Goal: Feedback & Contribution: Contribute content

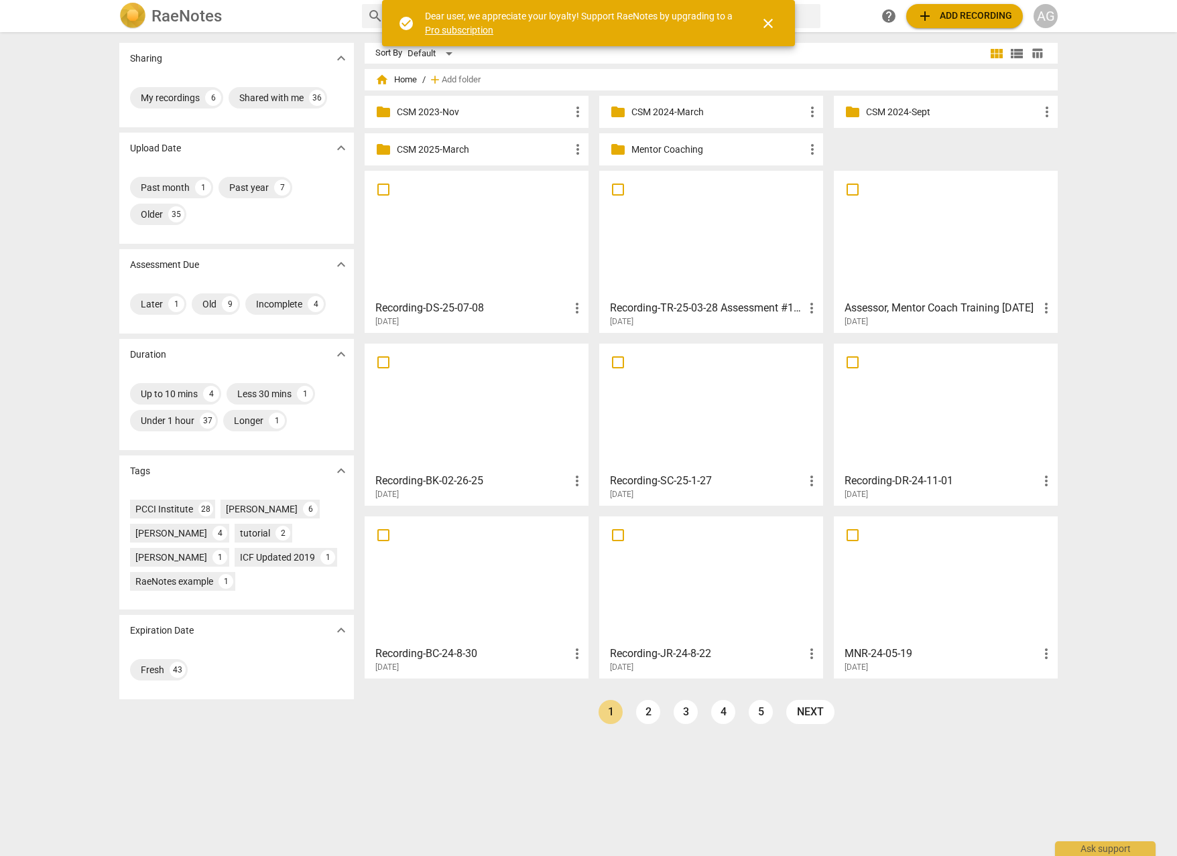
drag, startPoint x: 701, startPoint y: 143, endPoint x: 710, endPoint y: 147, distance: 9.3
click at [701, 143] on p "Mentor Coaching" at bounding box center [717, 150] width 173 height 14
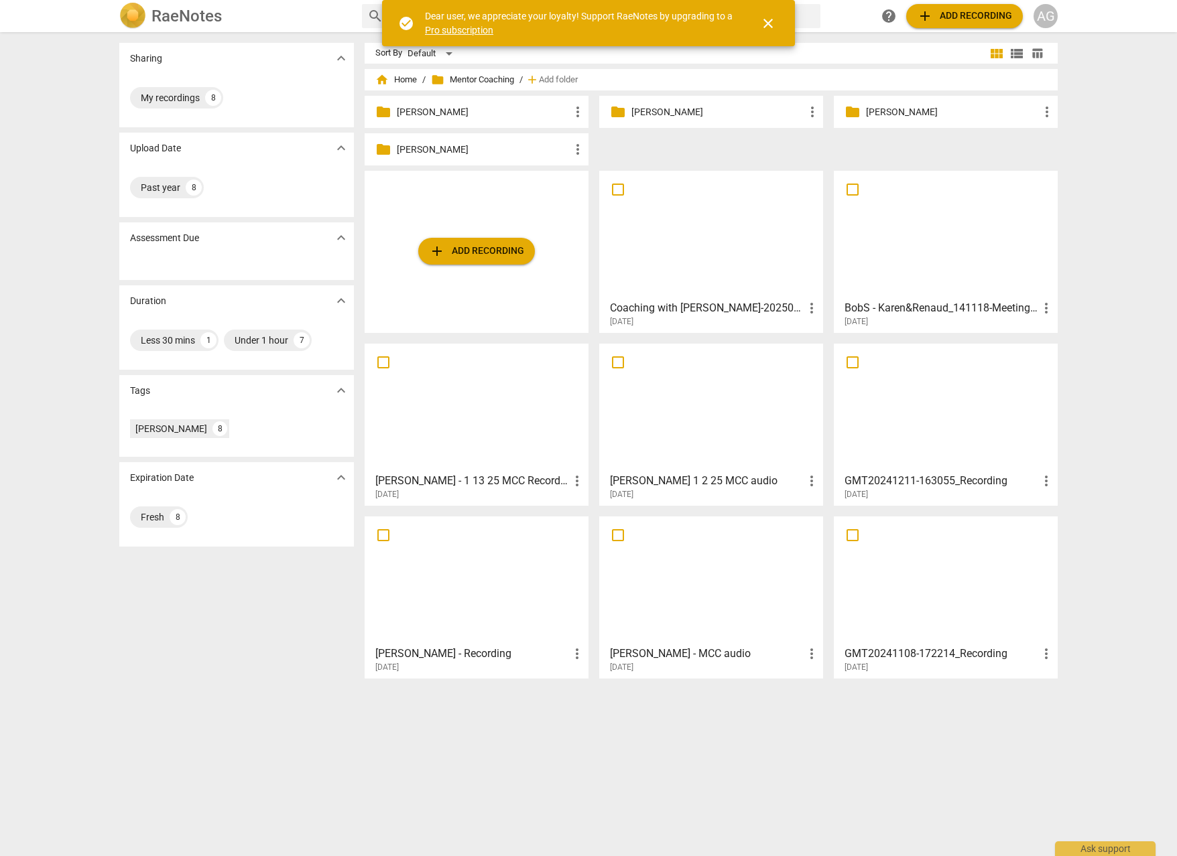
click at [746, 112] on p "[PERSON_NAME]" at bounding box center [717, 112] width 173 height 14
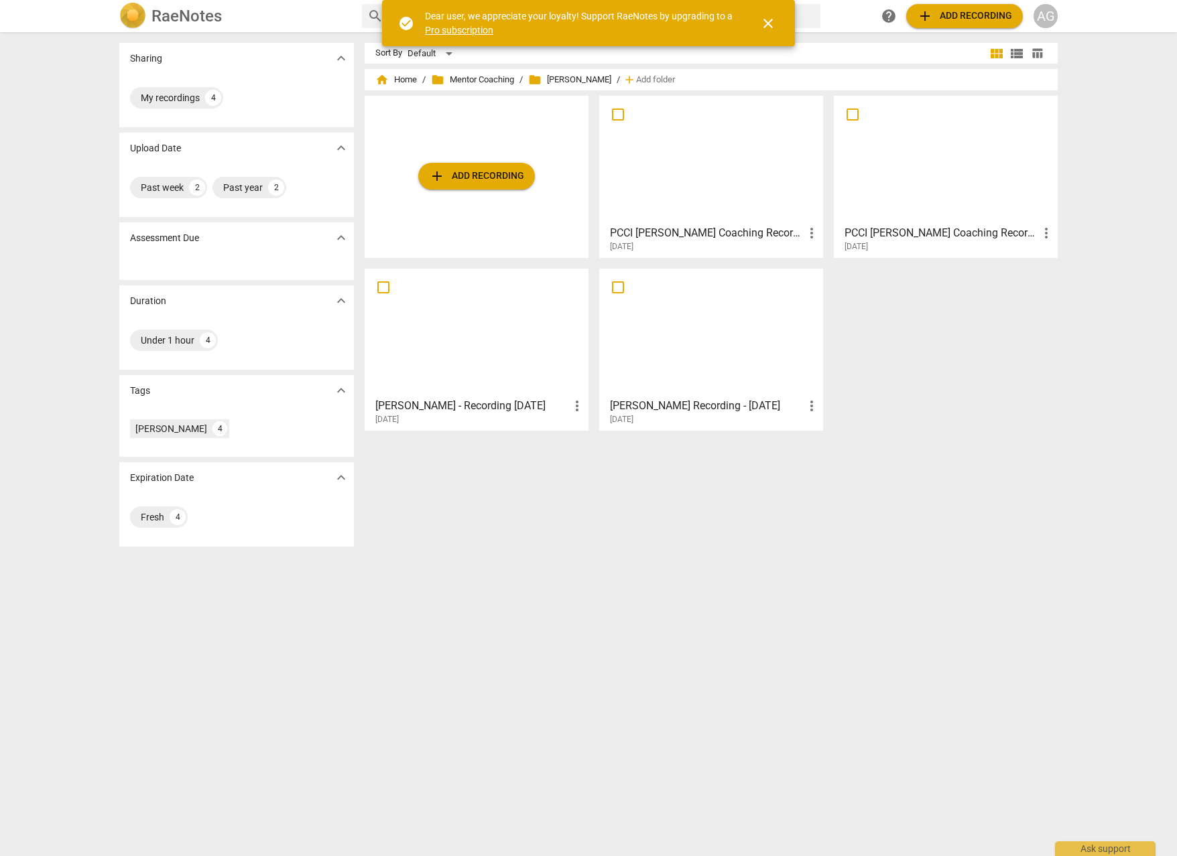
click at [947, 205] on div at bounding box center [945, 160] width 214 height 119
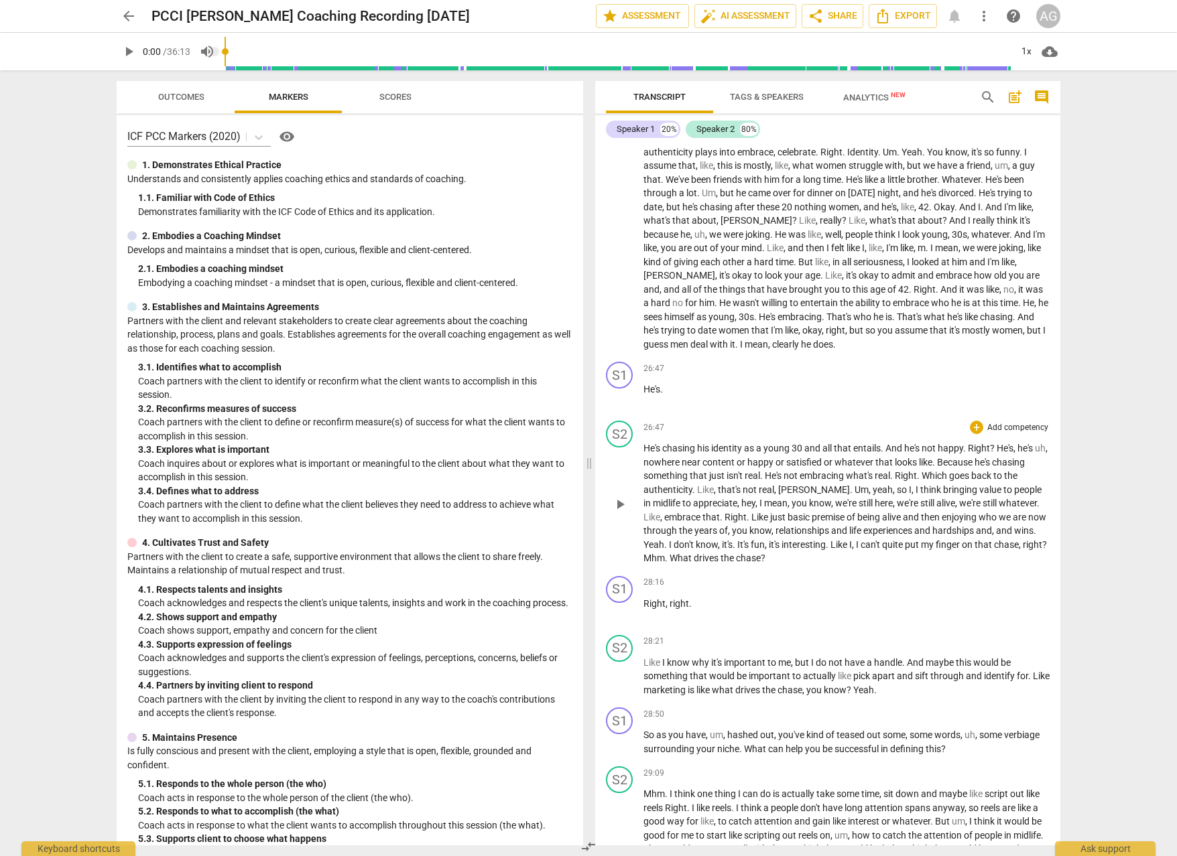
scroll to position [3750, 0]
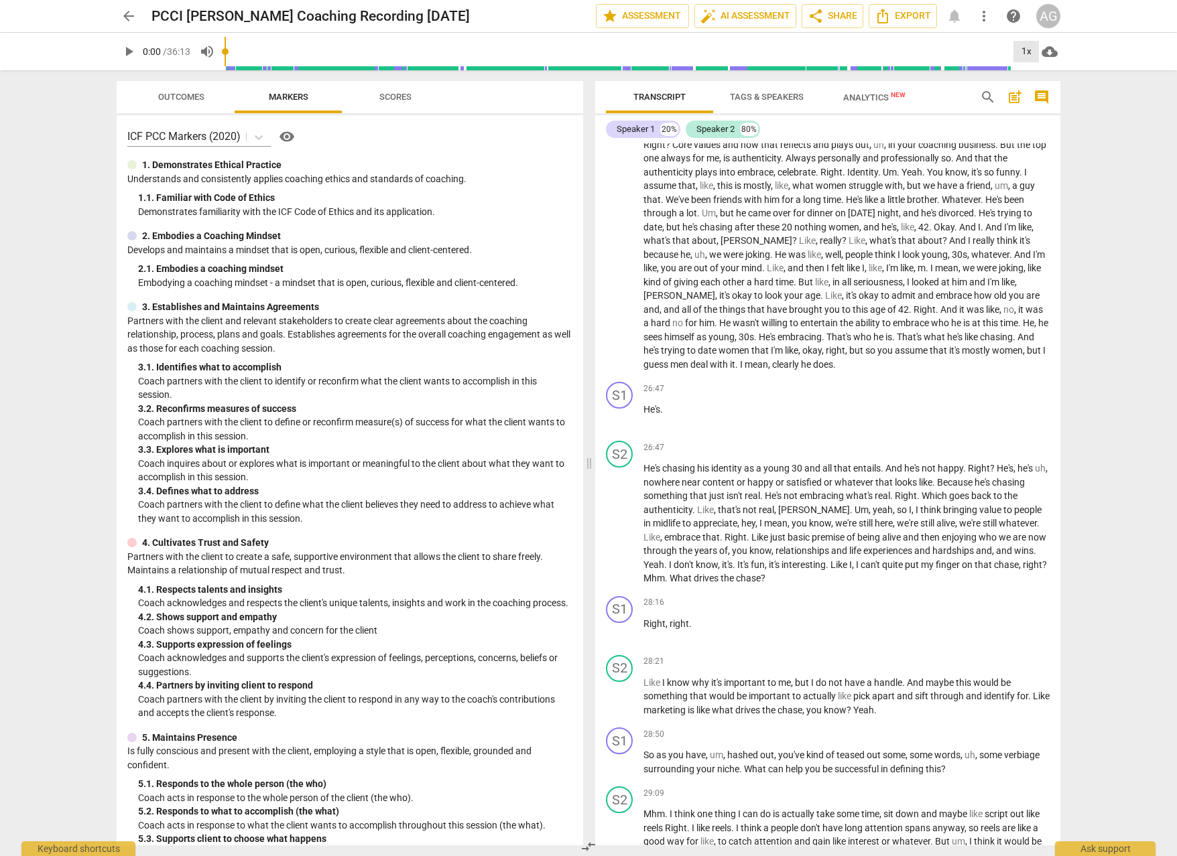
click at [1021, 51] on div "1x" at bounding box center [1025, 51] width 25 height 21
click at [1031, 103] on li "1.25x" at bounding box center [1035, 104] width 45 height 25
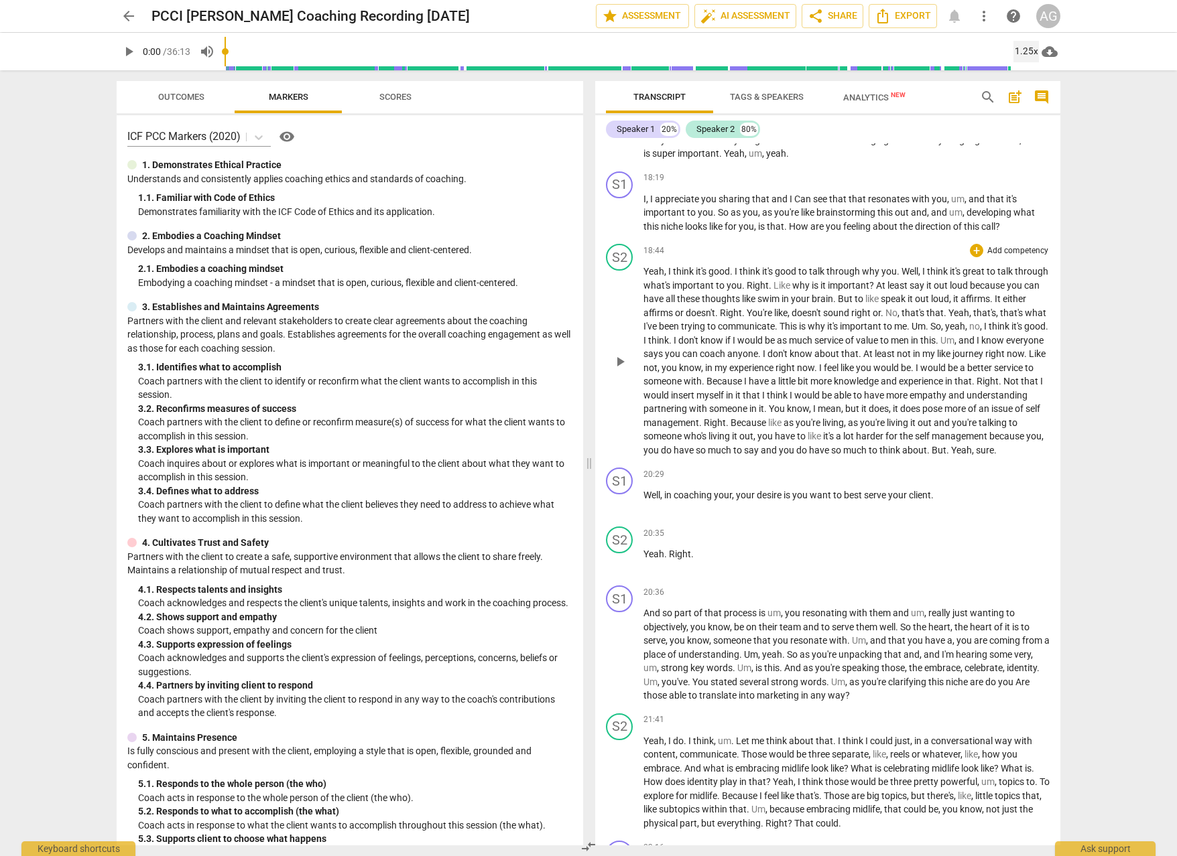
scroll to position [2832, 0]
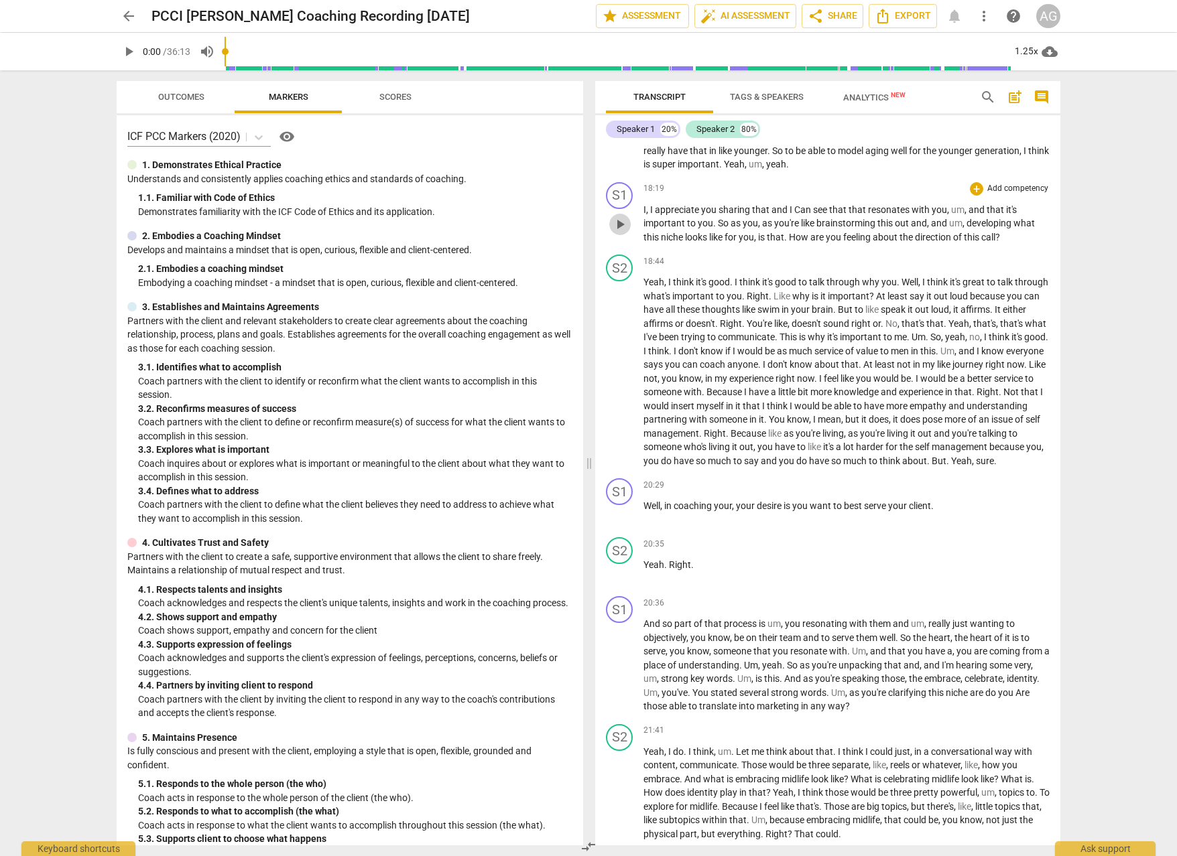
drag, startPoint x: 614, startPoint y: 222, endPoint x: 631, endPoint y: 224, distance: 16.9
click at [614, 222] on span "play_arrow" at bounding box center [620, 224] width 16 height 16
click at [726, 435] on span "Right" at bounding box center [715, 433] width 22 height 11
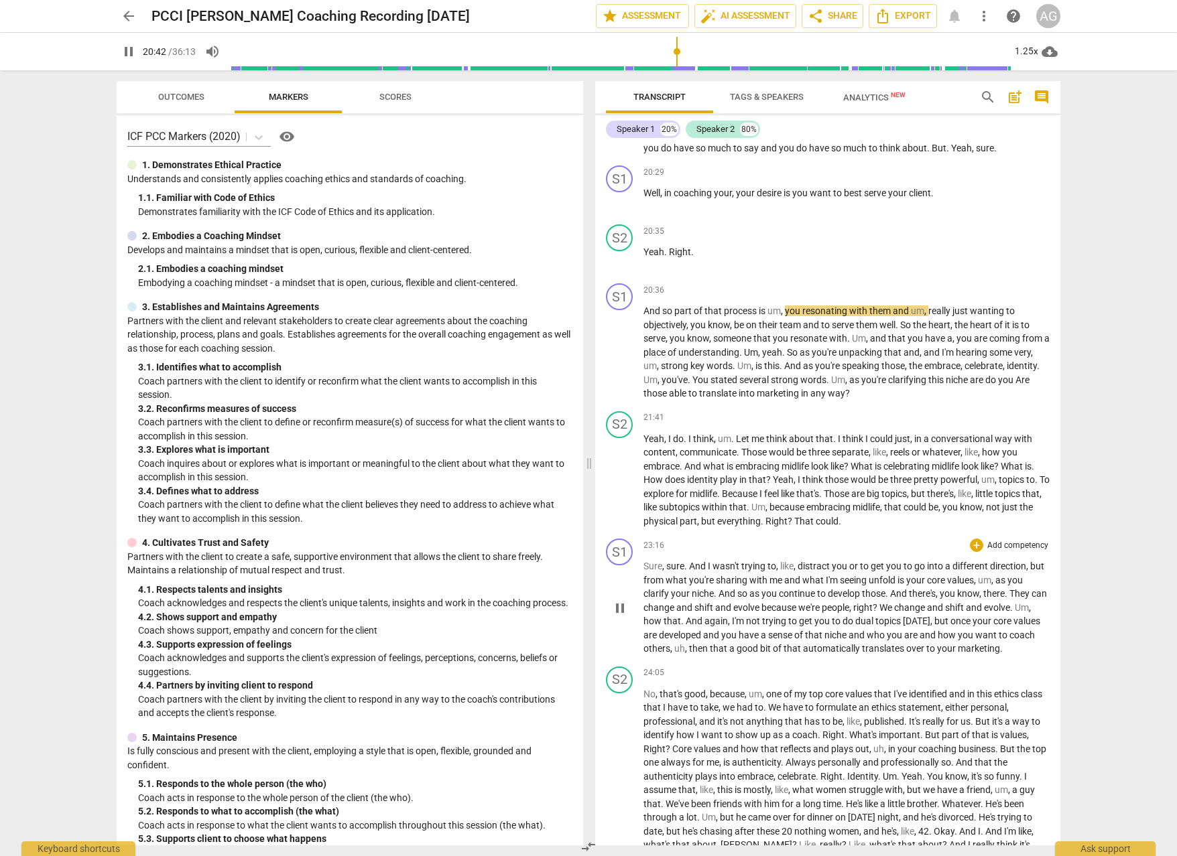
scroll to position [3151, 0]
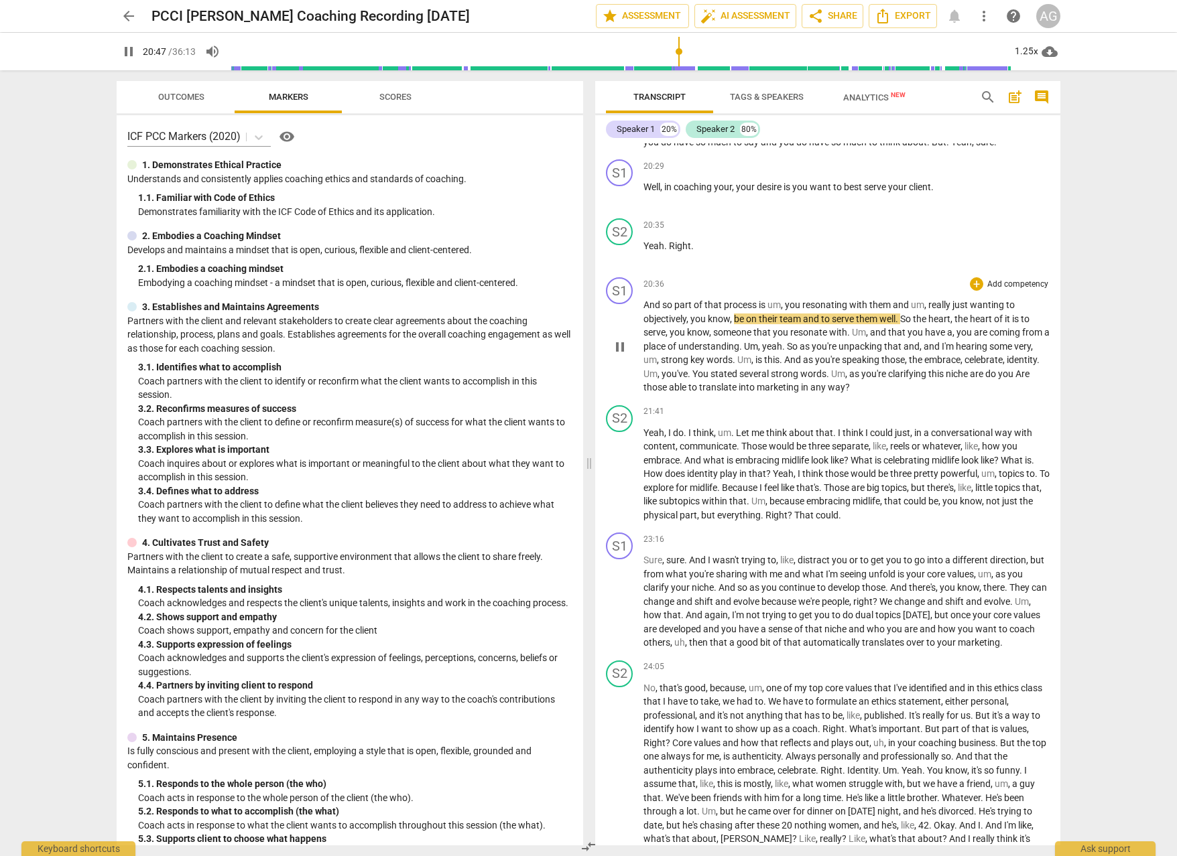
click at [1002, 338] on p "And so part of that process is um , you resonating with them and um , really ju…" at bounding box center [846, 346] width 406 height 96
click at [1050, 344] on div "S1 play_arrow pause 20:36 + Add competency keyboard_arrow_right And so part of …" at bounding box center [827, 336] width 465 height 128
click at [1001, 290] on div "S1 play_arrow pause 20:36 + Add competency keyboard_arrow_right And so part of …" at bounding box center [827, 336] width 465 height 128
click at [1009, 291] on p "Add competency" at bounding box center [1018, 285] width 64 height 12
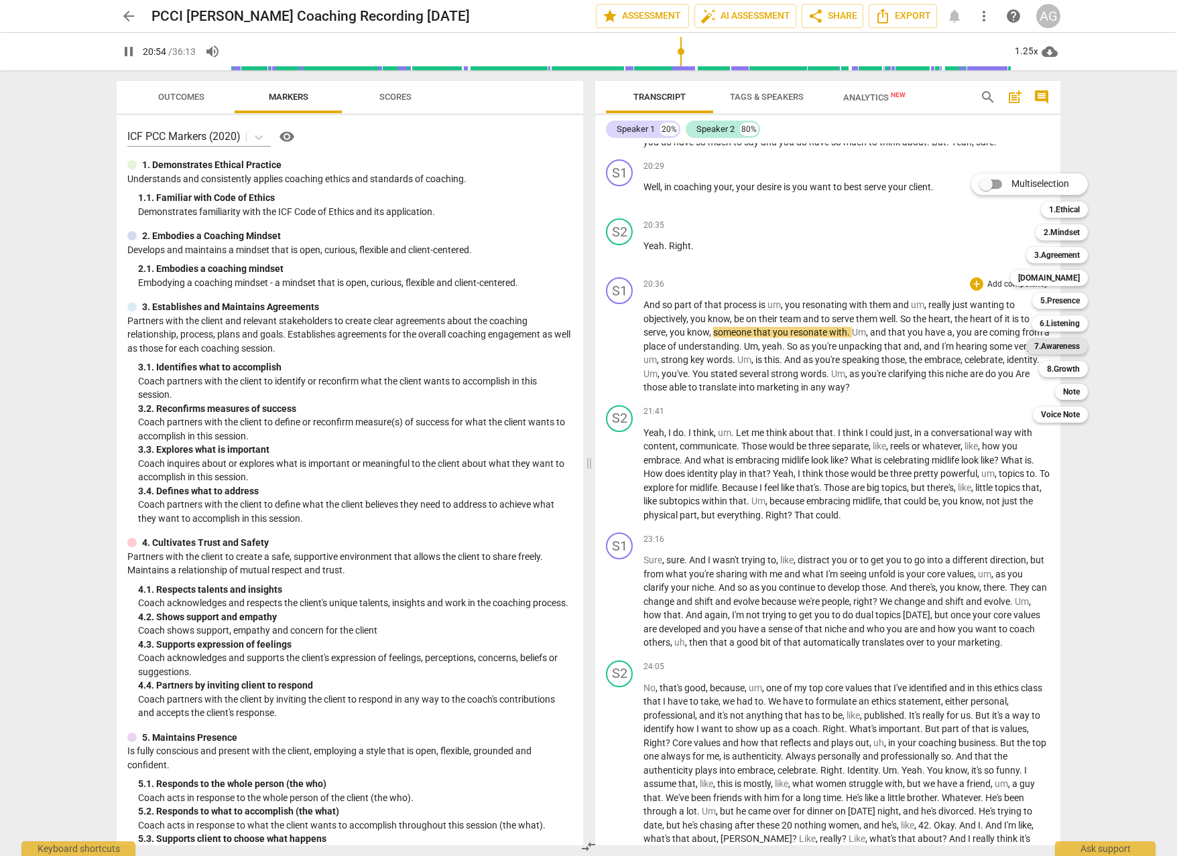
click at [1064, 344] on b "7.Awareness" at bounding box center [1057, 346] width 46 height 16
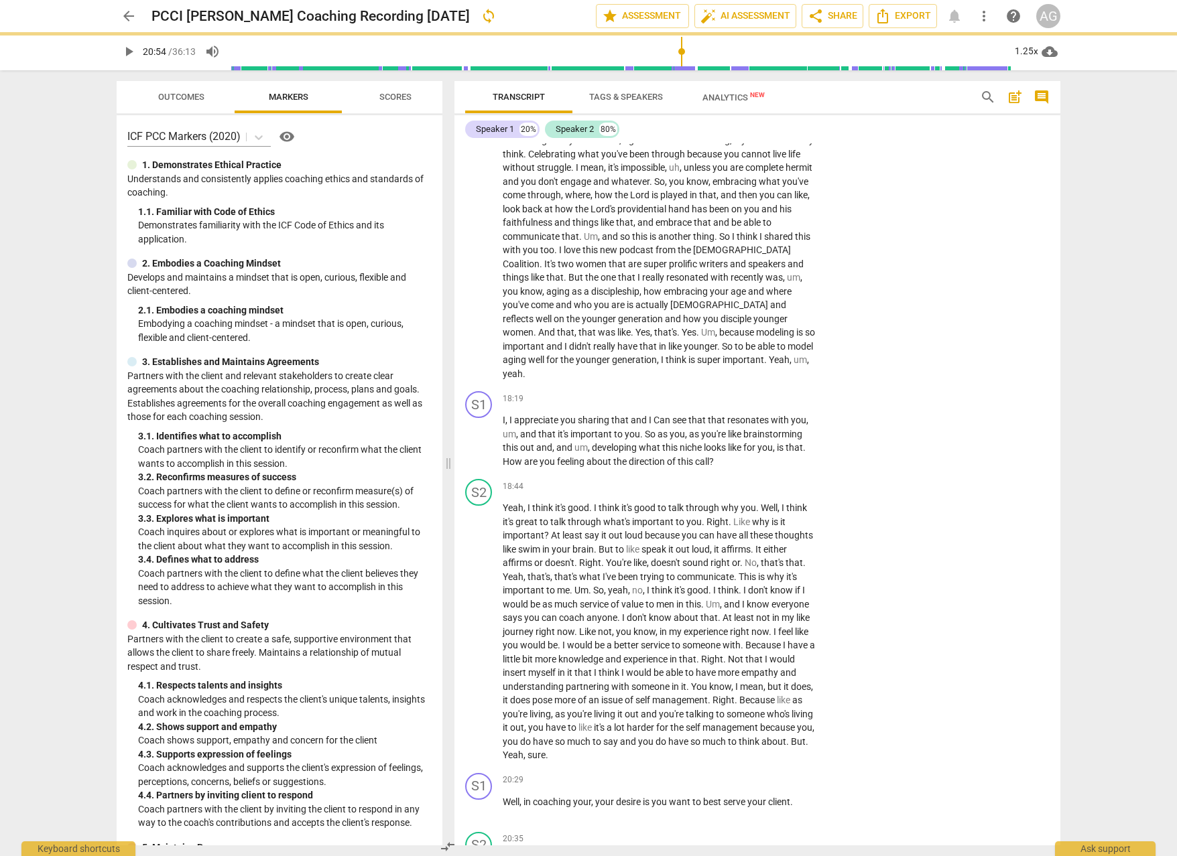
type input "1255"
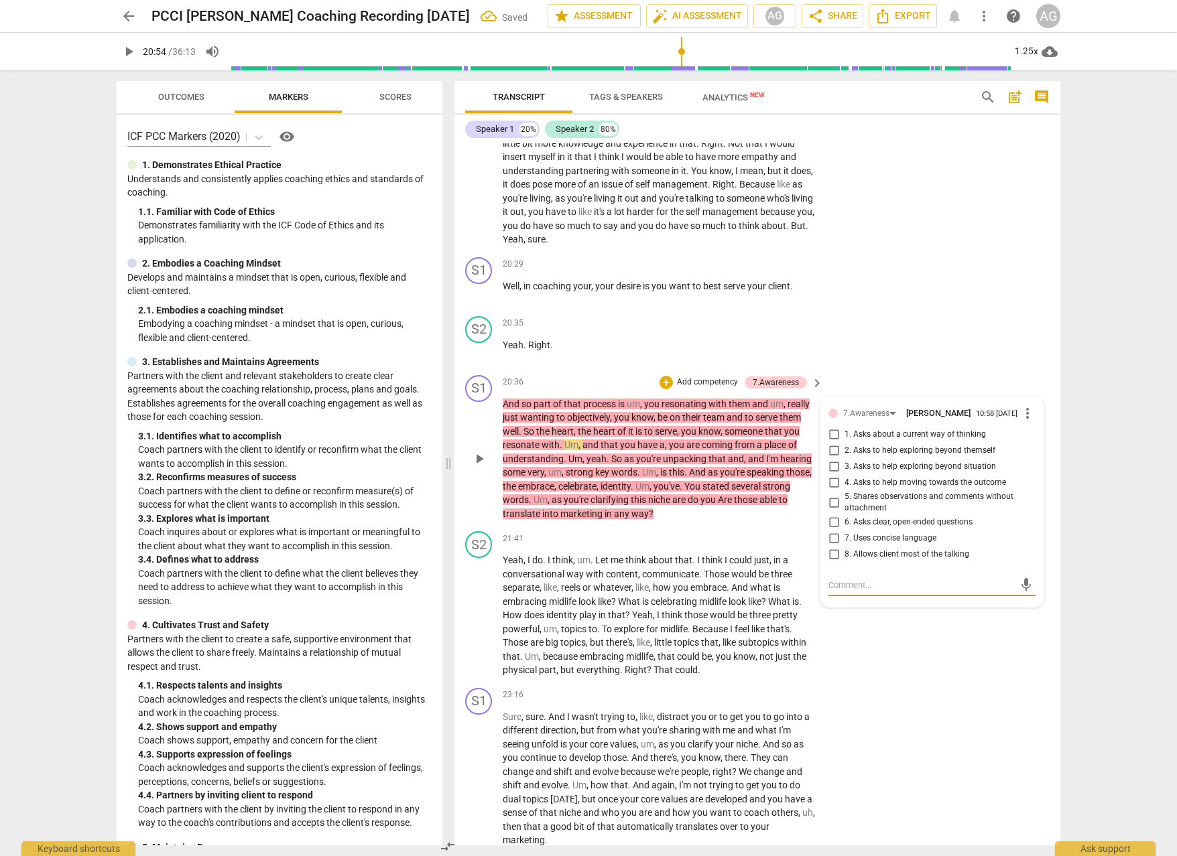
scroll to position [3667, 0]
click at [832, 531] on input "7. Uses concise language" at bounding box center [833, 539] width 21 height 16
checkbox input "true"
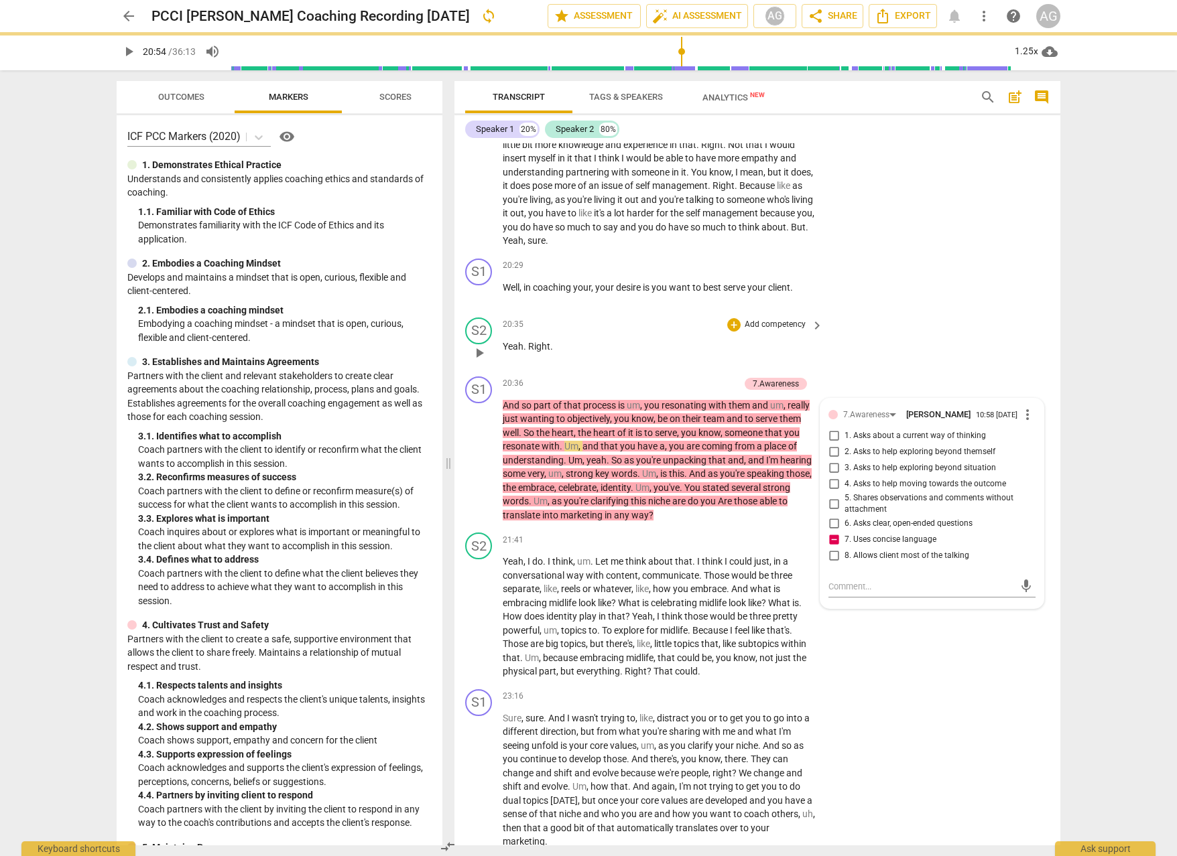
click at [911, 312] on div "S2 play_arrow pause 20:35 + Add competency keyboard_arrow_right Yeah . Right ." at bounding box center [757, 341] width 606 height 59
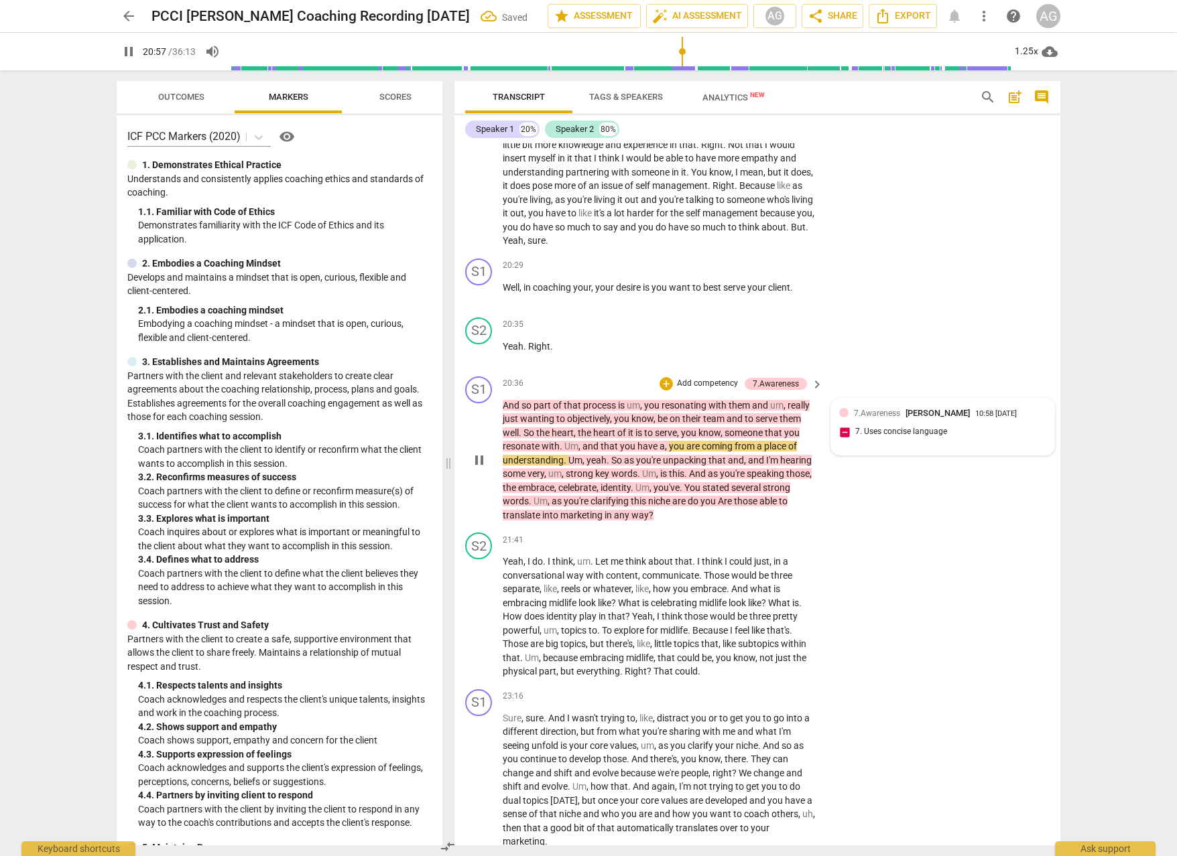
click at [880, 409] on span "7.Awareness" at bounding box center [877, 413] width 46 height 9
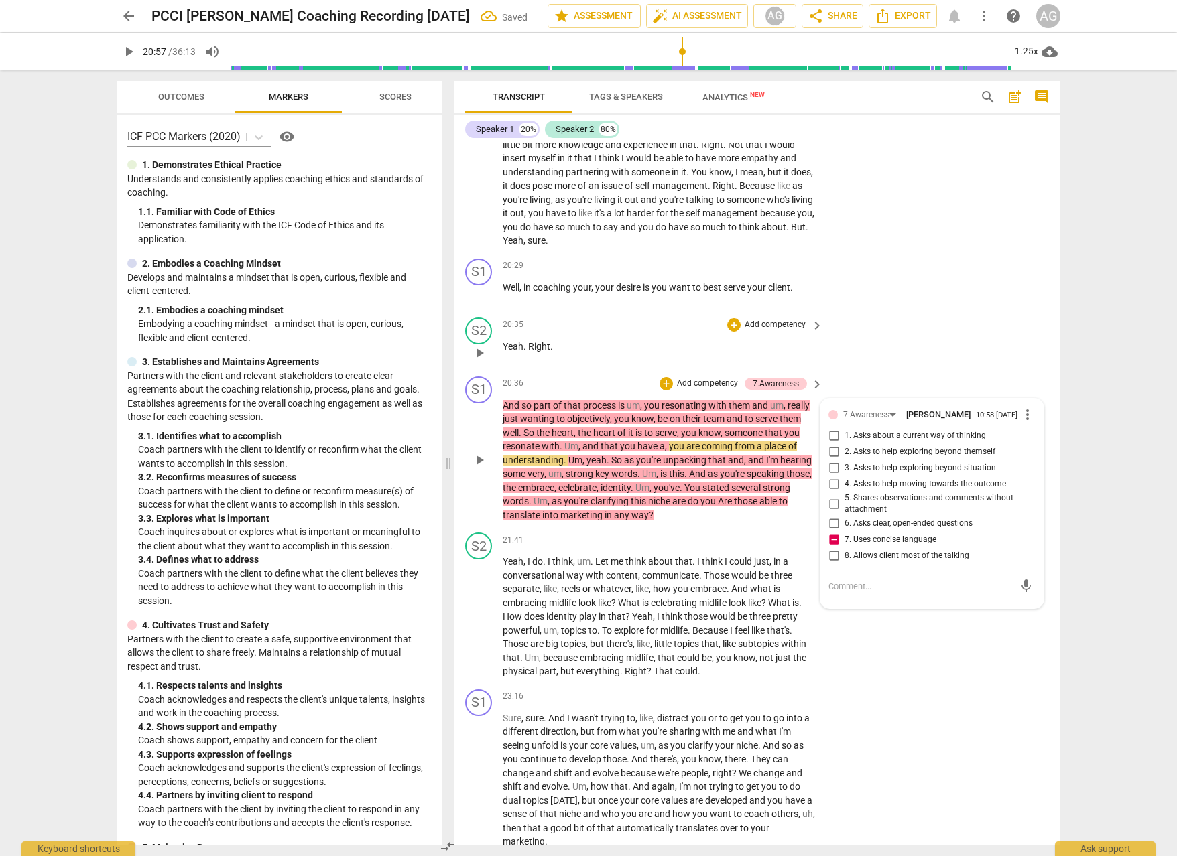
click at [884, 336] on div "S2 play_arrow pause 20:35 + Add competency keyboard_arrow_right Yeah . Right ." at bounding box center [757, 341] width 606 height 59
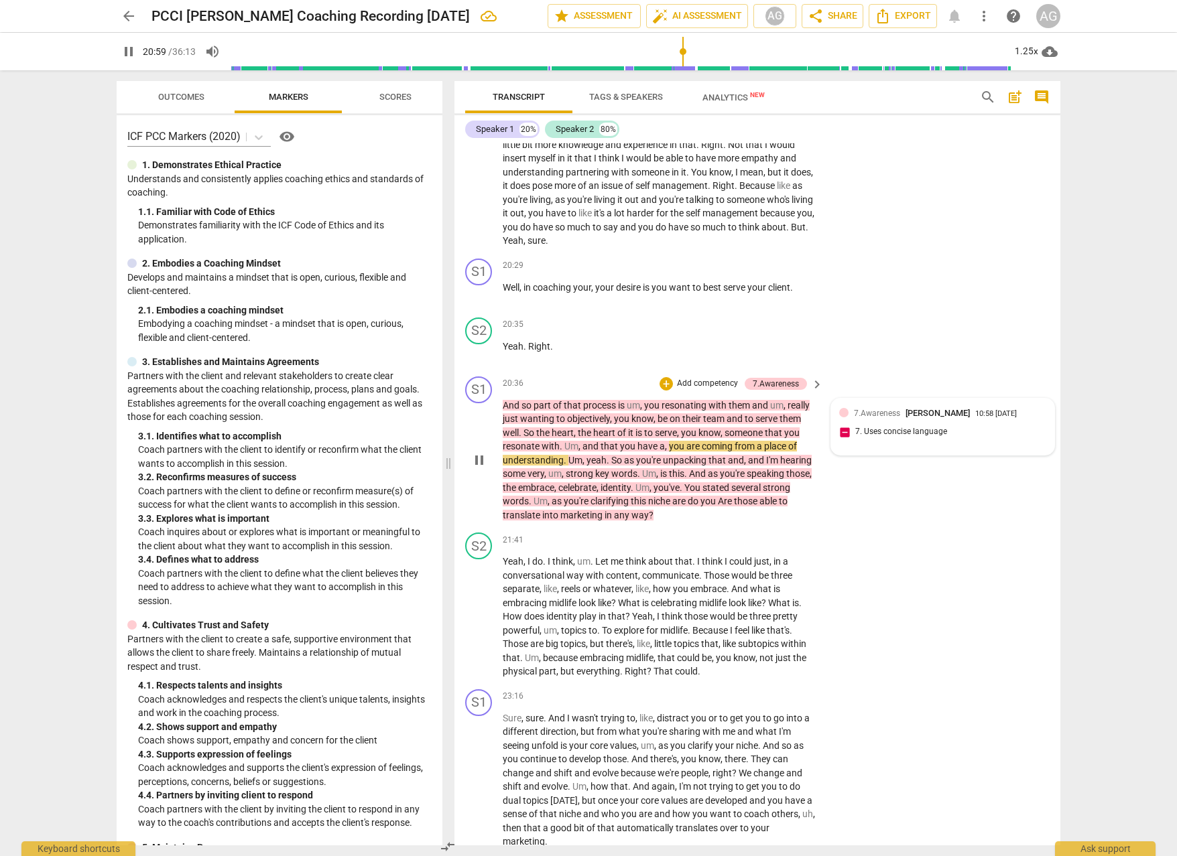
click at [882, 409] on span "7.Awareness" at bounding box center [877, 413] width 46 height 9
type input "1260"
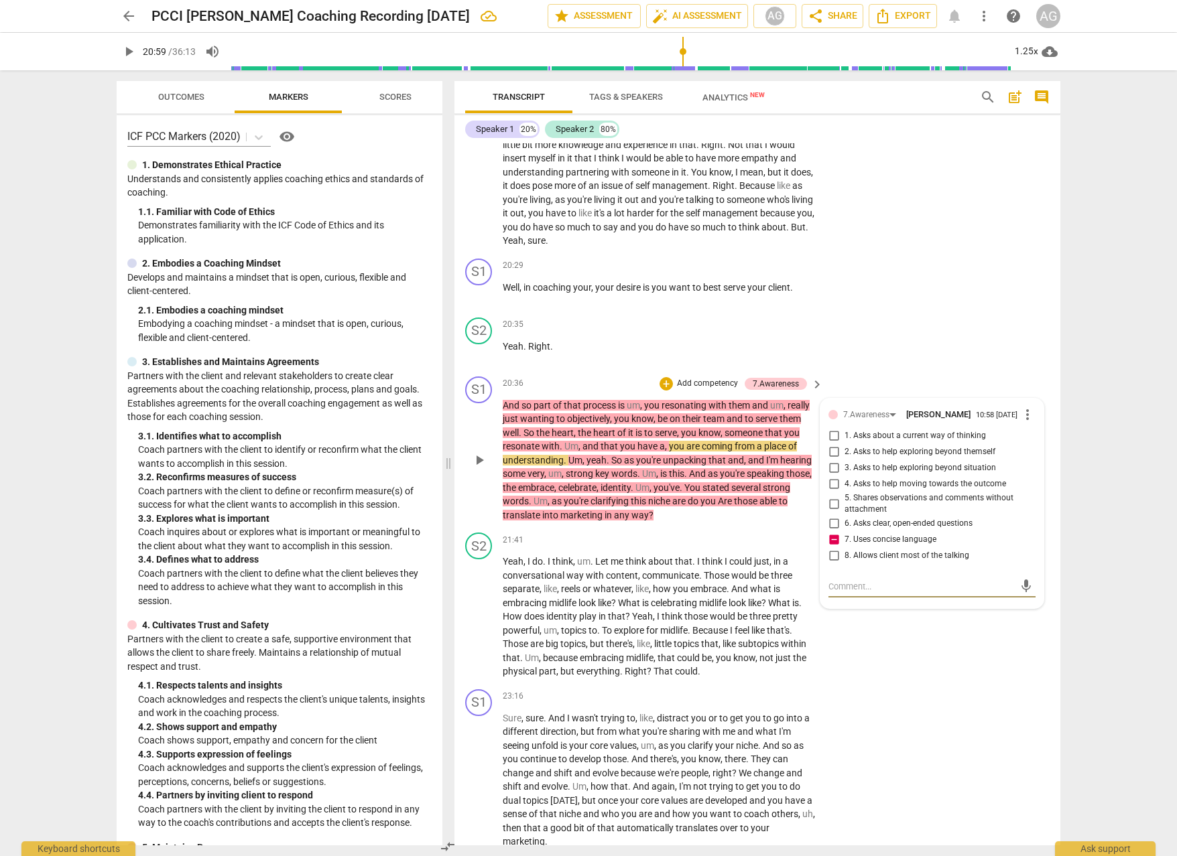
click at [846, 580] on textarea at bounding box center [921, 586] width 186 height 13
type textarea "T"
type textarea "To"
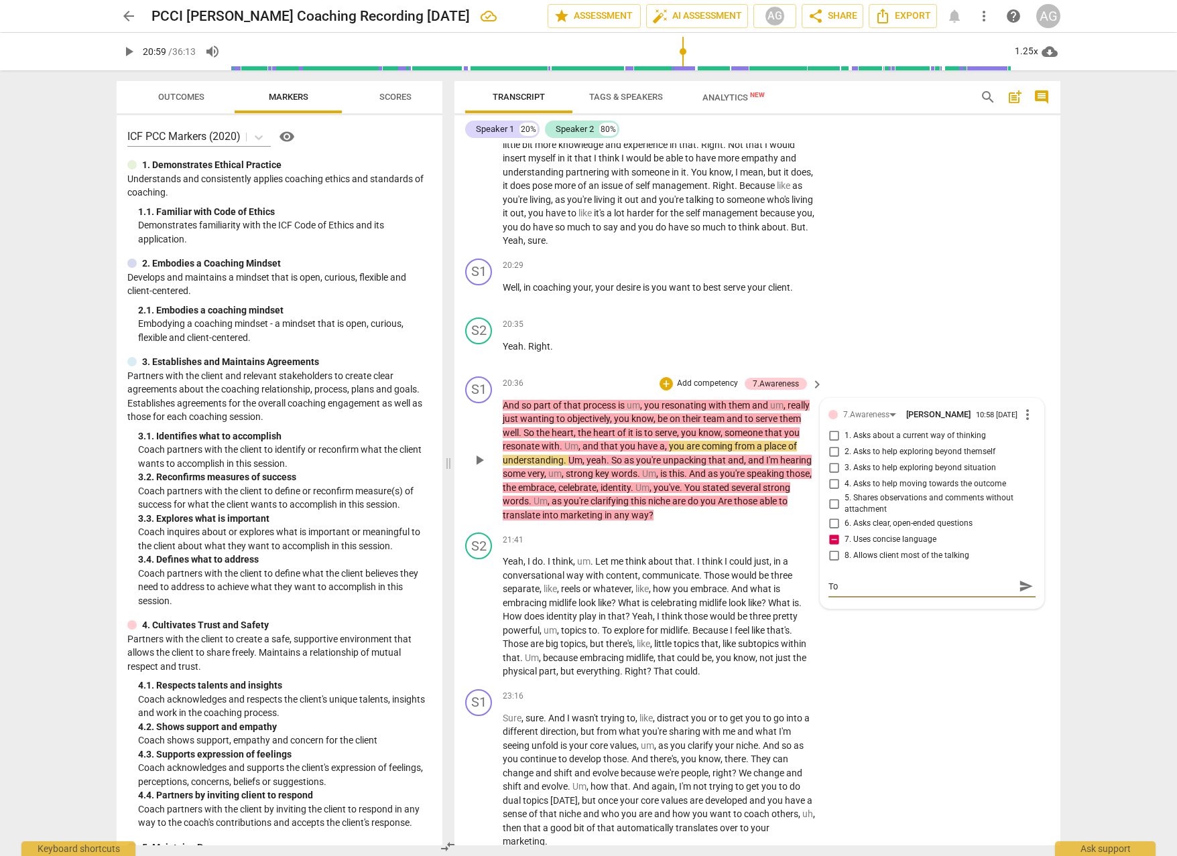
type textarea "Too"
type textarea "Too w"
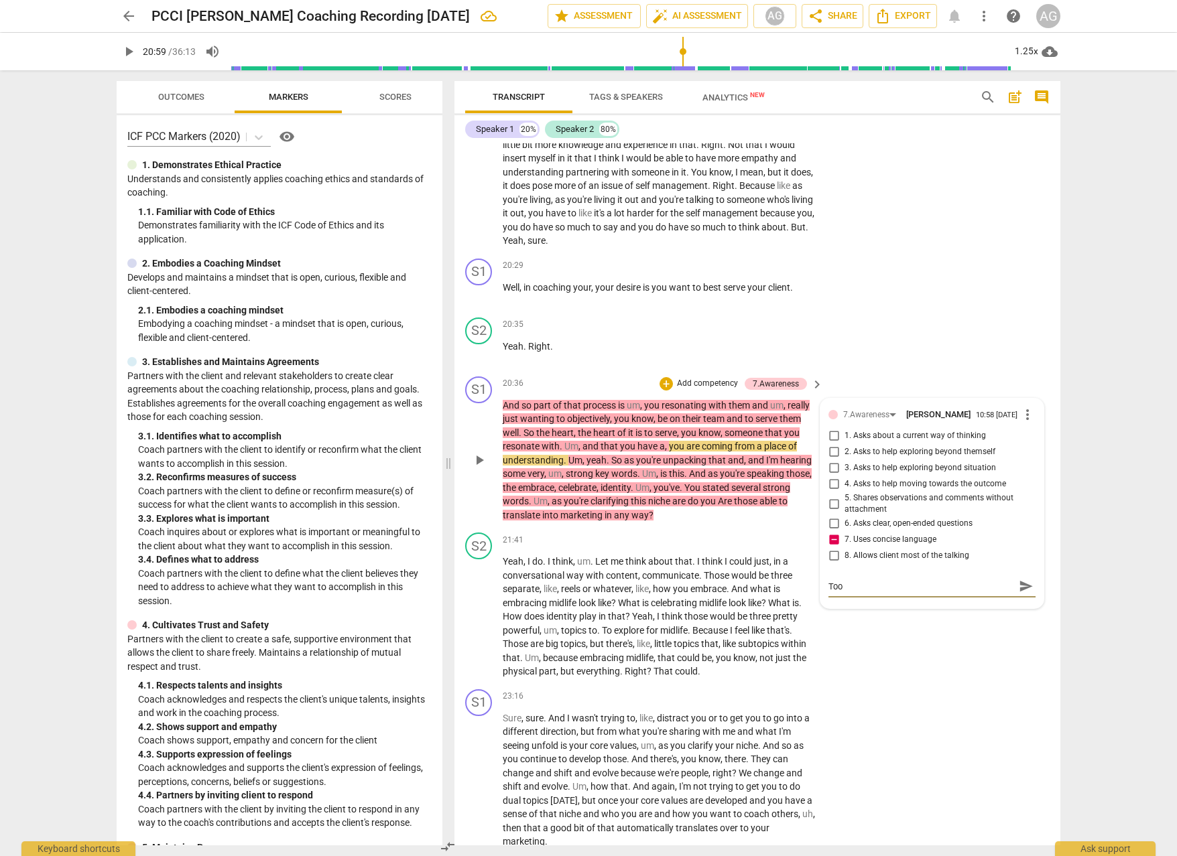
type textarea "Too w"
type textarea "Too wo"
type textarea "Too wor"
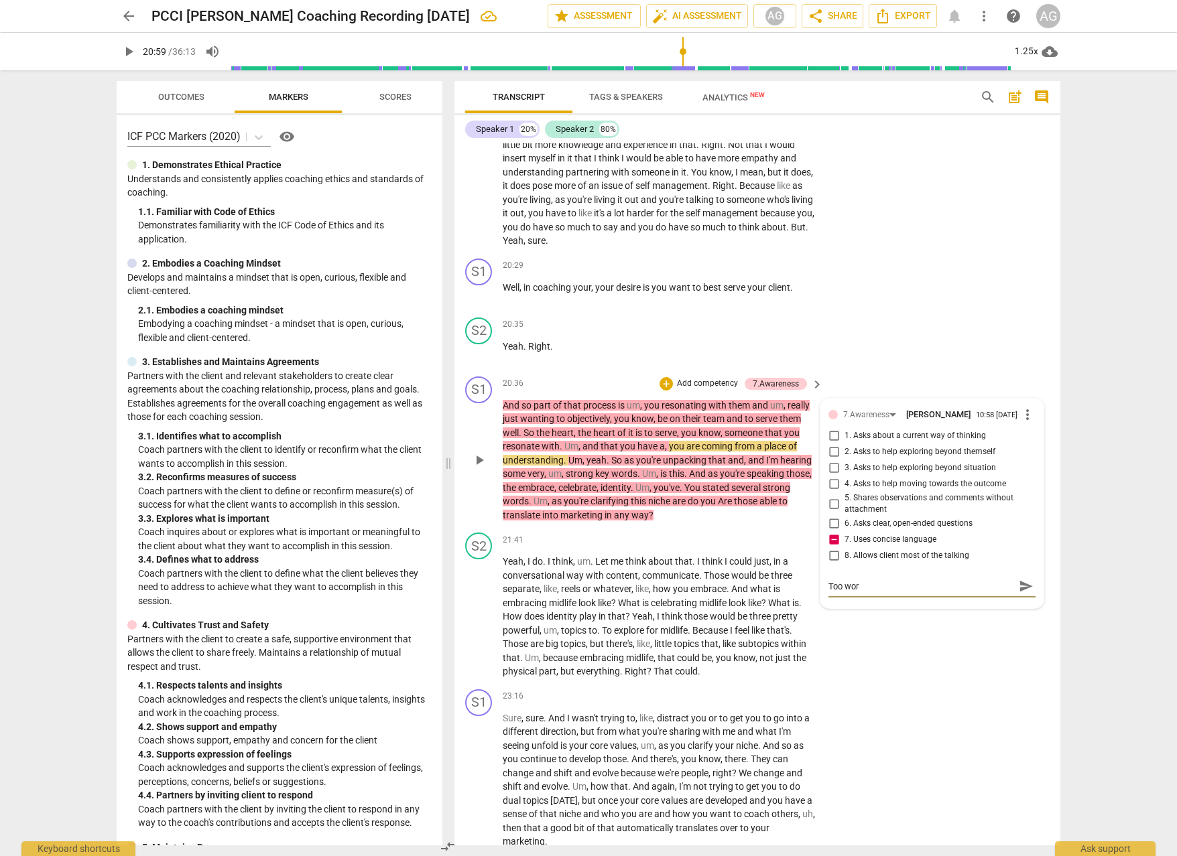
type textarea "Too word"
type textarea "Too wordt"
type textarea "Too wordty"
type textarea "Too wordt"
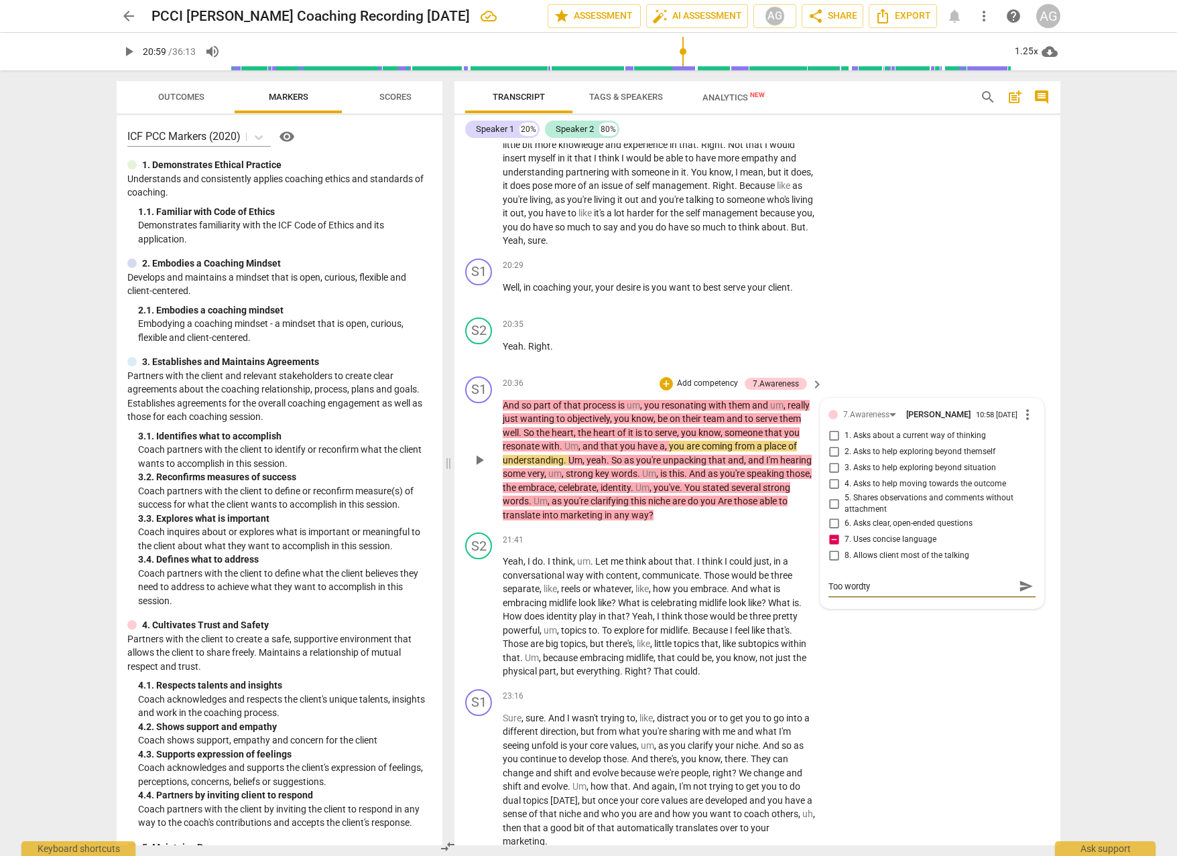
type textarea "Too wordt"
type textarea "Too word"
type textarea "Too wordy"
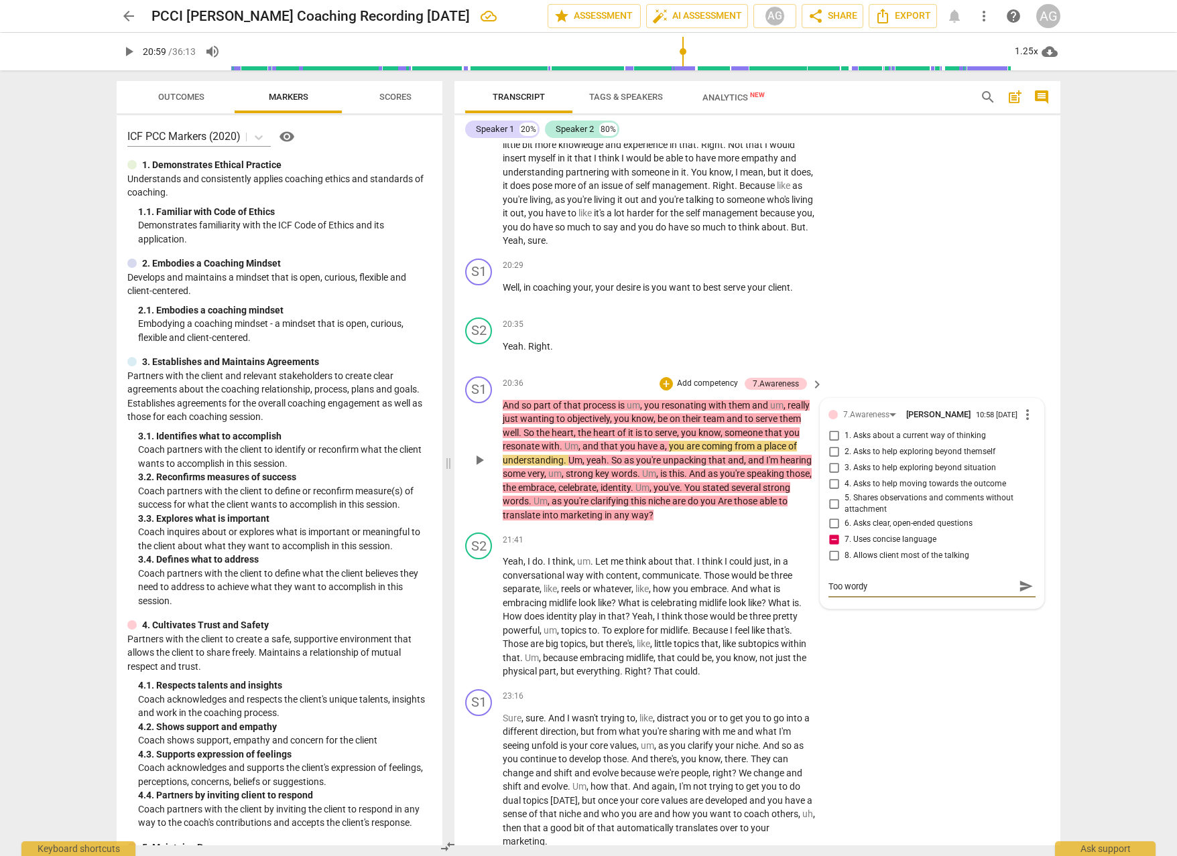
type textarea "Too wordy"
type textarea "Too word"
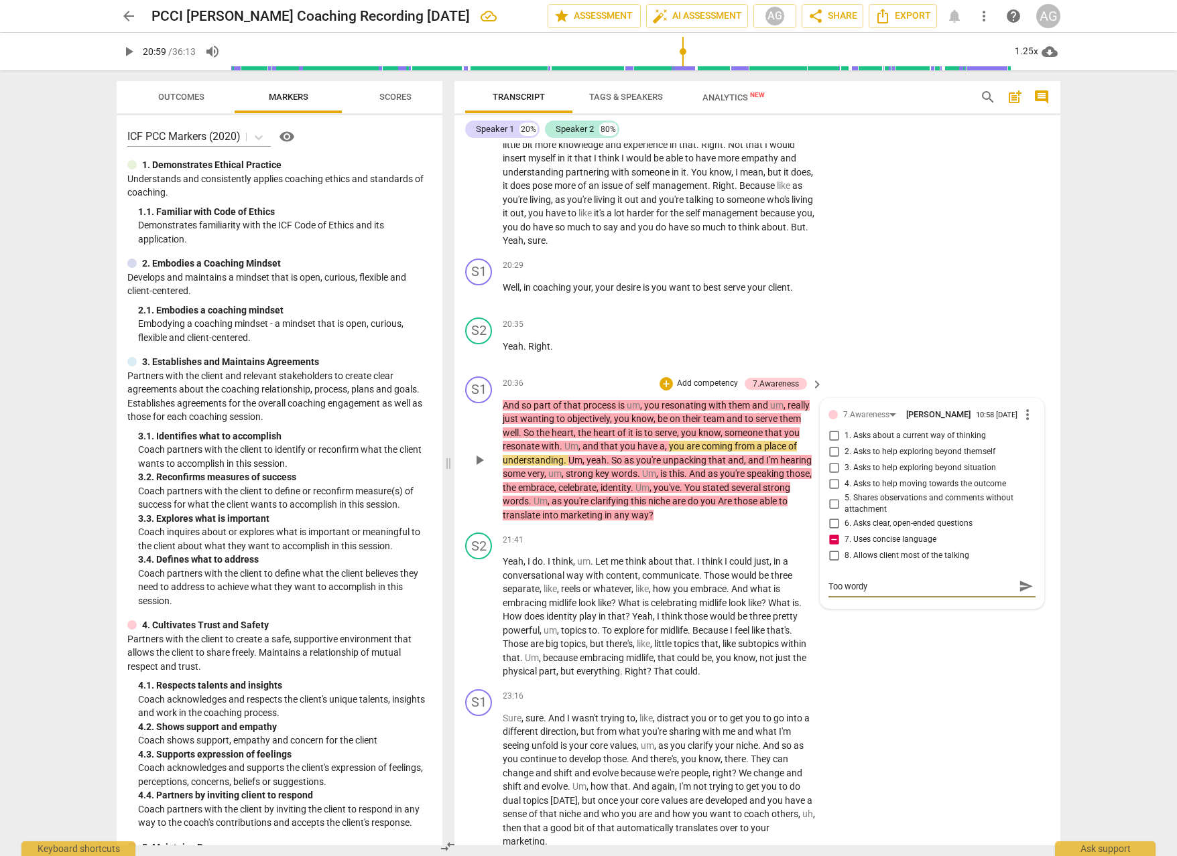
type textarea "Too word"
type textarea "Too wor"
type textarea "Too wo"
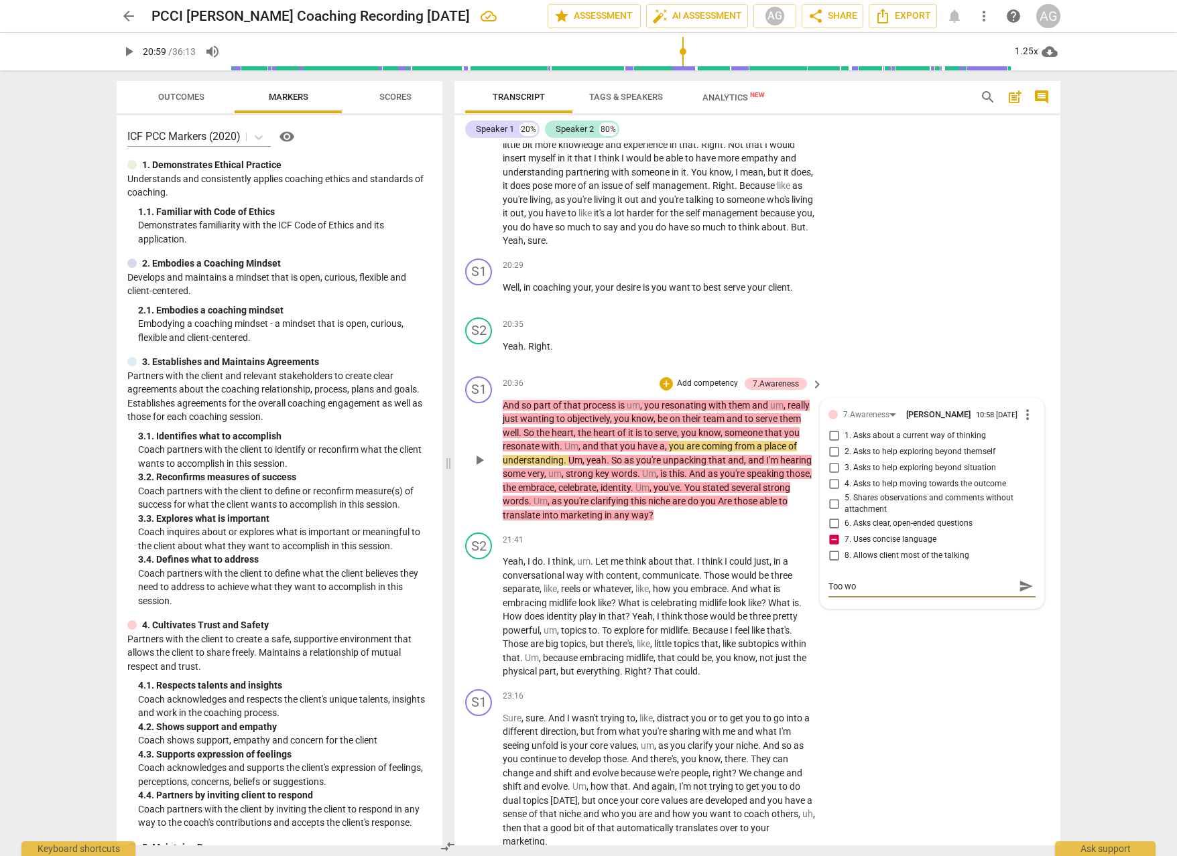
type textarea "Too w"
type textarea "Too"
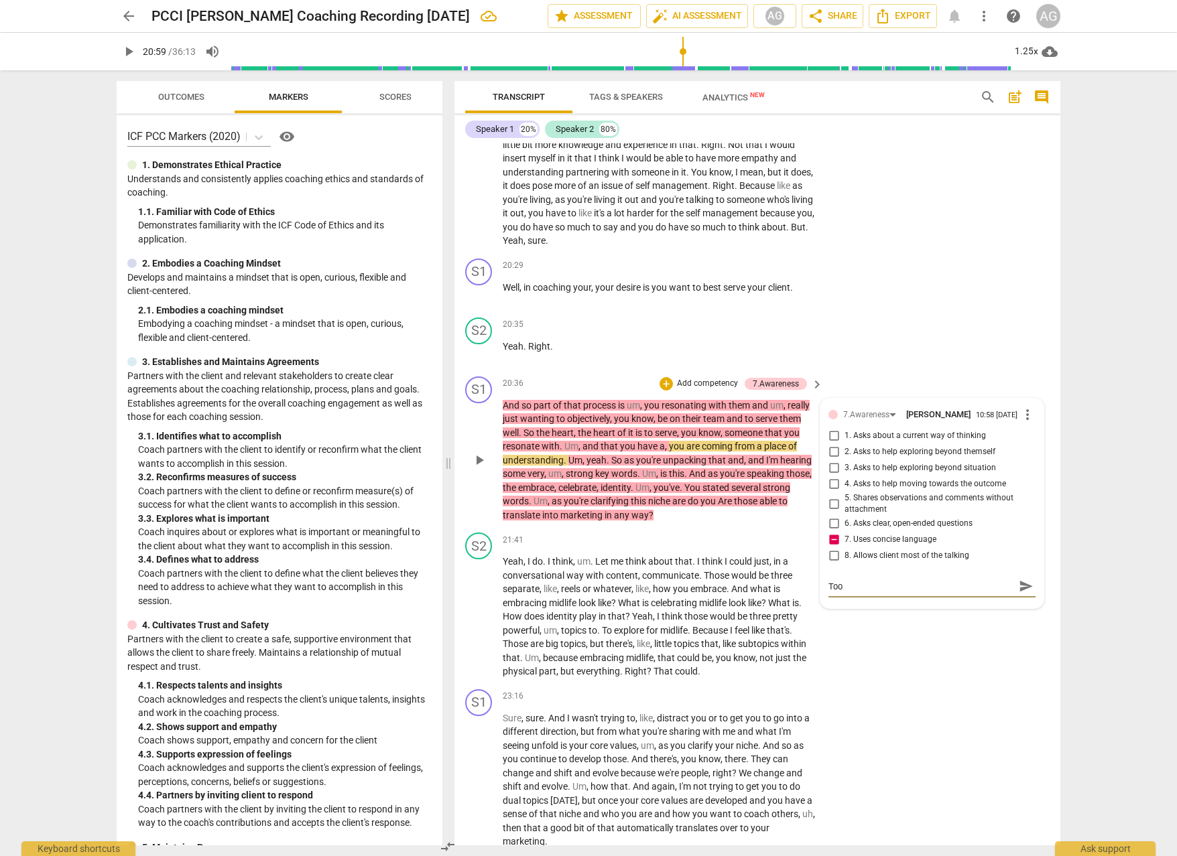
type textarea "Too"
type textarea "To"
type textarea "T"
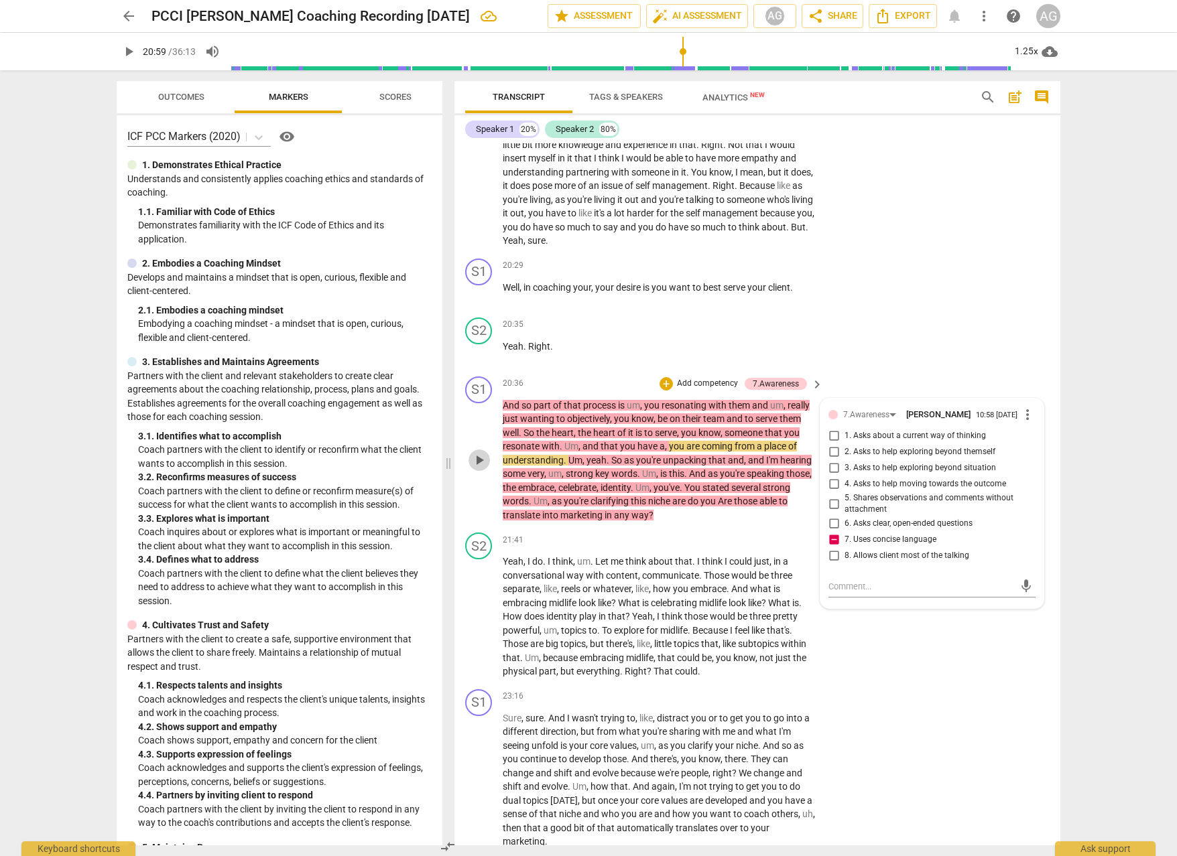
click at [480, 452] on span "play_arrow" at bounding box center [479, 460] width 16 height 16
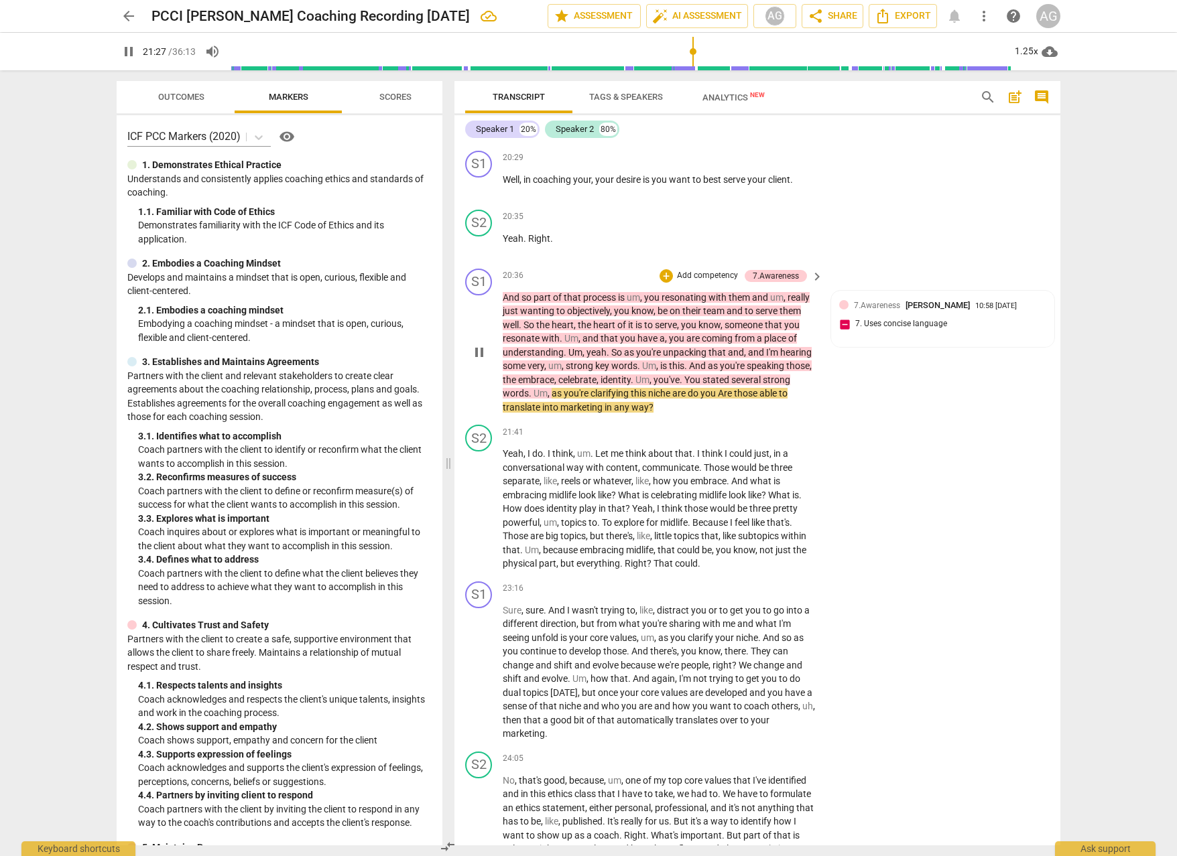
scroll to position [3784, 0]
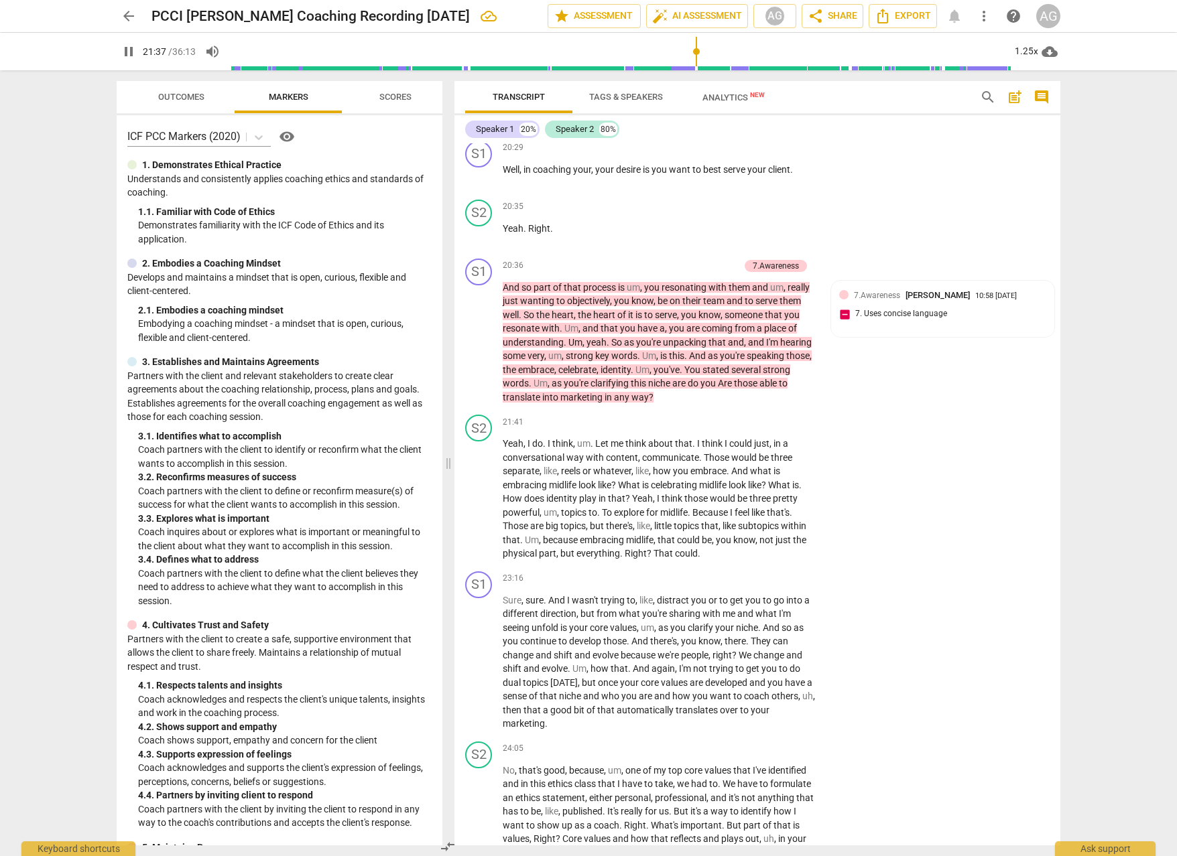
click at [863, 291] on span "7.Awareness" at bounding box center [877, 295] width 46 height 9
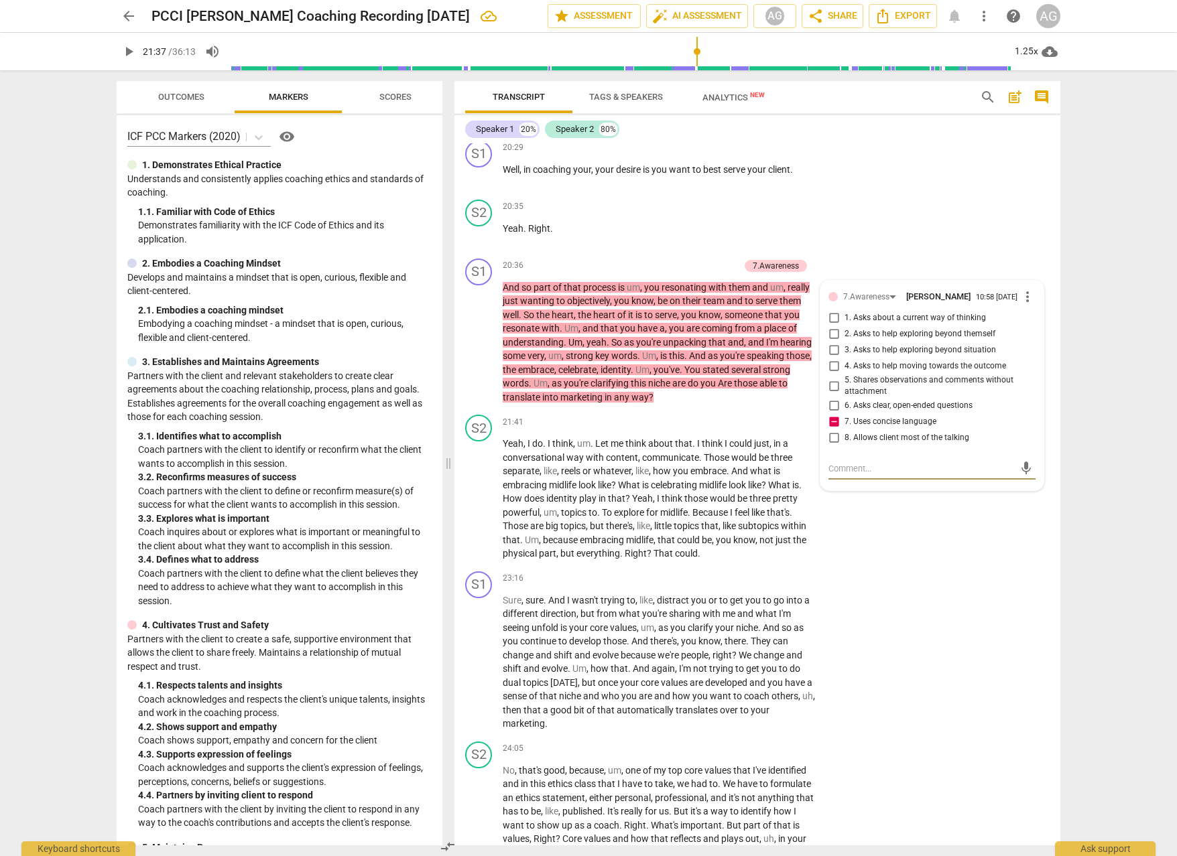
type input "1298"
click at [828, 398] on input "6. Asks clear, open-ended questions" at bounding box center [833, 406] width 21 height 16
checkbox input "true"
click at [480, 491] on span "play_arrow" at bounding box center [479, 499] width 16 height 16
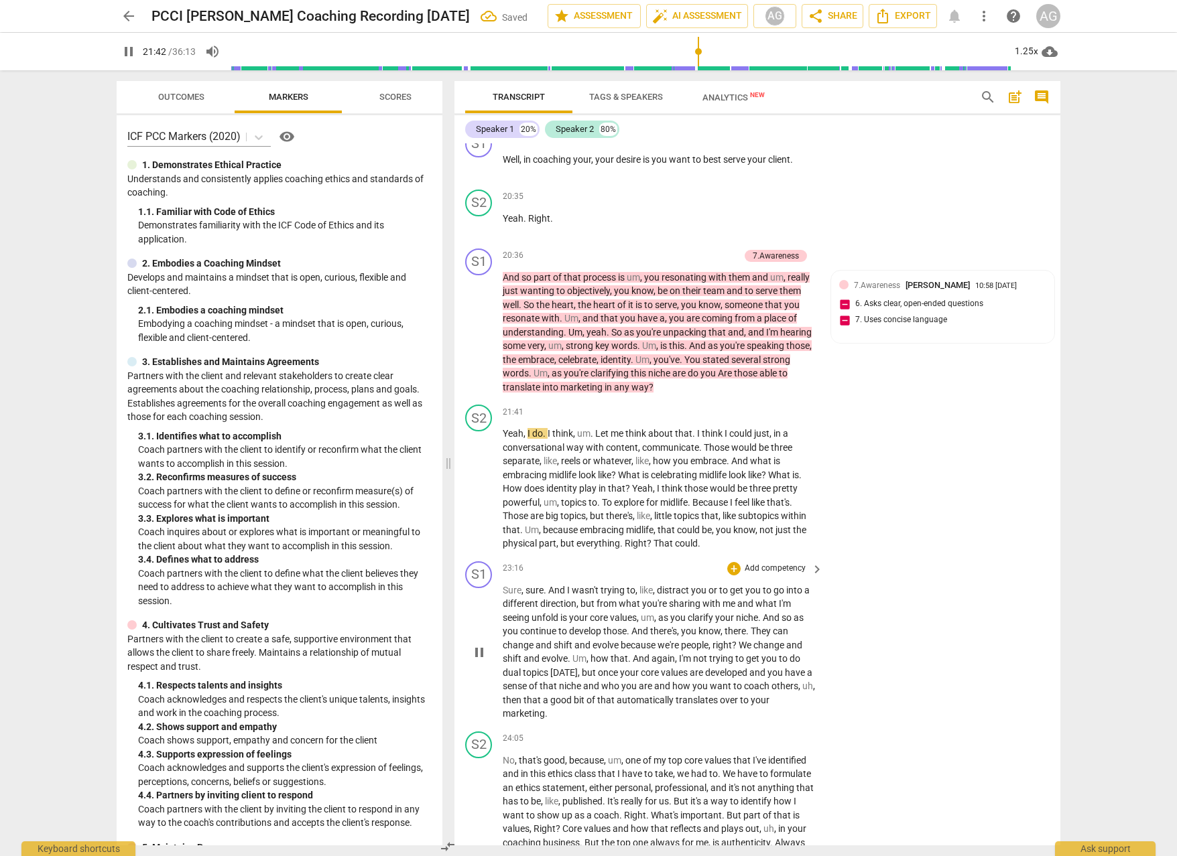
scroll to position [3795, 0]
click at [629, 497] on span "explore" at bounding box center [630, 502] width 32 height 11
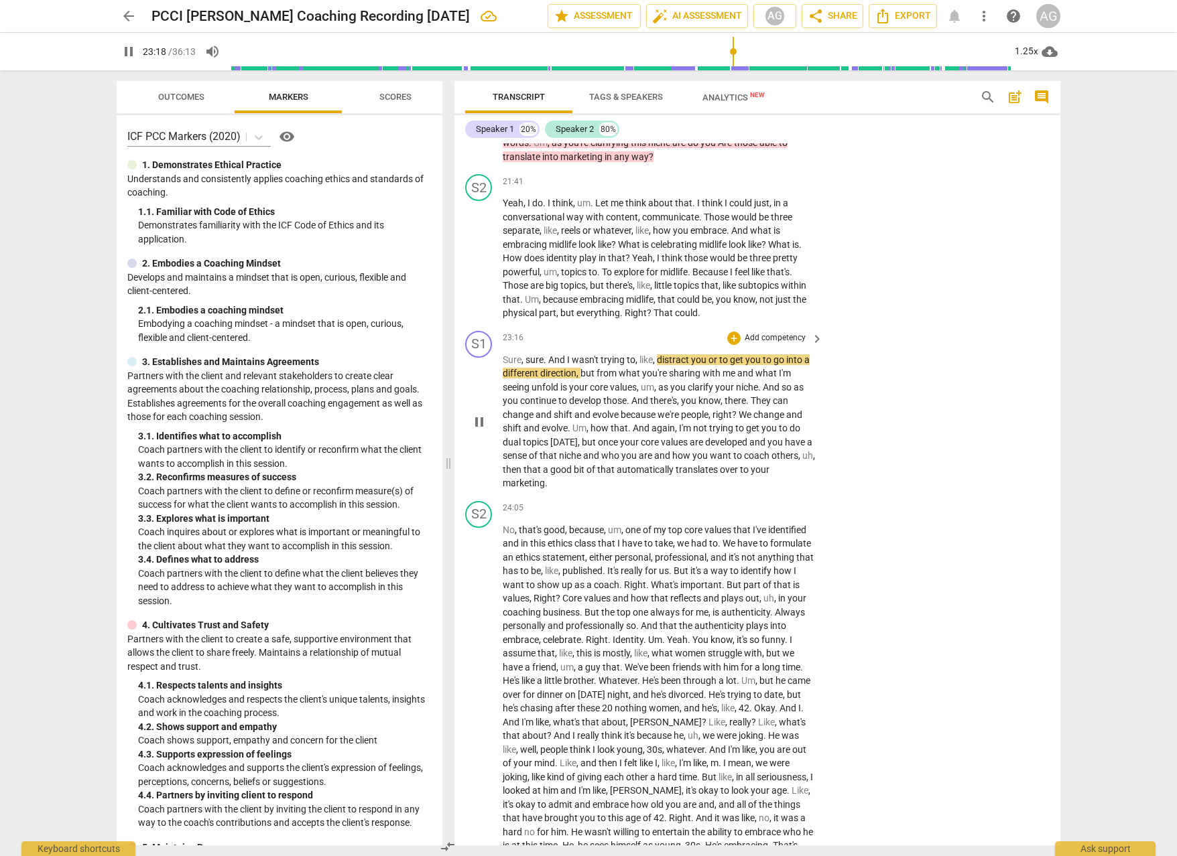
scroll to position [4027, 0]
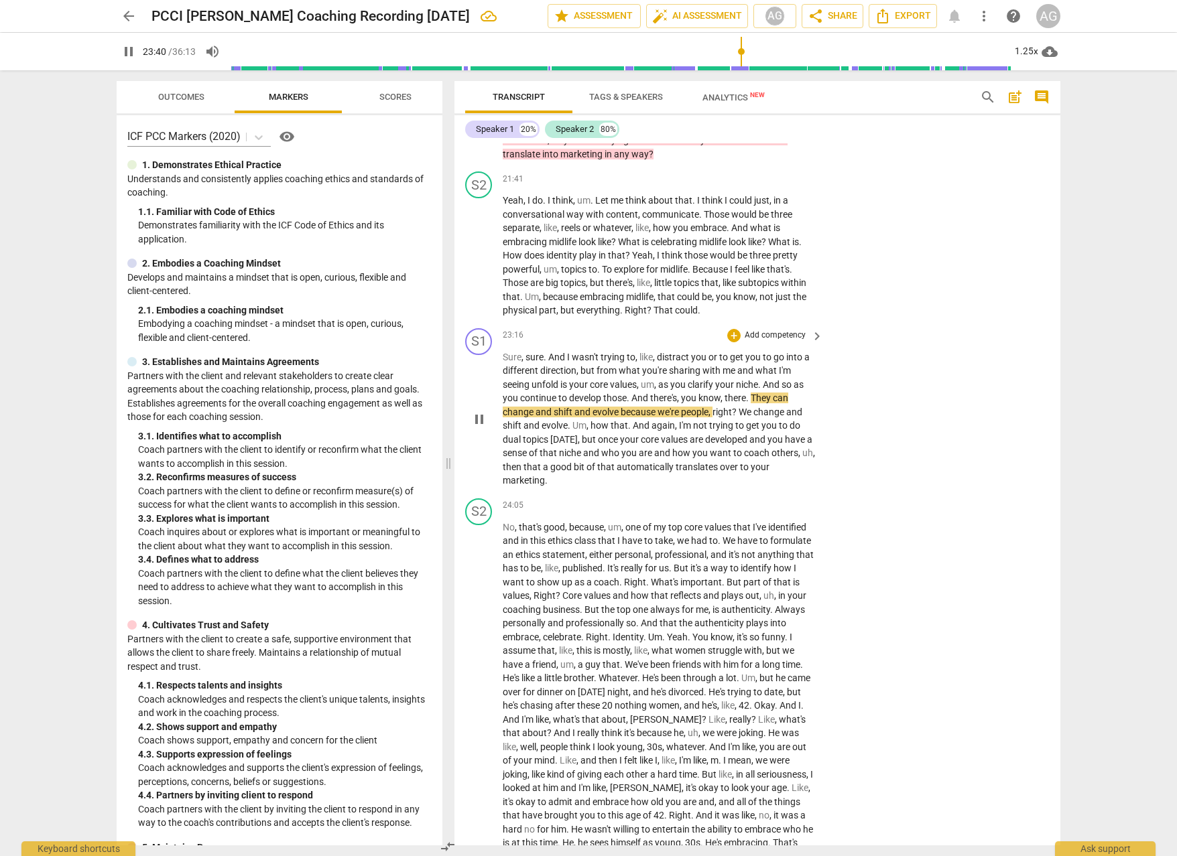
click at [788, 330] on p "Add competency" at bounding box center [775, 336] width 64 height 12
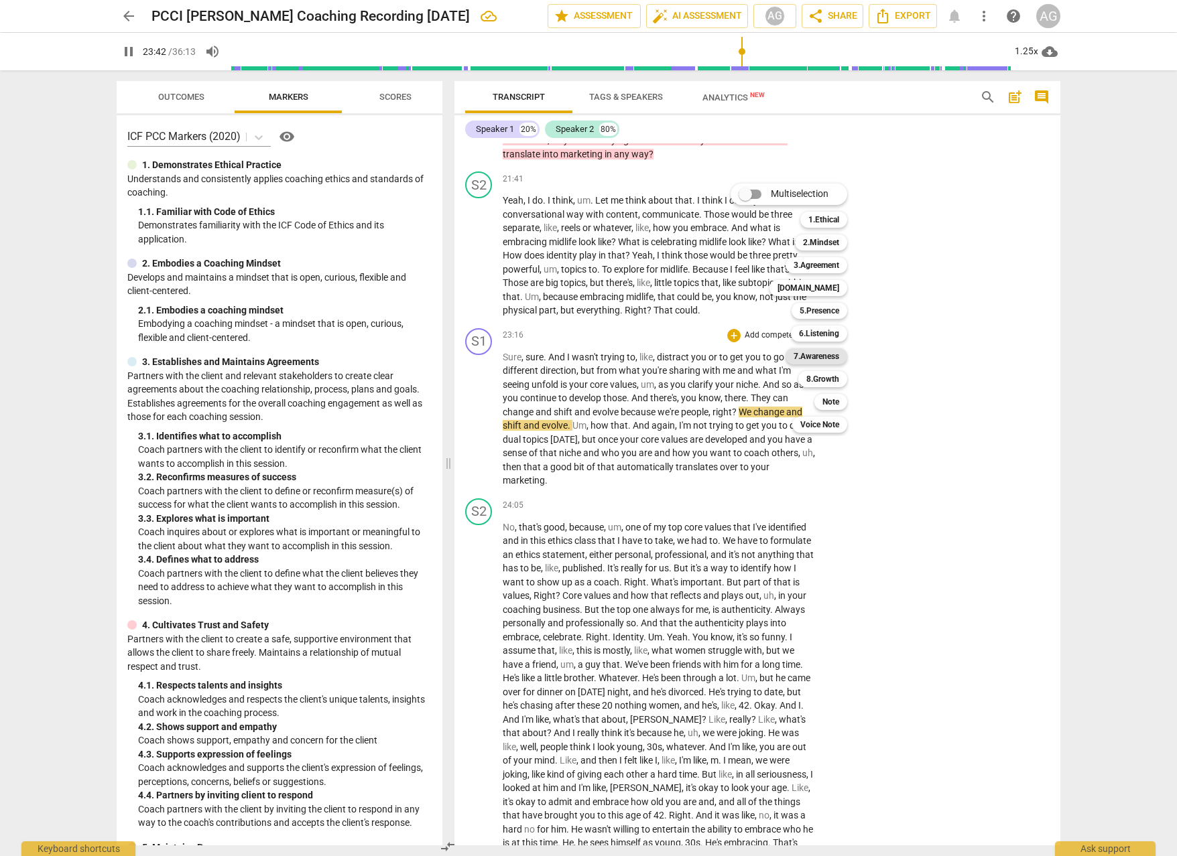
click at [828, 358] on b "7.Awareness" at bounding box center [816, 356] width 46 height 16
type input "1423"
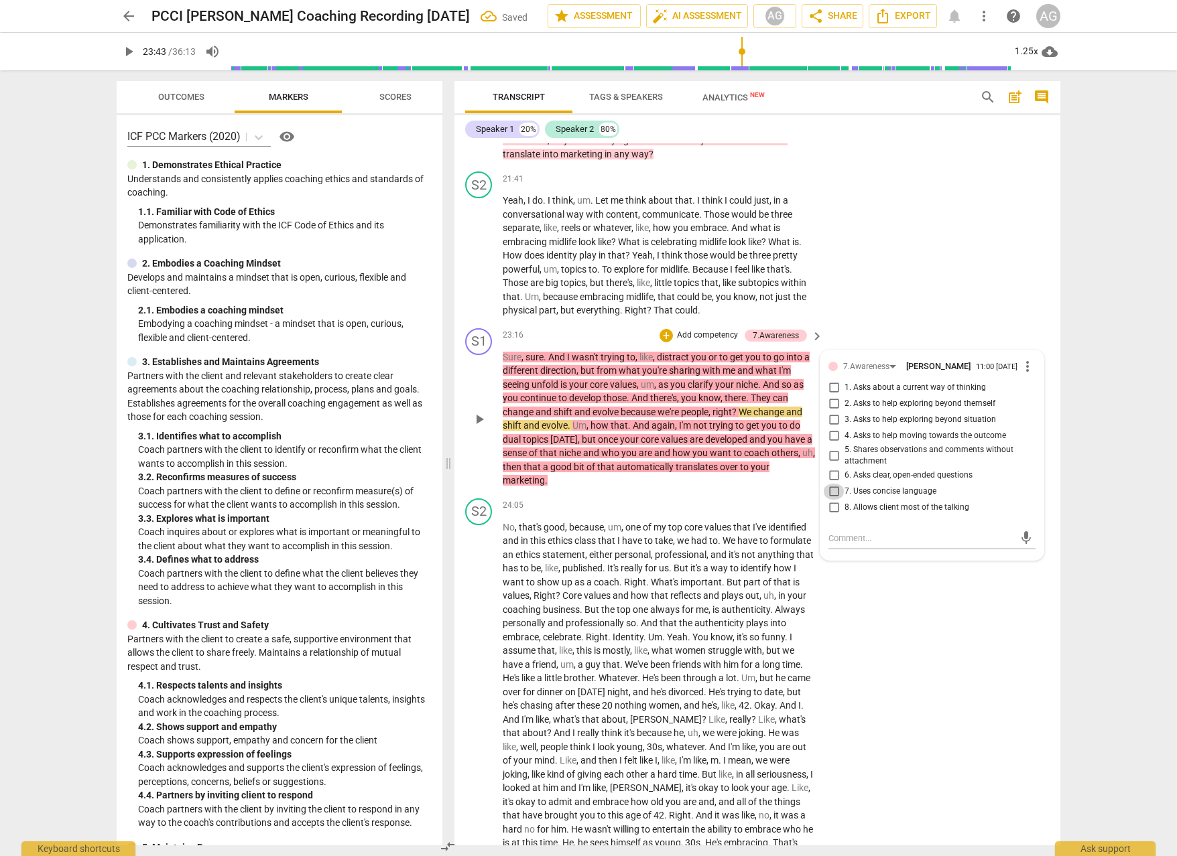
click at [830, 484] on input "7. Uses concise language" at bounding box center [833, 492] width 21 height 16
click at [833, 484] on input "7. Uses concise language" at bounding box center [833, 492] width 21 height 16
checkbox input "true"
click at [832, 468] on input "6. Asks clear, open-ended questions" at bounding box center [833, 476] width 21 height 16
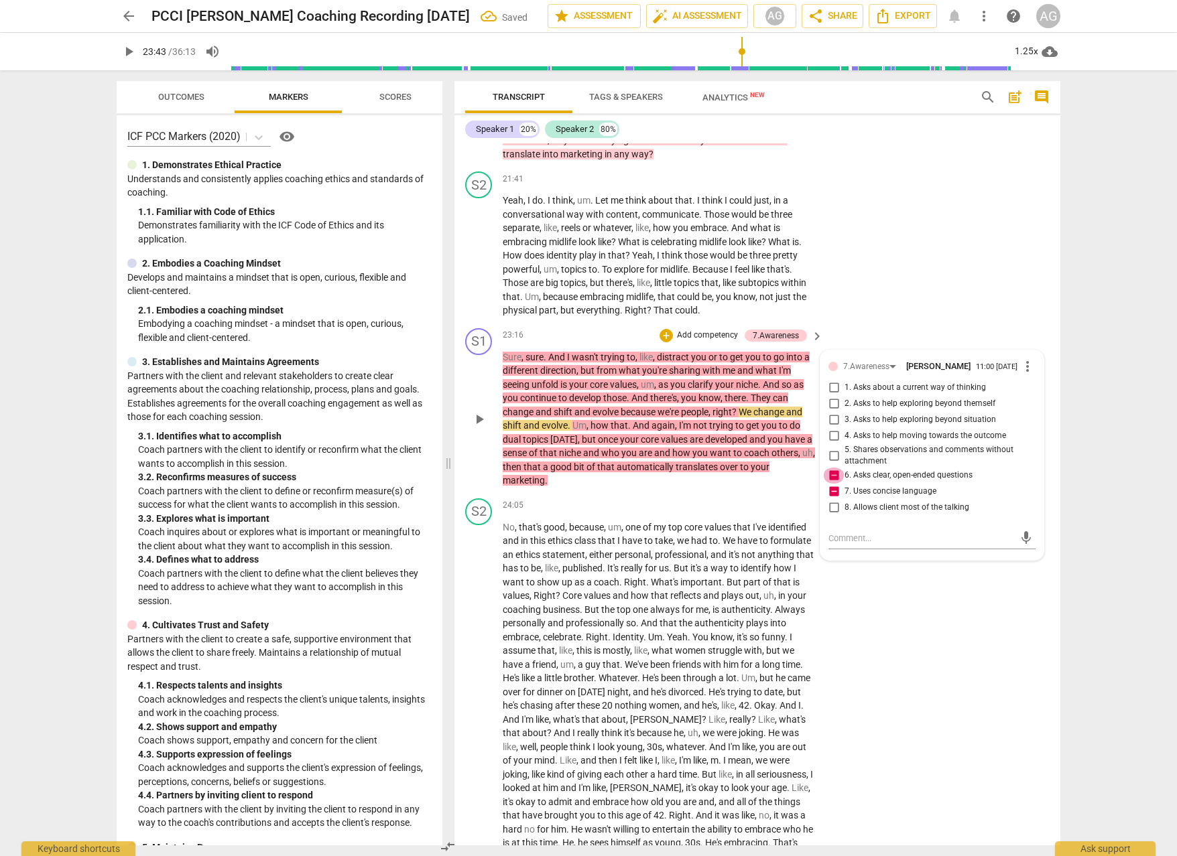
click at [836, 468] on input "6. Asks clear, open-ended questions" at bounding box center [833, 476] width 21 height 16
checkbox input "false"
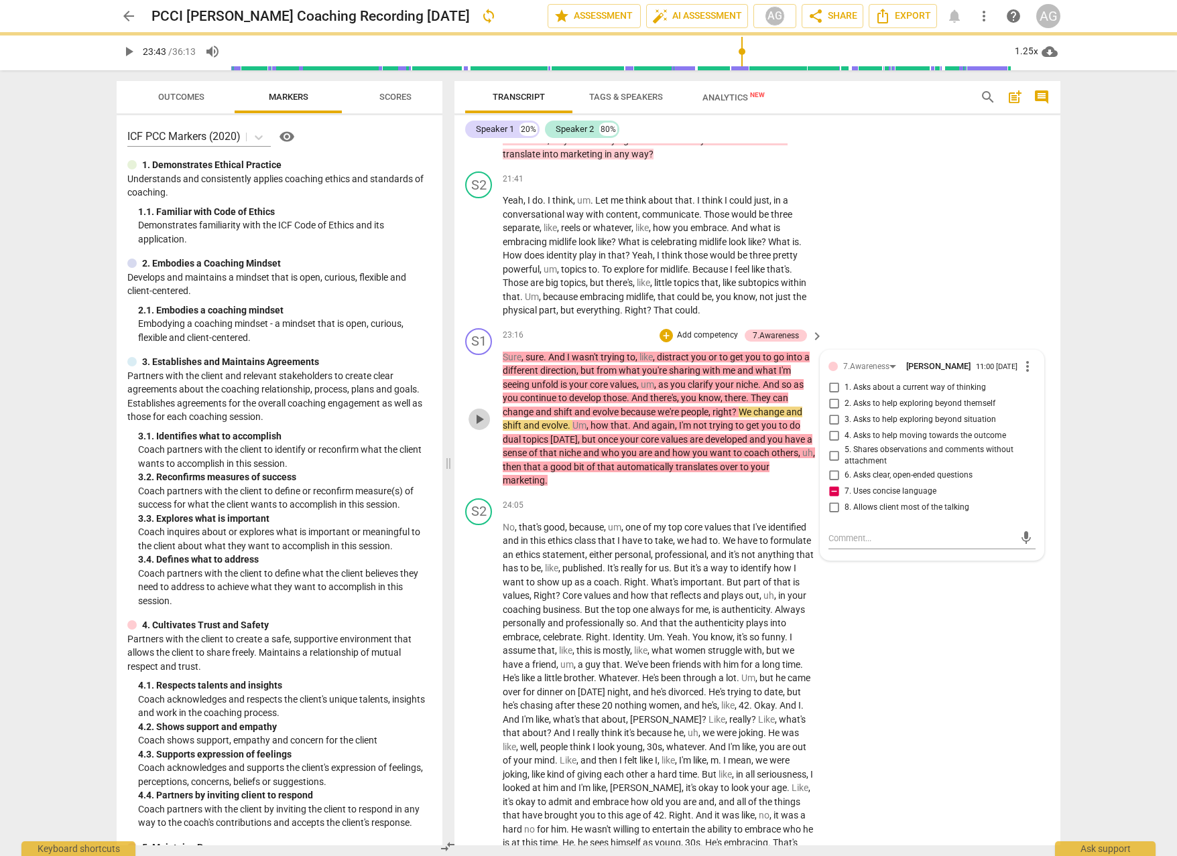
click at [477, 411] on span "play_arrow" at bounding box center [479, 419] width 16 height 16
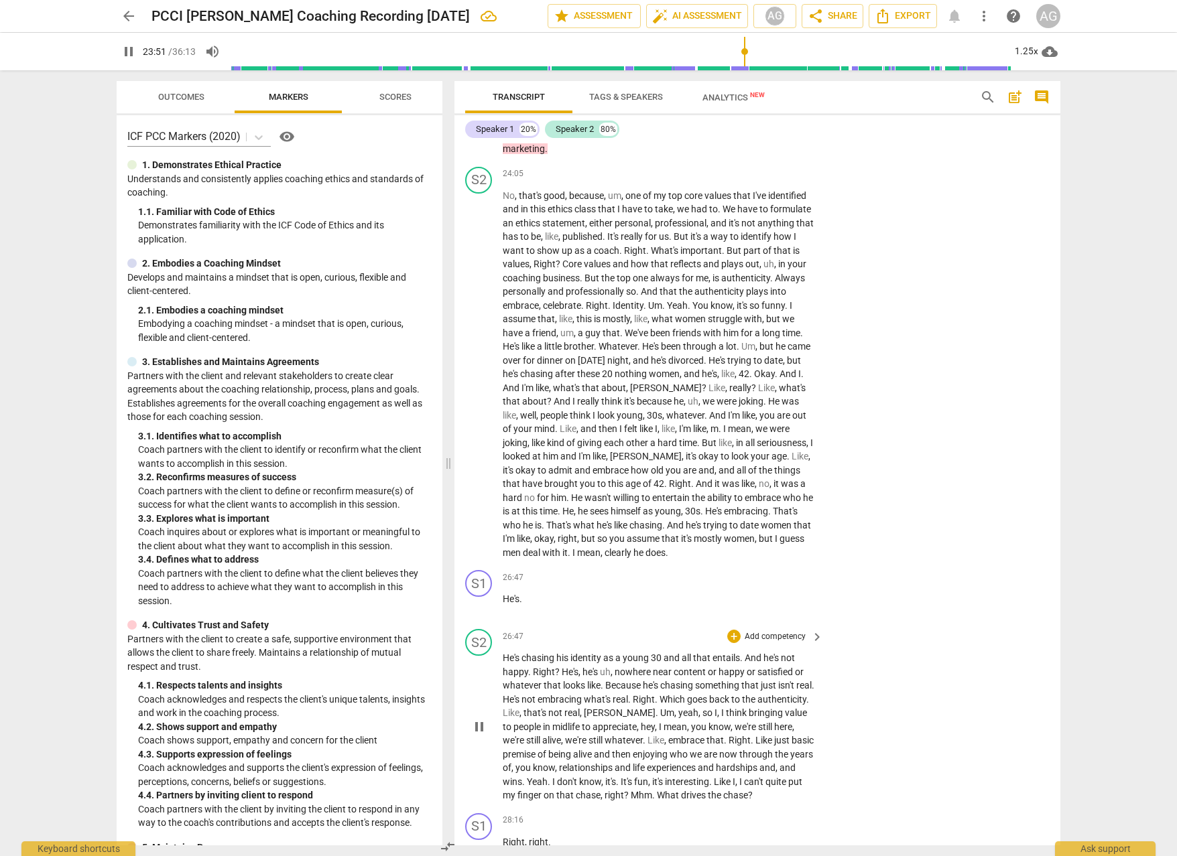
scroll to position [4361, 0]
click at [667, 517] on span "And" at bounding box center [676, 522] width 19 height 11
drag, startPoint x: 625, startPoint y: 496, endPoint x: 639, endPoint y: 497, distance: 14.1
click at [667, 517] on span "And" at bounding box center [676, 522] width 19 height 11
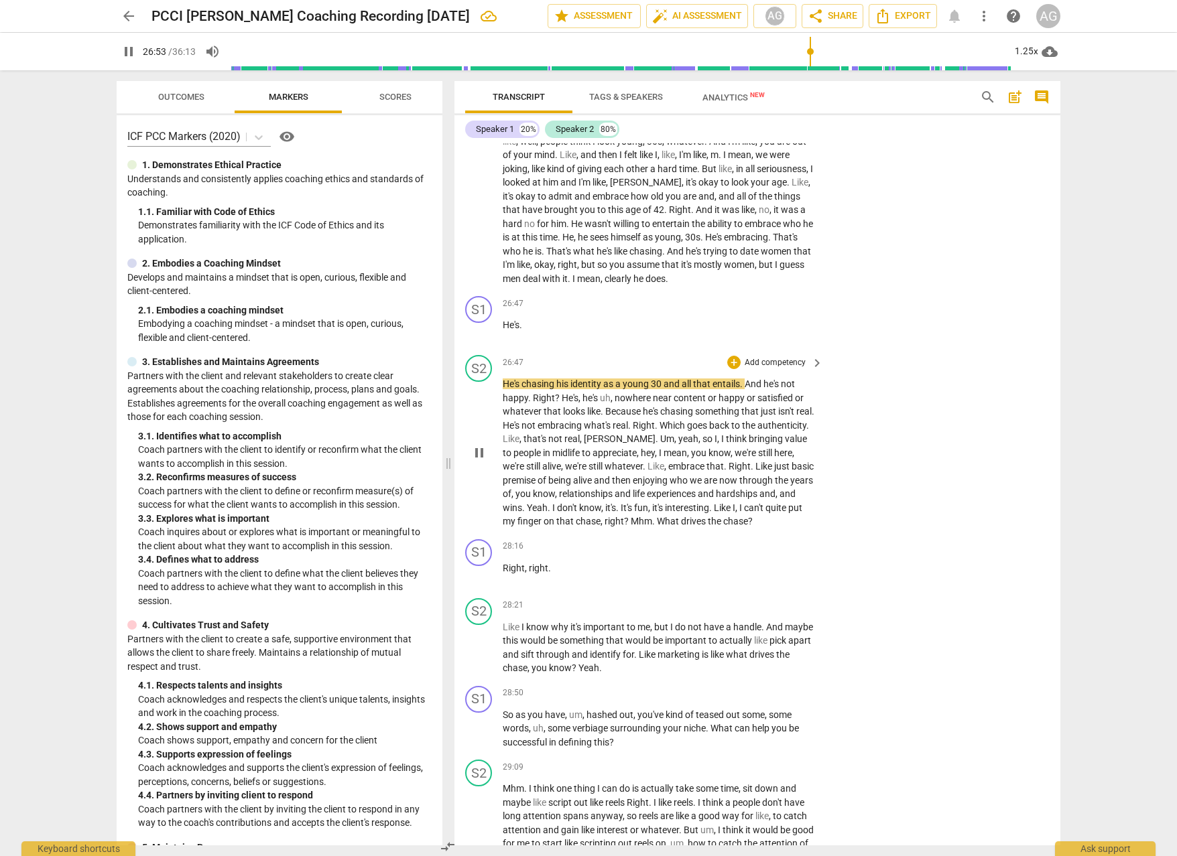
scroll to position [4636, 0]
click at [513, 560] on span "Right" at bounding box center [514, 565] width 22 height 11
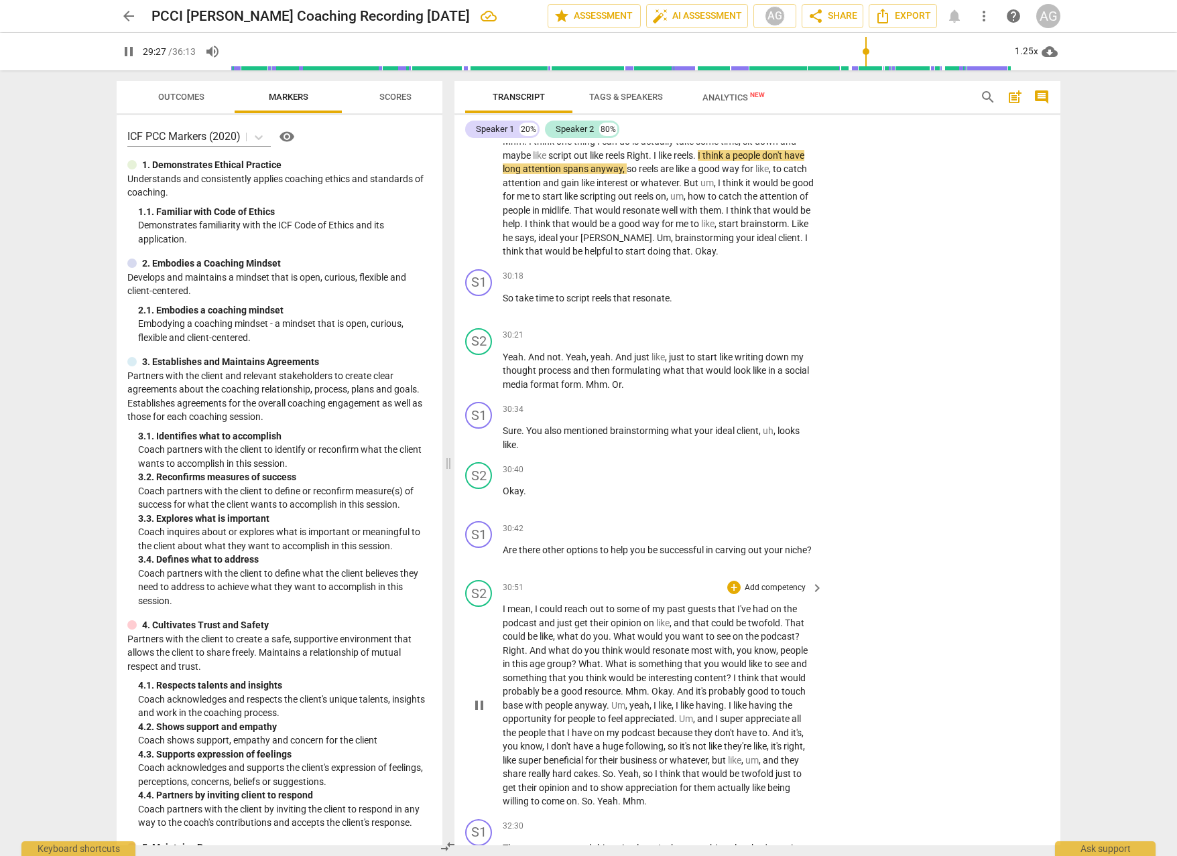
scroll to position [5296, 0]
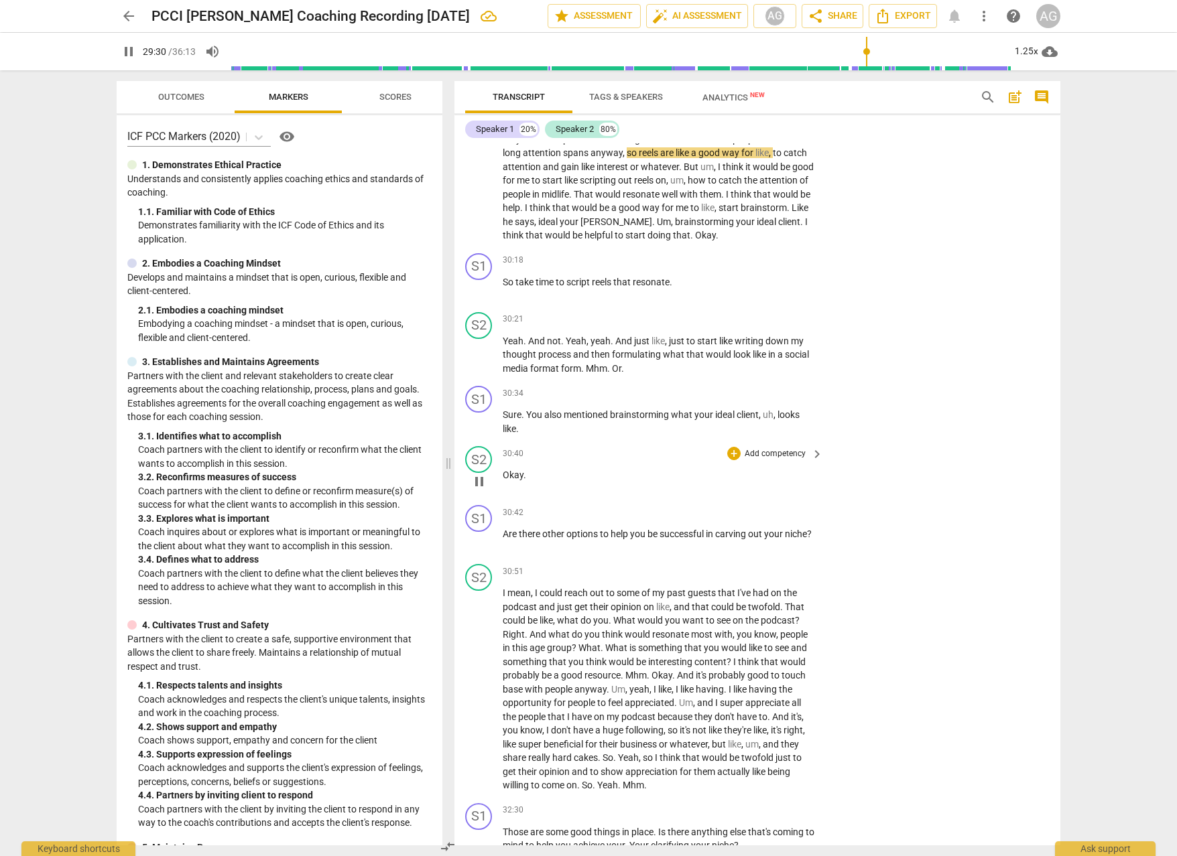
click at [509, 470] on span "Okay" at bounding box center [513, 475] width 21 height 11
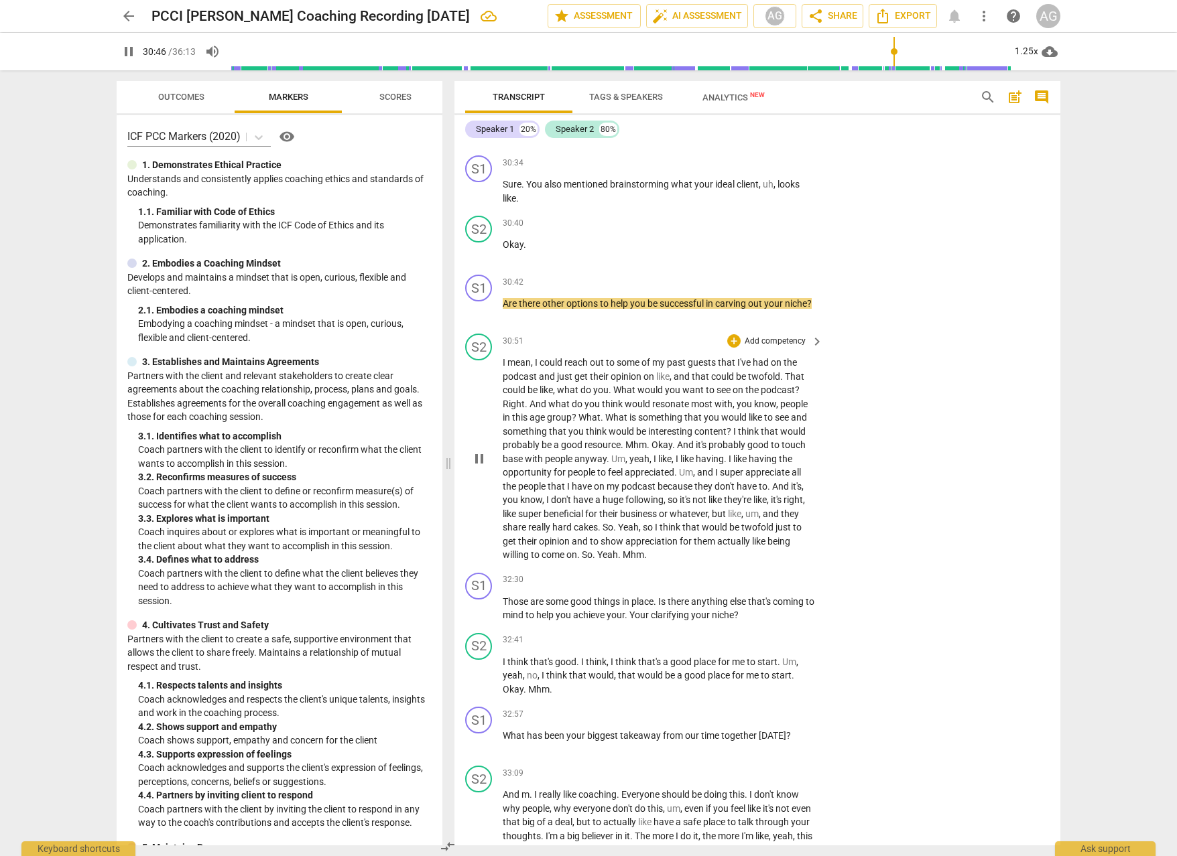
scroll to position [5531, 0]
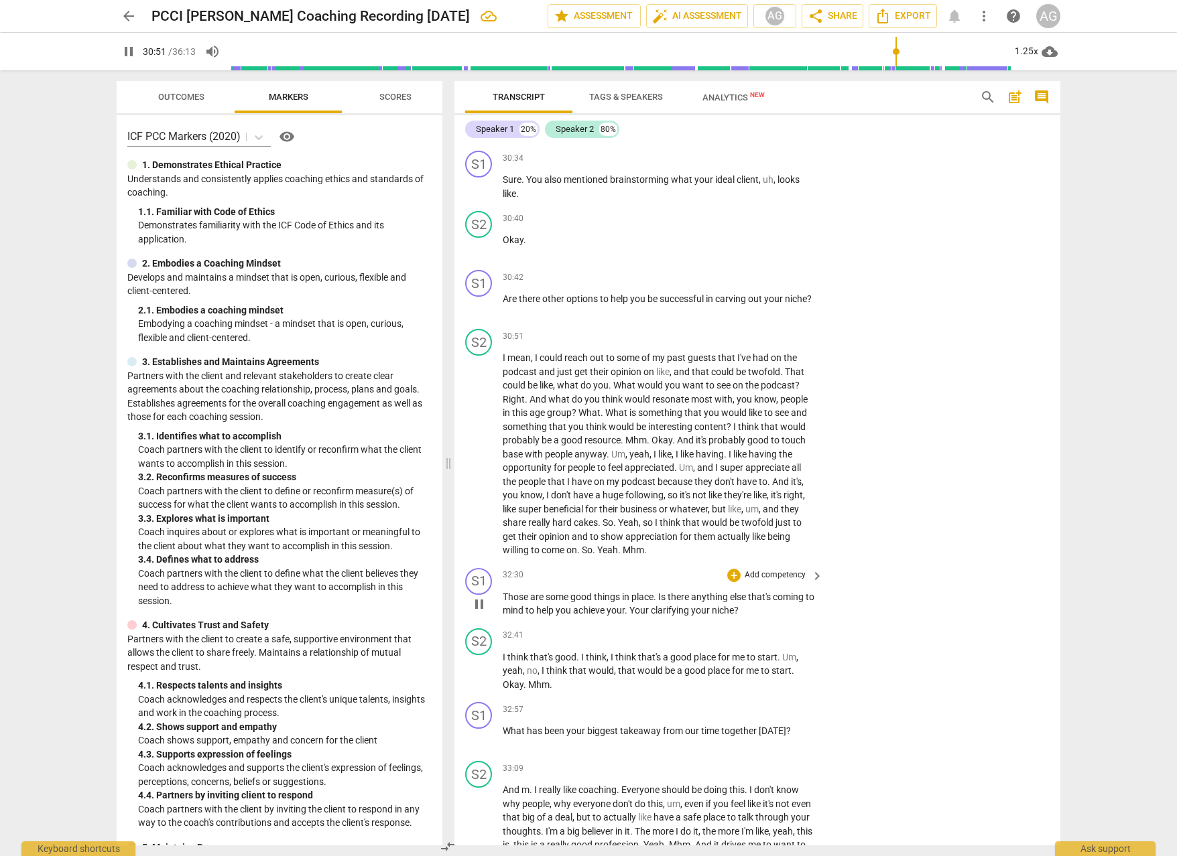
click at [513, 592] on span "Those" at bounding box center [516, 597] width 27 height 11
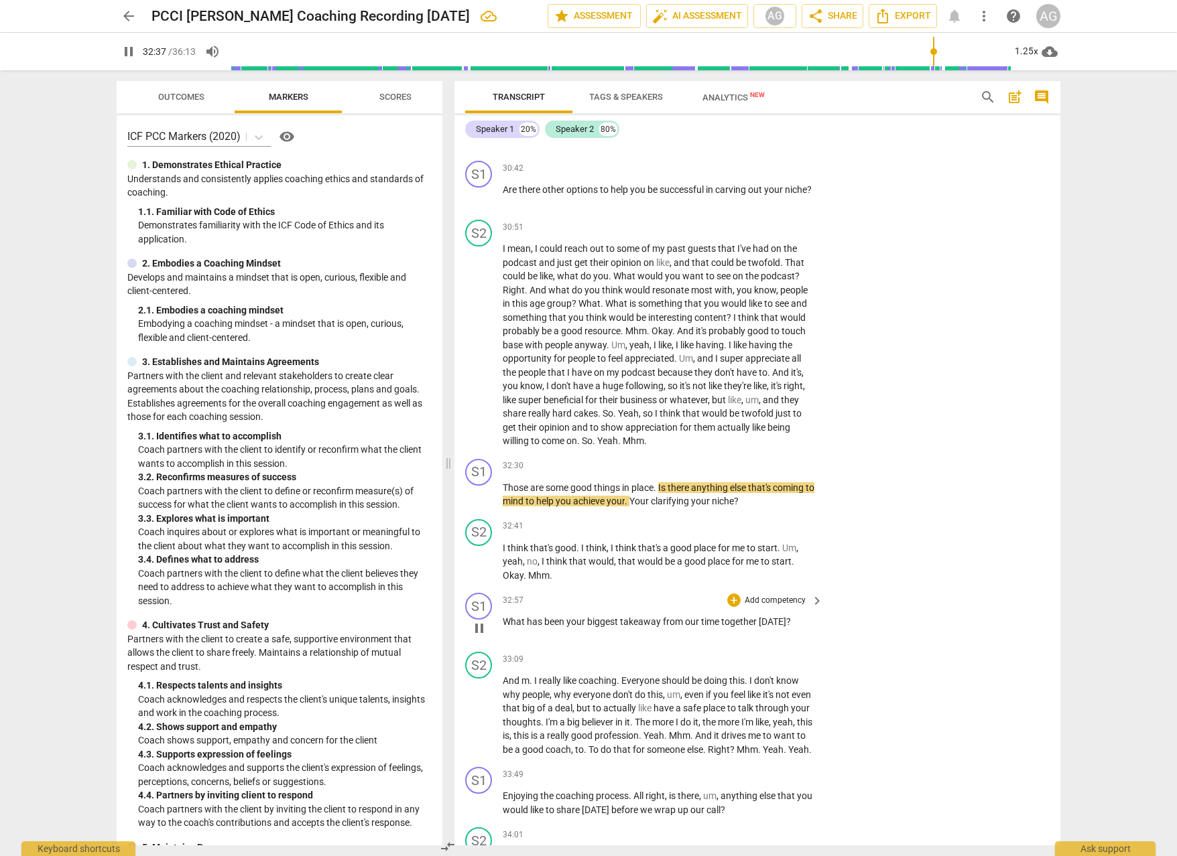
scroll to position [5642, 0]
click at [515, 615] on span "What" at bounding box center [515, 620] width 24 height 11
drag, startPoint x: 515, startPoint y: 594, endPoint x: 535, endPoint y: 595, distance: 20.8
click at [515, 615] on span "What" at bounding box center [515, 620] width 24 height 11
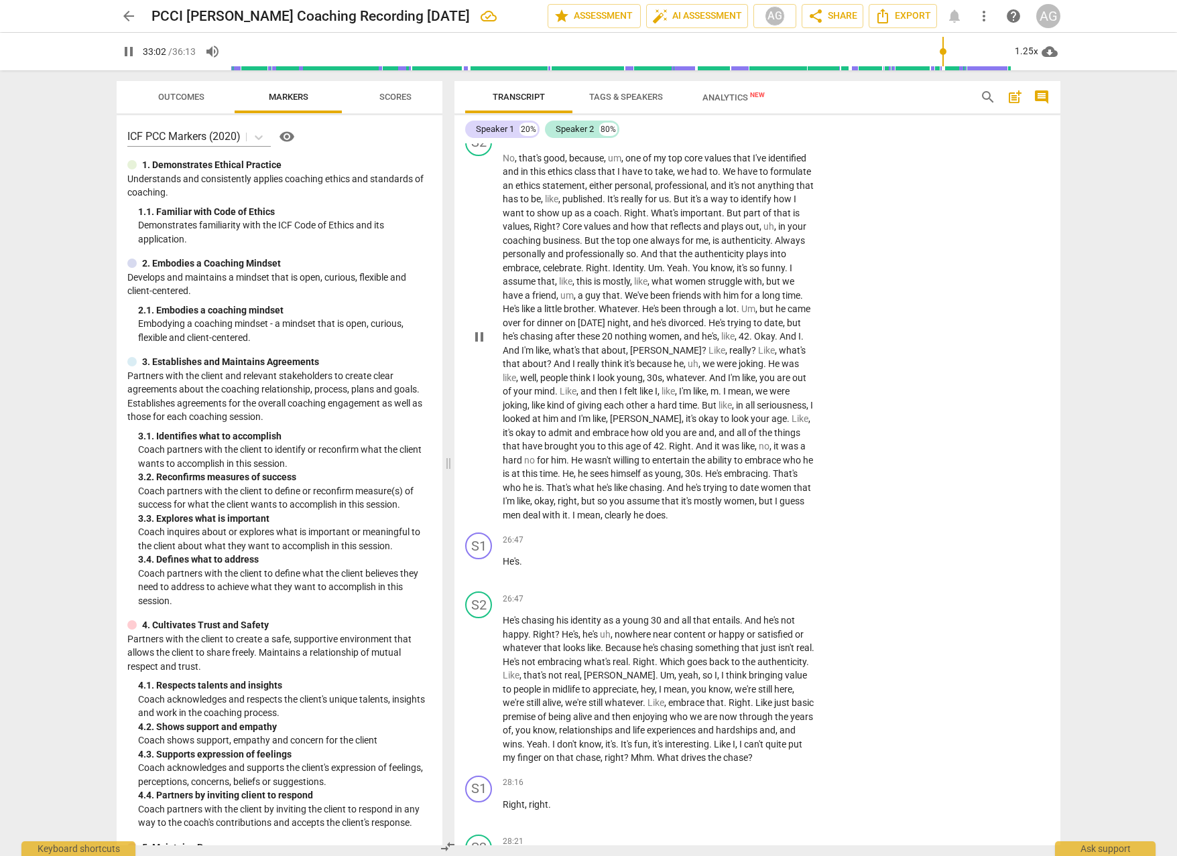
scroll to position [4382, 0]
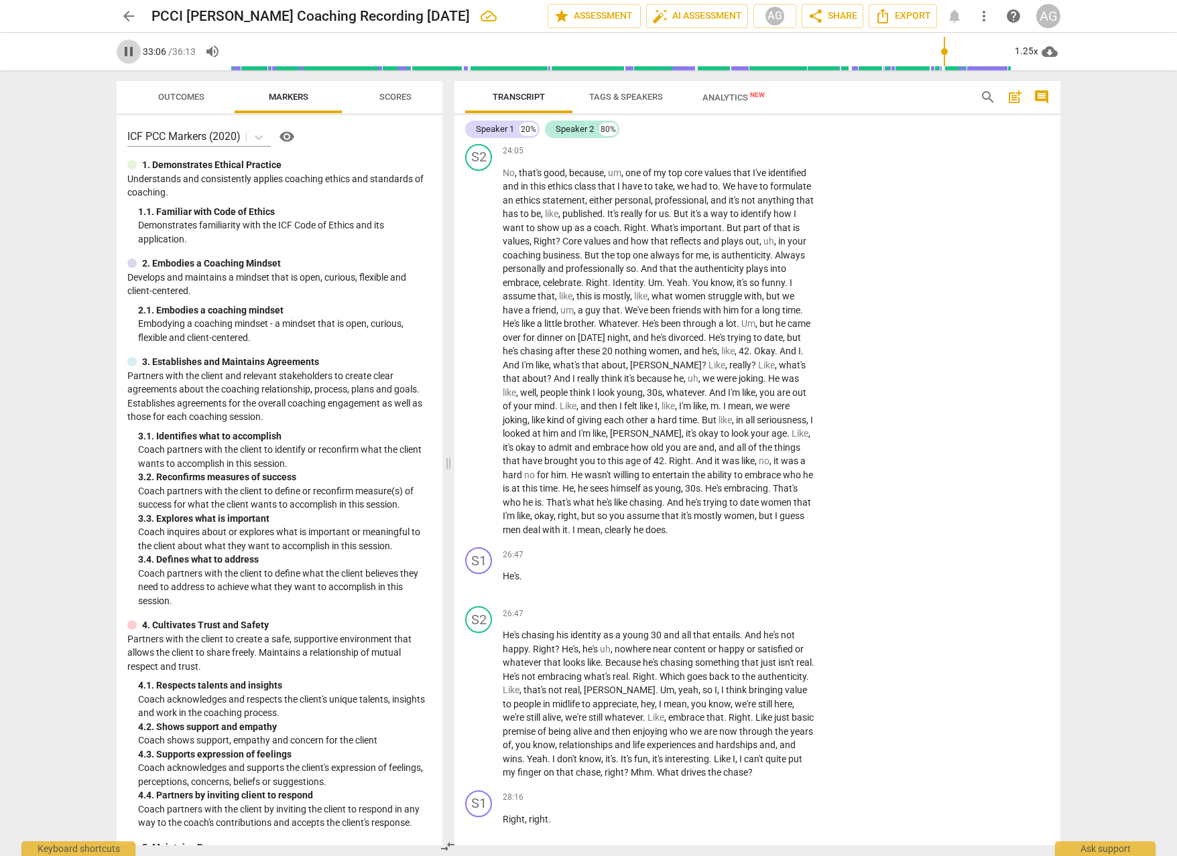
click at [124, 51] on span "pause" at bounding box center [129, 52] width 16 height 16
type input "1986"
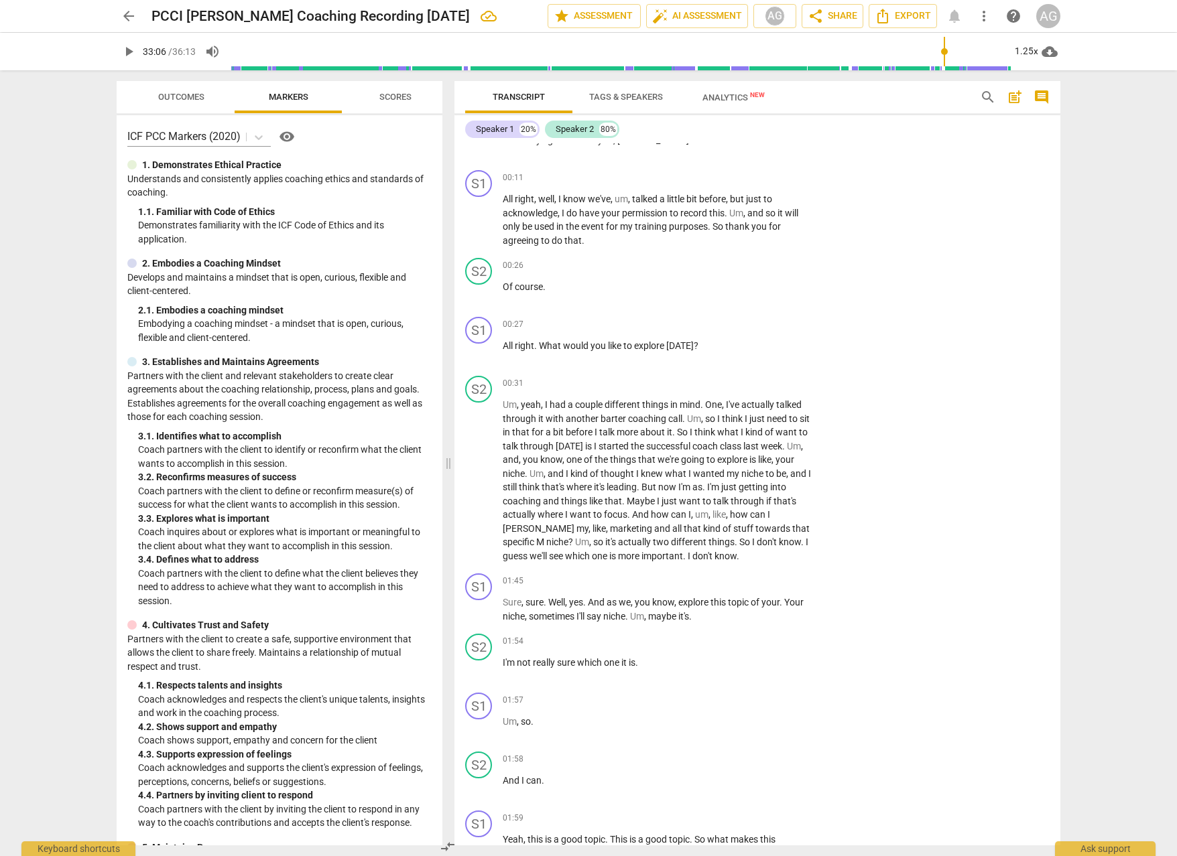
scroll to position [0, 0]
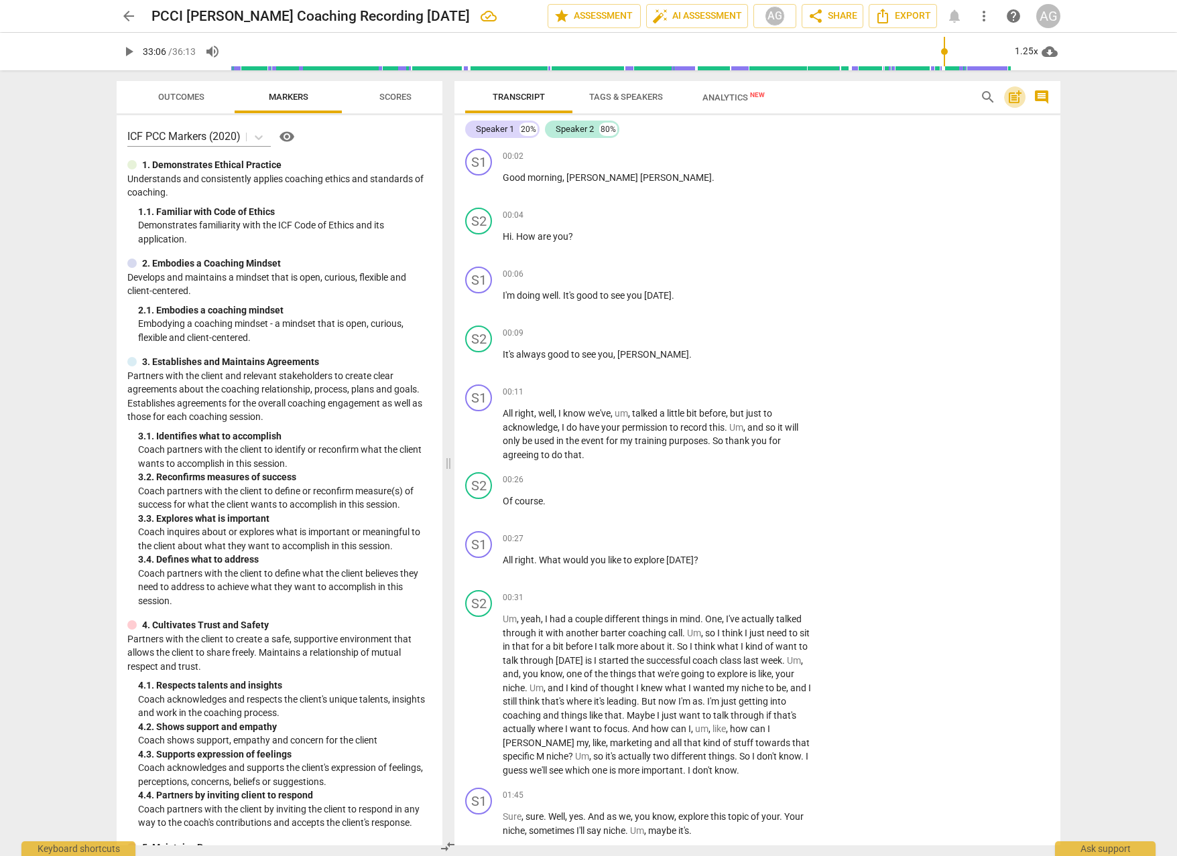
click at [1015, 97] on span "post_add" at bounding box center [1014, 97] width 16 height 16
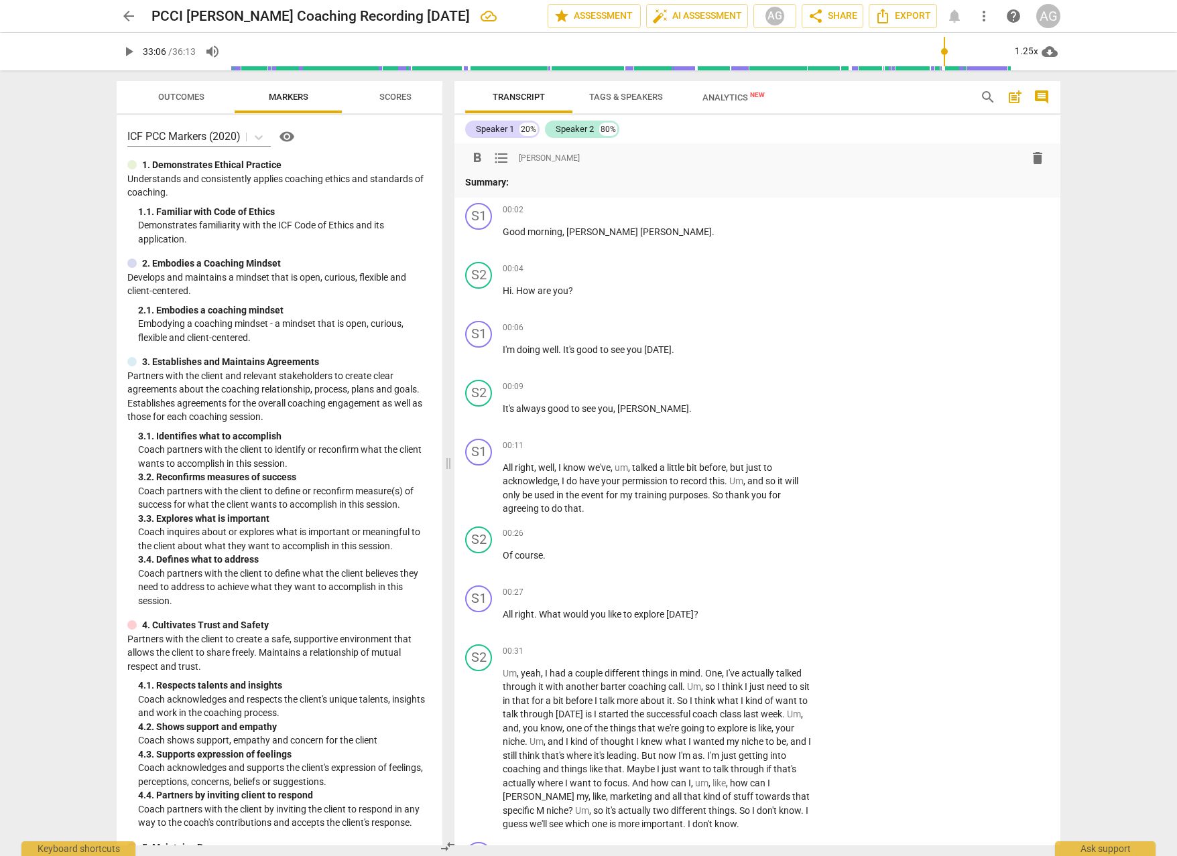
drag, startPoint x: 487, startPoint y: 182, endPoint x: 555, endPoint y: 178, distance: 67.8
click at [555, 178] on p "Summary:" at bounding box center [757, 183] width 584 height 14
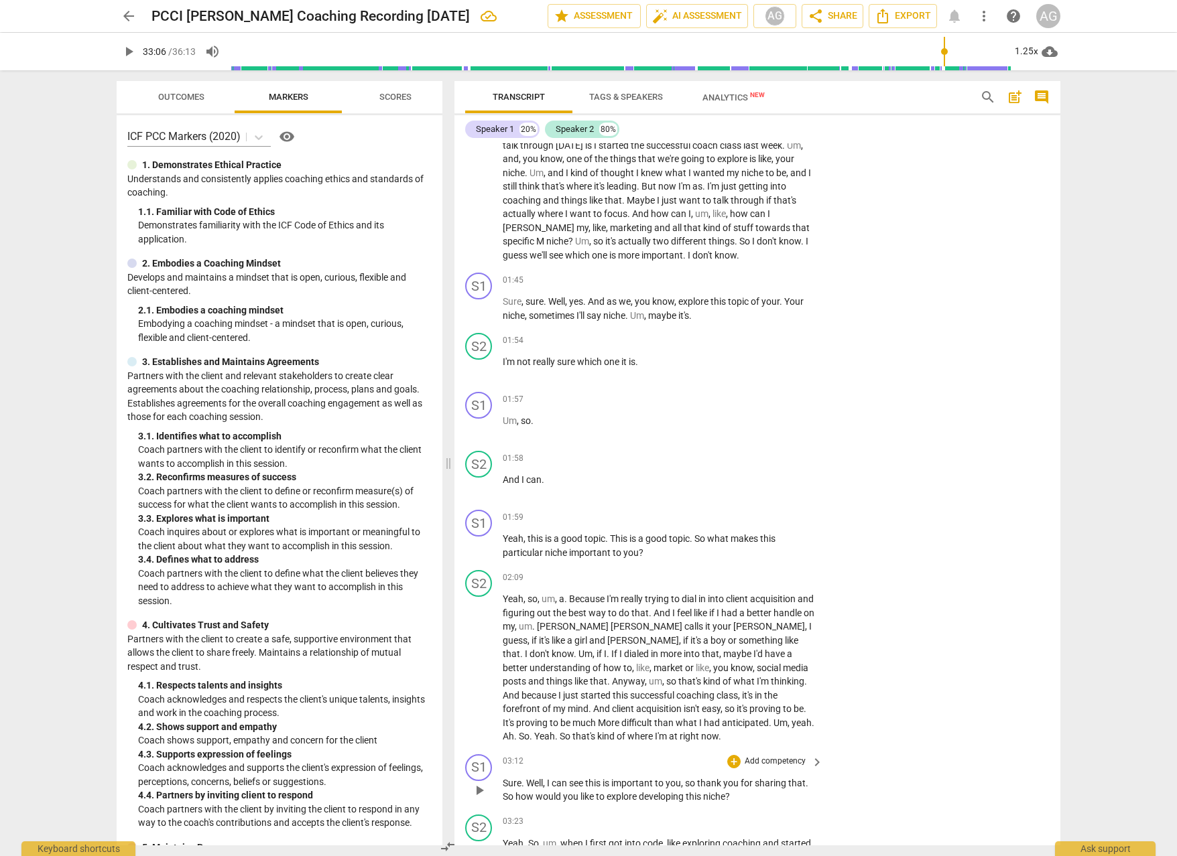
scroll to position [629, 0]
drag, startPoint x: 502, startPoint y: 472, endPoint x: 509, endPoint y: 475, distance: 7.2
click at [503, 472] on span "And" at bounding box center [512, 477] width 19 height 11
click at [484, 482] on span "play_arrow" at bounding box center [479, 484] width 16 height 16
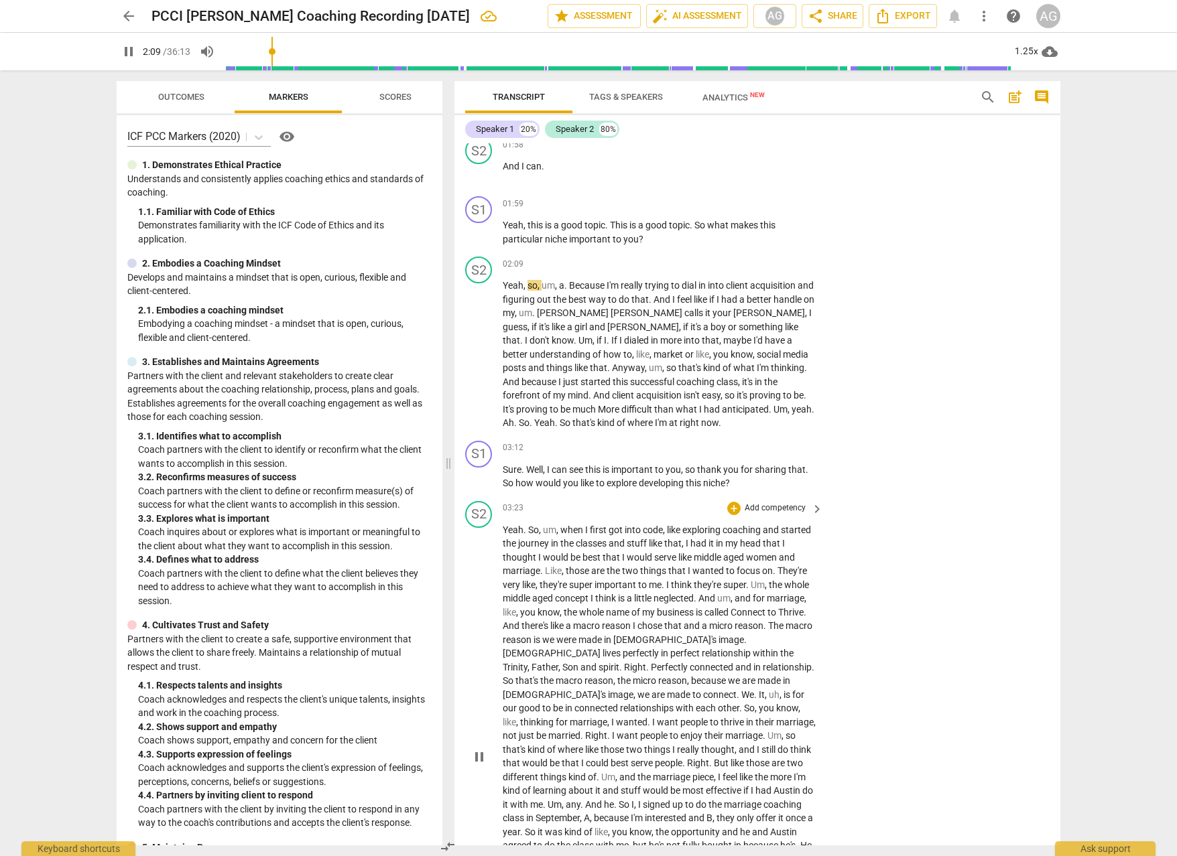
scroll to position [1048, 0]
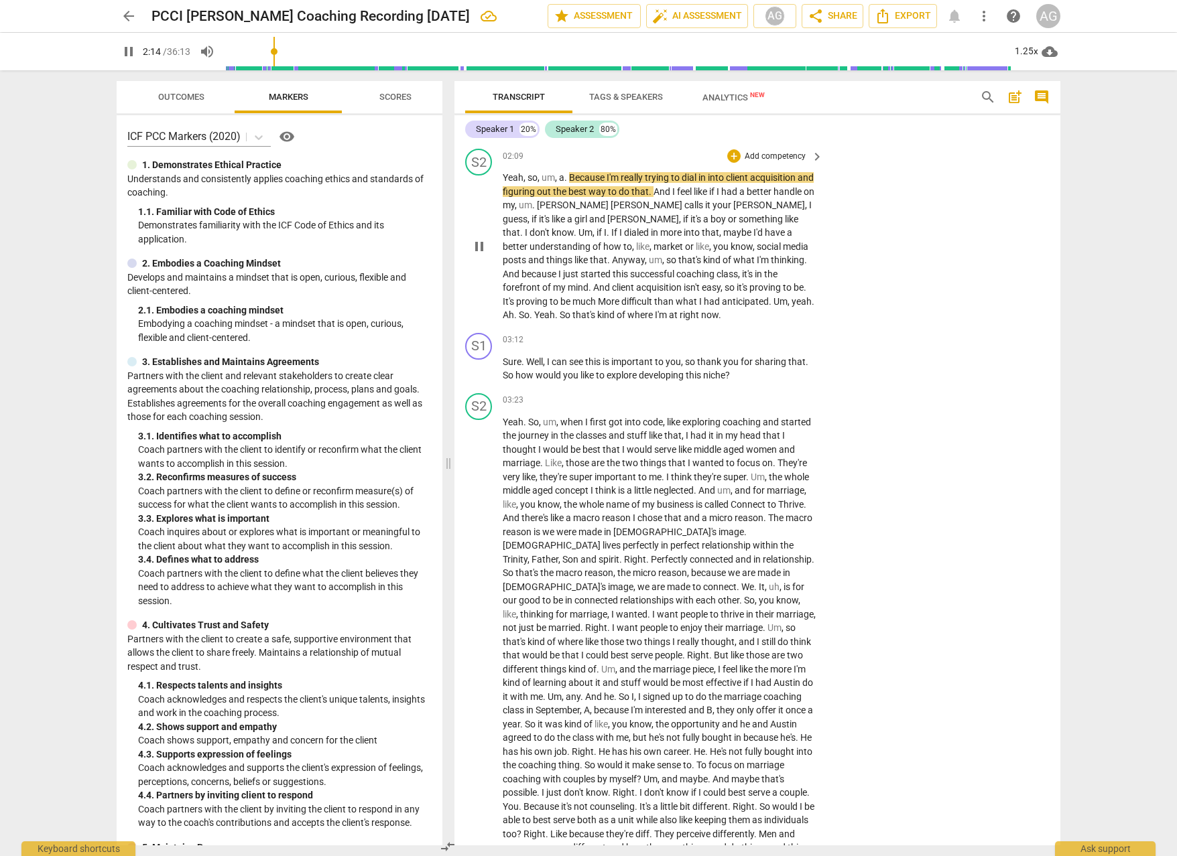
click at [549, 296] on span "proving" at bounding box center [533, 301] width 34 height 11
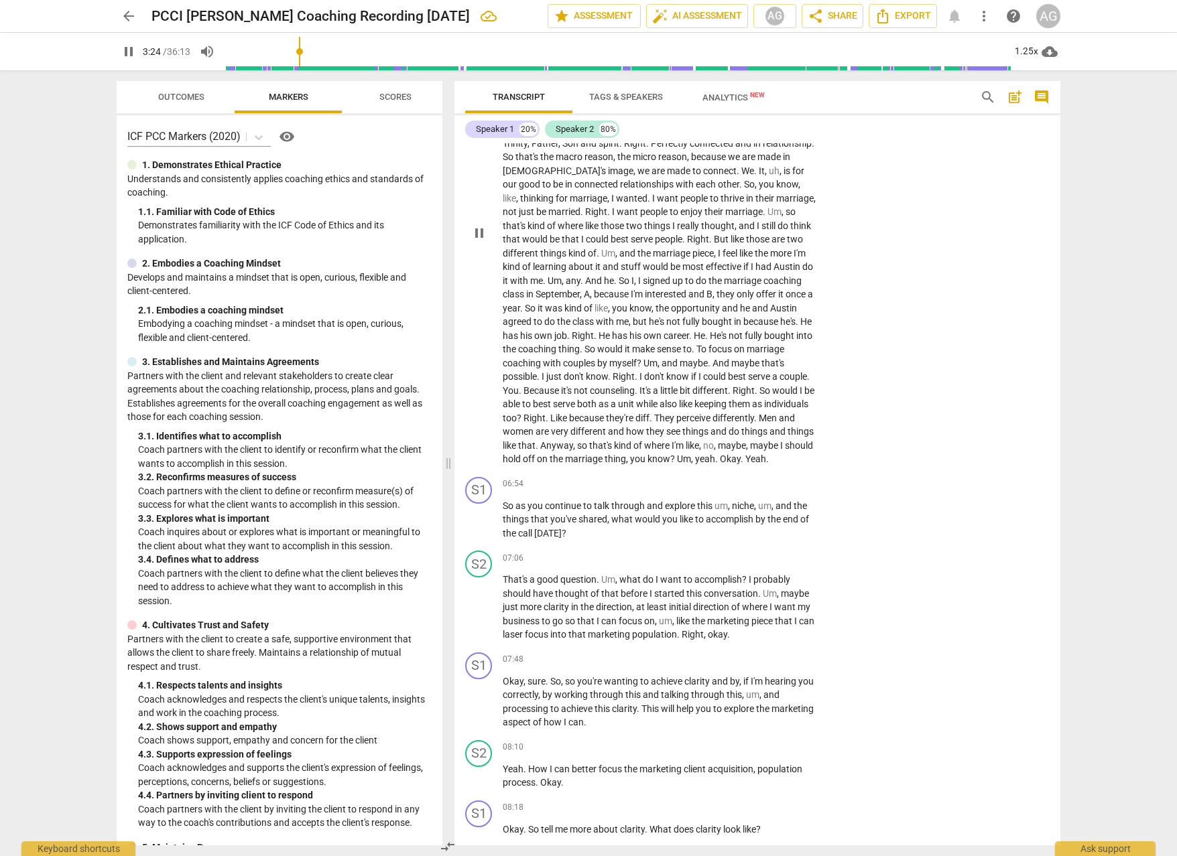
scroll to position [1471, 0]
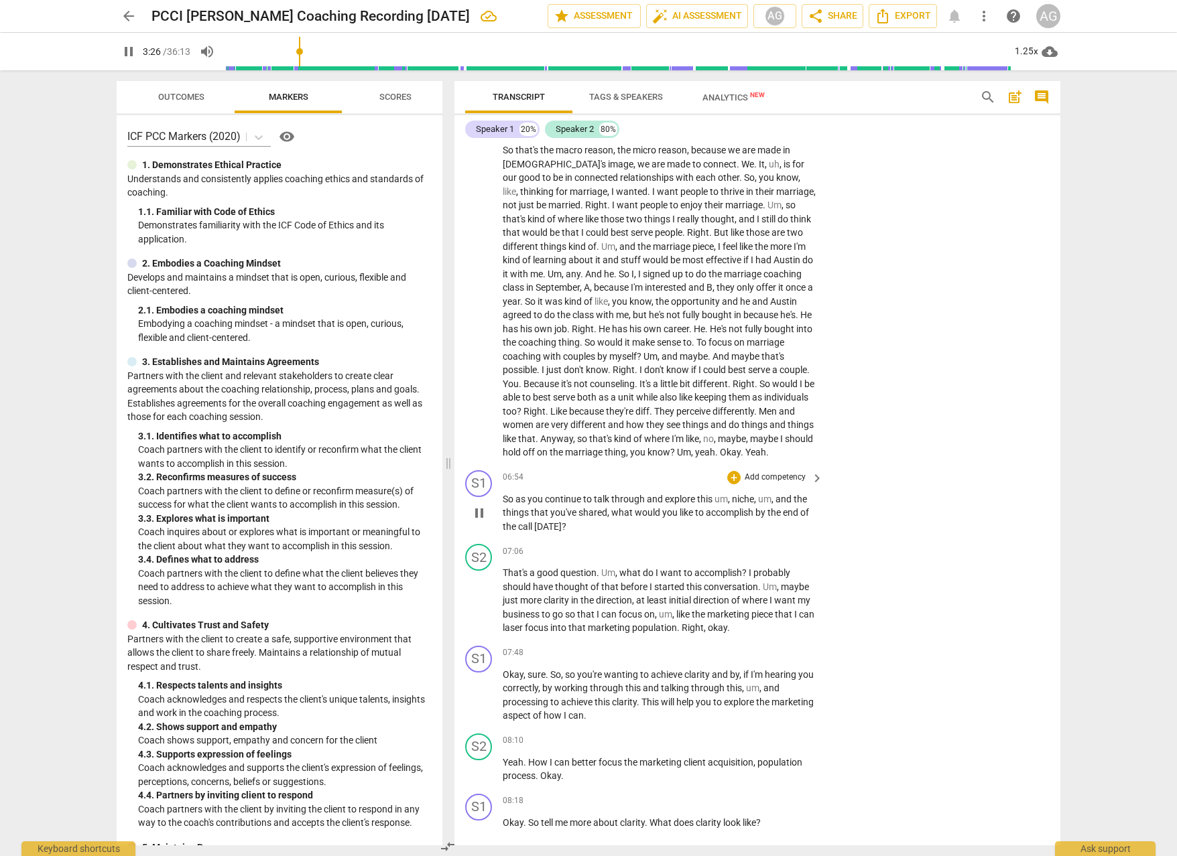
click at [535, 503] on span "you" at bounding box center [535, 499] width 17 height 11
click at [535, 502] on span "you" at bounding box center [535, 499] width 17 height 11
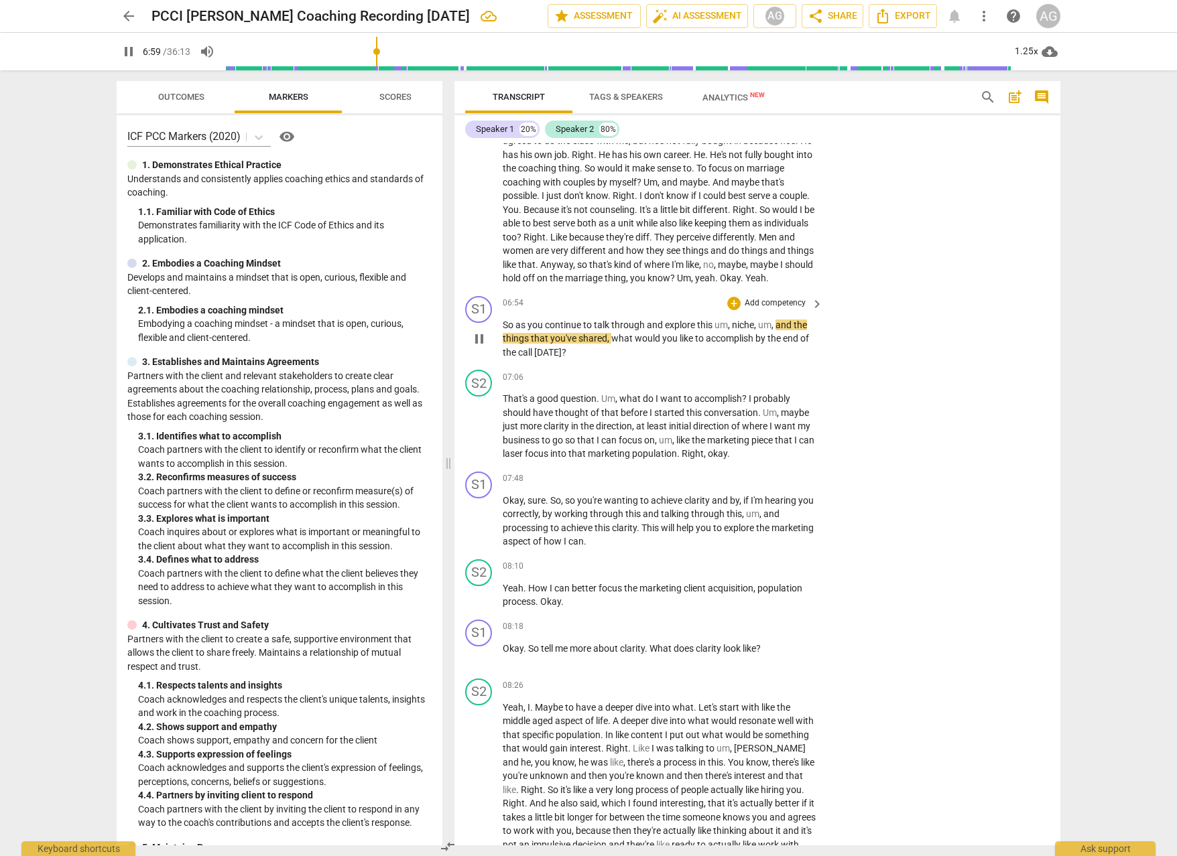
scroll to position [1754, 0]
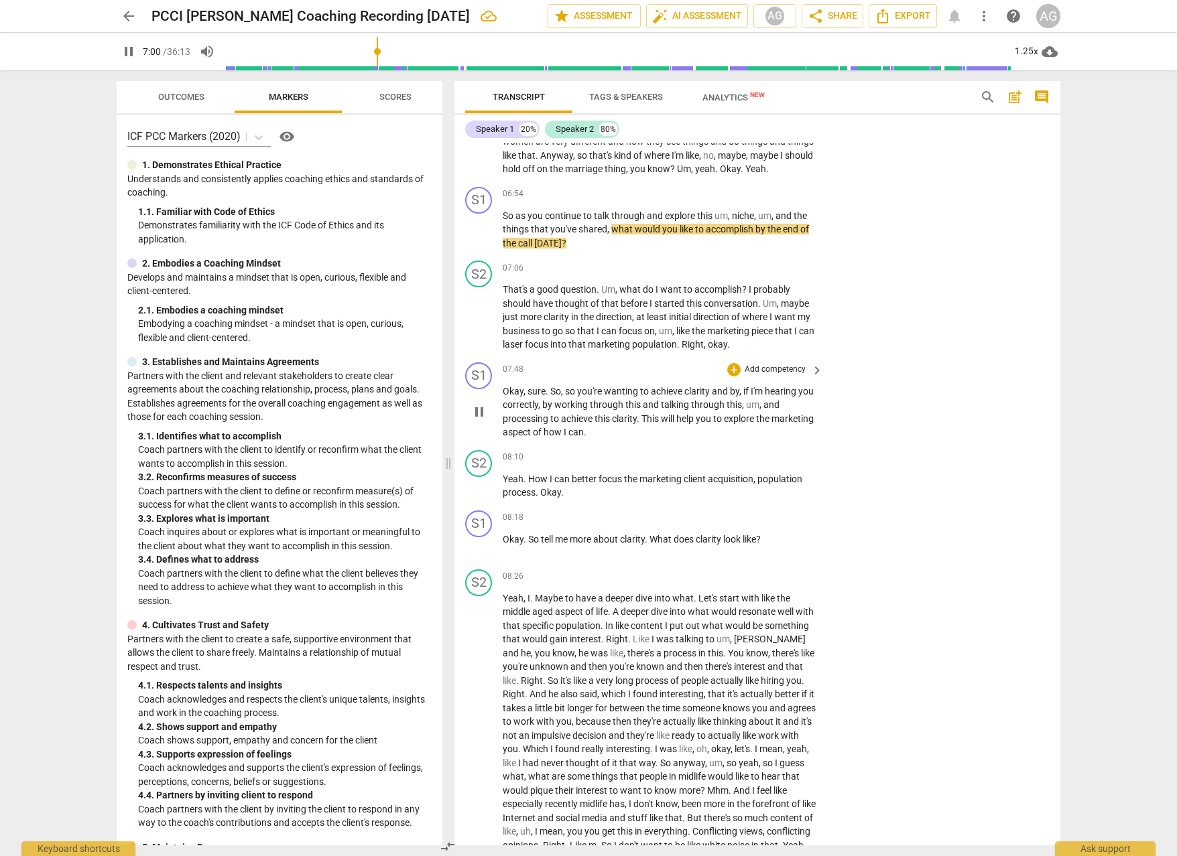
click at [542, 391] on span "sure" at bounding box center [536, 391] width 18 height 11
drag, startPoint x: 541, startPoint y: 391, endPoint x: 649, endPoint y: 397, distance: 107.4
click at [543, 391] on span "sure" at bounding box center [536, 391] width 18 height 11
click at [787, 368] on p "Add competency" at bounding box center [775, 370] width 64 height 12
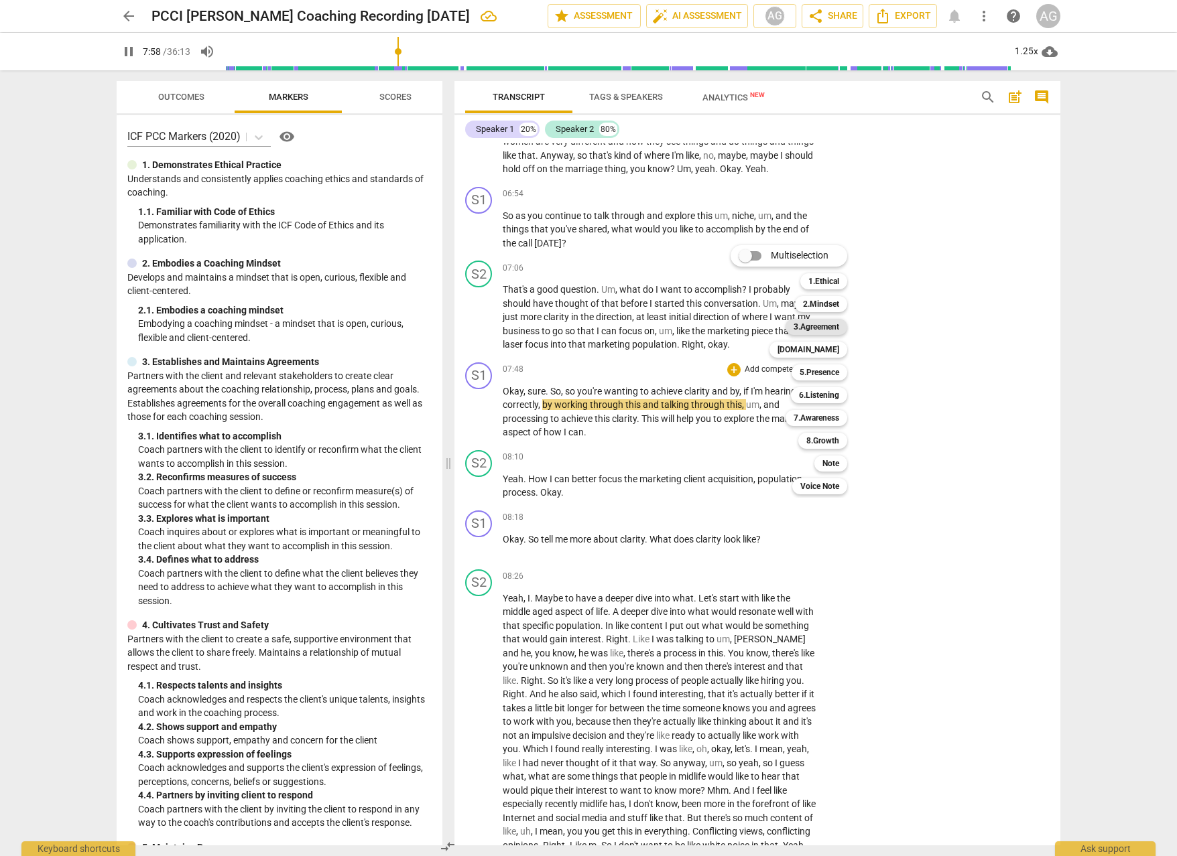
click at [813, 325] on b "3.Agreement" at bounding box center [816, 327] width 46 height 16
type input "479"
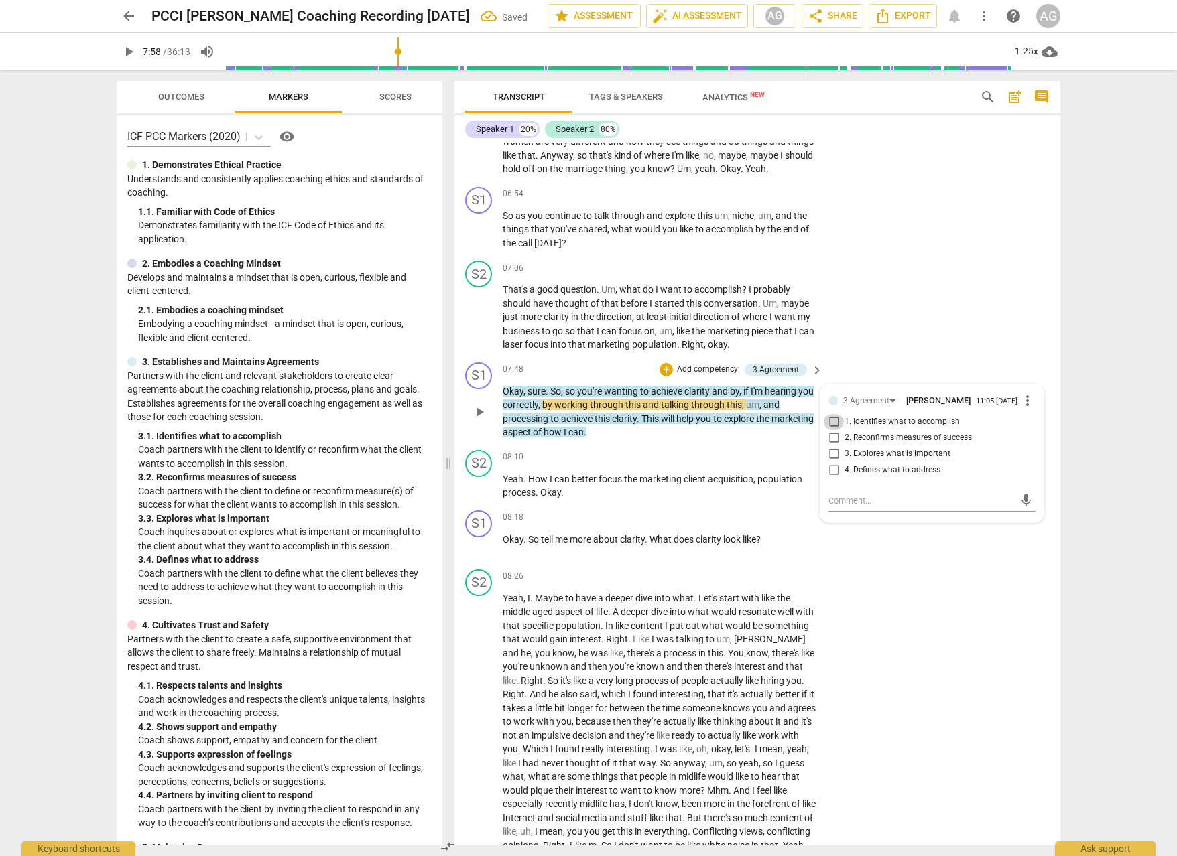
click at [828, 423] on input "1. Identifies what to accomplish" at bounding box center [833, 422] width 21 height 16
checkbox input "true"
click at [831, 442] on input "2. Reconfirms measures of success" at bounding box center [833, 438] width 21 height 16
click at [826, 439] on input "2. Reconfirms measures of success" at bounding box center [833, 438] width 21 height 16
click at [830, 444] on input "2. Reconfirms measures of success" at bounding box center [833, 438] width 21 height 16
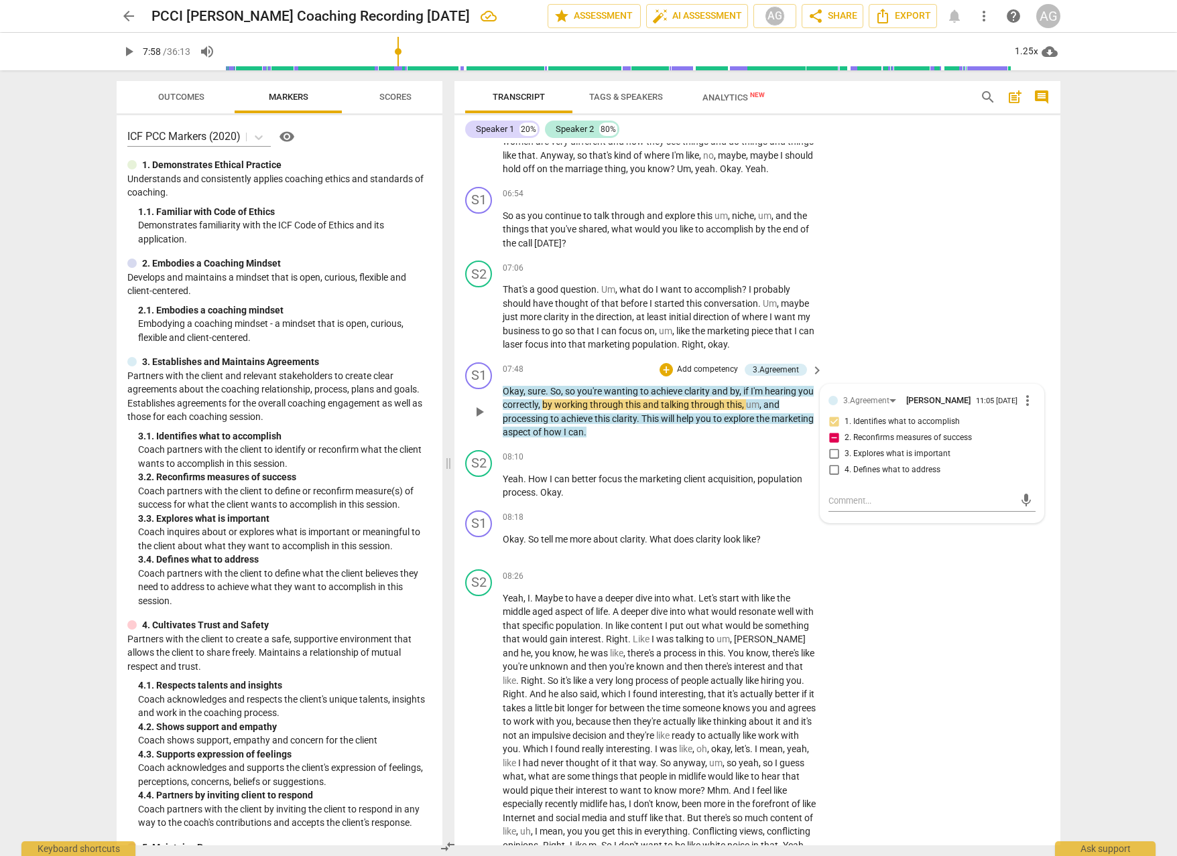
checkbox input "false"
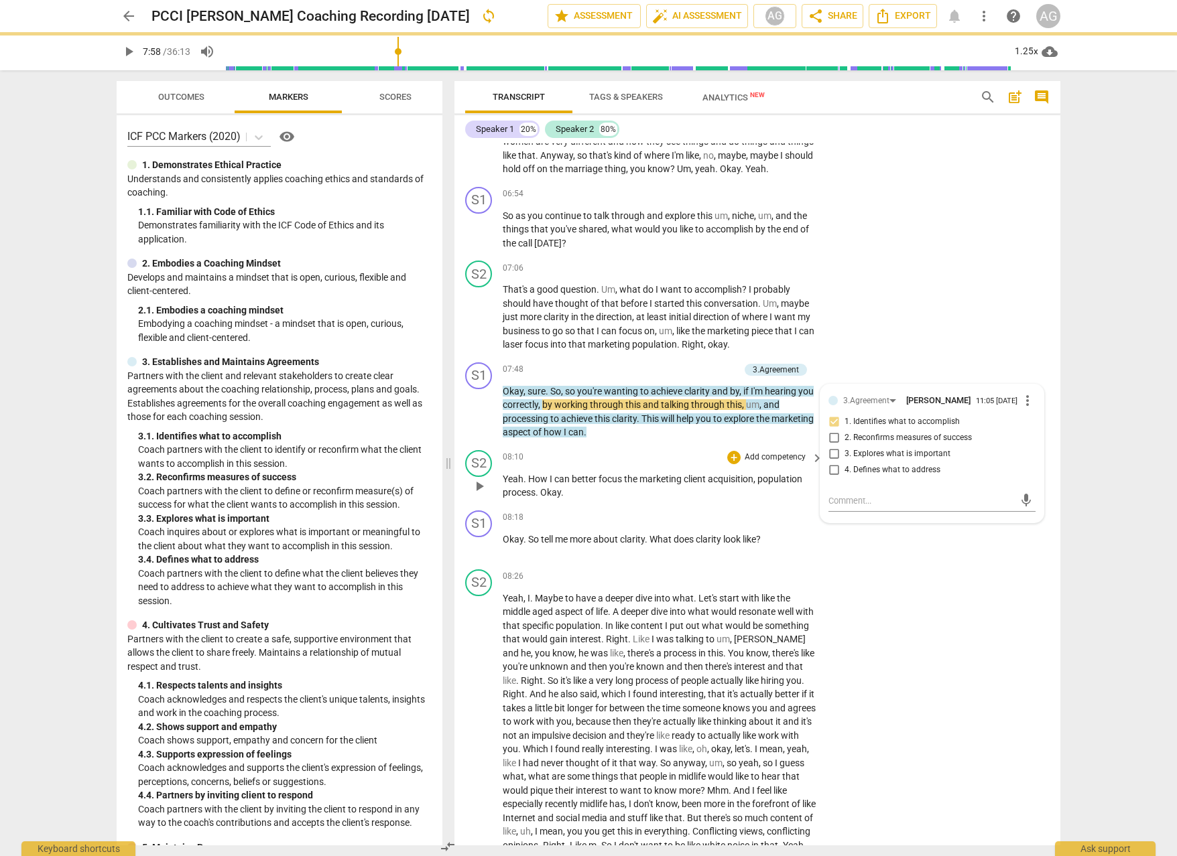
click at [470, 490] on span "play_arrow" at bounding box center [478, 486] width 21 height 16
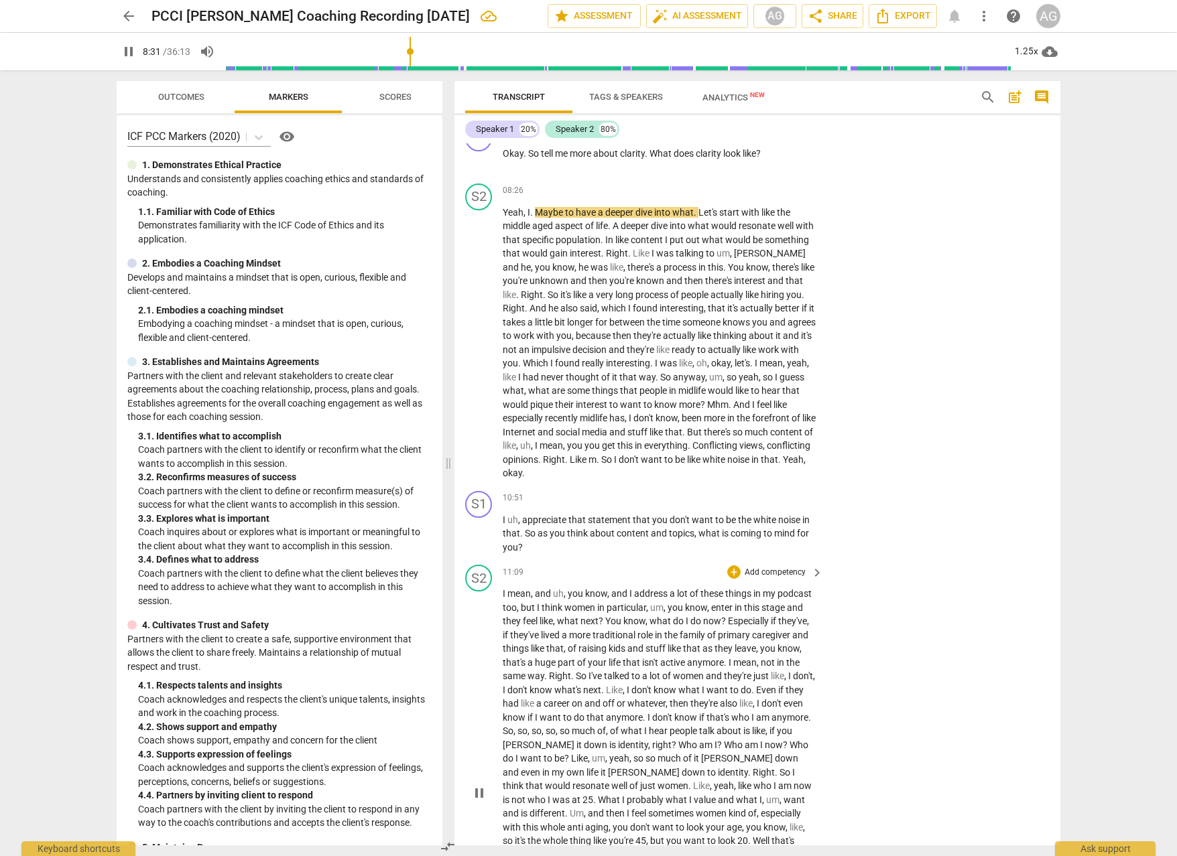
scroll to position [2151, 0]
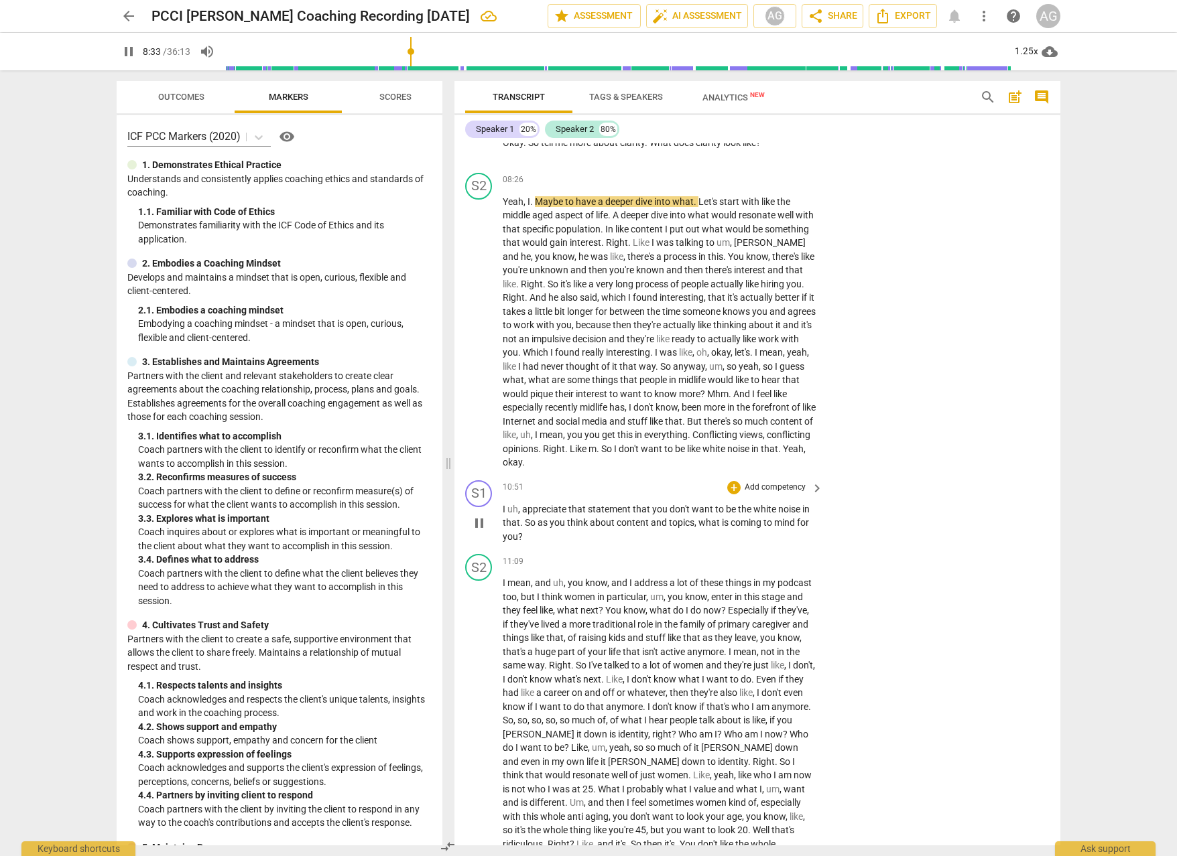
click at [543, 511] on span "appreciate" at bounding box center [545, 509] width 46 height 11
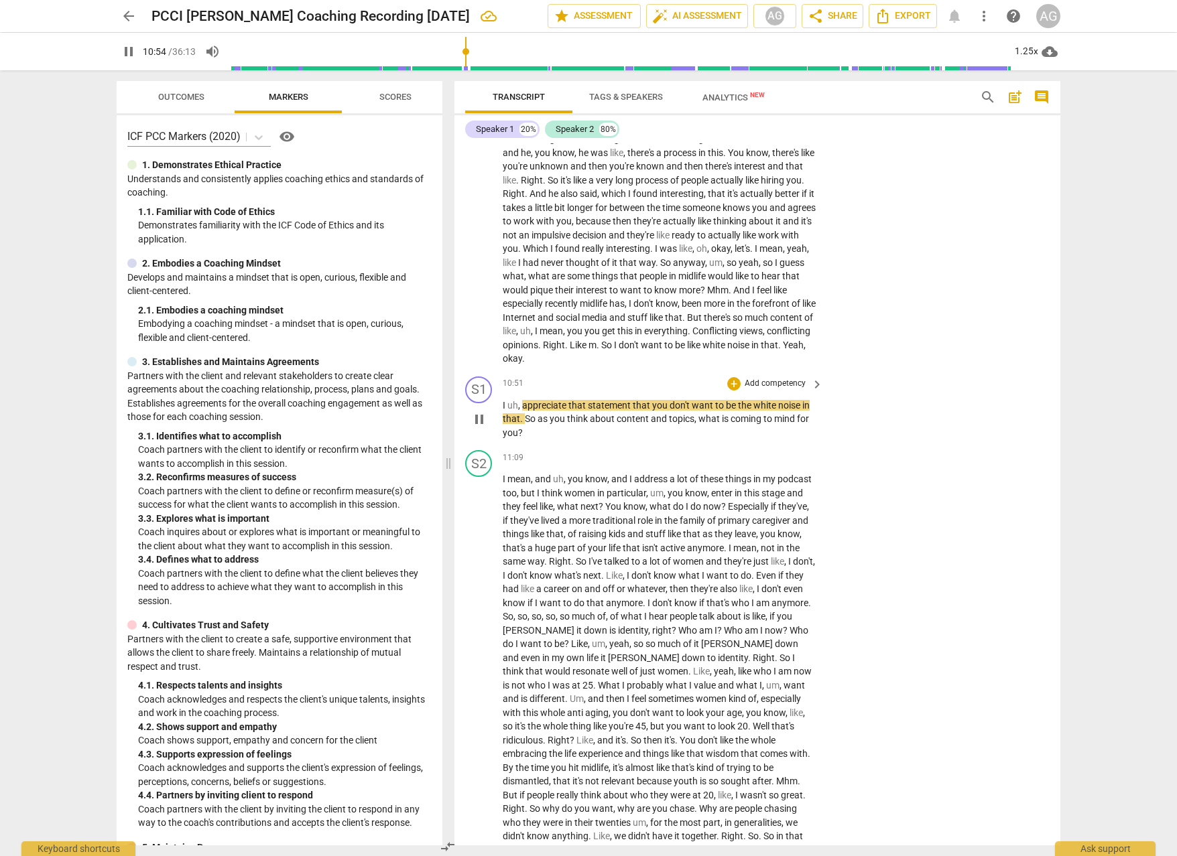
scroll to position [2265, 0]
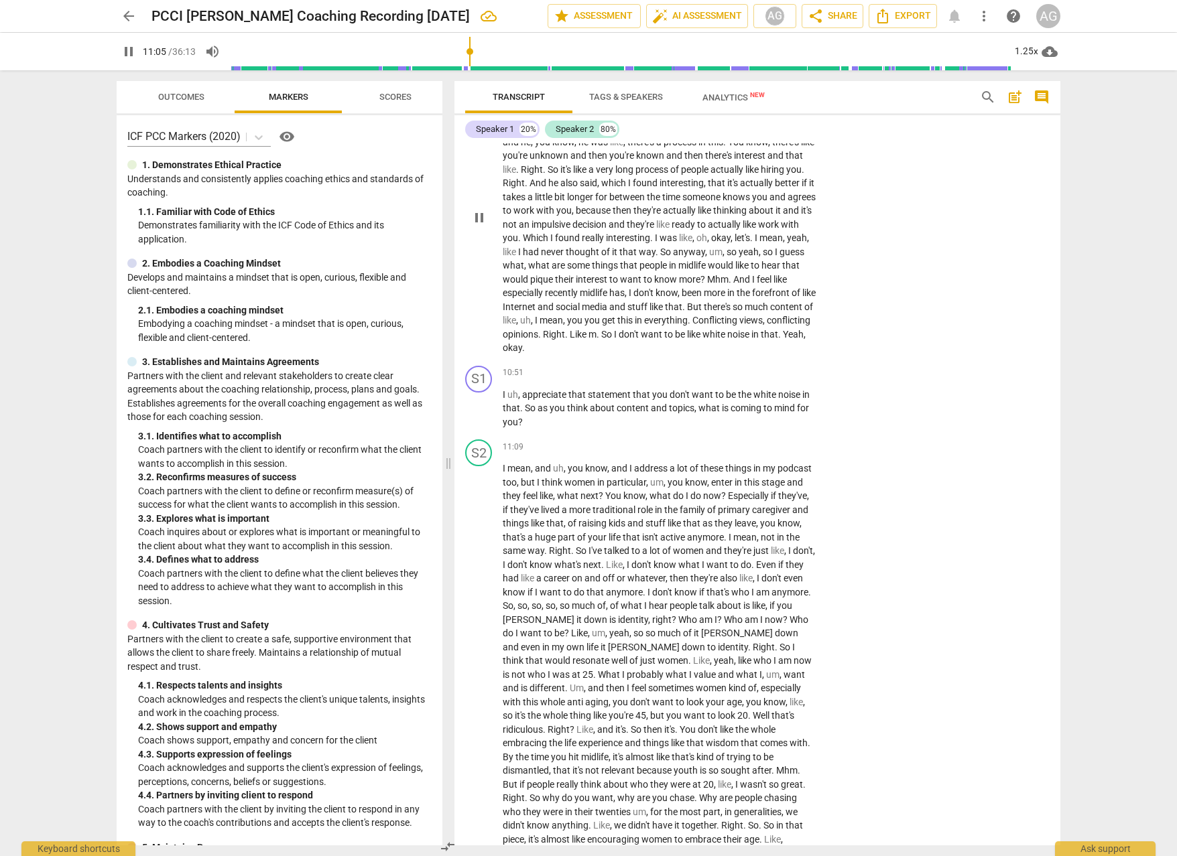
click at [733, 285] on span "And" at bounding box center [742, 279] width 19 height 11
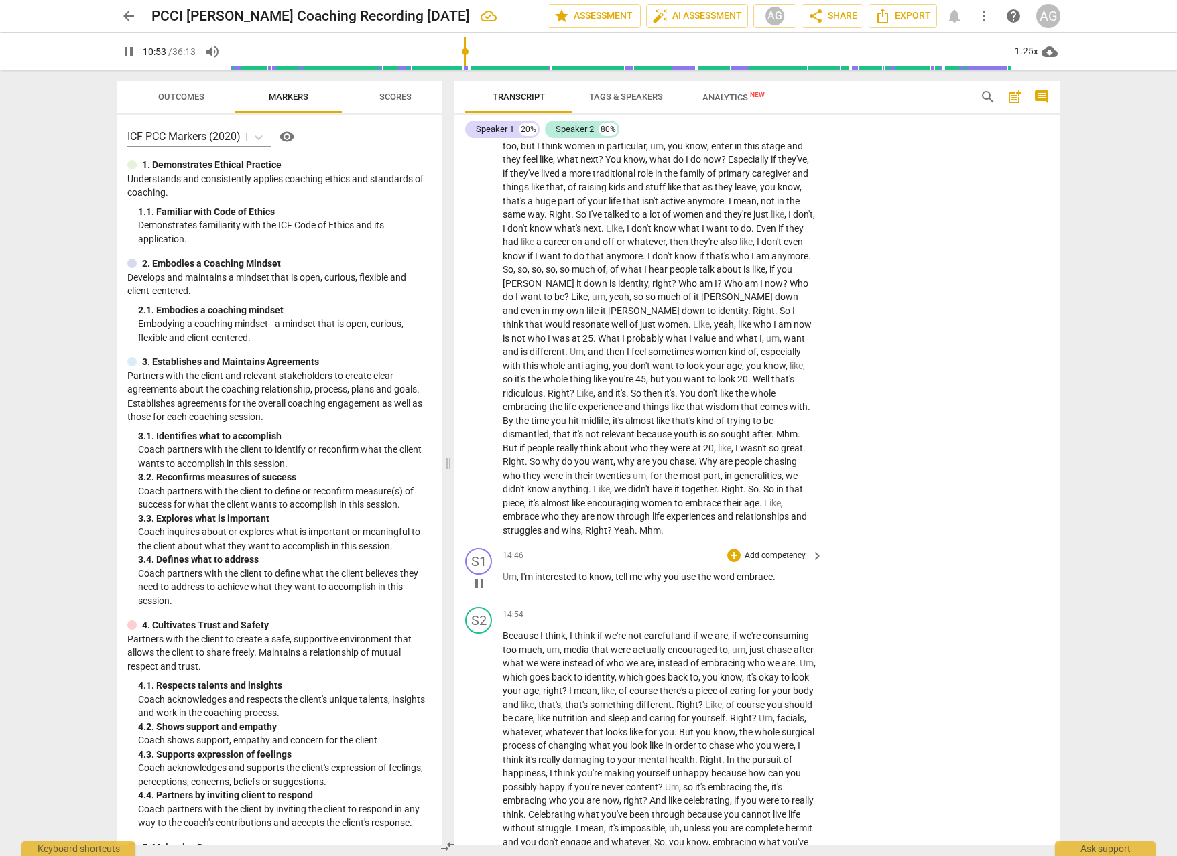
scroll to position [2613, 0]
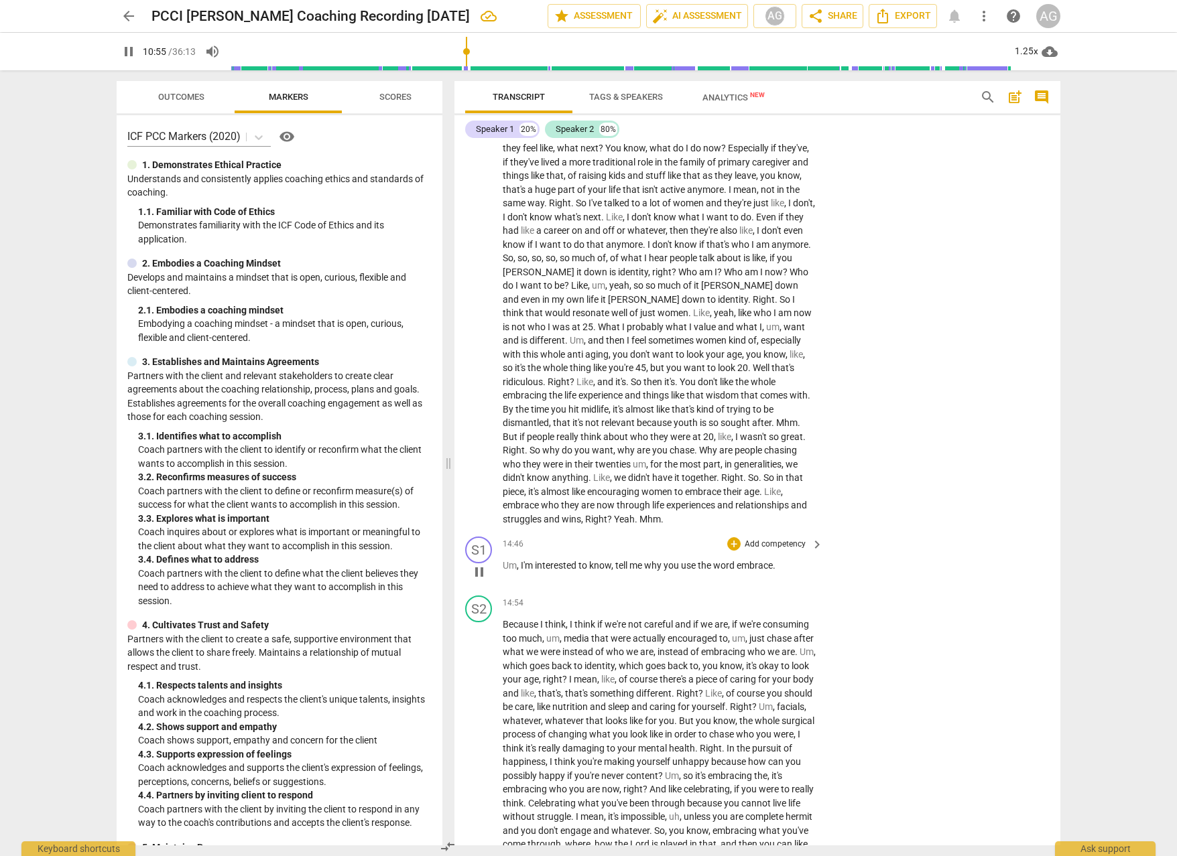
click at [545, 560] on span "interested" at bounding box center [557, 565] width 44 height 11
click at [610, 472] on span "Like" at bounding box center [601, 477] width 17 height 11
click at [772, 539] on p "Add competency" at bounding box center [775, 545] width 64 height 12
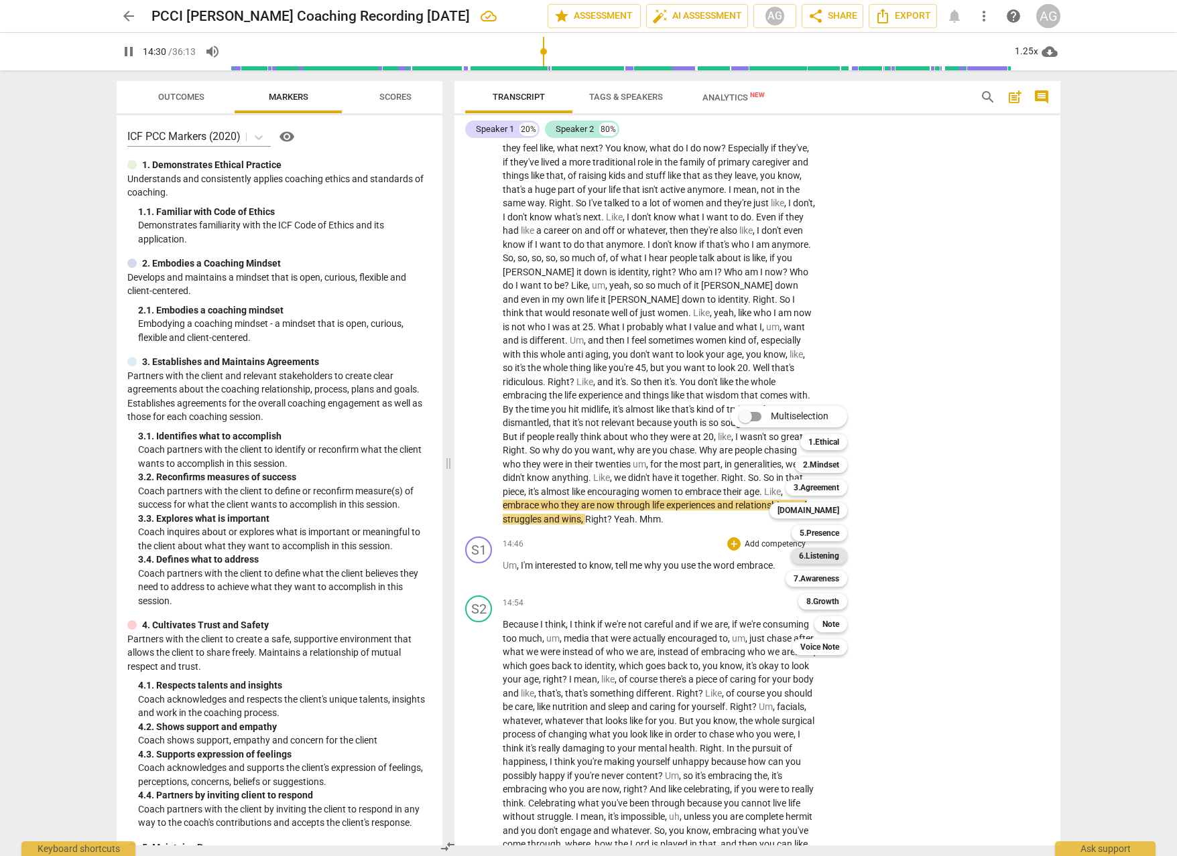
click at [832, 557] on b "6.Listening" at bounding box center [819, 556] width 40 height 16
type input "871"
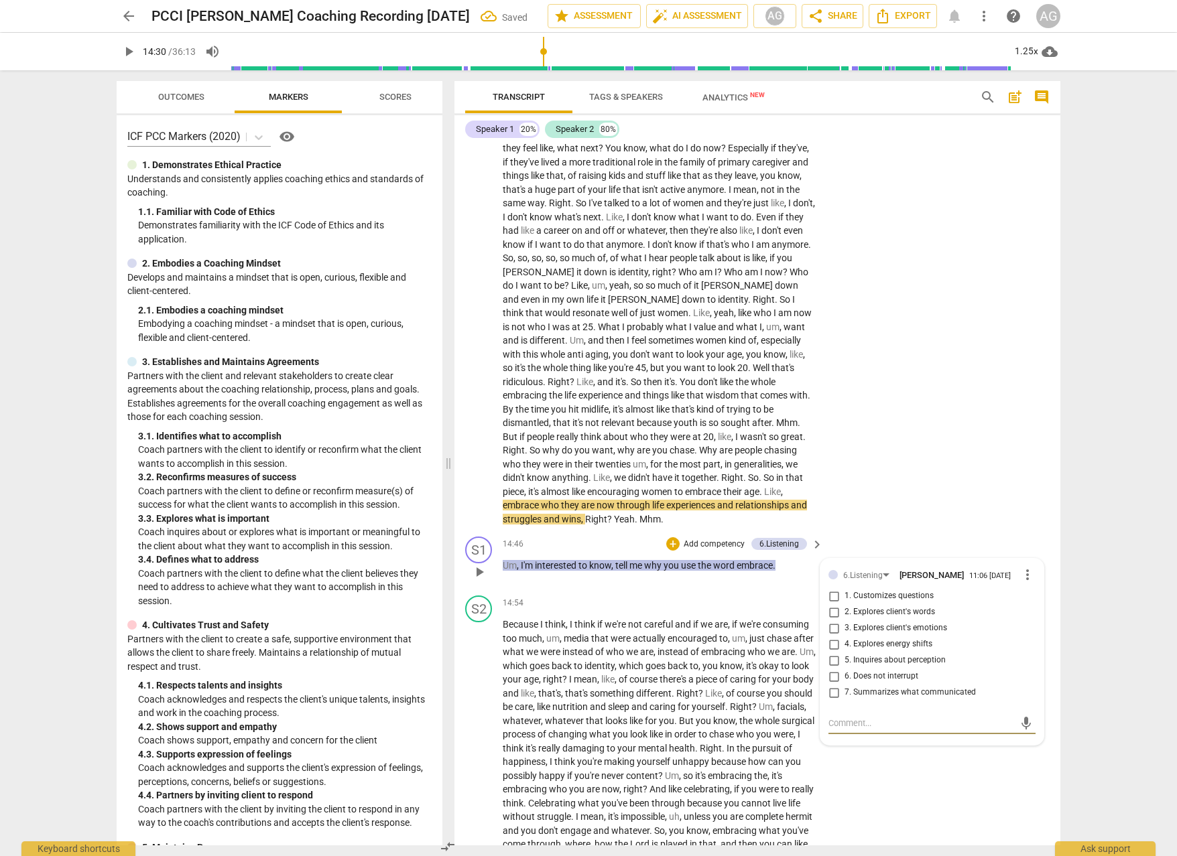
click at [832, 604] on input "2. Explores client's words" at bounding box center [833, 612] width 21 height 16
checkbox input "true"
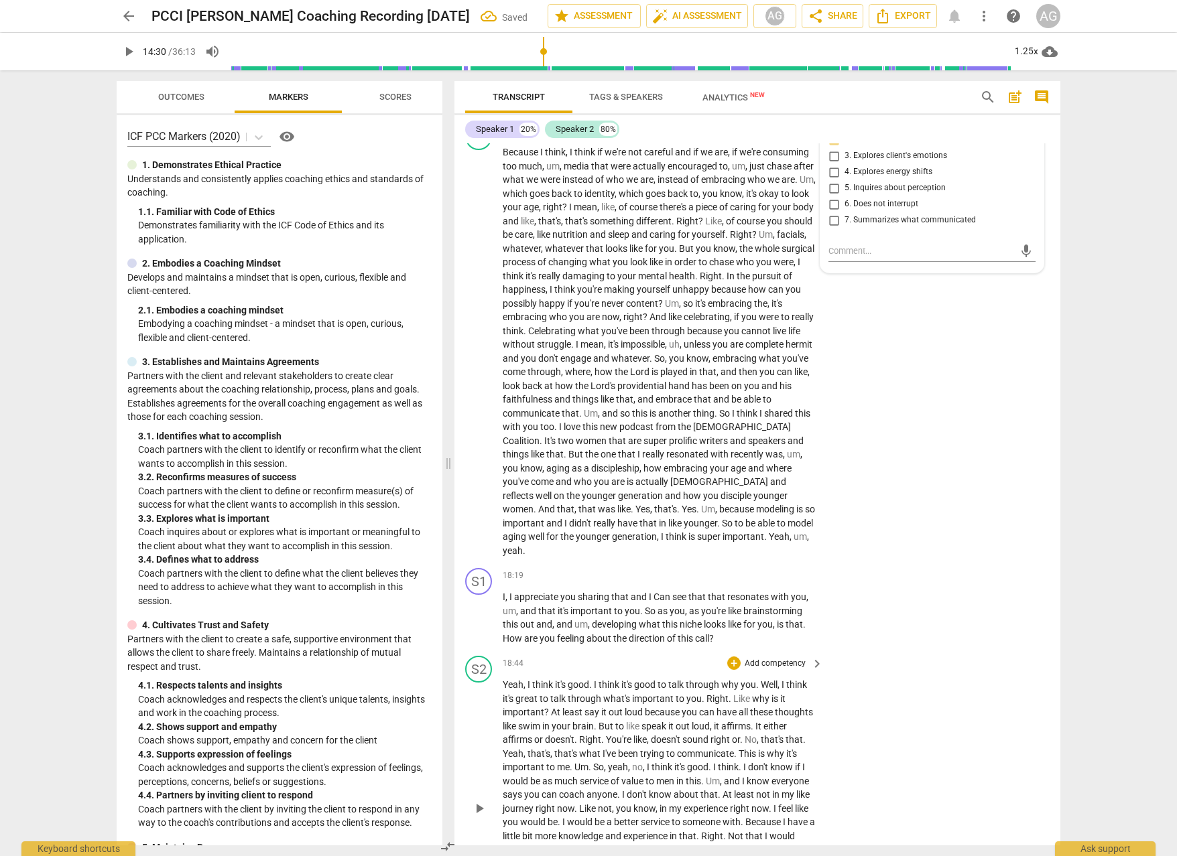
scroll to position [3105, 0]
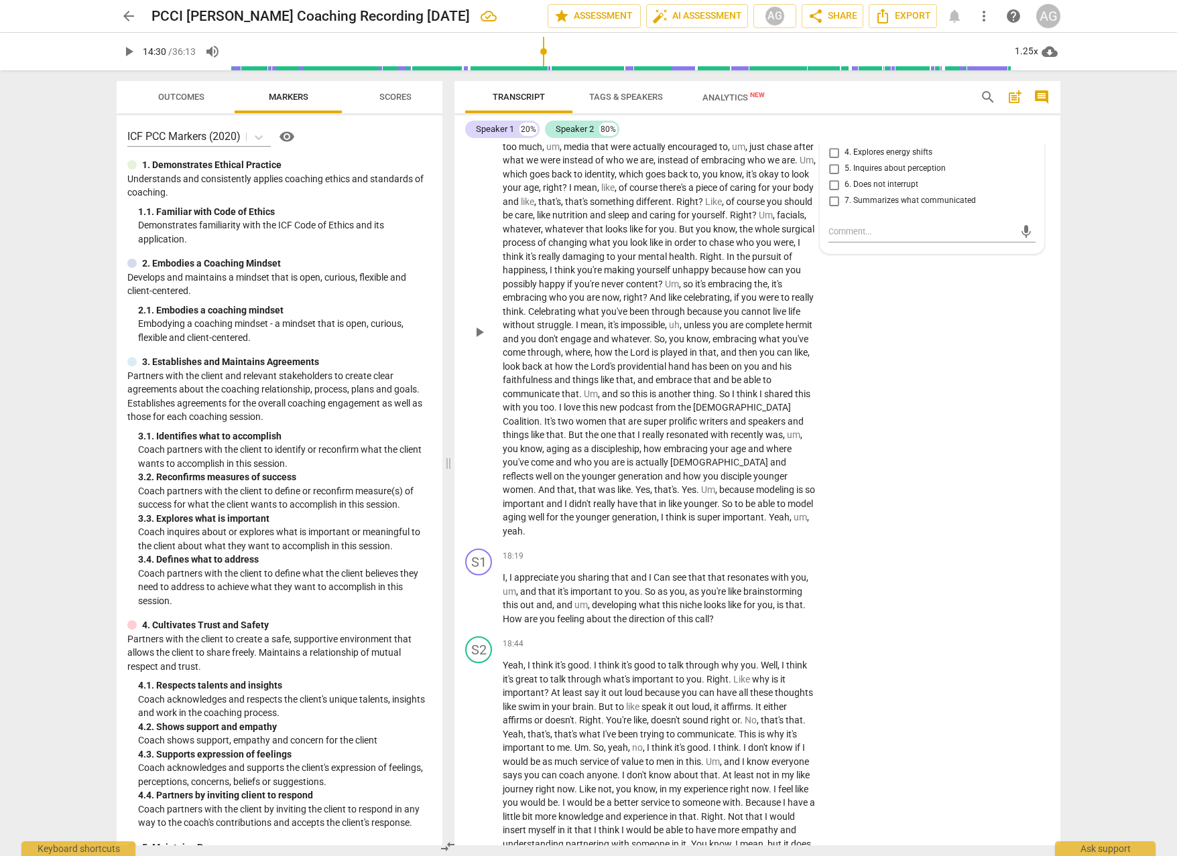
click at [631, 484] on span "." at bounding box center [633, 489] width 5 height 11
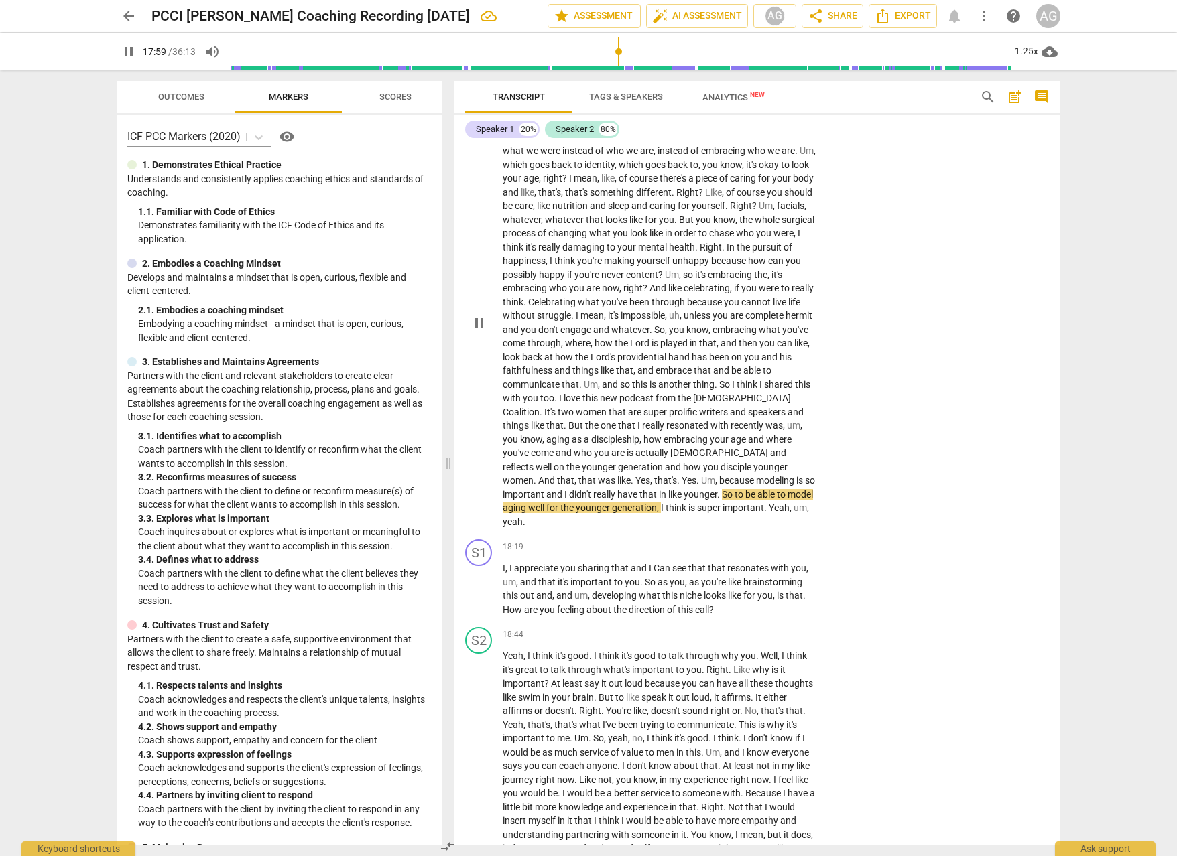
scroll to position [3113, 0]
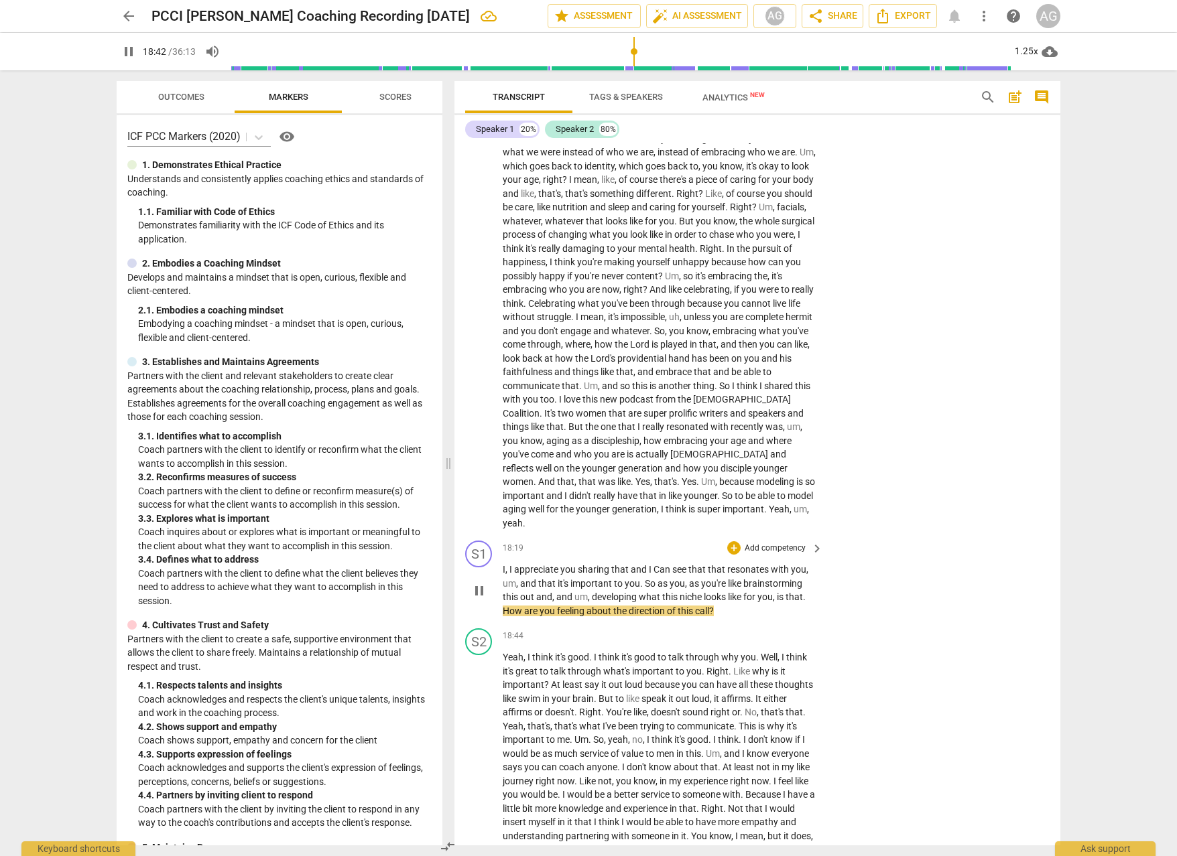
click at [775, 543] on p "Add competency" at bounding box center [775, 549] width 64 height 12
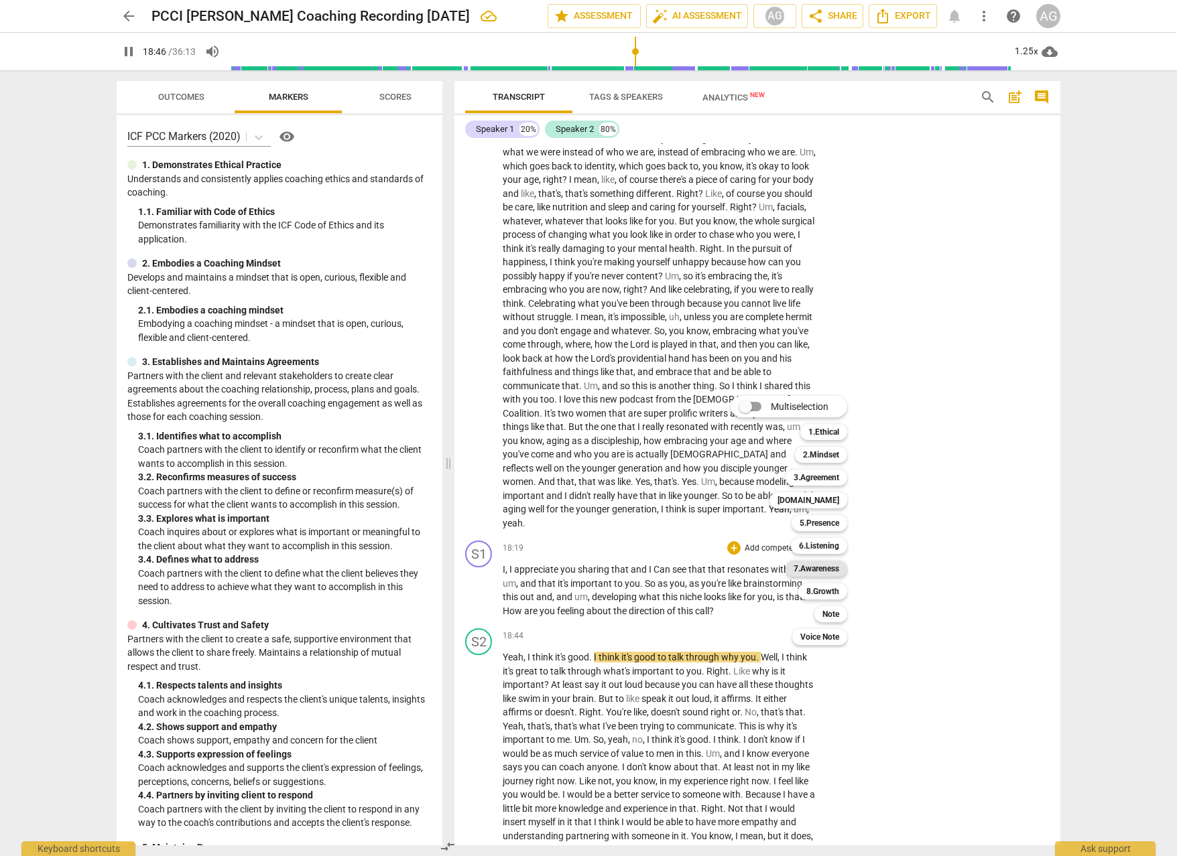
click at [828, 570] on b "7.Awareness" at bounding box center [816, 569] width 46 height 16
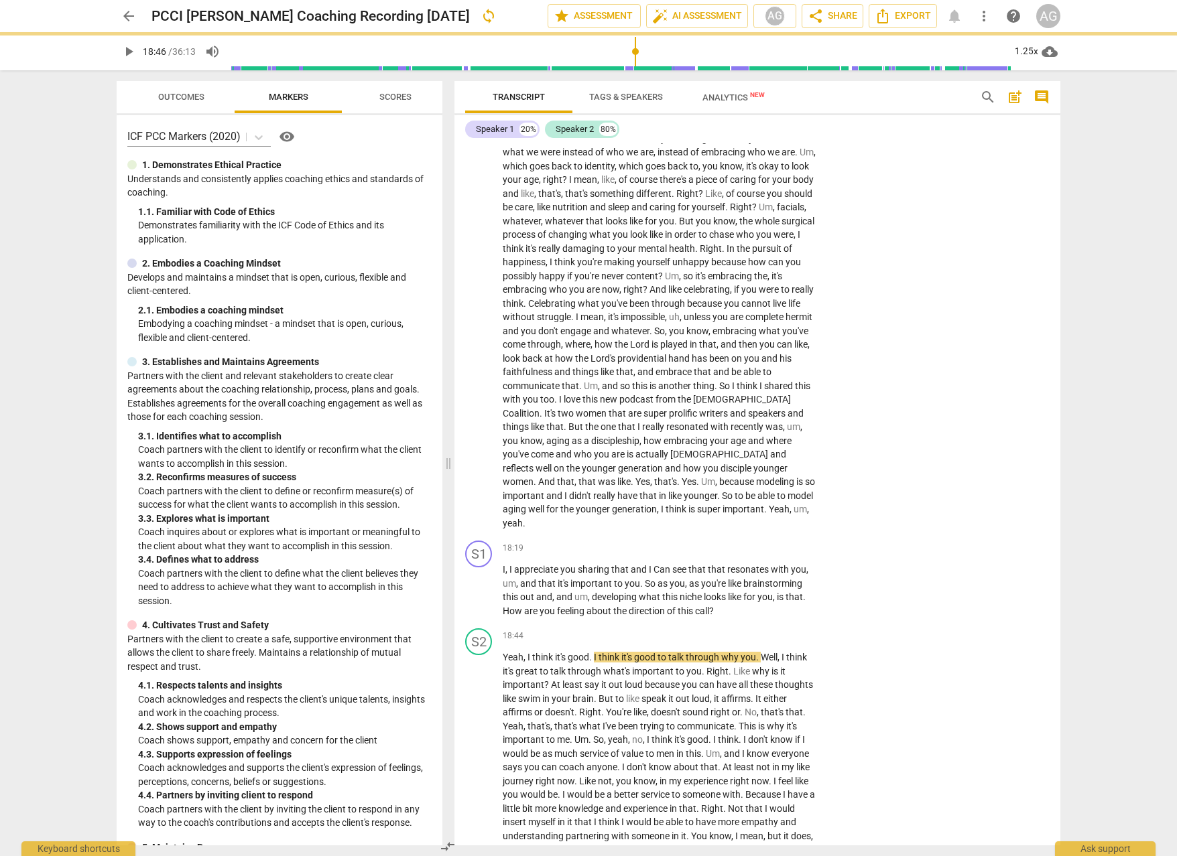
type input "1126"
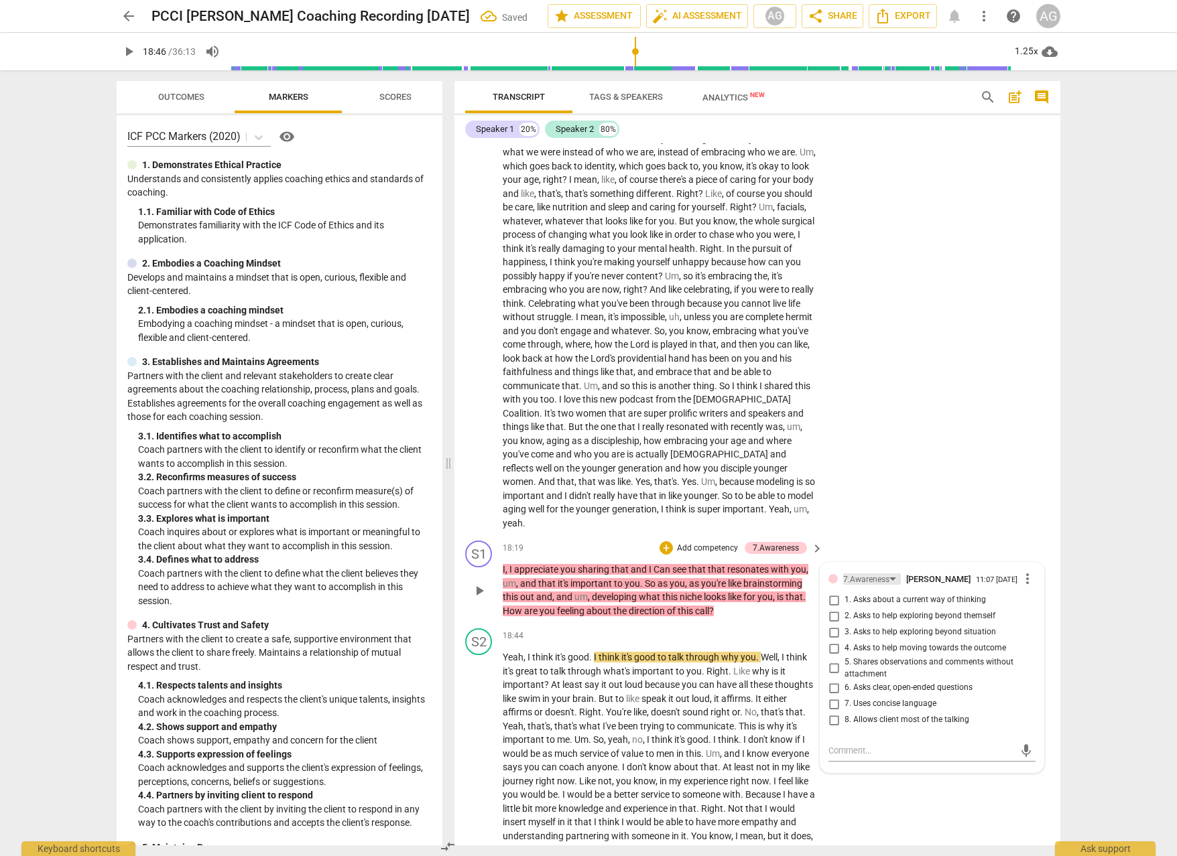
click at [869, 574] on div "7.Awareness" at bounding box center [866, 580] width 46 height 13
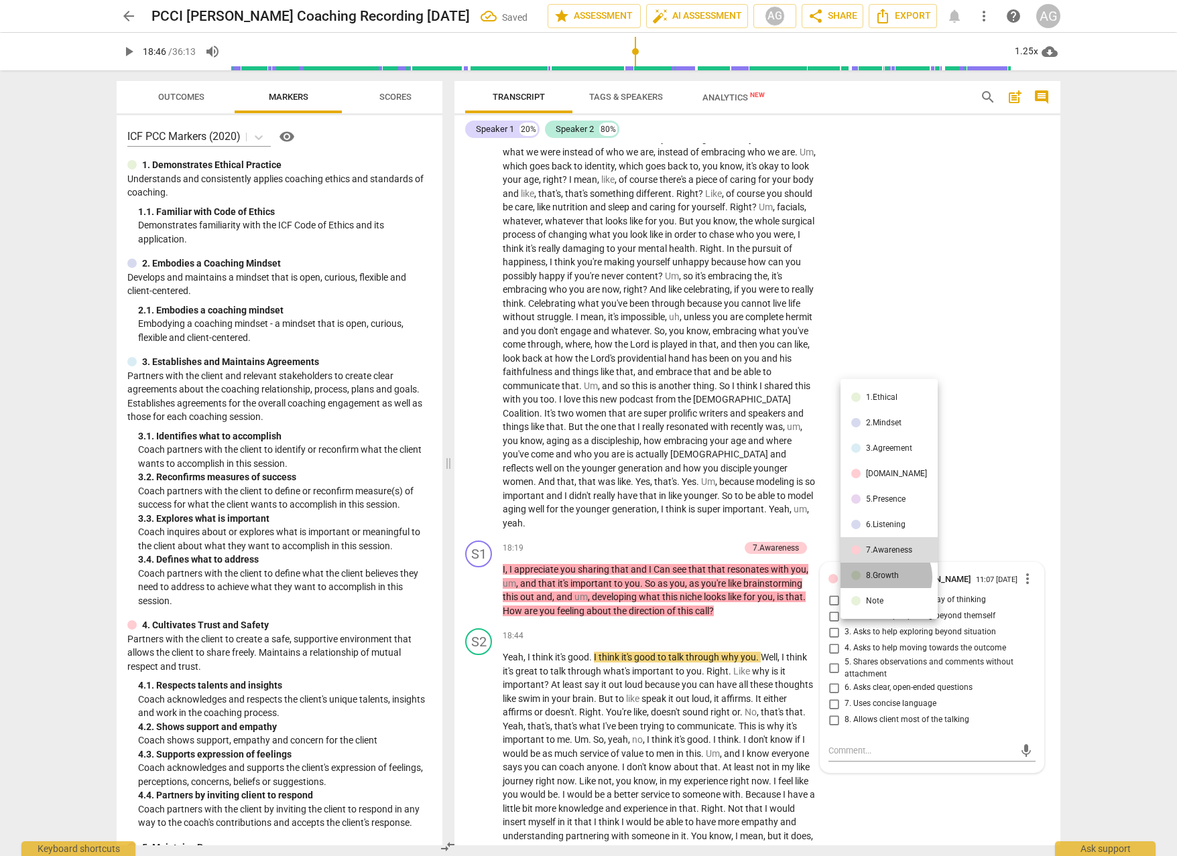
click at [884, 577] on div "8.Growth" at bounding box center [882, 576] width 33 height 8
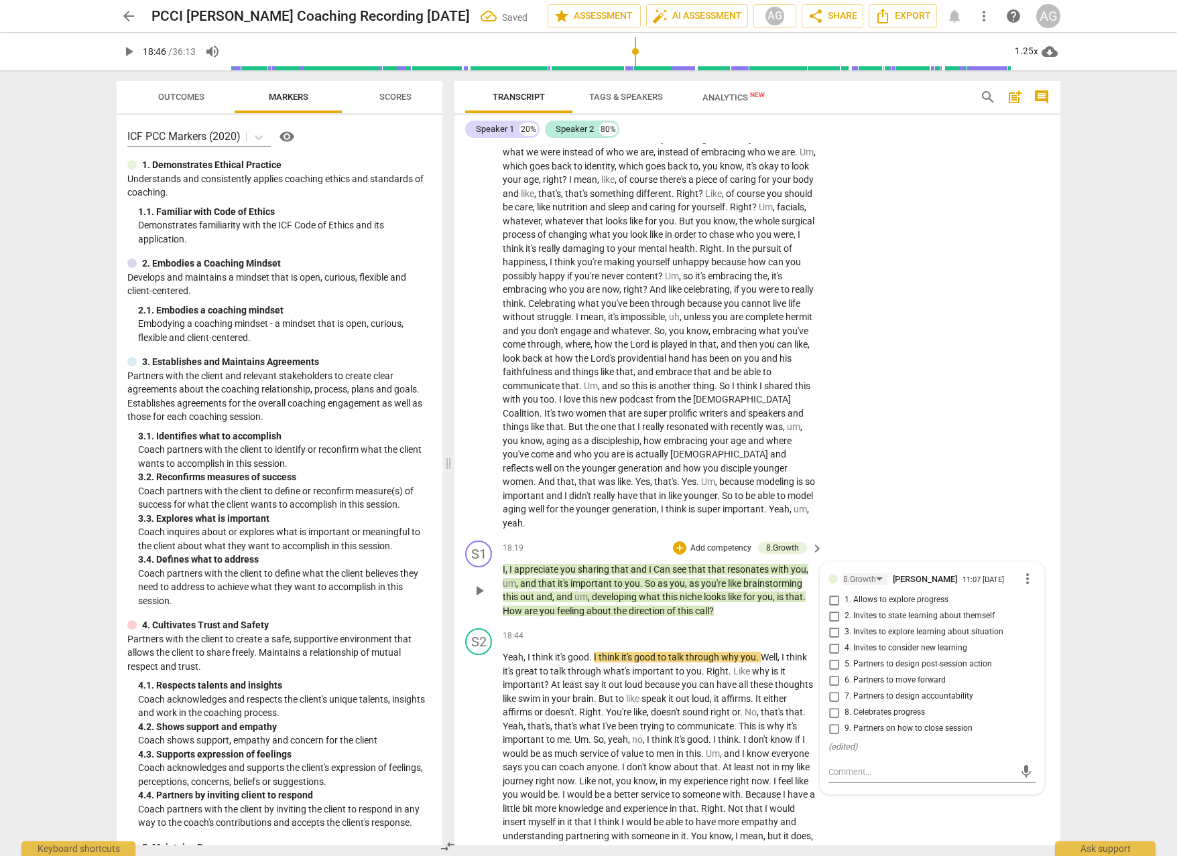
scroll to position [3125, 0]
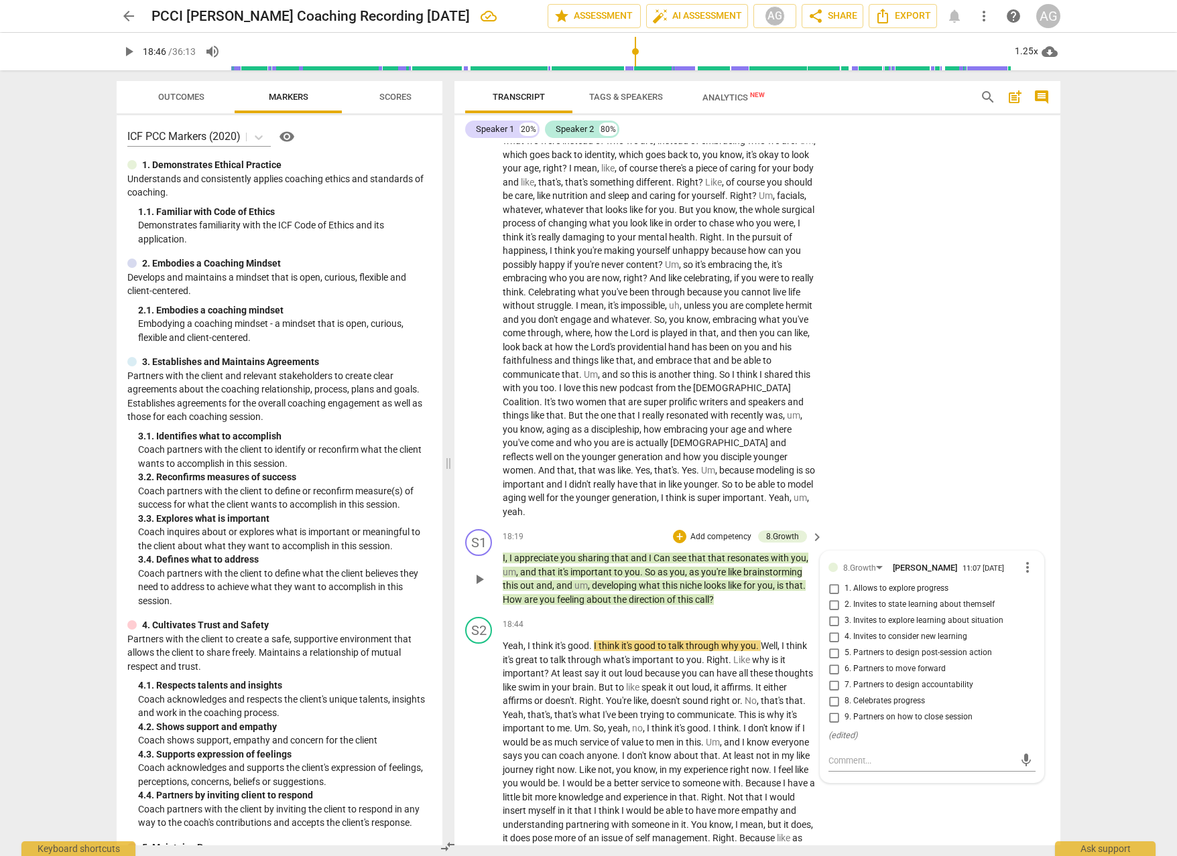
click at [824, 581] on input "1. Allows to explore progress" at bounding box center [833, 589] width 21 height 16
checkbox input "true"
click at [706, 531] on p "Add competency" at bounding box center [721, 537] width 64 height 12
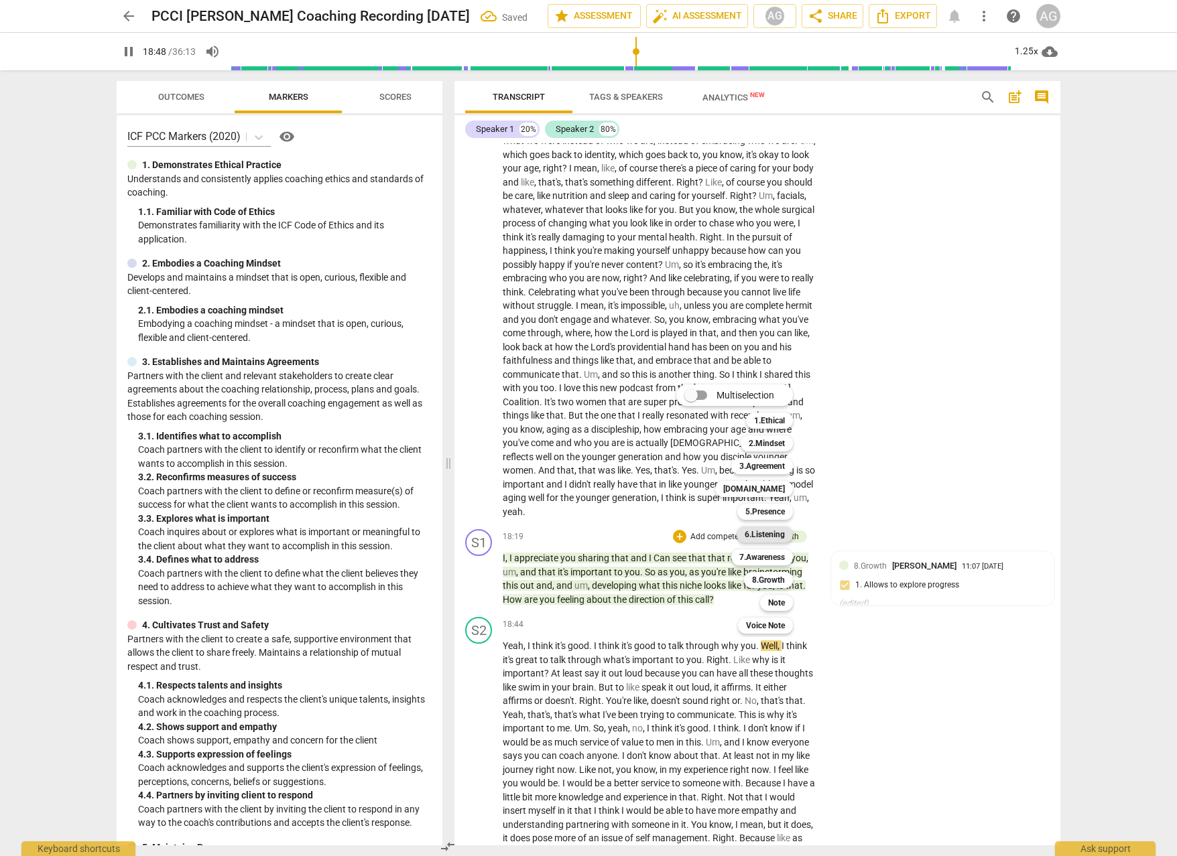
click at [777, 535] on b "6.Listening" at bounding box center [764, 535] width 40 height 16
type input "1129"
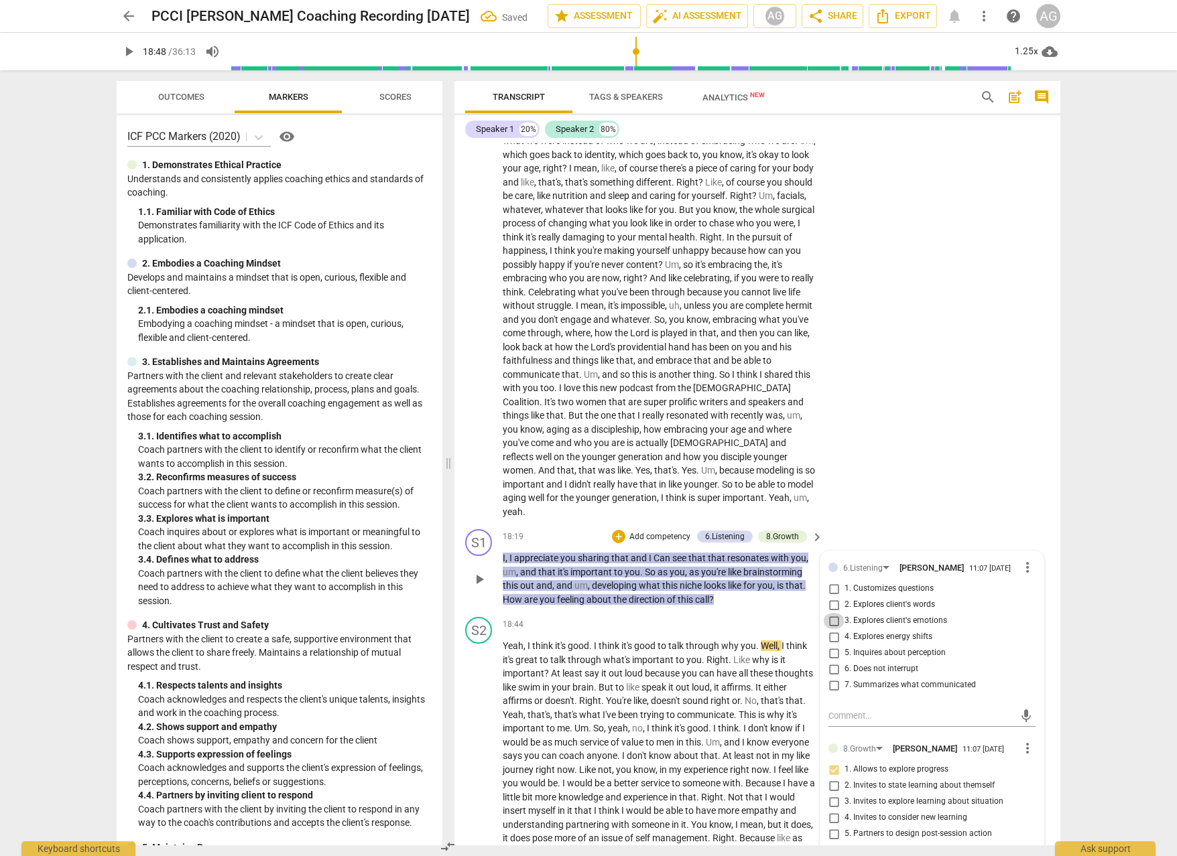
click at [824, 613] on input "3. Explores client's emotions" at bounding box center [833, 621] width 21 height 16
checkbox input "true"
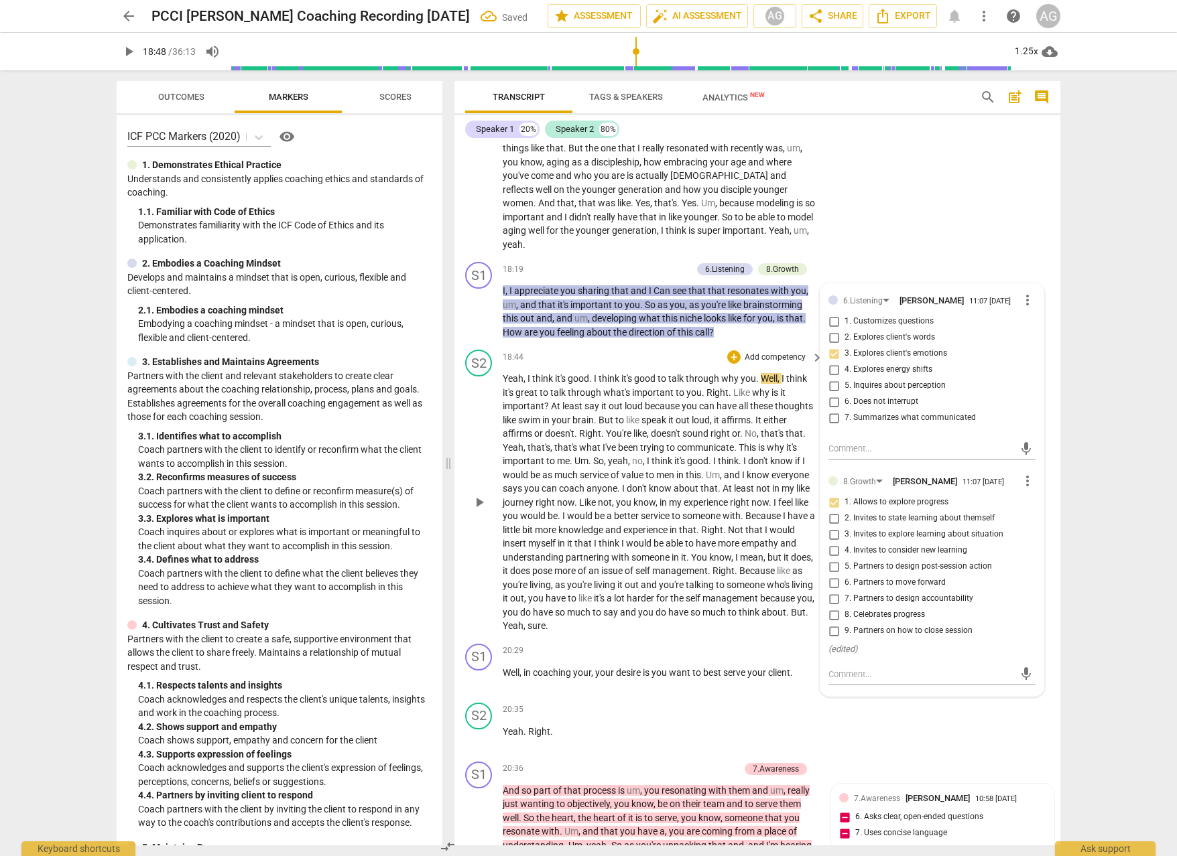
scroll to position [3410, 0]
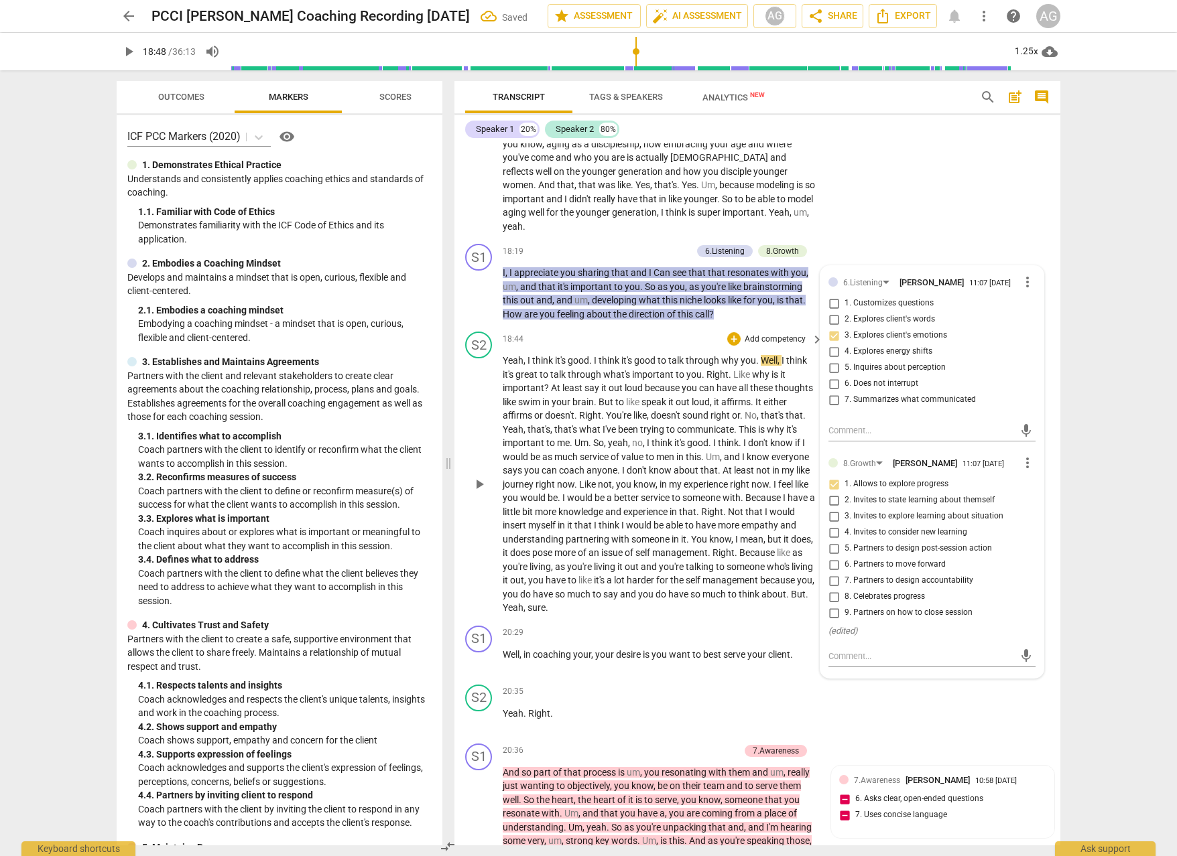
click at [739, 547] on span "Because" at bounding box center [758, 552] width 38 height 11
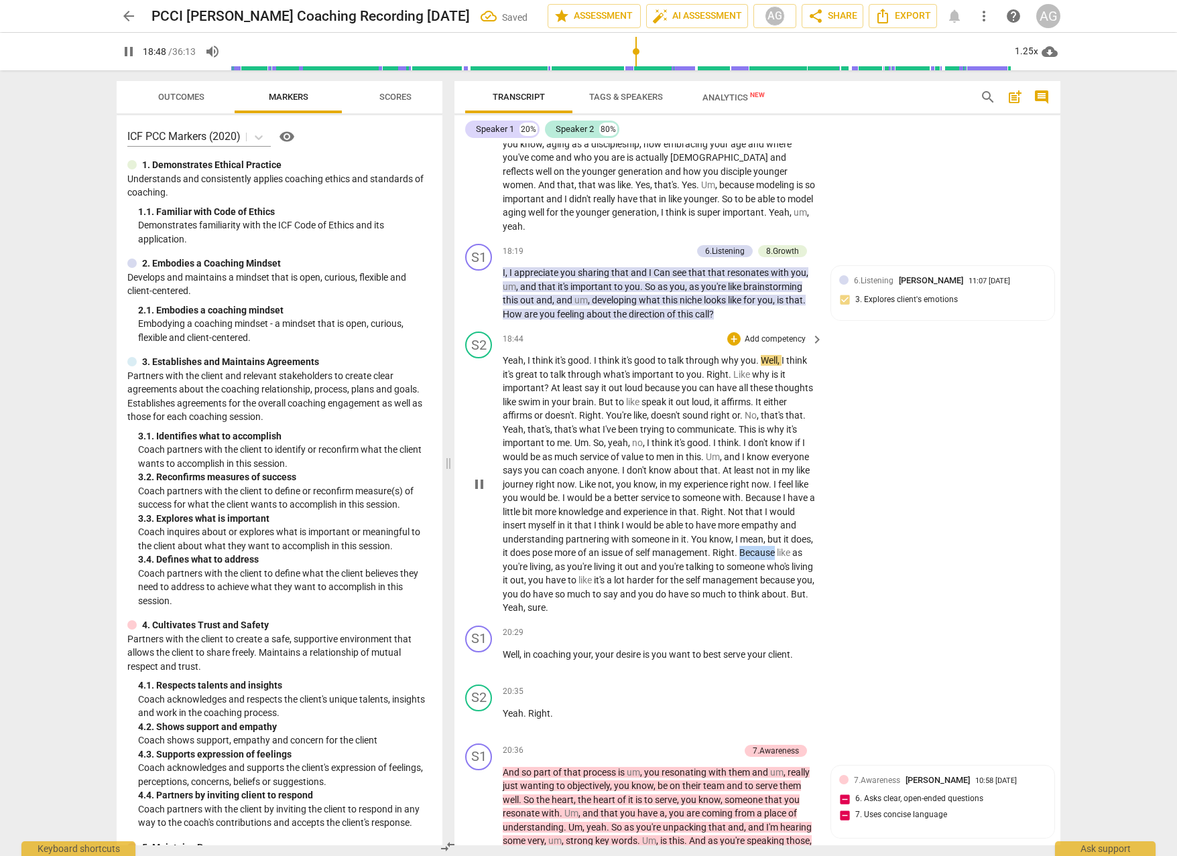
click at [739, 547] on span "Because" at bounding box center [758, 552] width 38 height 11
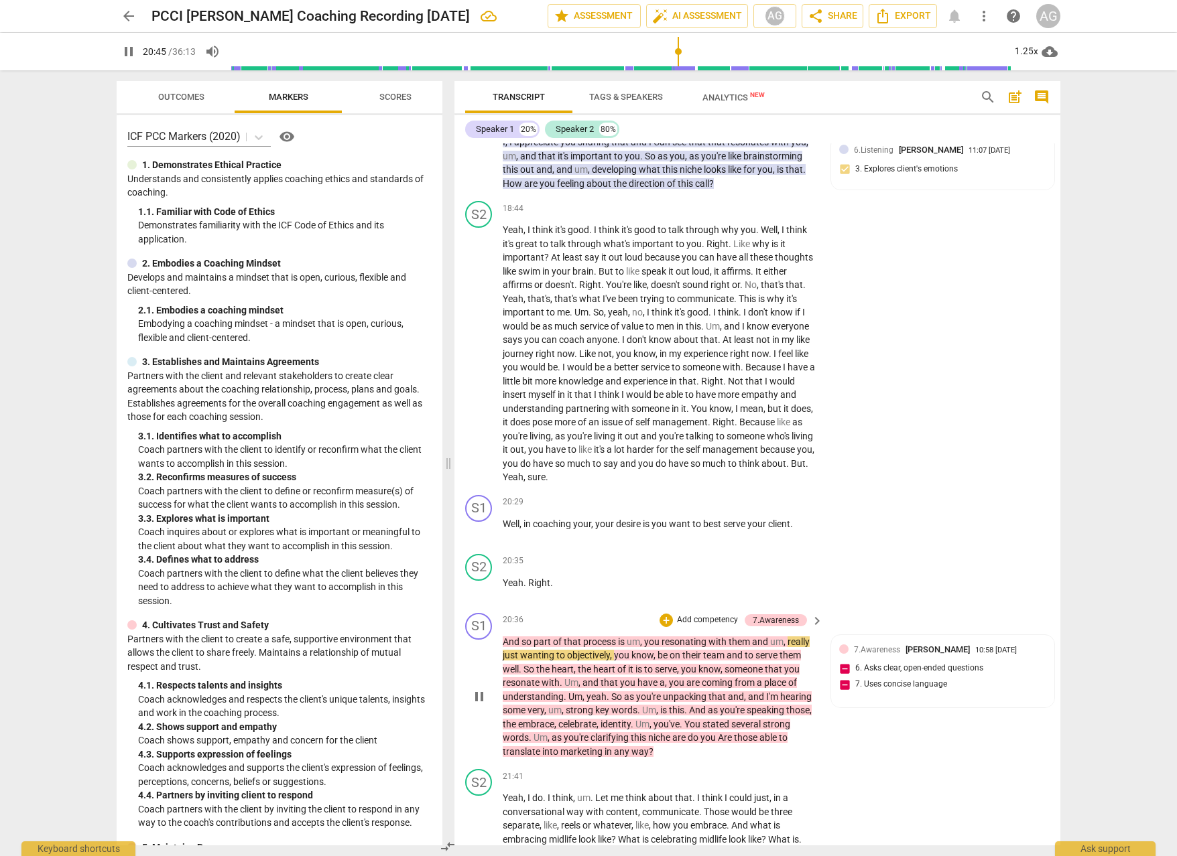
scroll to position [3539, 0]
click at [474, 690] on span "pause" at bounding box center [479, 698] width 16 height 16
type input "1253"
click at [880, 647] on span "7.Awareness" at bounding box center [877, 651] width 46 height 9
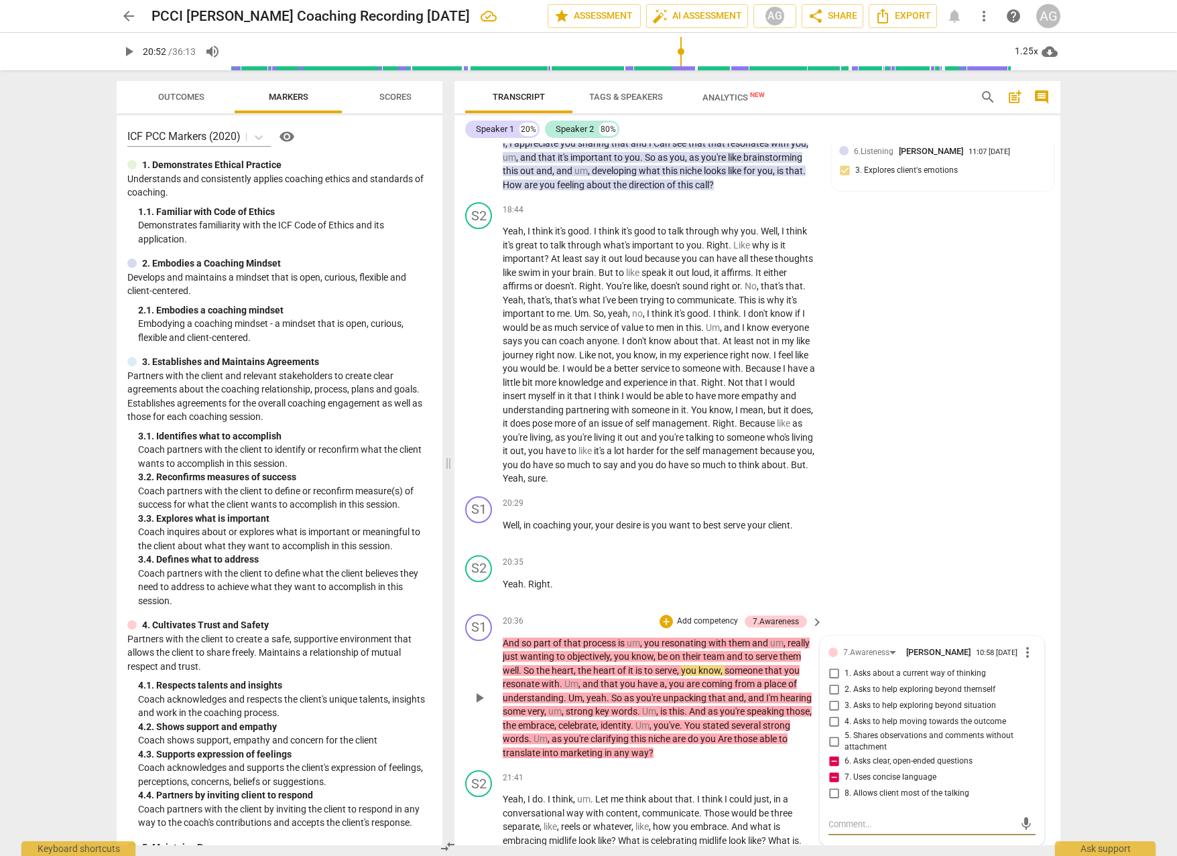
type textarea "T"
type textarea "Th"
type textarea "Thi"
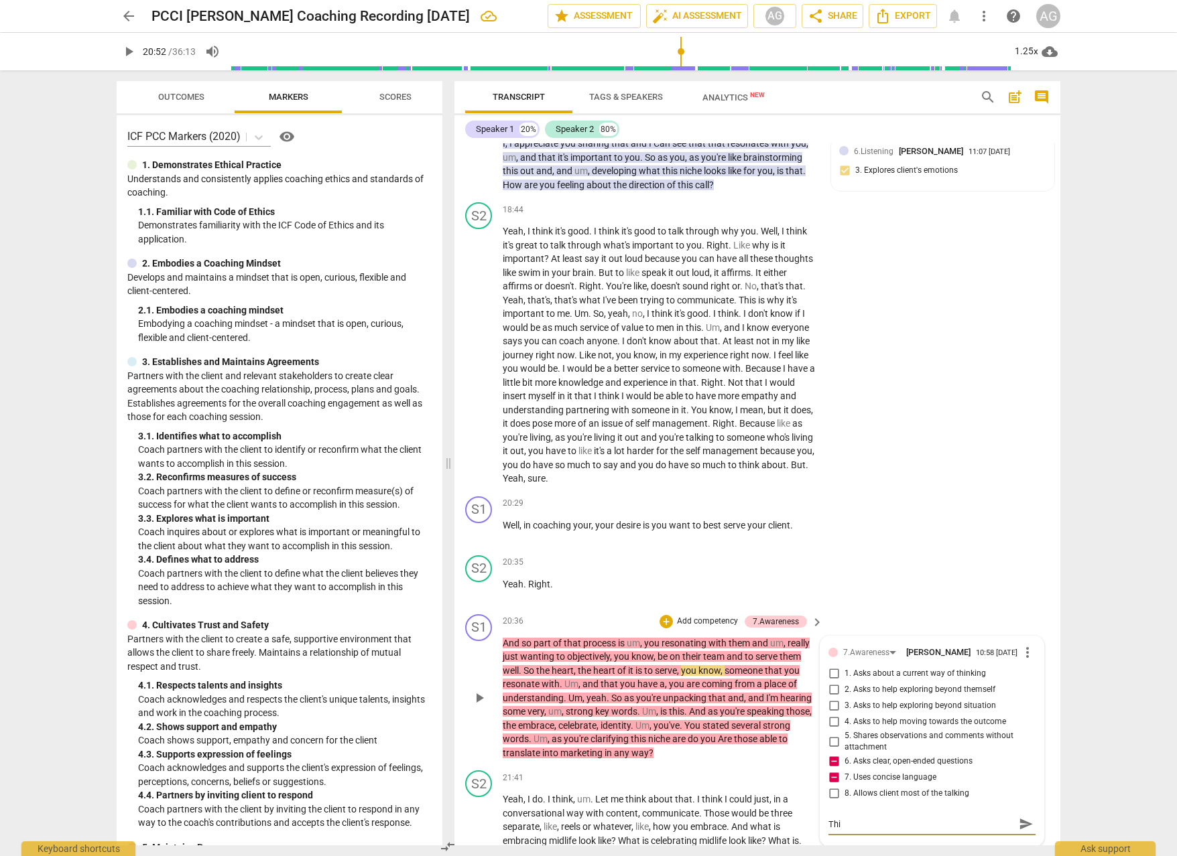
type textarea "This"
type textarea "This i"
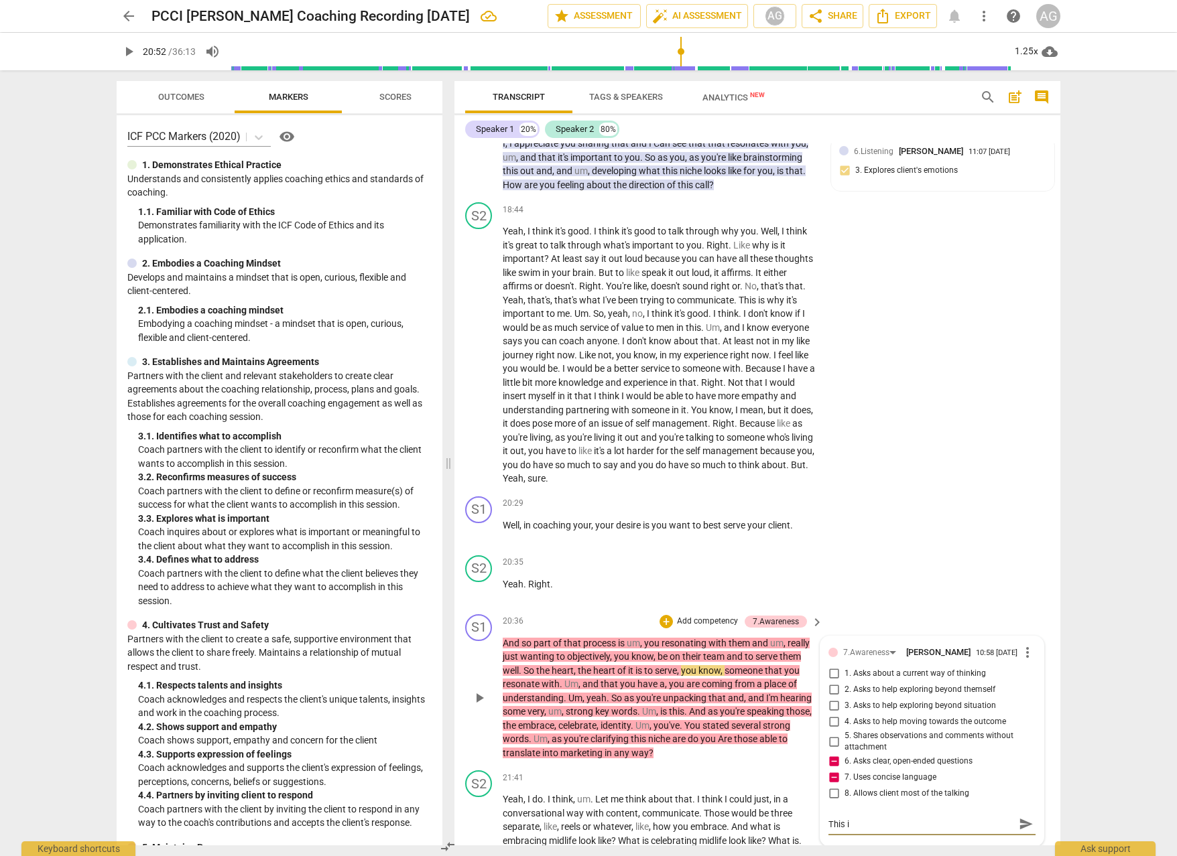
type textarea "This is"
type textarea "This i"
type textarea "This ie"
type textarea "This iee"
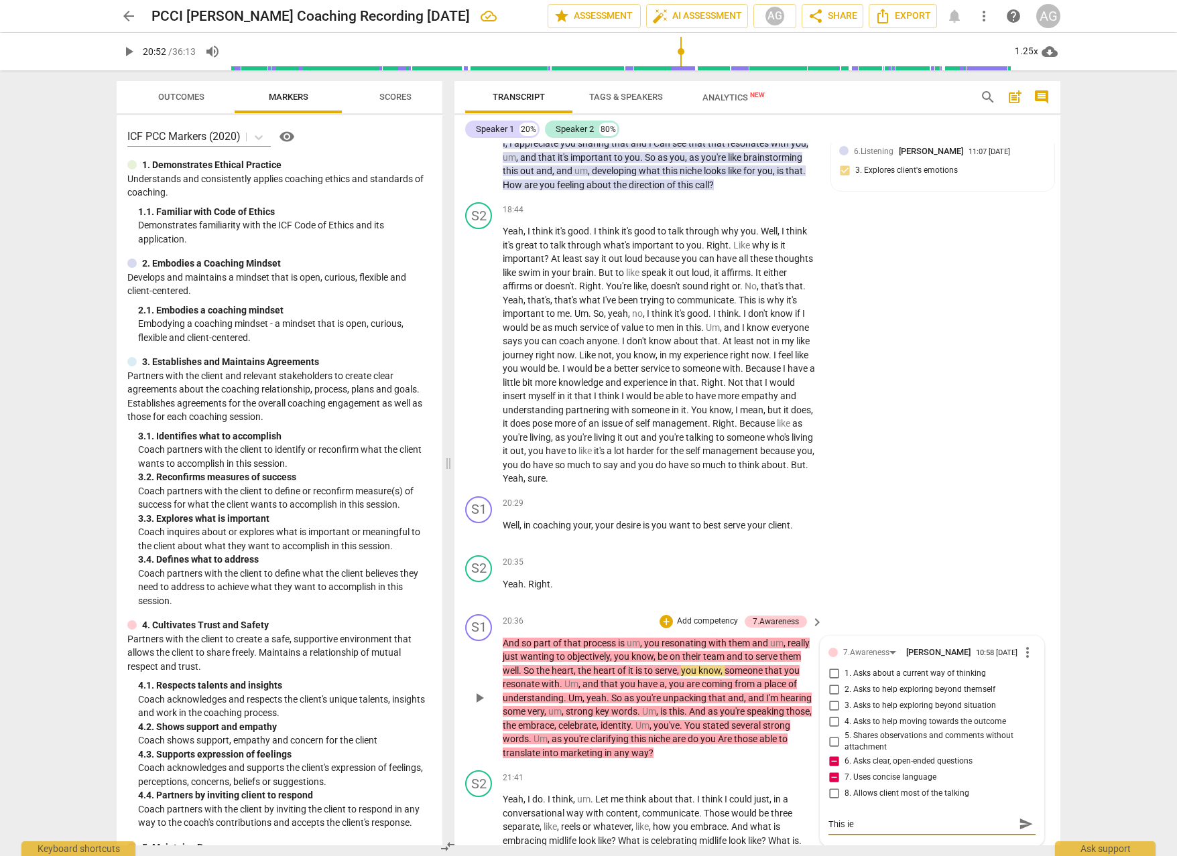
type textarea "This iee"
type textarea "This ie"
type textarea "This i"
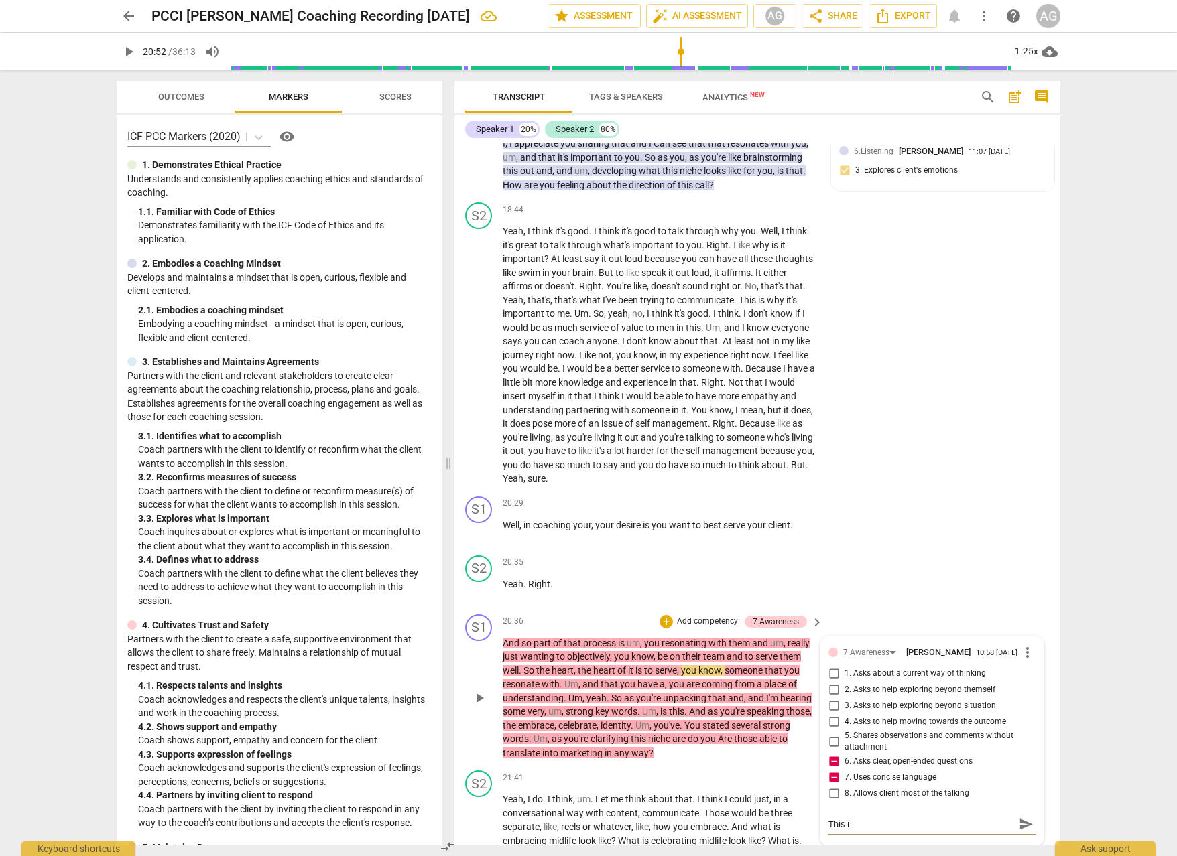
type textarea "This"
type textarea "This s"
type textarea "This se"
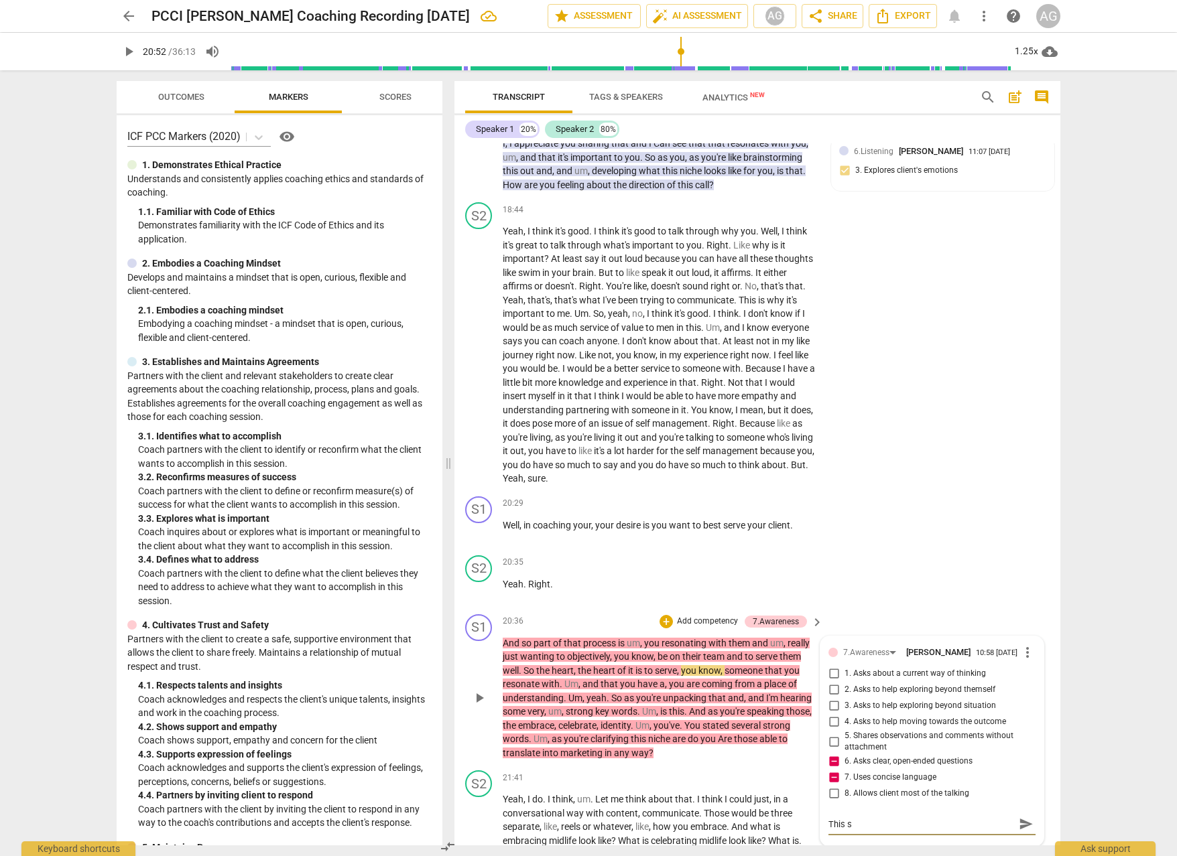
type textarea "This se"
type textarea "This see"
type textarea "This sees"
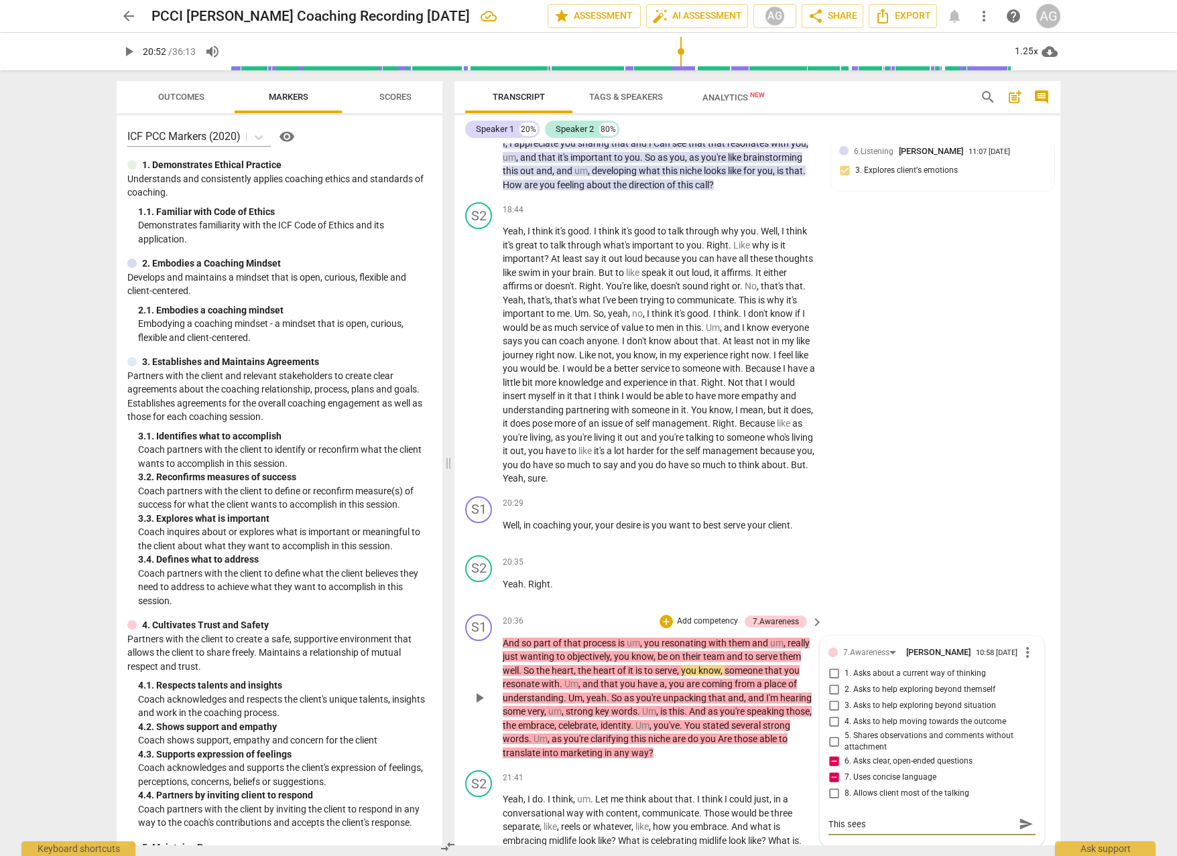
type textarea "This sees"
type textarea "This see"
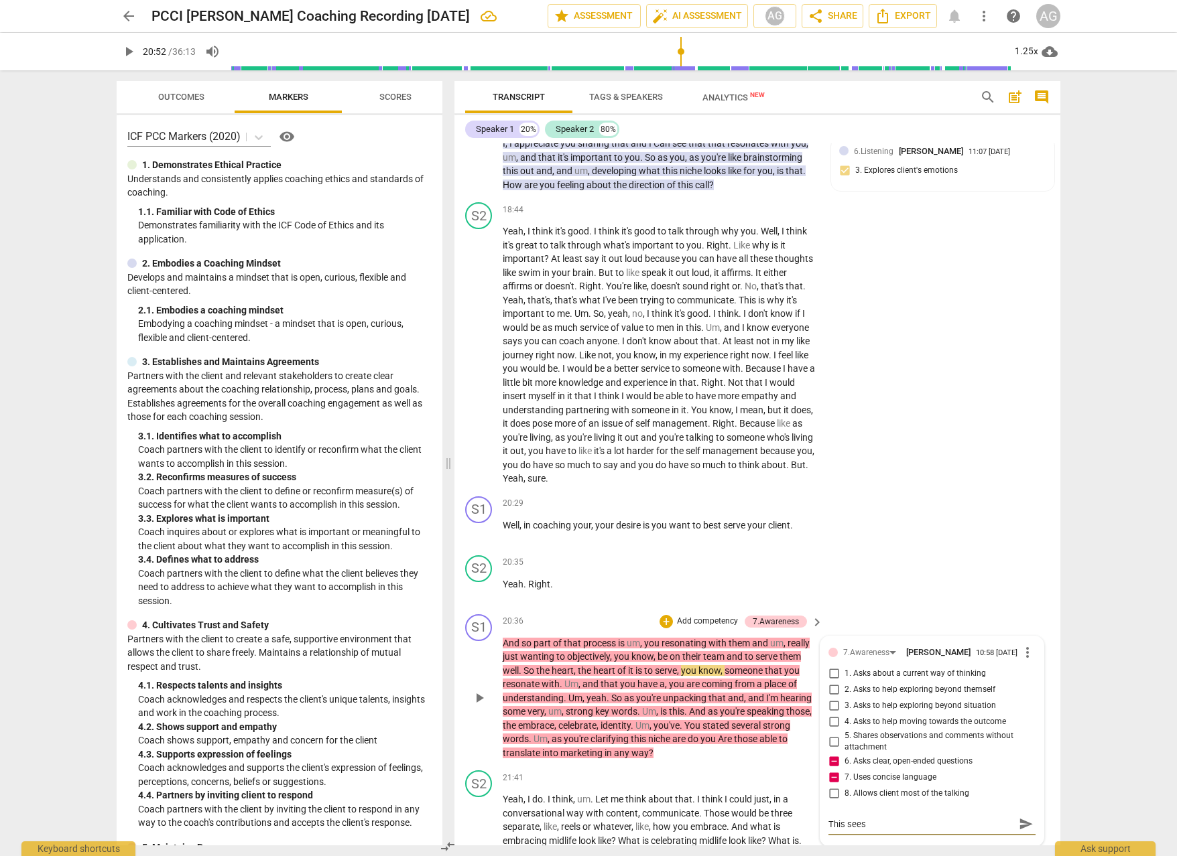
type textarea "This see"
type textarea "This sees"
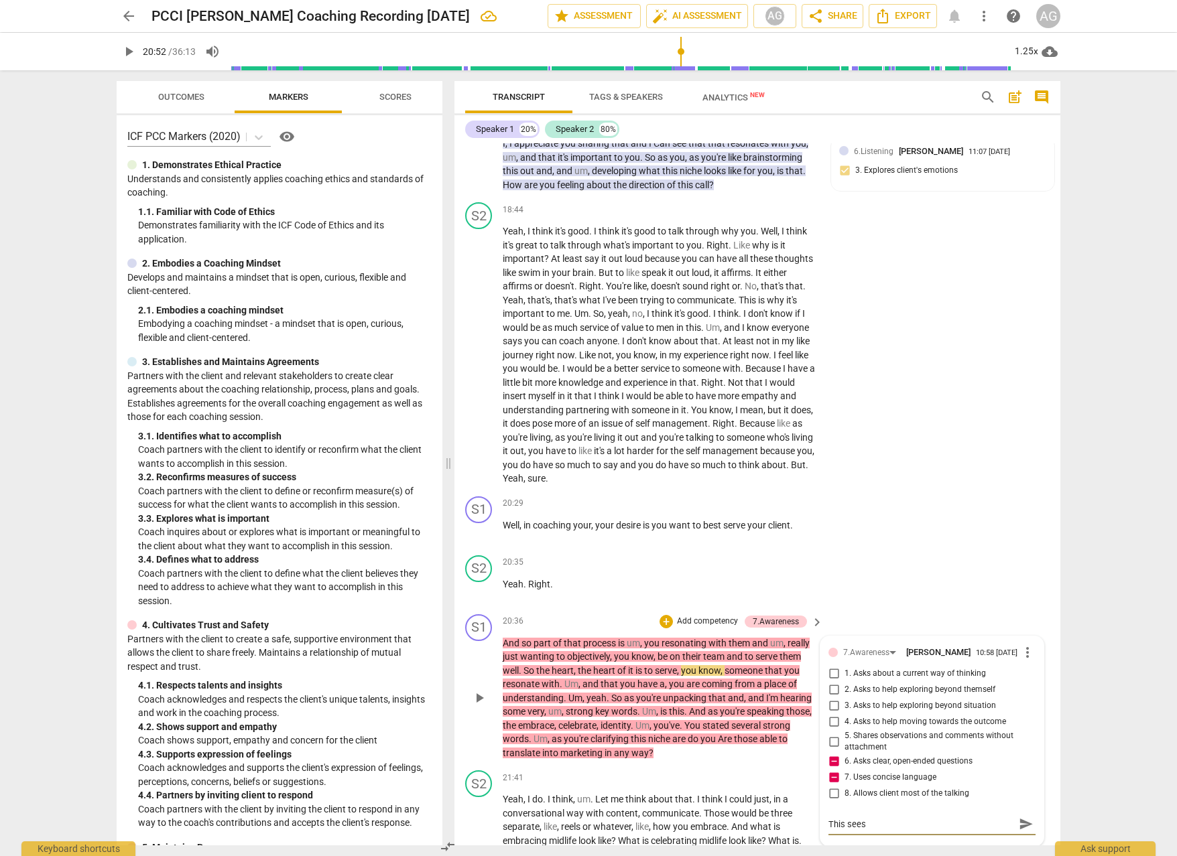
type textarea "This sees"
type textarea "This see"
type textarea "This seem"
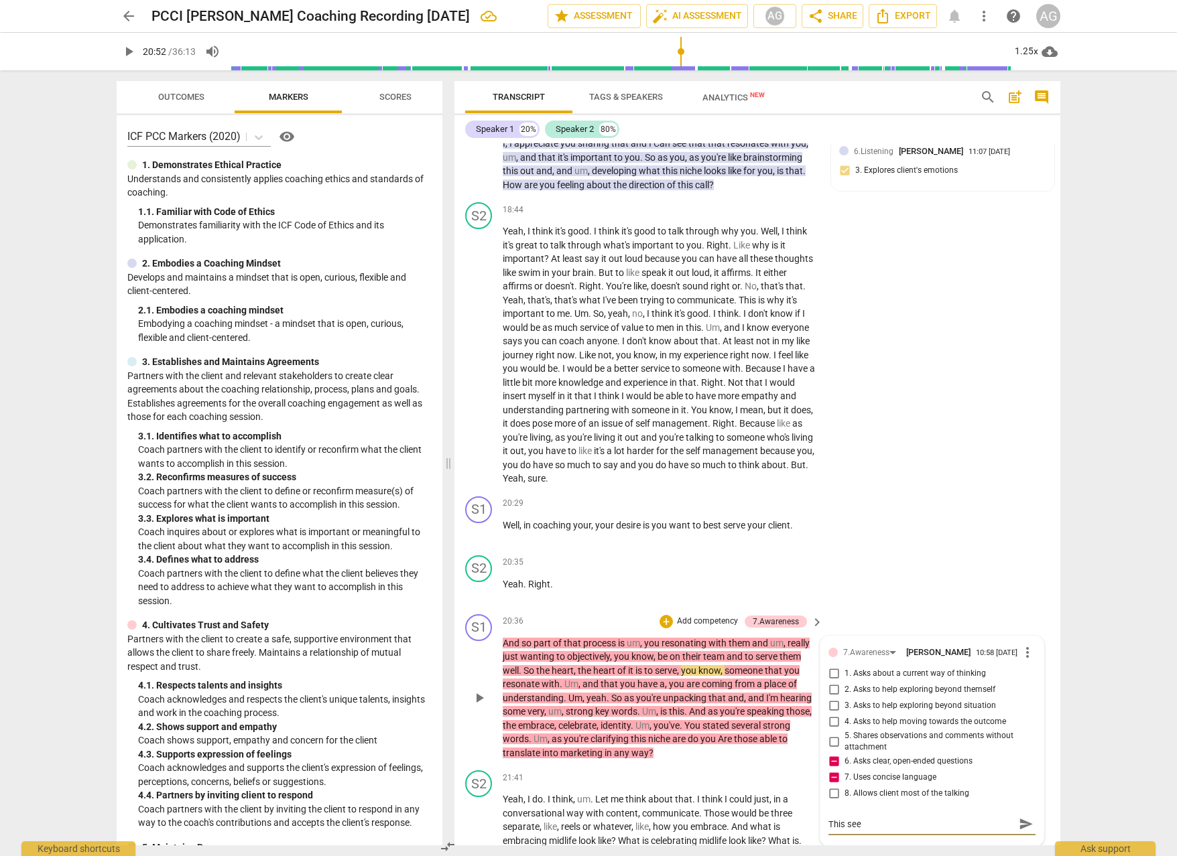
type textarea "This seem"
type textarea "This seems"
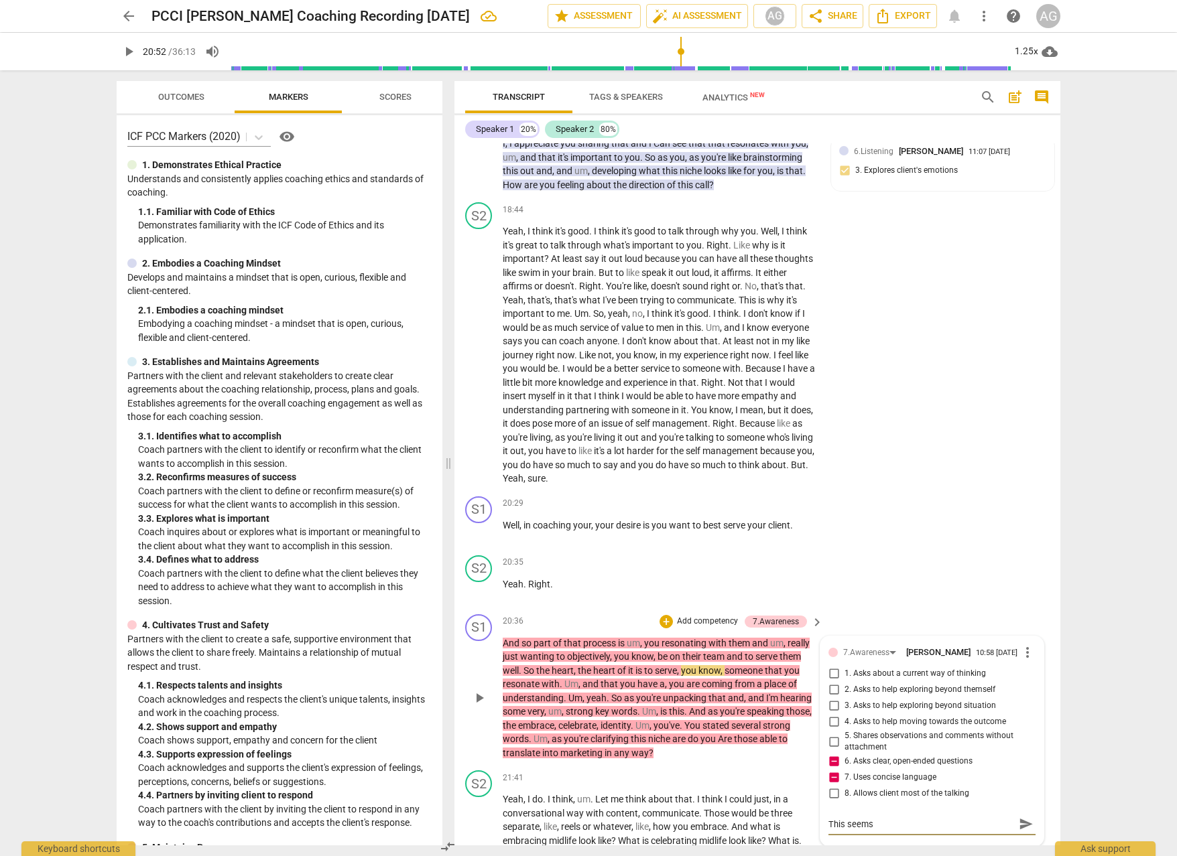
type textarea "This seems l"
type textarea "This seems li"
type textarea "This seems lik"
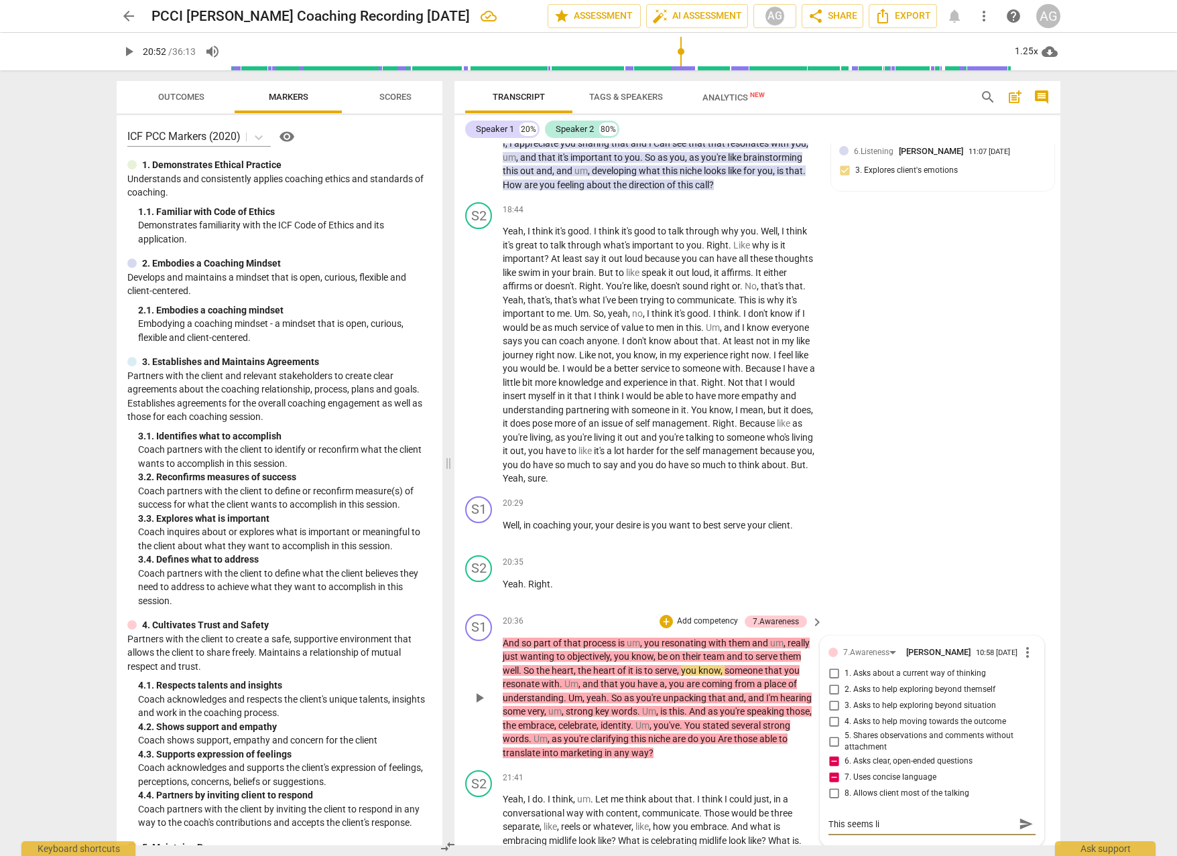
type textarea "This seems lik"
type textarea "This seems like"
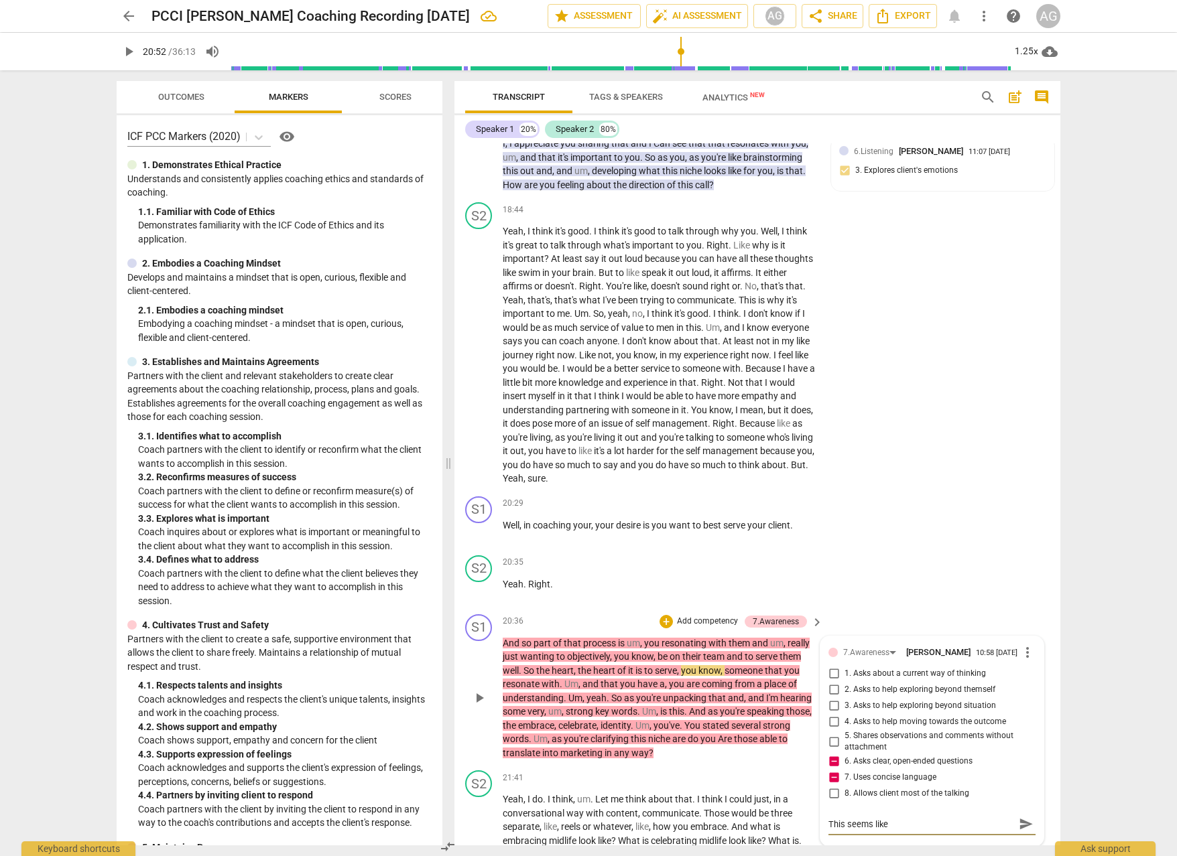
type textarea "This seems like t"
type textarea "This seems like te"
type textarea "This seems like tea"
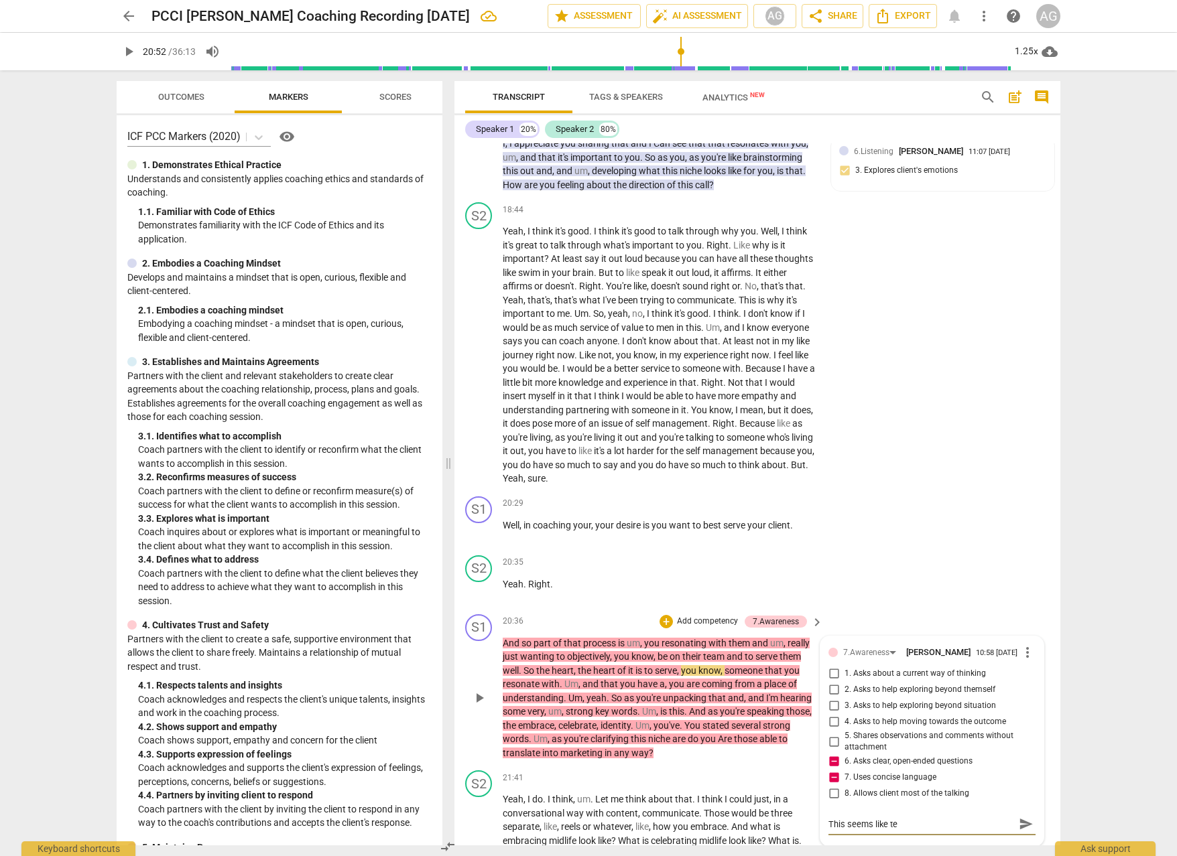
type textarea "This seems like tea"
type textarea "This seems like teac"
type textarea "This seems like teach"
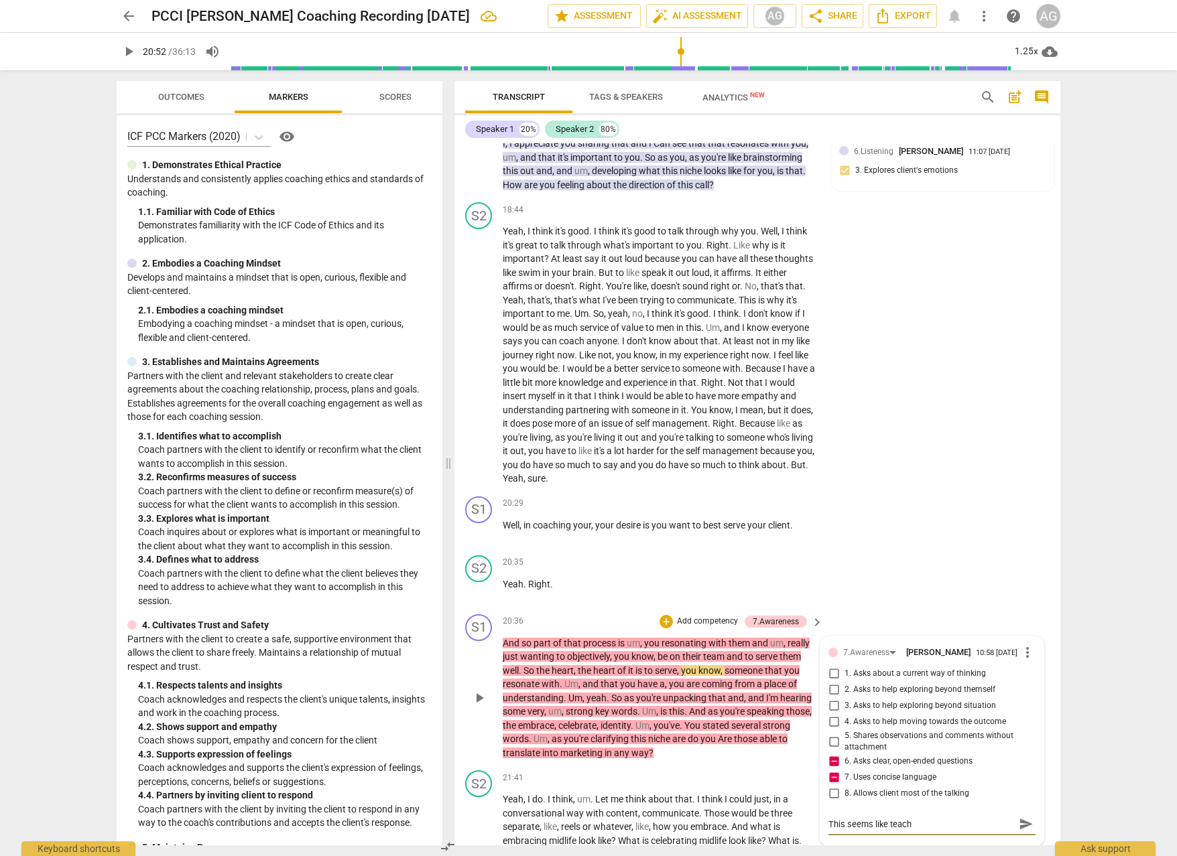
type textarea "This seems like teachi"
type textarea "This seems like teachig"
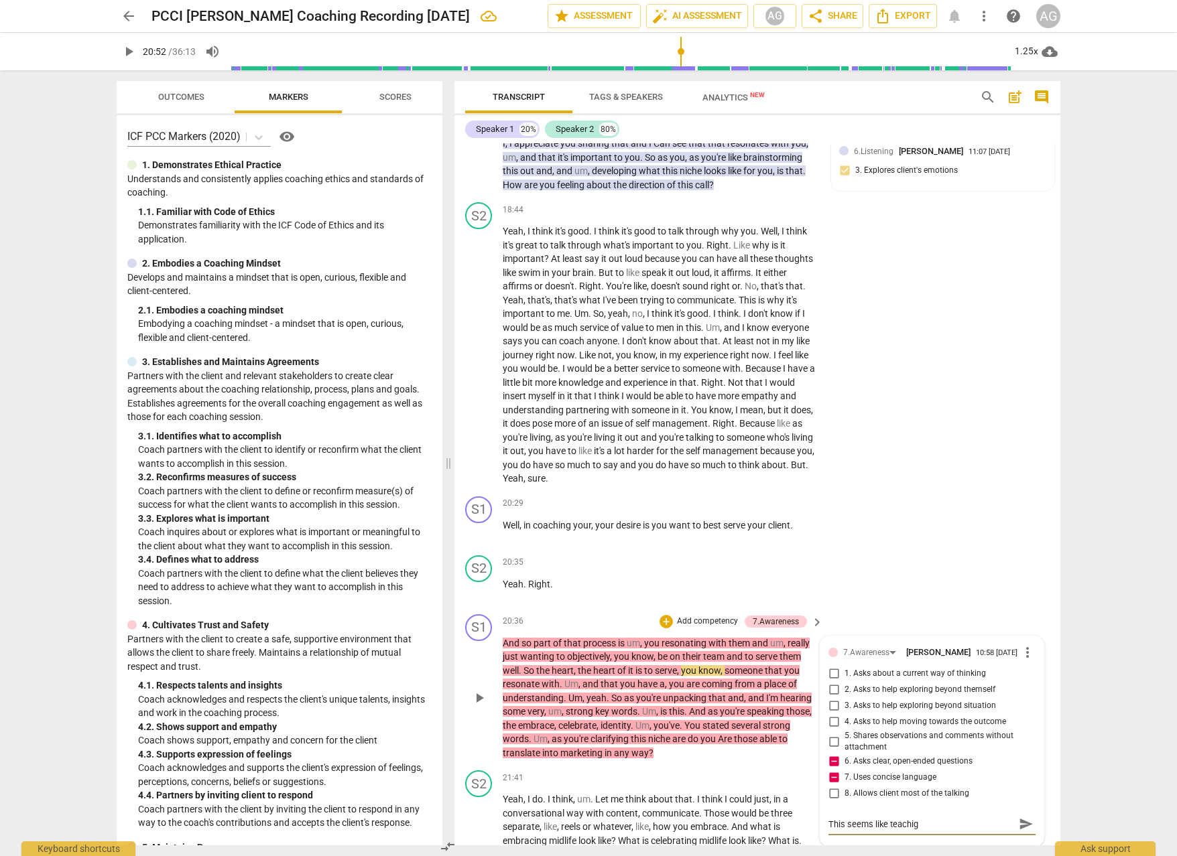
type textarea "This seems like teachig"
type textarea "This seems like teachig o"
type textarea "This seems like teachig or"
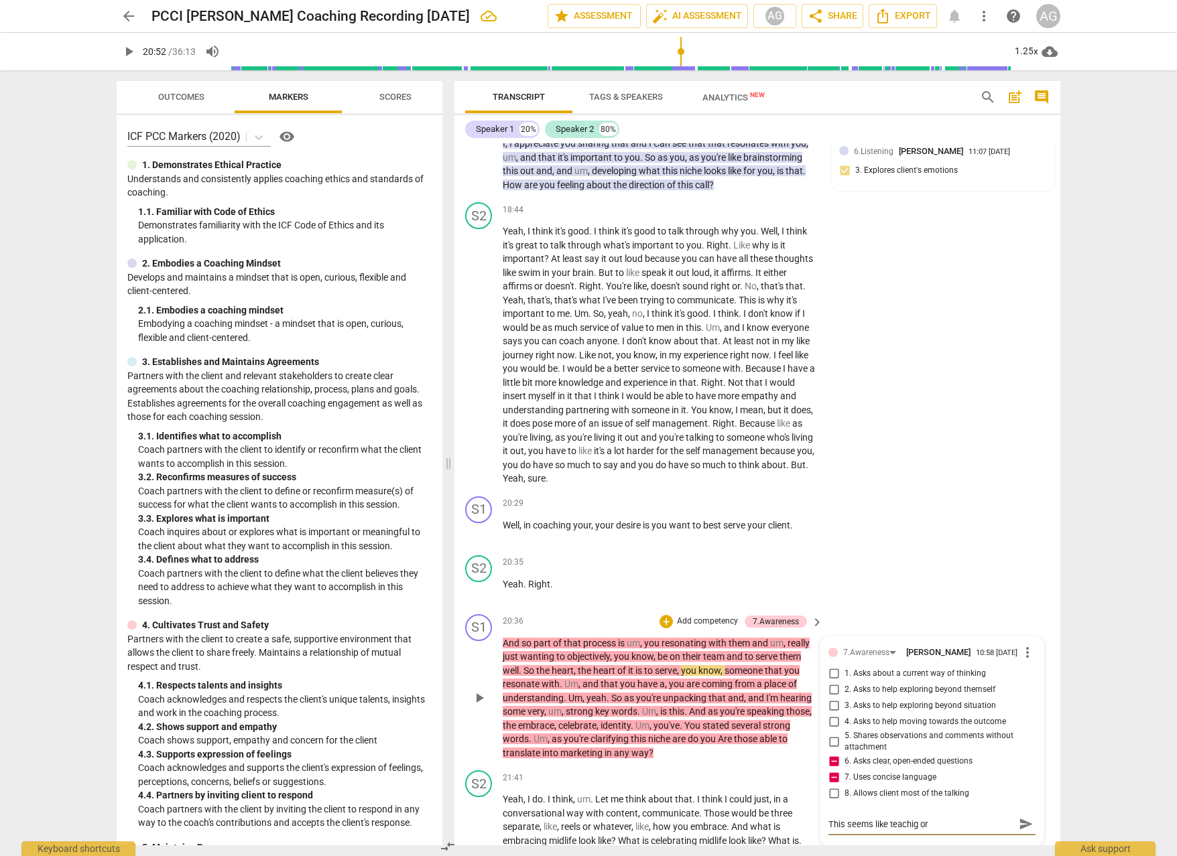
type textarea "This seems like teachig or"
type textarea "This seems like teachig o"
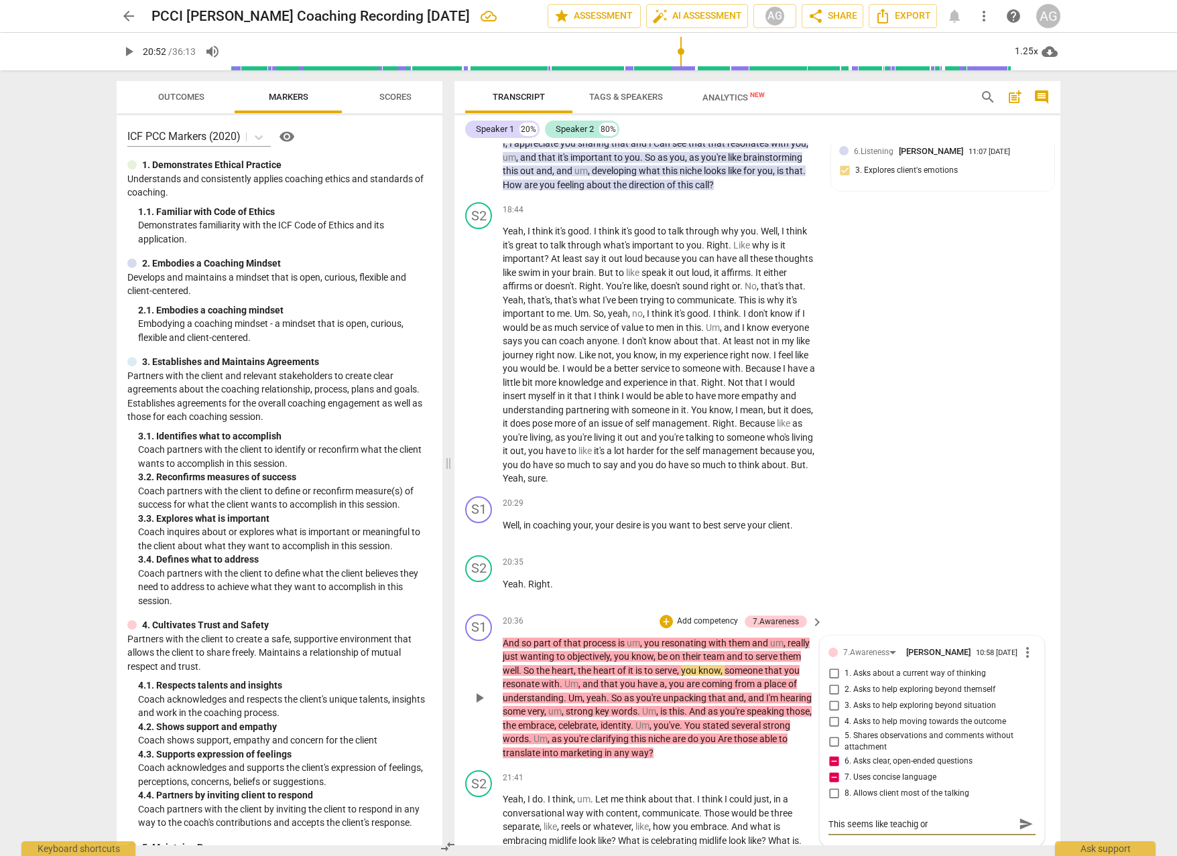
type textarea "This seems like teachig o"
type textarea "This seems like teachig"
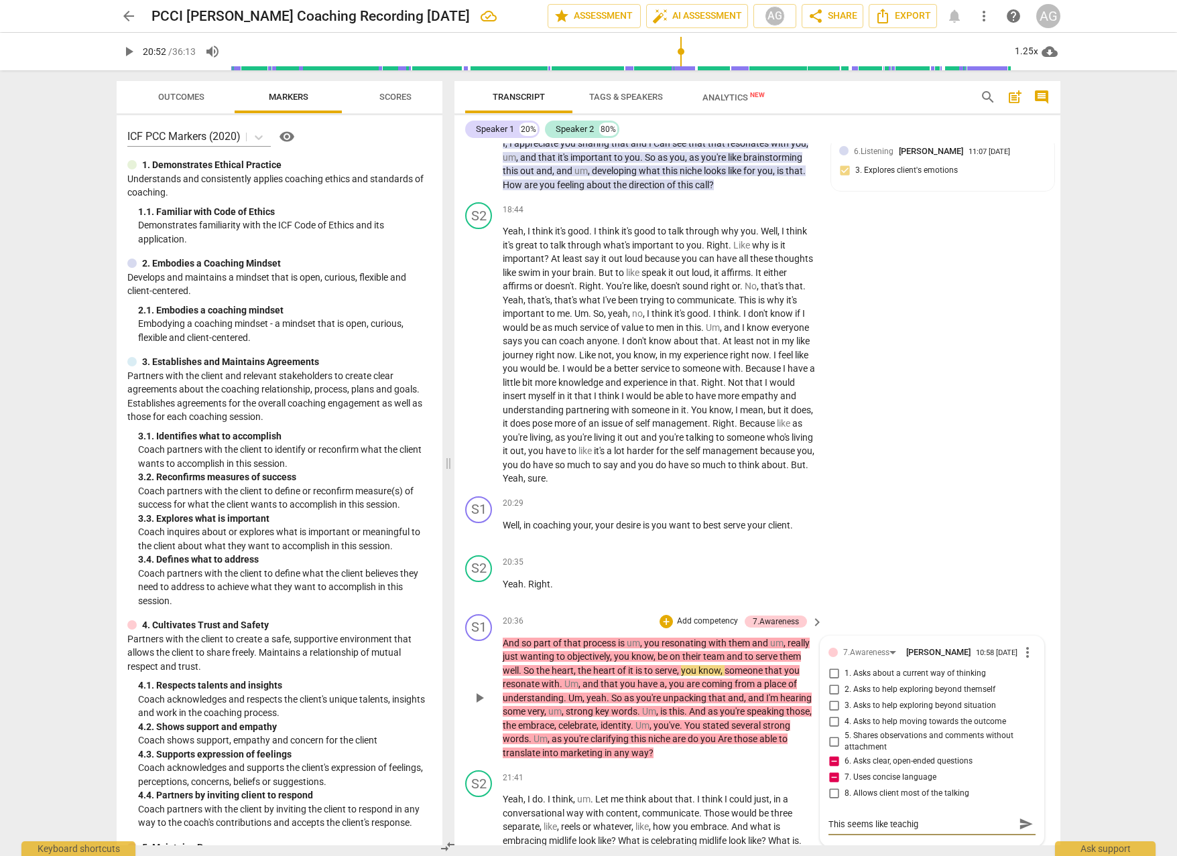
type textarea "This seems like teachi"
type textarea "This seems like teachin"
type textarea "This seems like teaching"
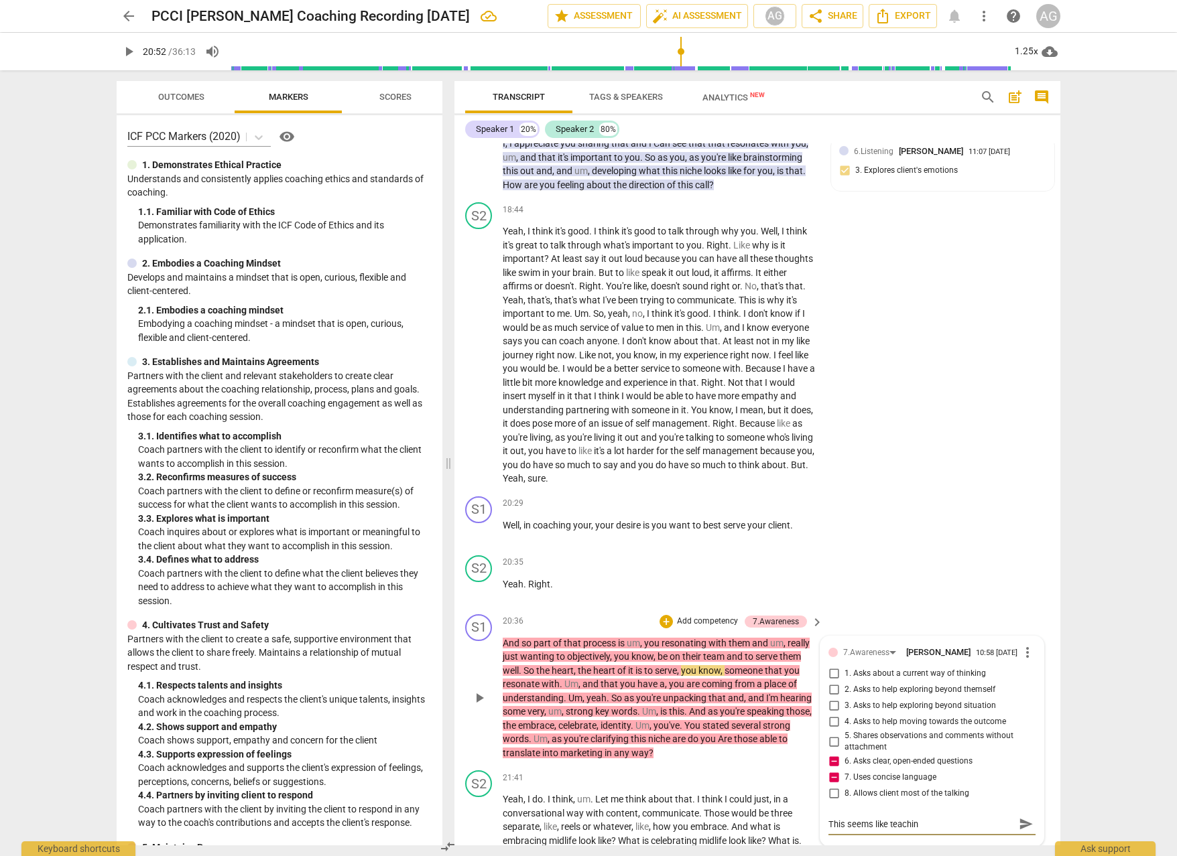
type textarea "This seems like teaching"
type textarea "This seems like teaching,"
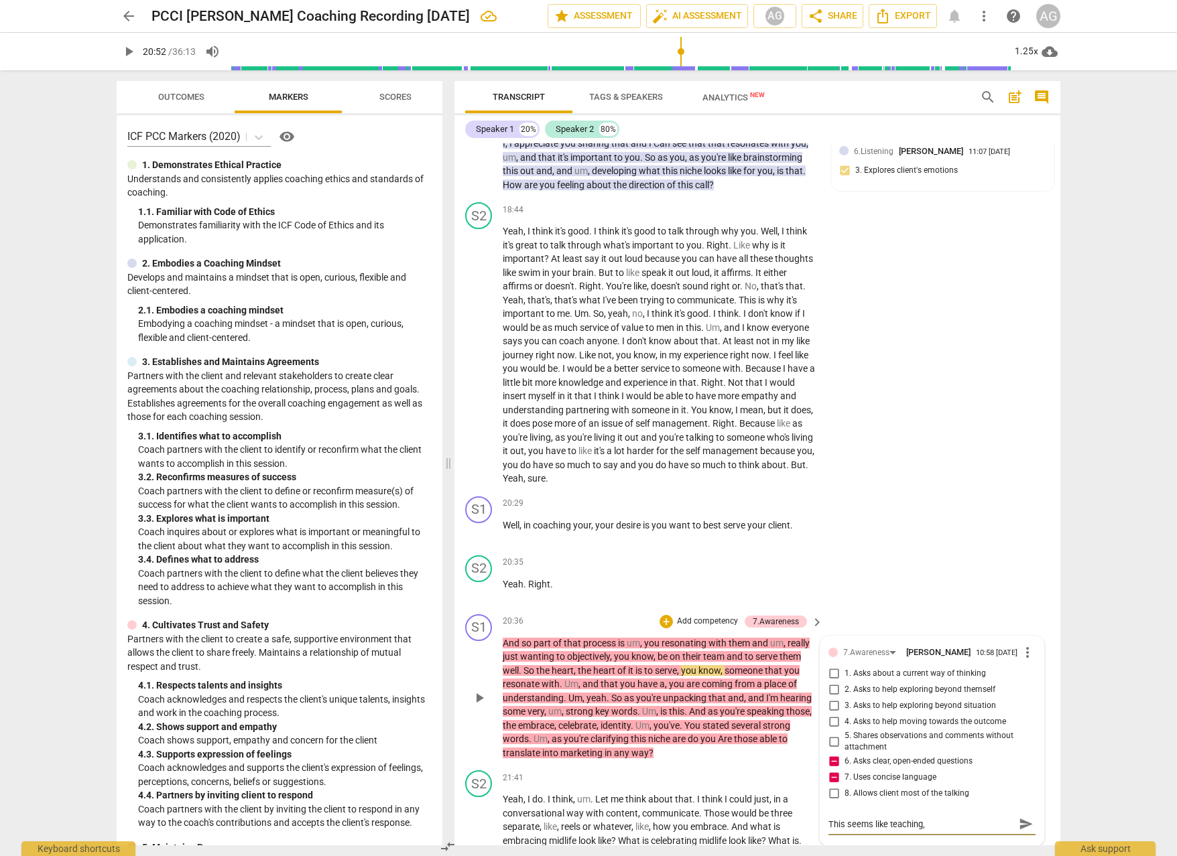
type textarea "This seems like teaching, m"
type textarea "This seems like teaching, me"
type textarea "This seems like teaching, men"
type textarea "This seems like teaching, ment"
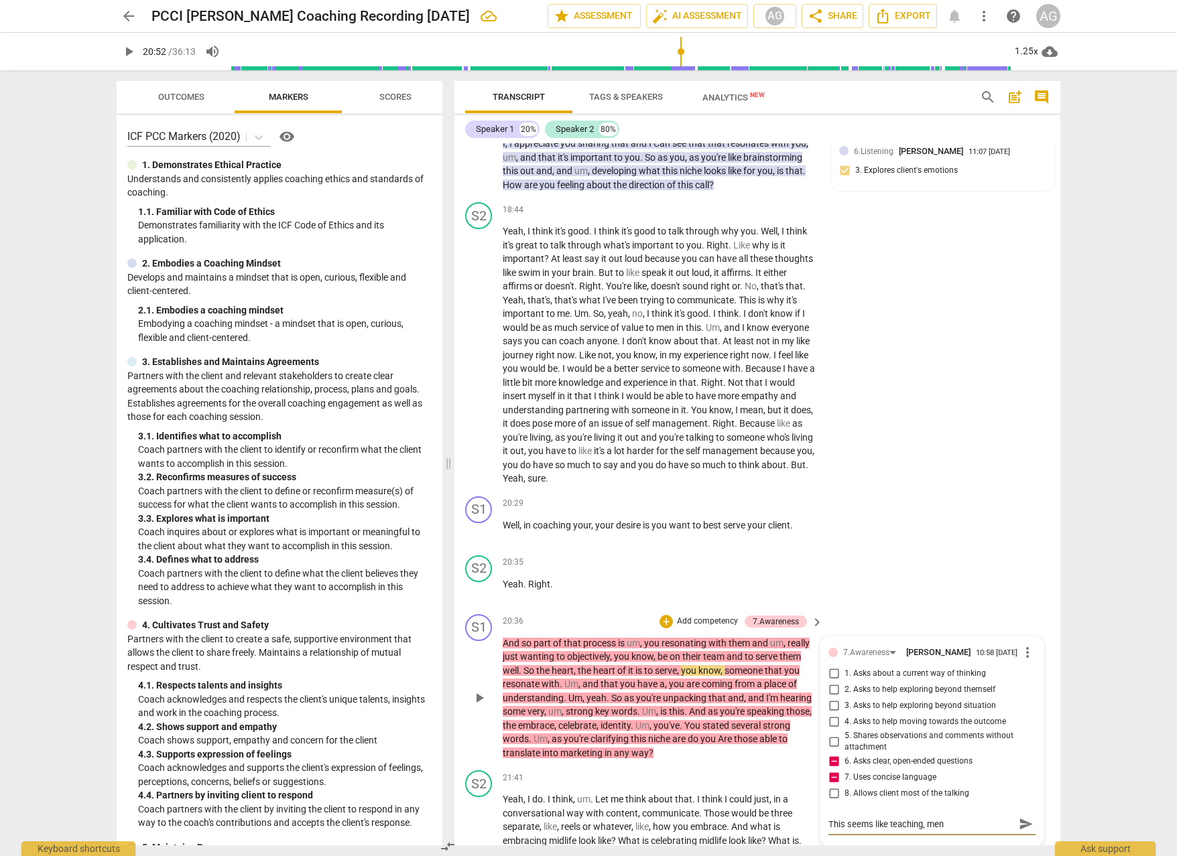
type textarea "This seems like teaching, ment"
type textarea "This seems like teaching, men"
type textarea "This seems like teaching, me"
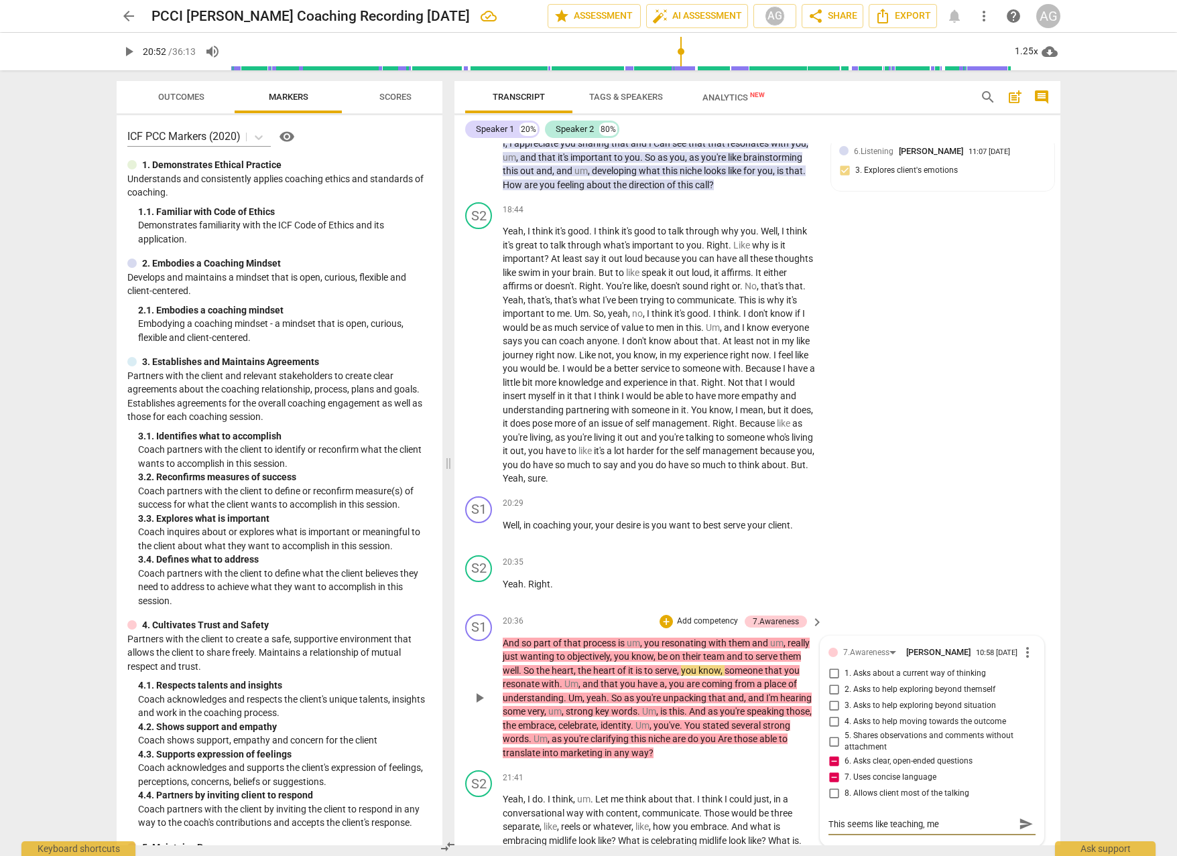
type textarea "This seems like teaching, m"
type textarea "This seems like teaching,"
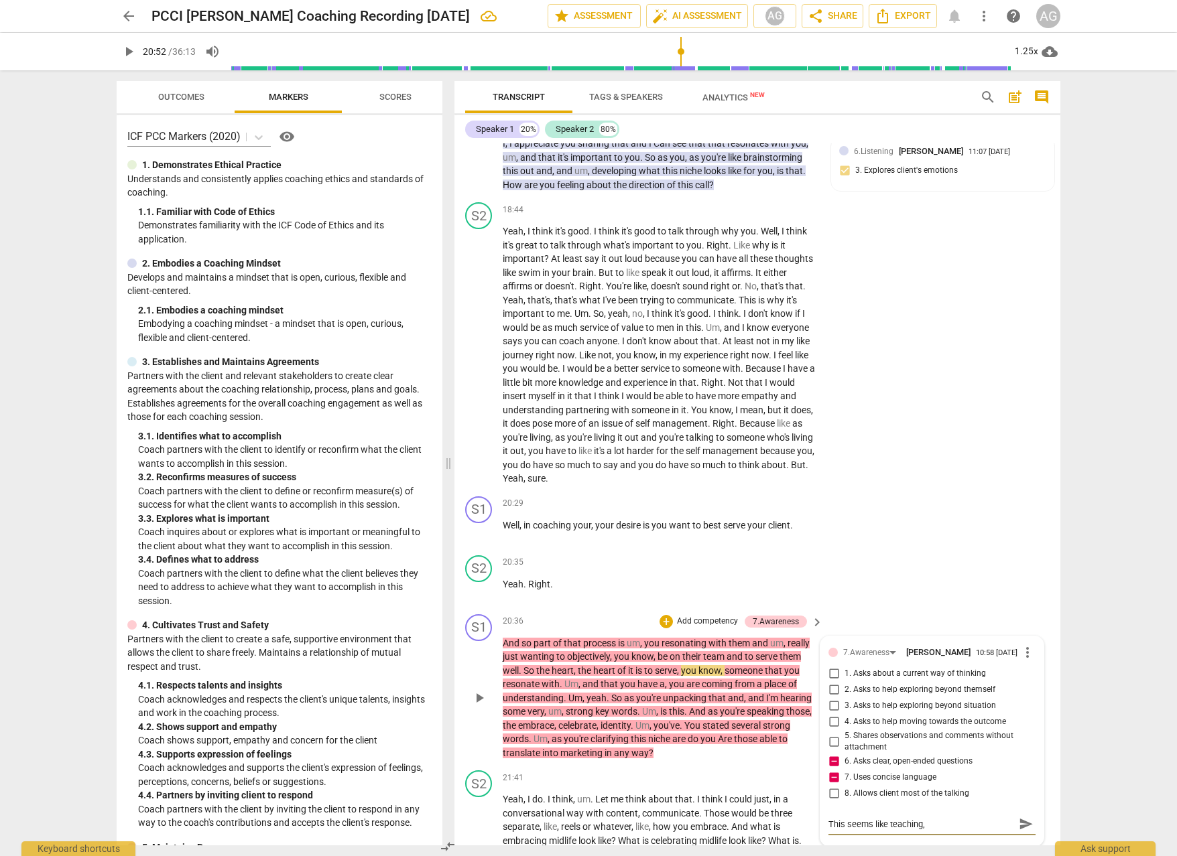
type textarea "This seems like teaching,"
type textarea "This seems like teaching"
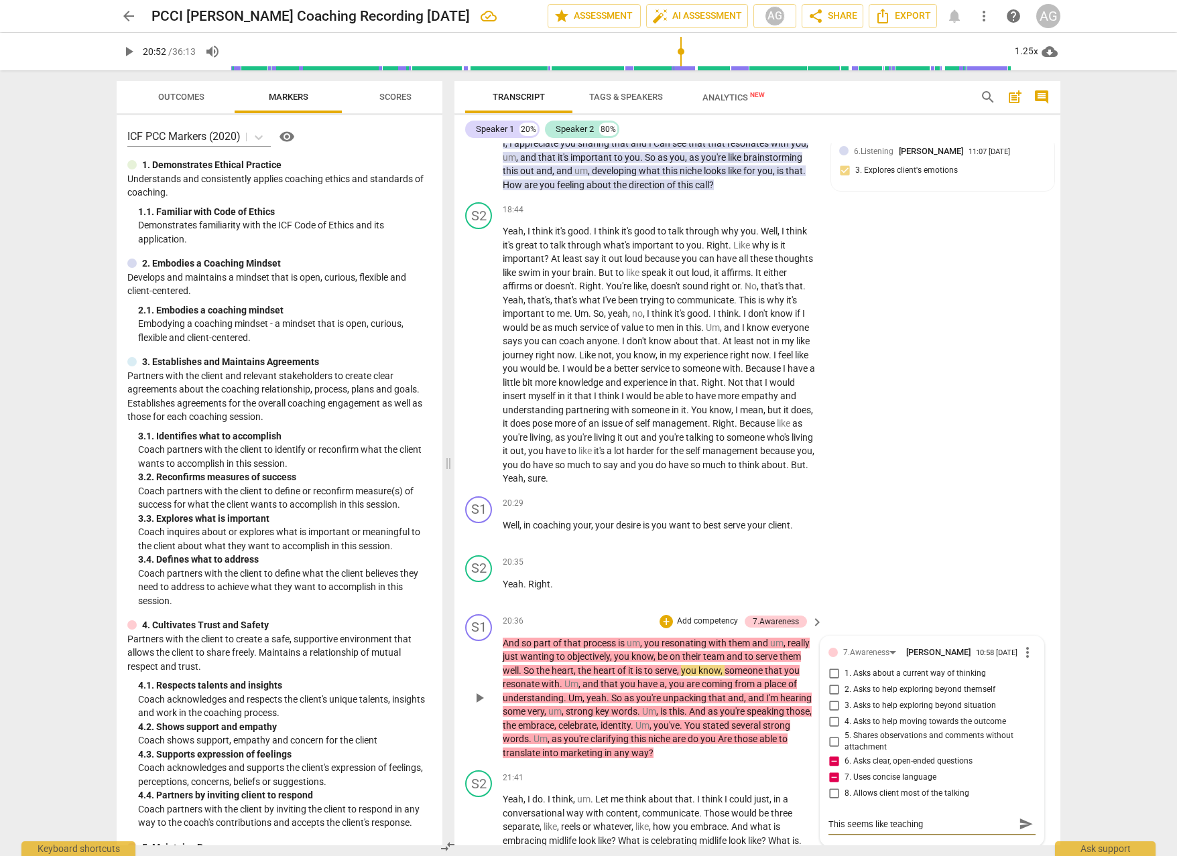
type textarea "This seems like teaching o"
type textarea "This seems like teaching or"
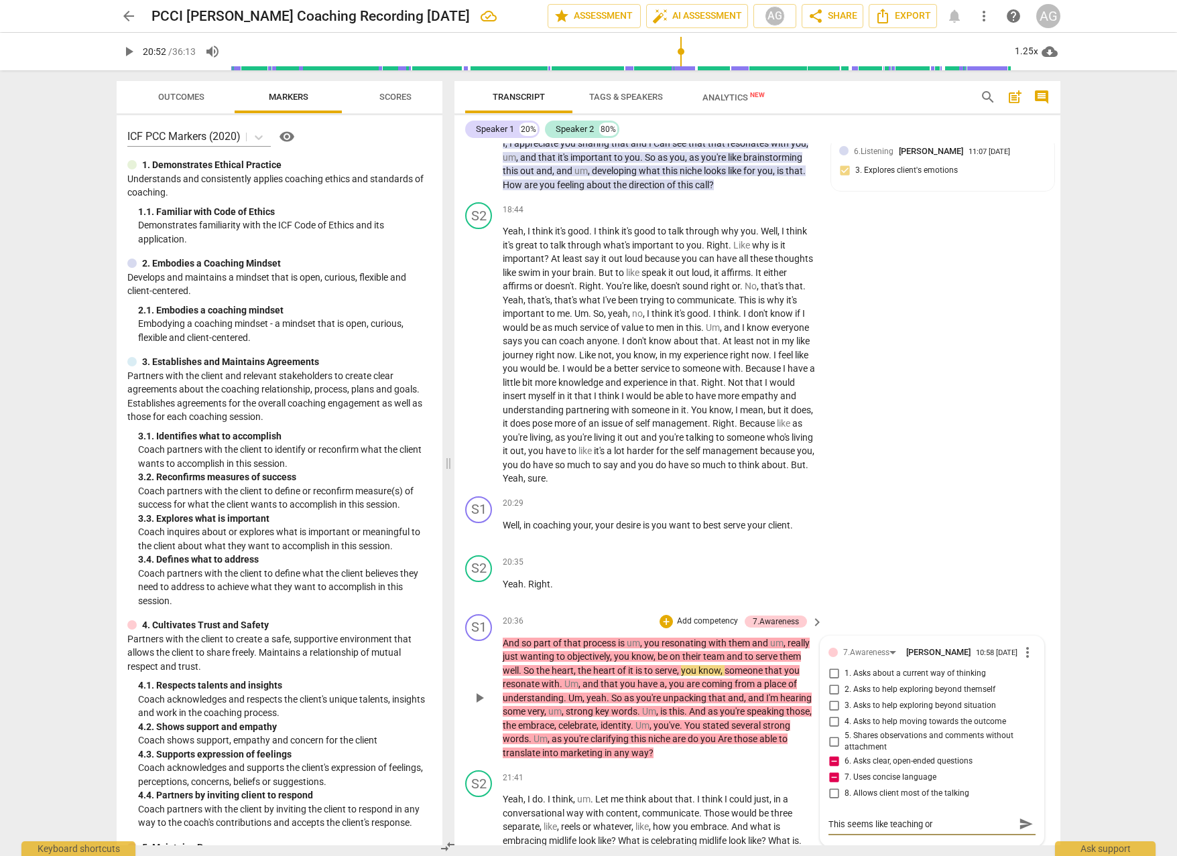
type textarea "This seems like teaching or"
type textarea "This seems like teaching or m"
type textarea "This seems like teaching or me"
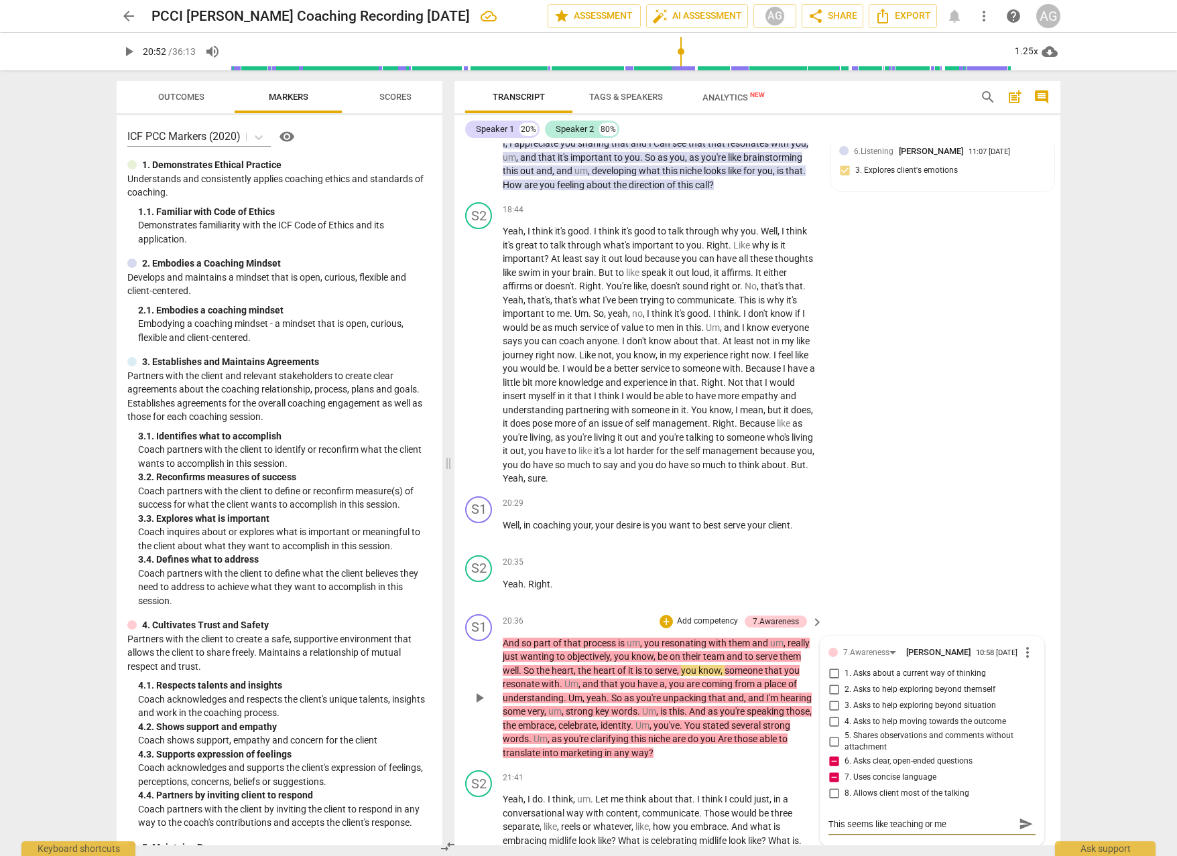
type textarea "This seems like teaching or men"
type textarea "This seems like teaching or ment"
click at [1023, 817] on span "send" at bounding box center [1025, 824] width 15 height 15
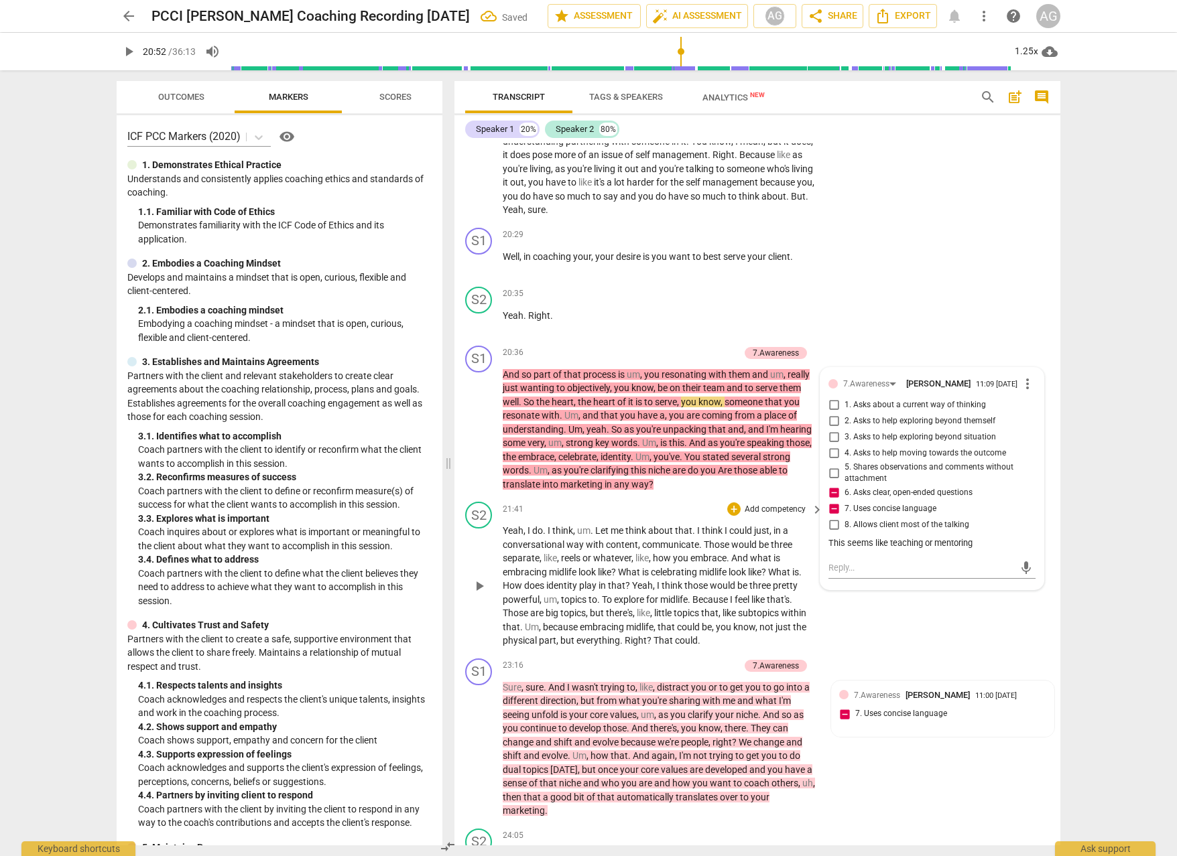
scroll to position [3850, 0]
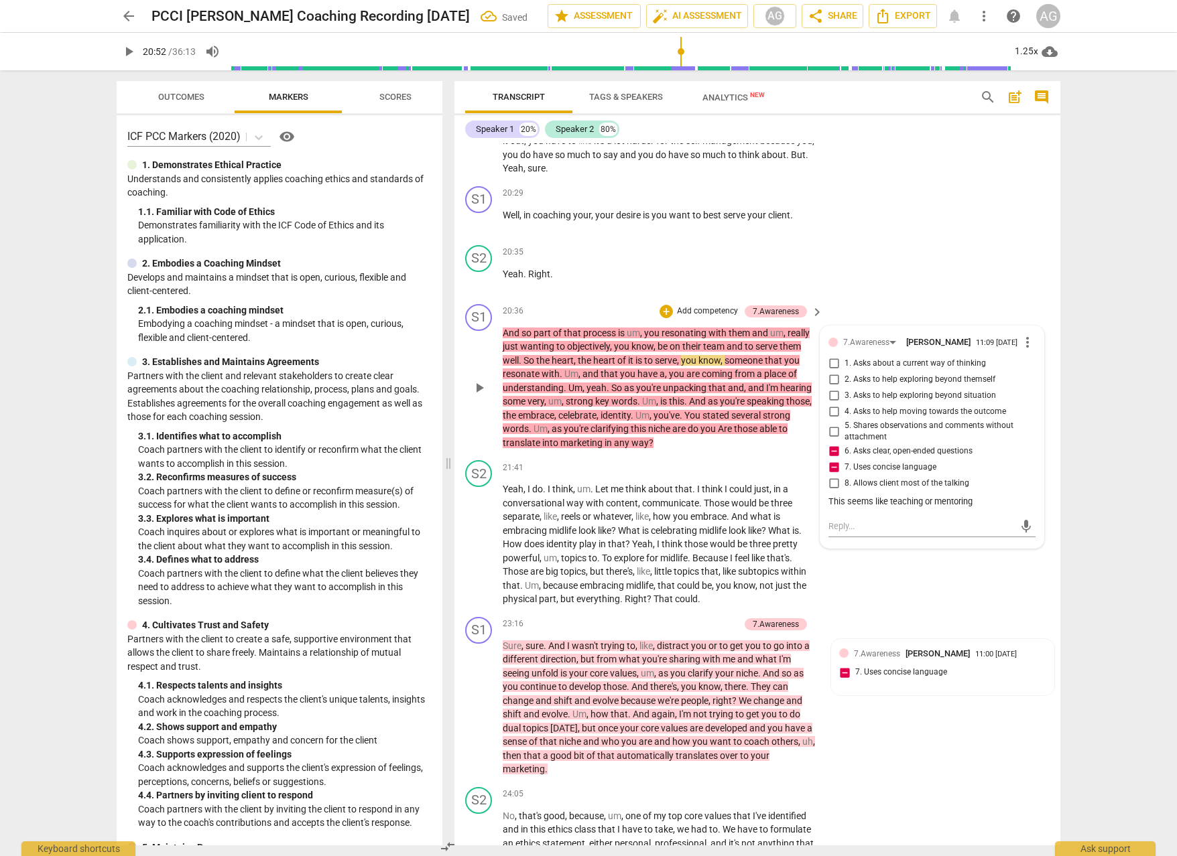
click at [872, 496] on div "This seems like teaching or mentoring" at bounding box center [931, 502] width 207 height 13
click at [869, 496] on div "This seems like teaching or mentoring" at bounding box center [931, 502] width 207 height 13
click at [514, 484] on span "Yeah" at bounding box center [513, 489] width 21 height 11
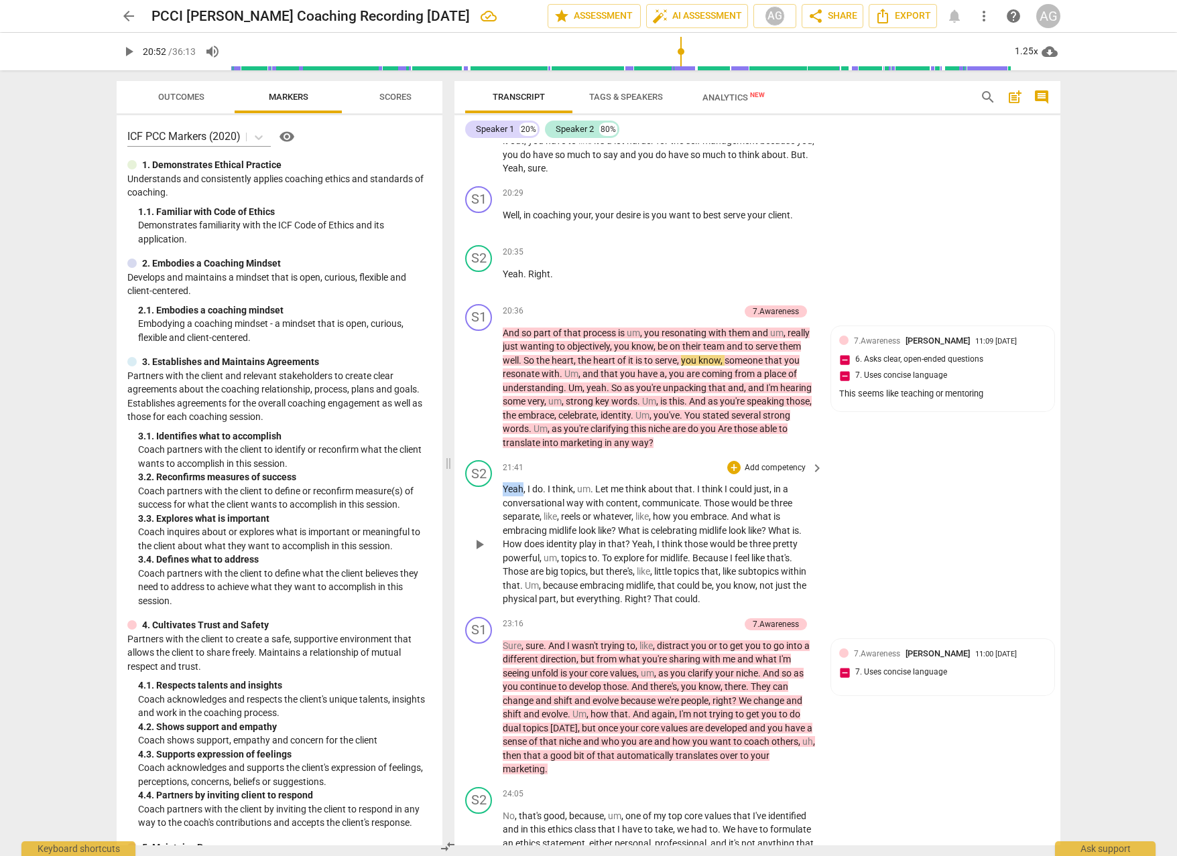
click at [514, 484] on span "Yeah" at bounding box center [513, 489] width 21 height 11
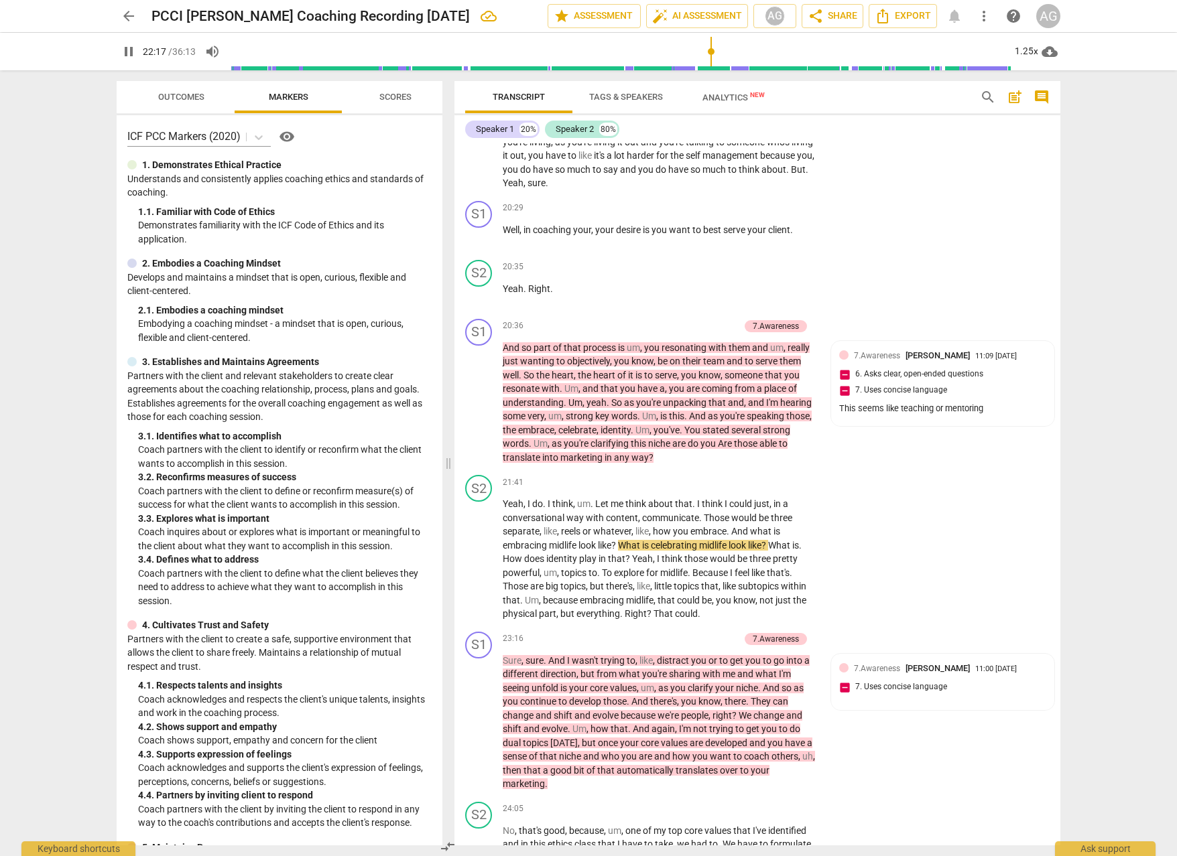
click at [129, 48] on span "pause" at bounding box center [129, 52] width 16 height 16
click at [138, 16] on span "arrow_back" at bounding box center [129, 16] width 24 height 16
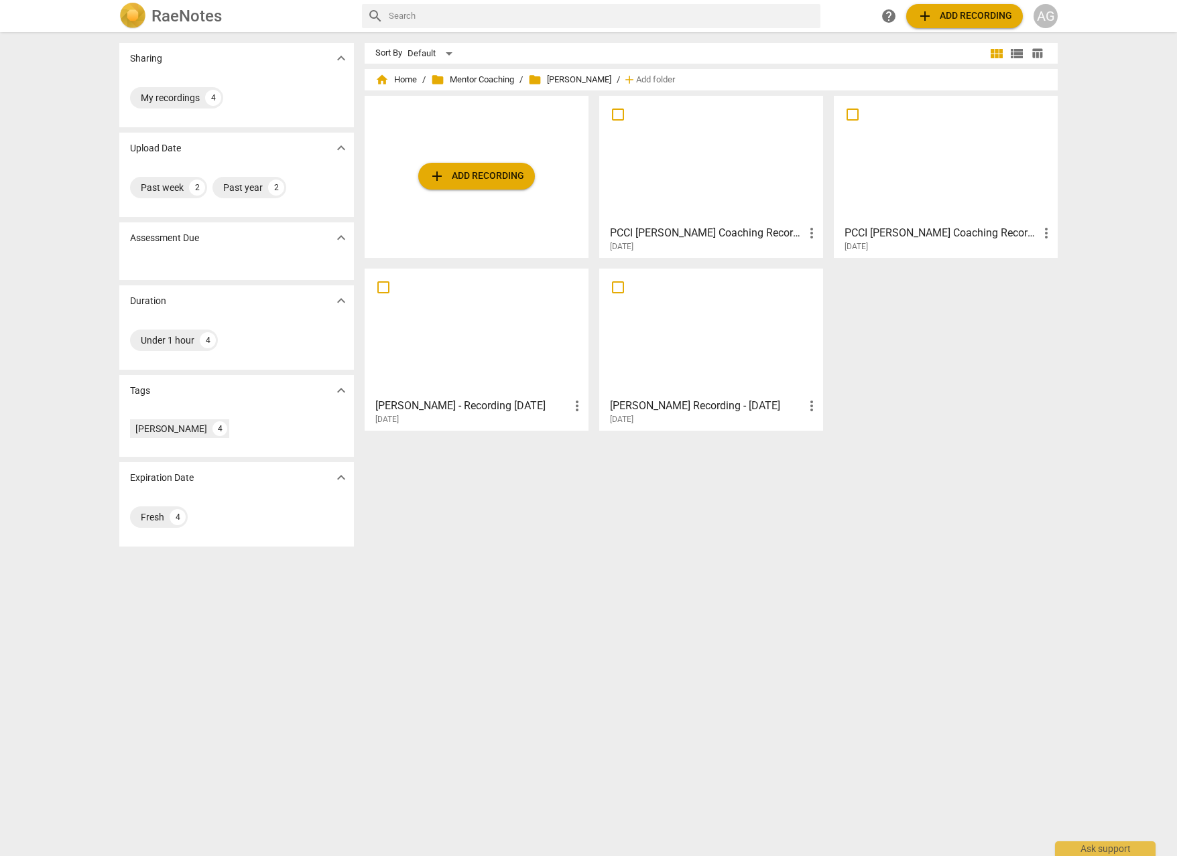
click at [685, 195] on div at bounding box center [711, 160] width 214 height 119
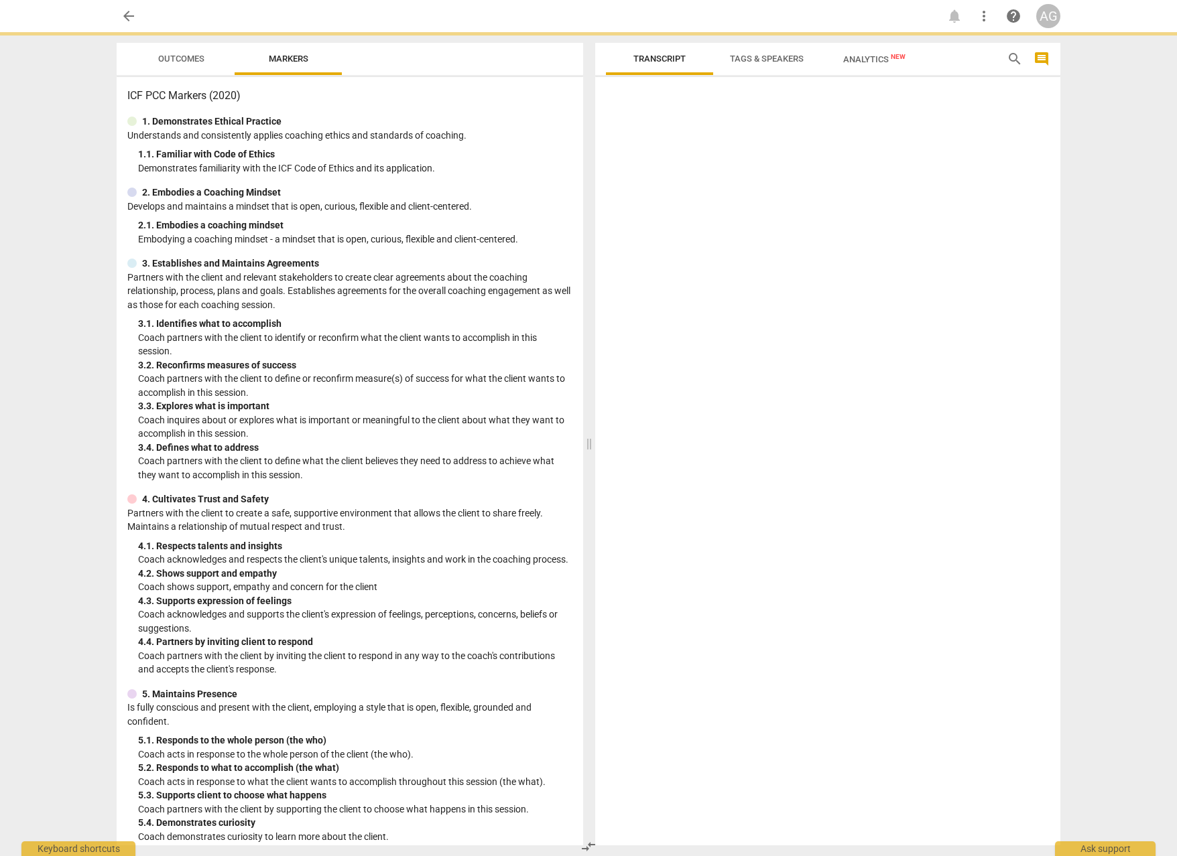
click at [685, 195] on div at bounding box center [827, 463] width 465 height 763
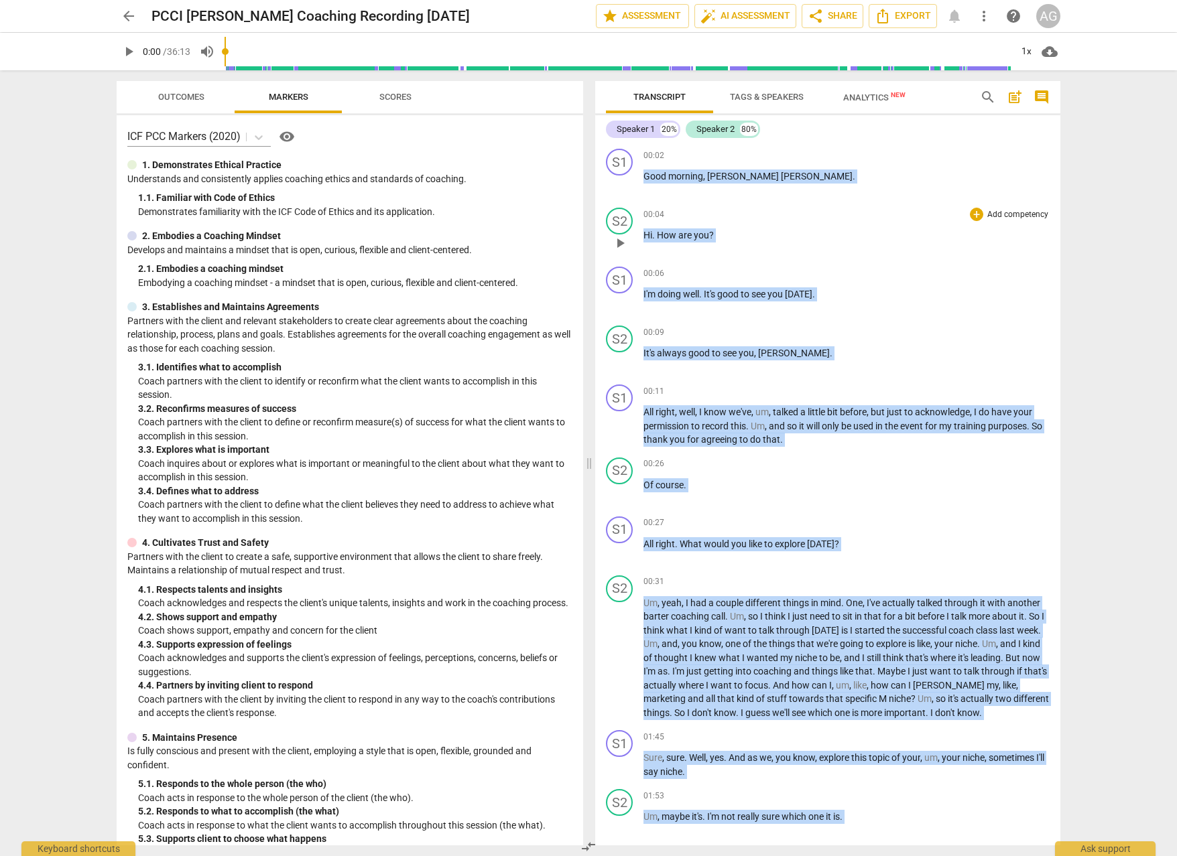
click at [826, 258] on div "S2 play_arrow pause 00:04 + Add competency keyboard_arrow_right Hi . How are yo…" at bounding box center [827, 231] width 465 height 59
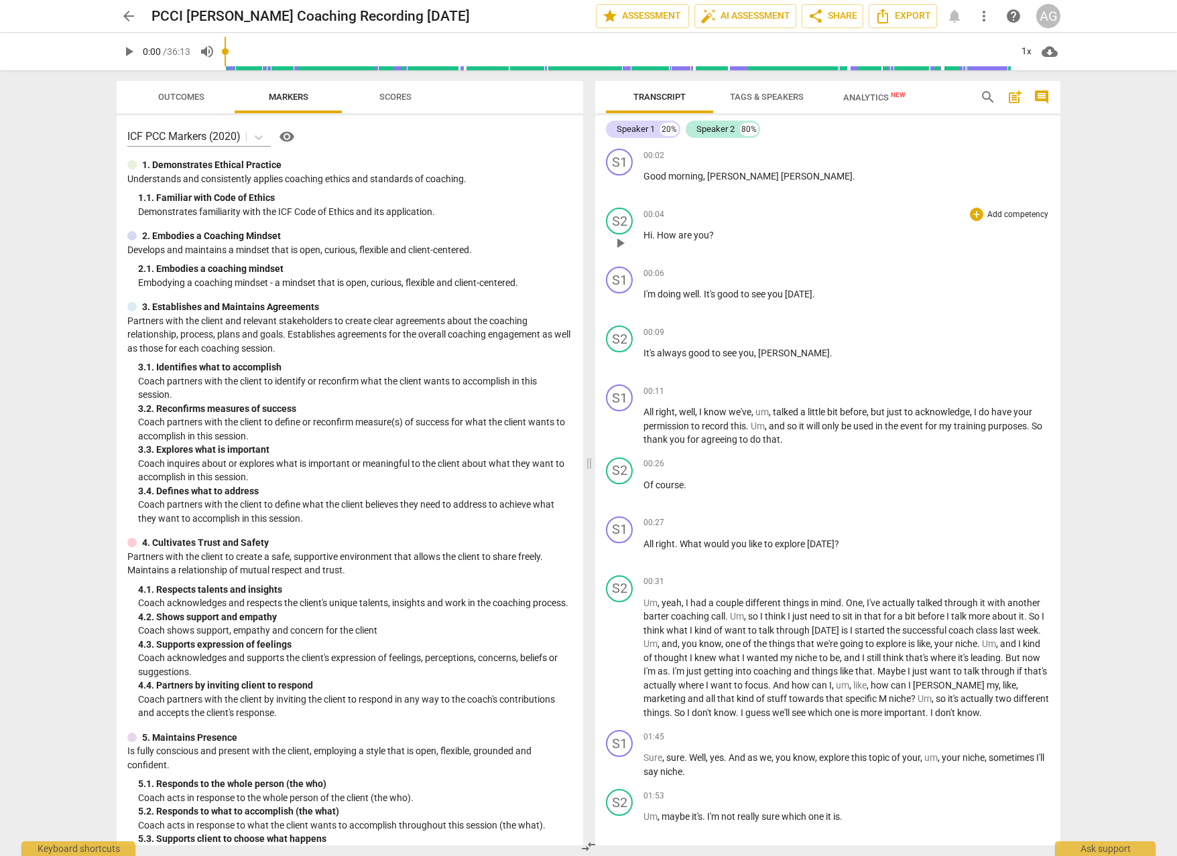
click at [620, 245] on span "play_arrow" at bounding box center [620, 243] width 16 height 16
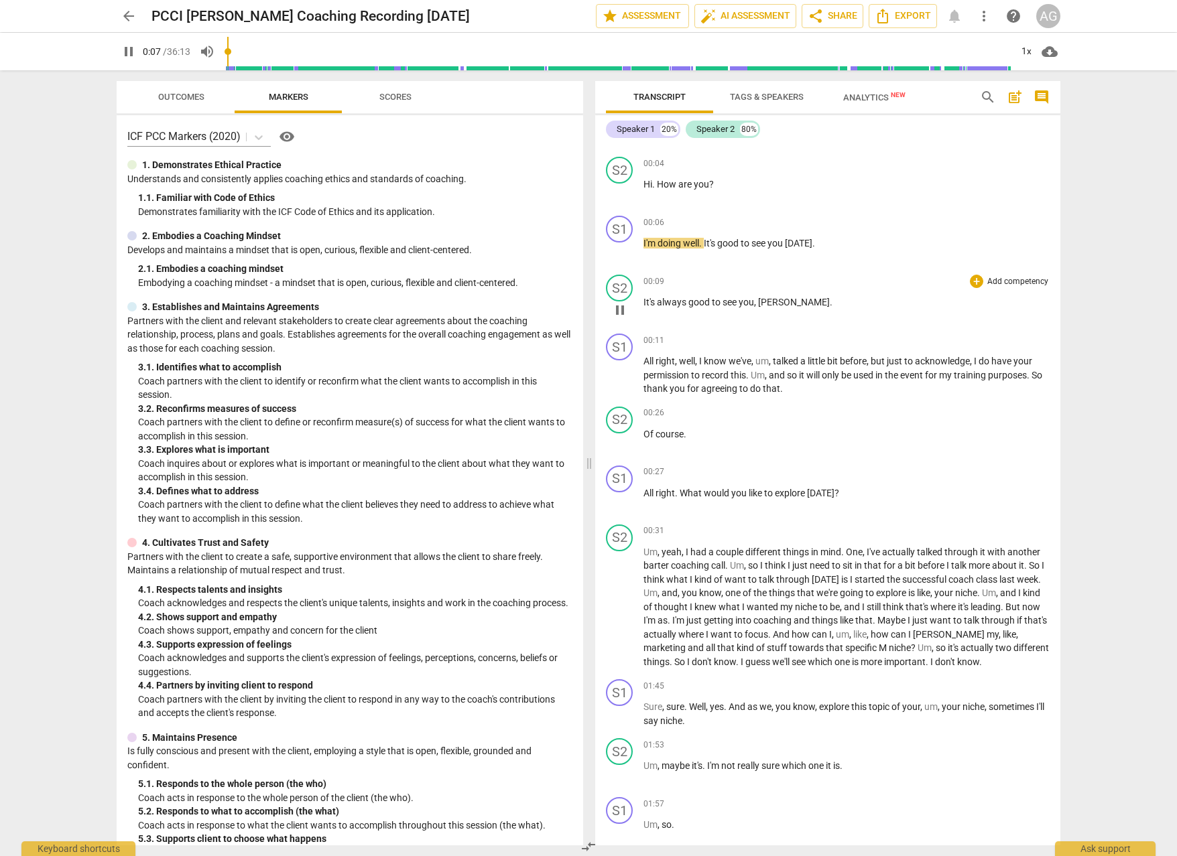
scroll to position [54, 0]
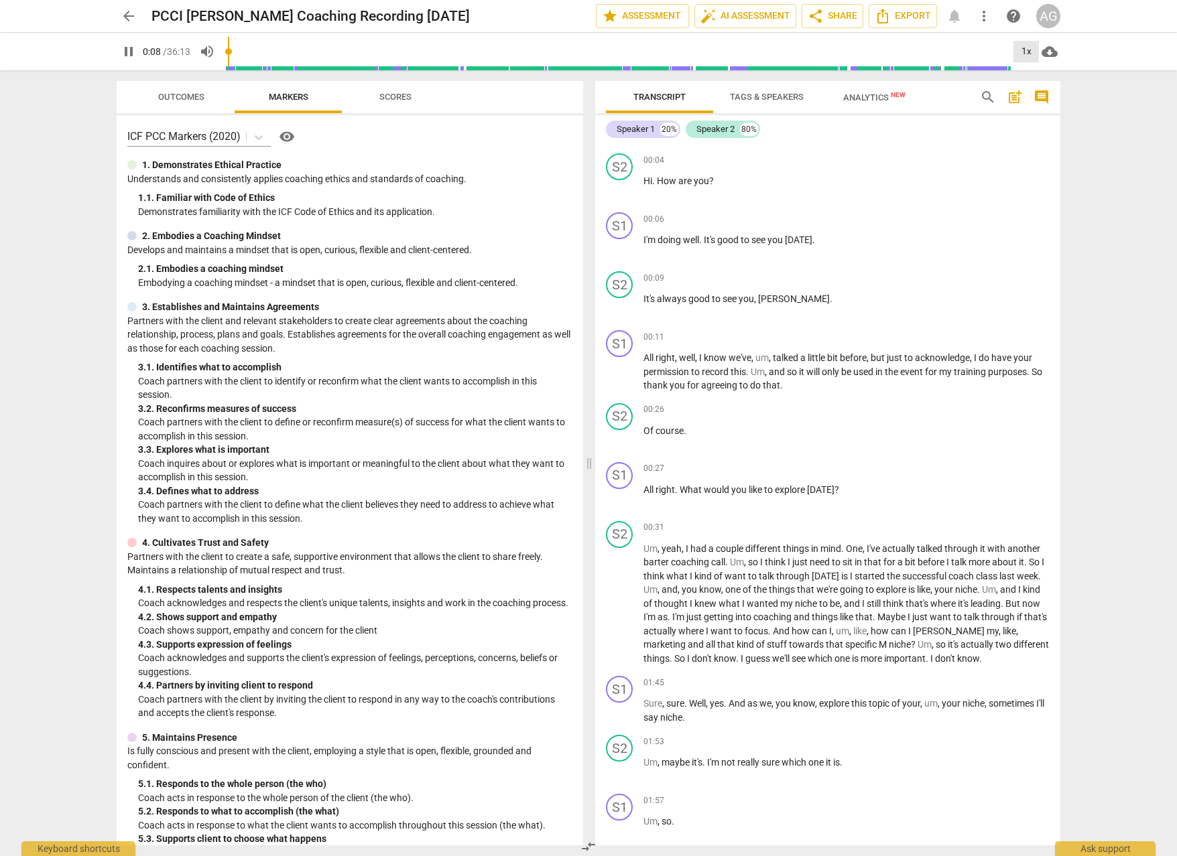
click at [1023, 56] on div "1x" at bounding box center [1025, 51] width 25 height 21
click at [1034, 101] on li "1.25x" at bounding box center [1035, 104] width 45 height 25
click at [131, 52] on span "pause" at bounding box center [129, 52] width 16 height 16
click at [127, 15] on span "arrow_back" at bounding box center [129, 16] width 16 height 16
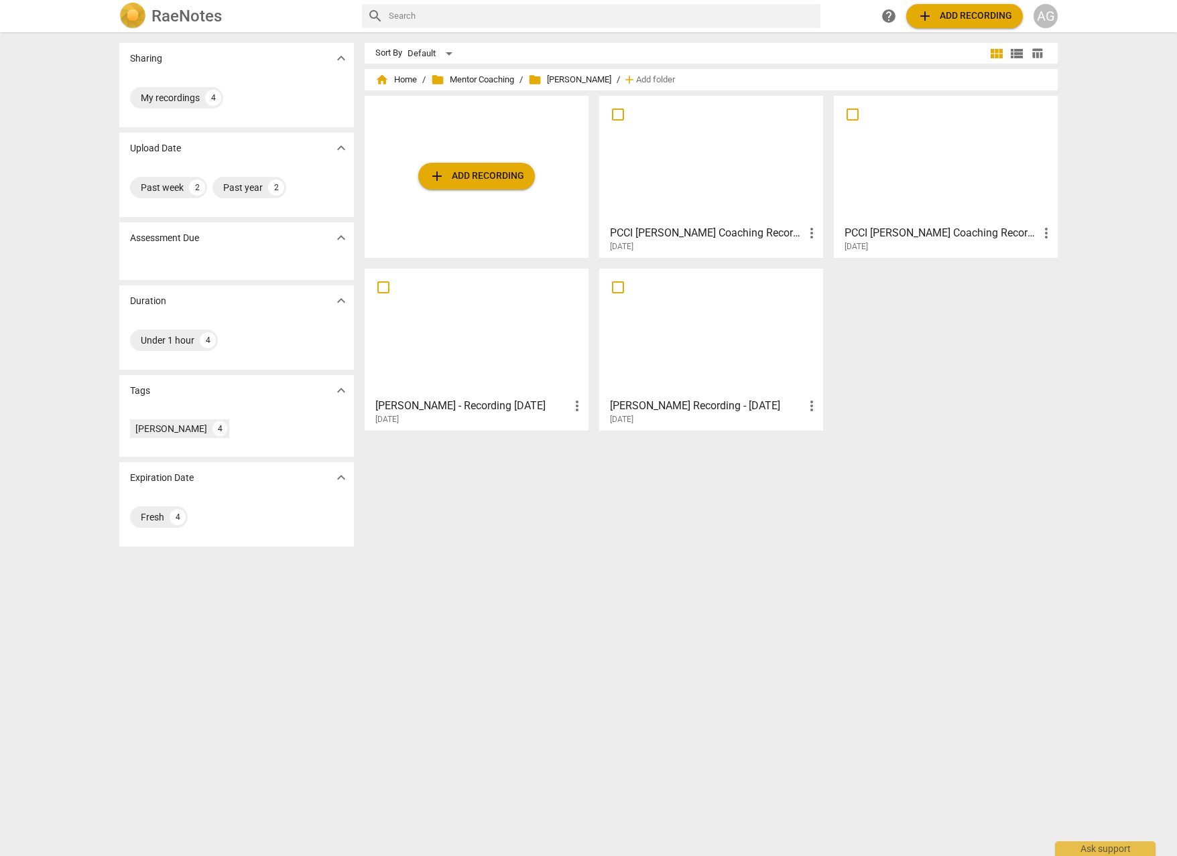
click at [911, 202] on div at bounding box center [945, 160] width 214 height 119
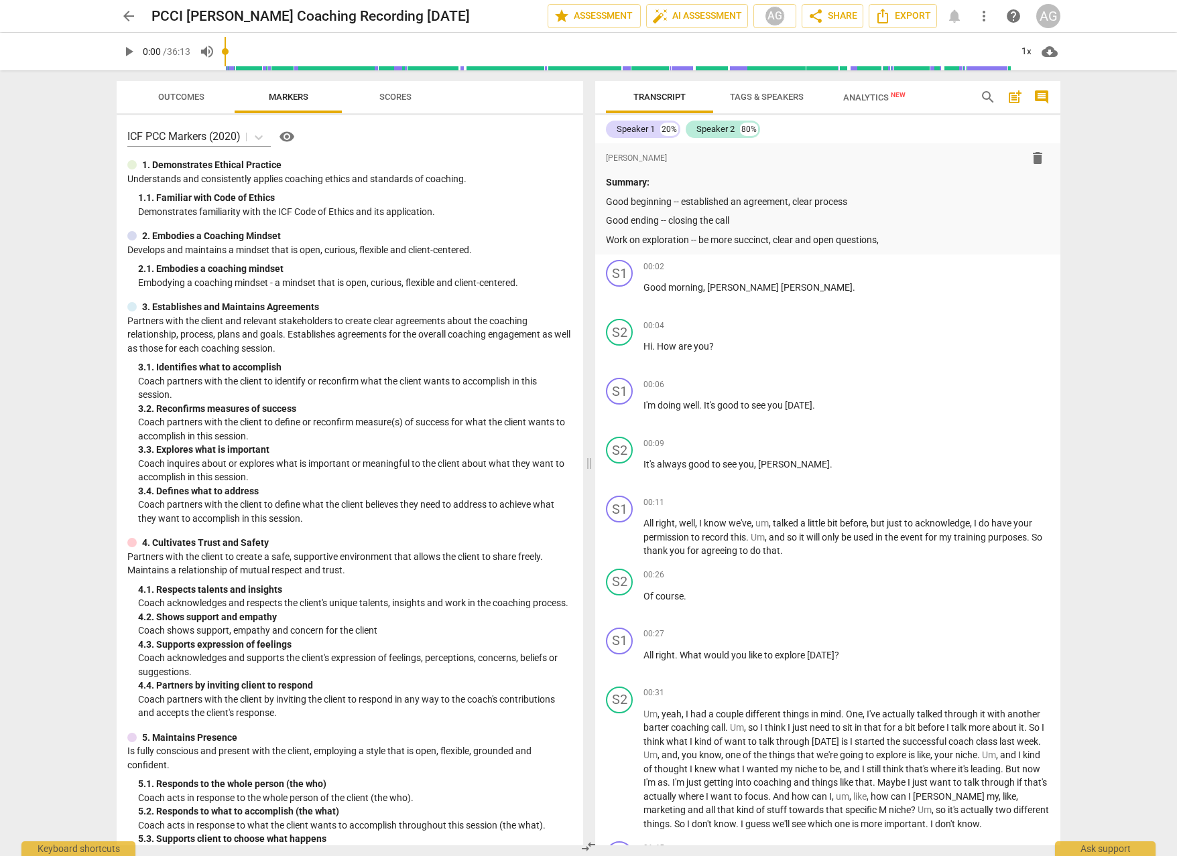
click at [121, 17] on span "arrow_back" at bounding box center [129, 16] width 16 height 16
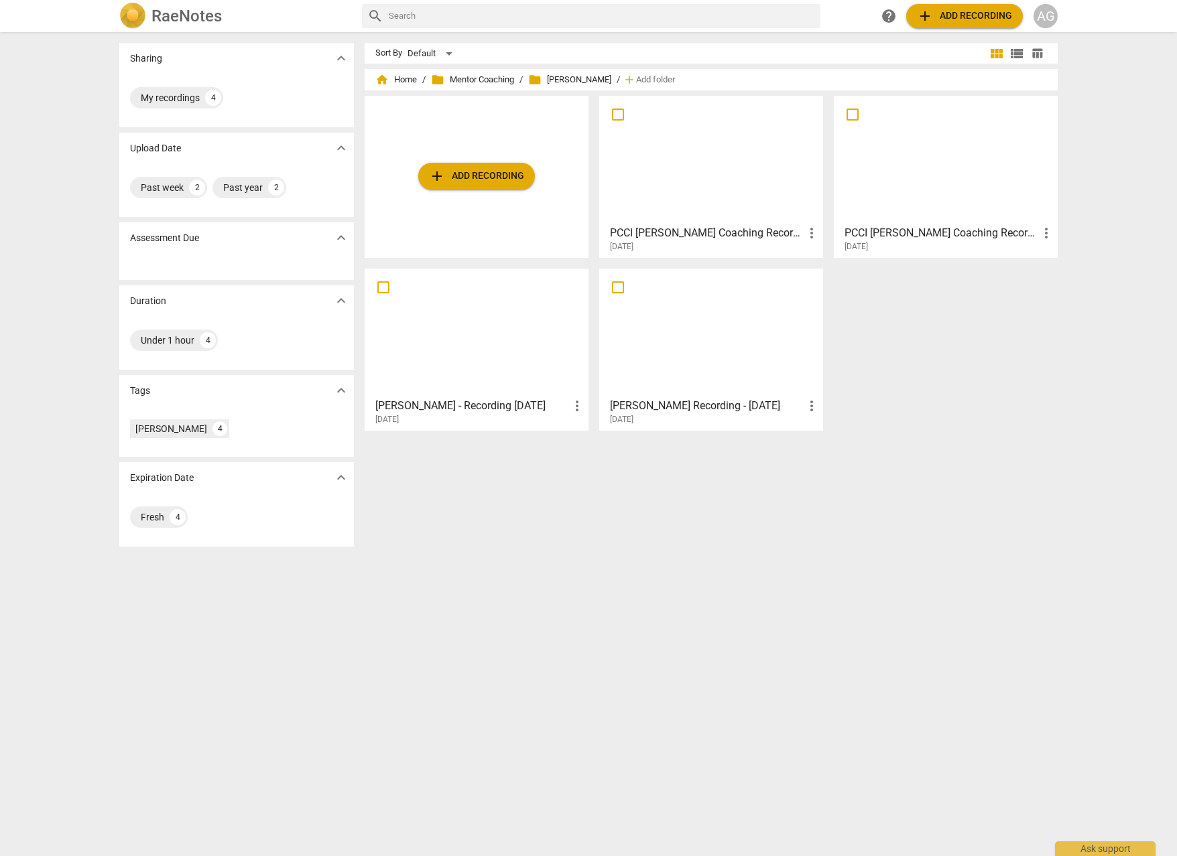
click at [695, 179] on div at bounding box center [711, 160] width 214 height 119
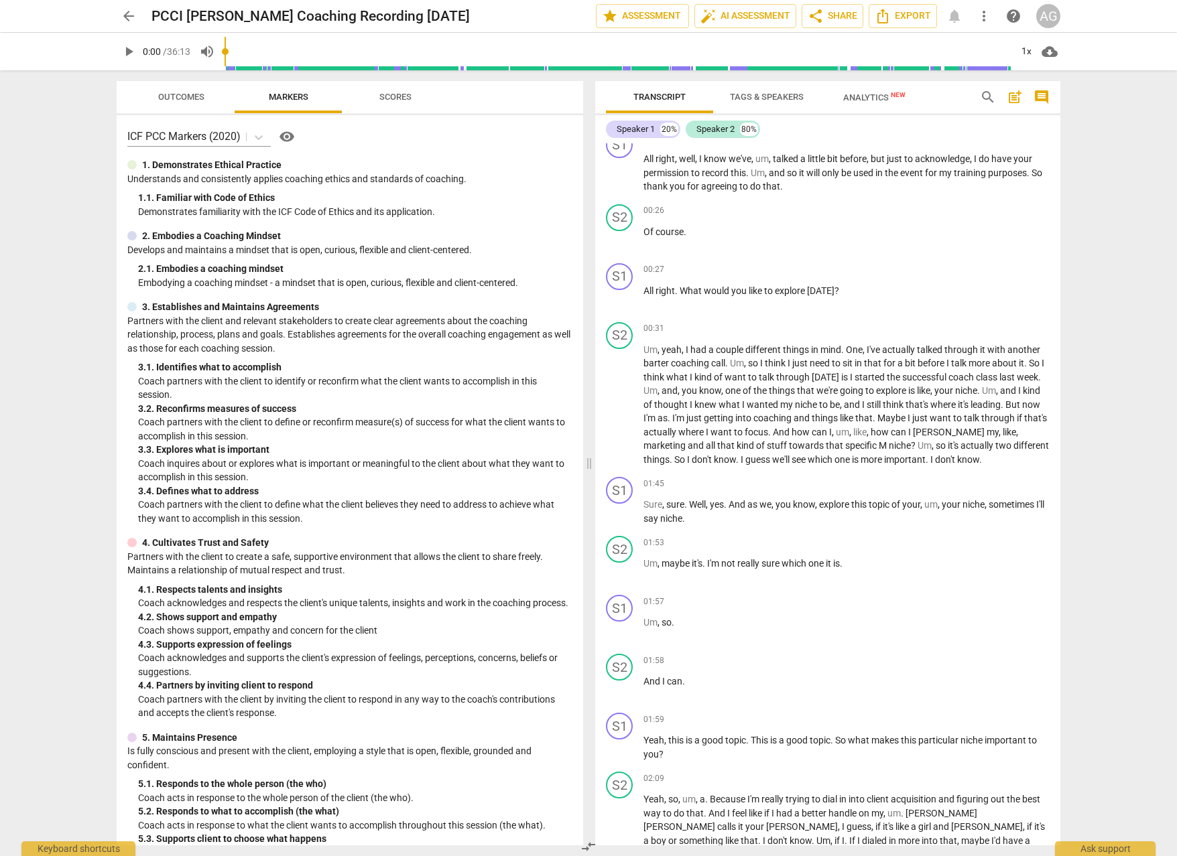
scroll to position [80, 0]
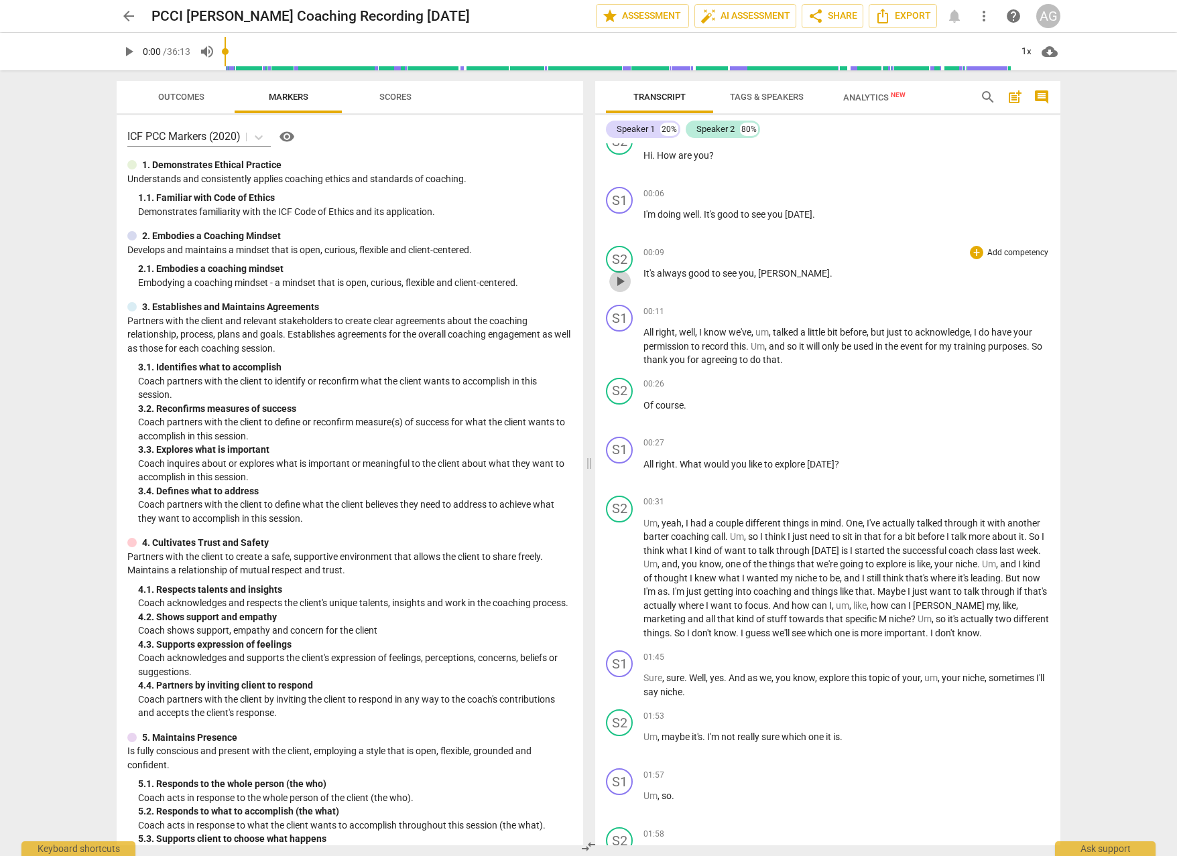
click at [623, 281] on span "play_arrow" at bounding box center [620, 281] width 16 height 16
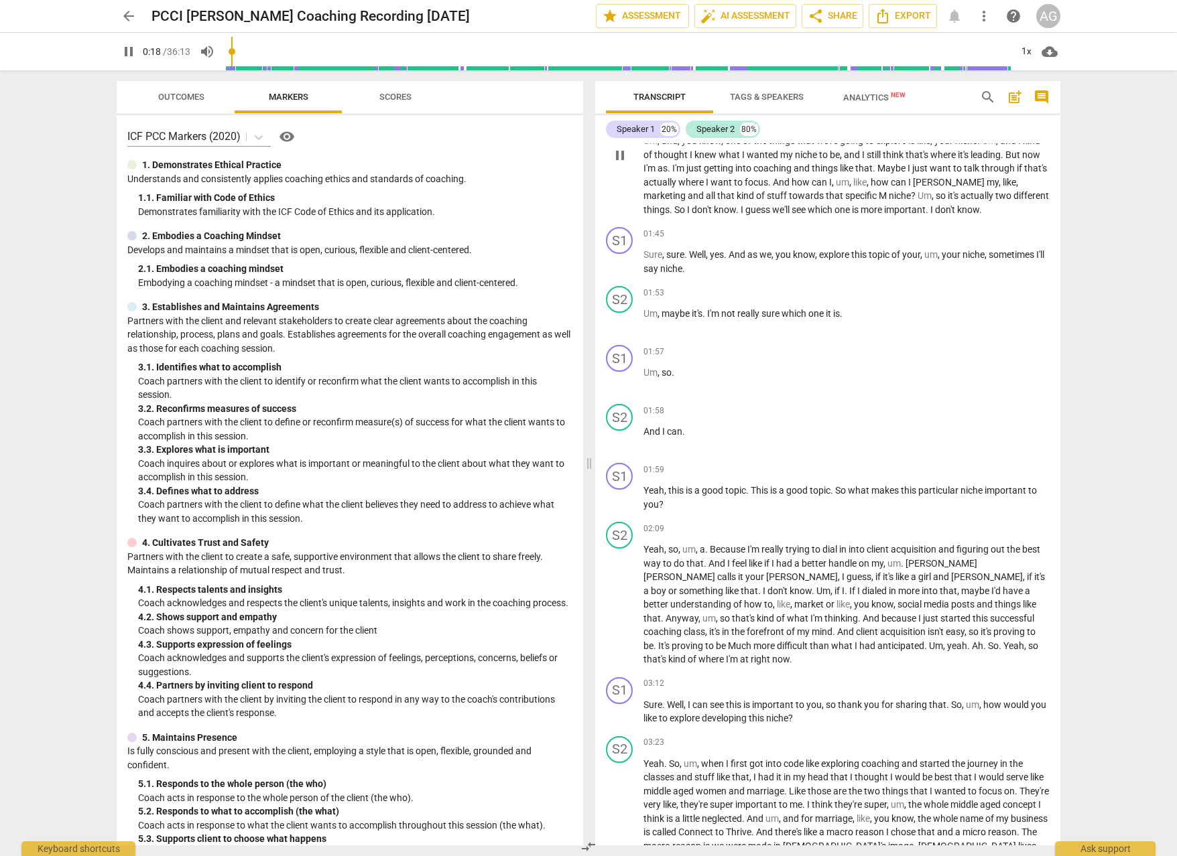
scroll to position [318, 0]
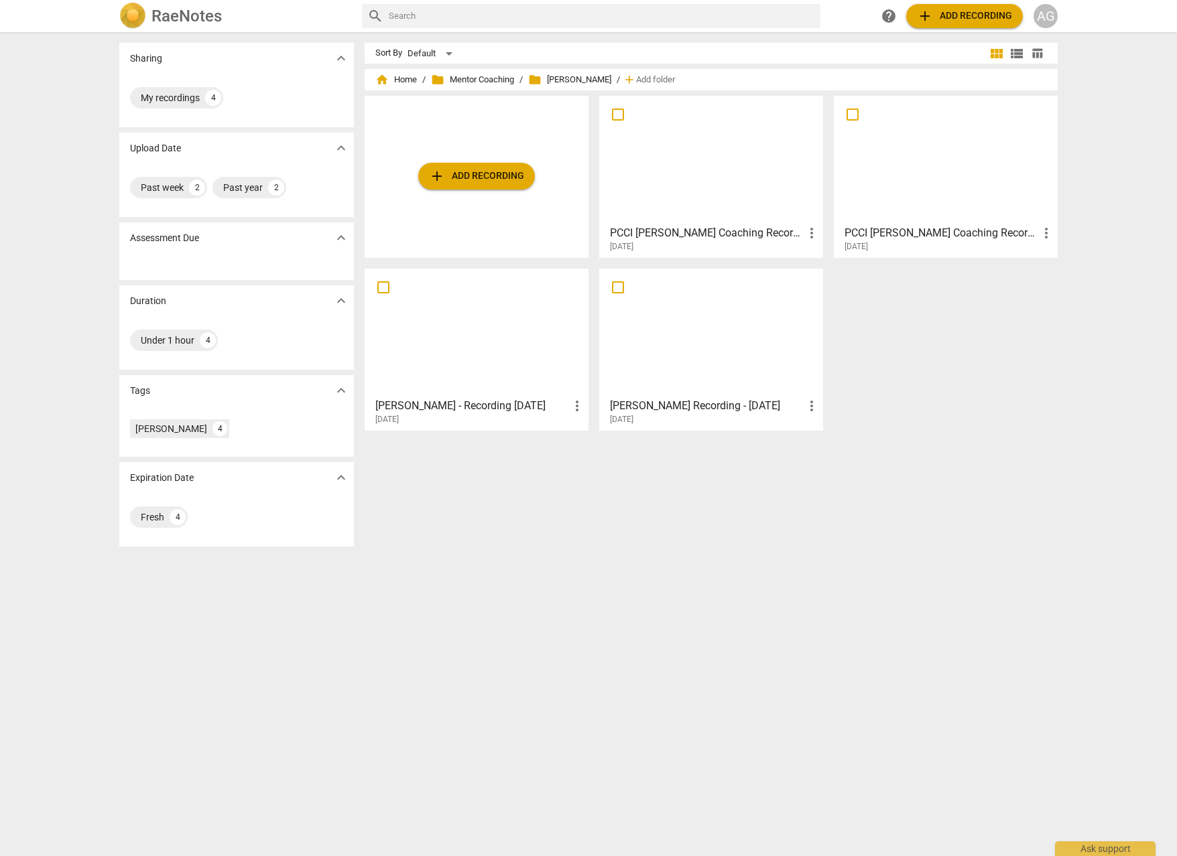
click at [945, 174] on div at bounding box center [945, 160] width 214 height 119
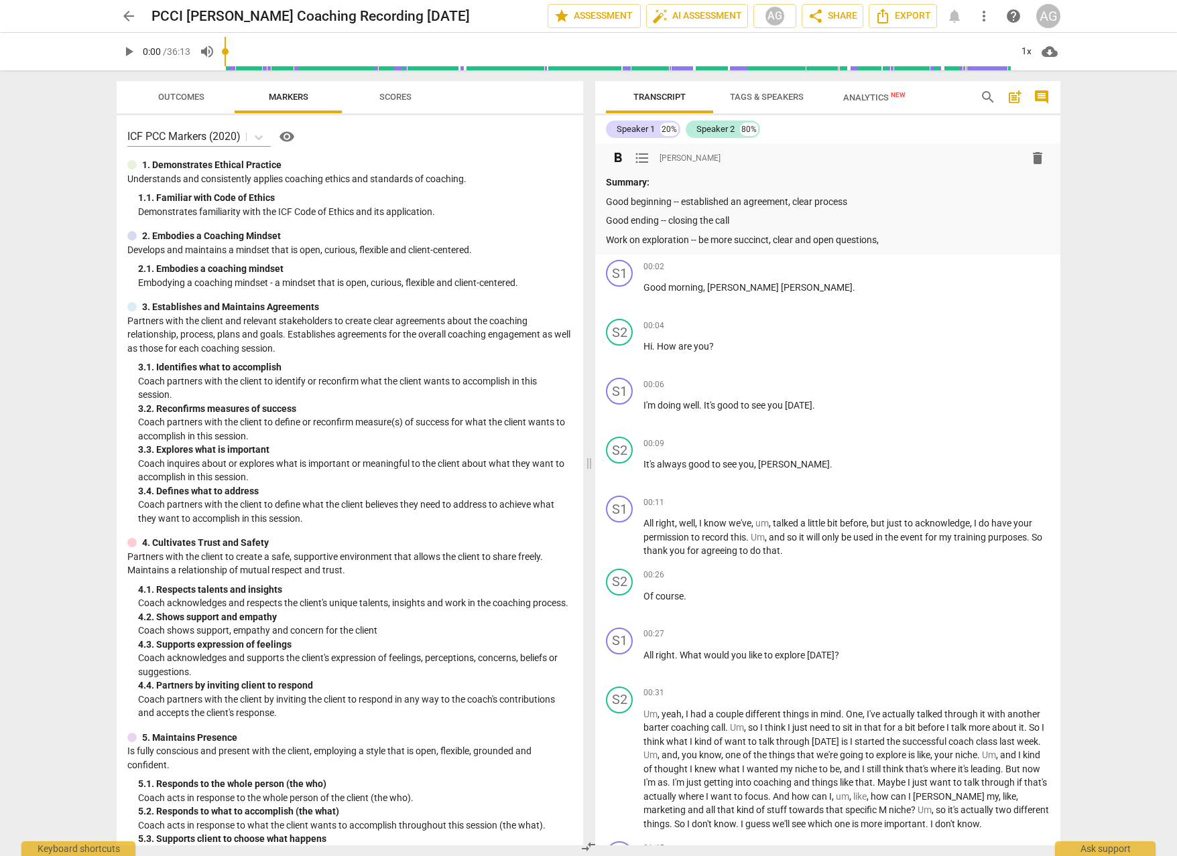
click at [818, 239] on p "Work on exploration -- be more succinct, clear and open questions," at bounding box center [828, 240] width 444 height 14
click at [775, 236] on p "Work on exploration -- be more succinct, clear and open questions," at bounding box center [828, 240] width 444 height 14
click at [831, 236] on p "Work on exploration -- be more succinct, with clear and open questions," at bounding box center [828, 240] width 444 height 14
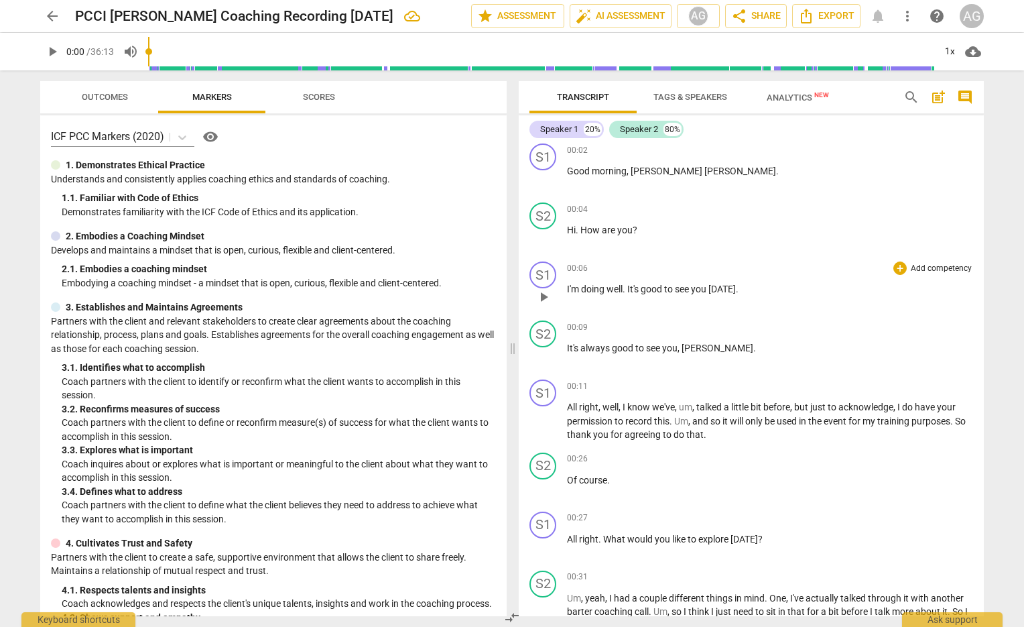
scroll to position [116, 0]
click at [45, 15] on span "arrow_back" at bounding box center [52, 16] width 16 height 16
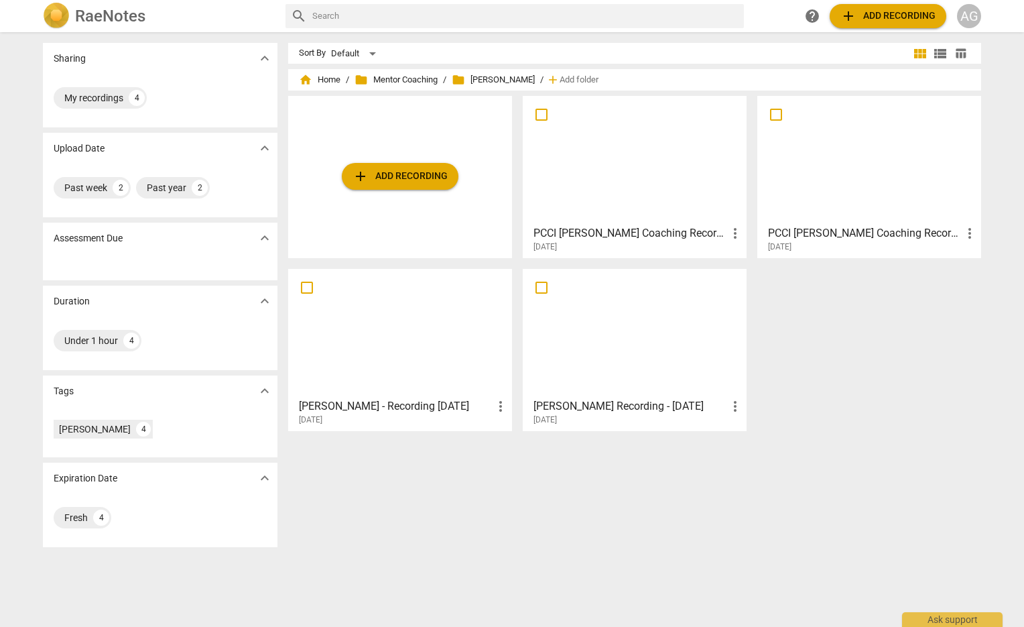
click at [647, 203] on div at bounding box center [634, 160] width 214 height 119
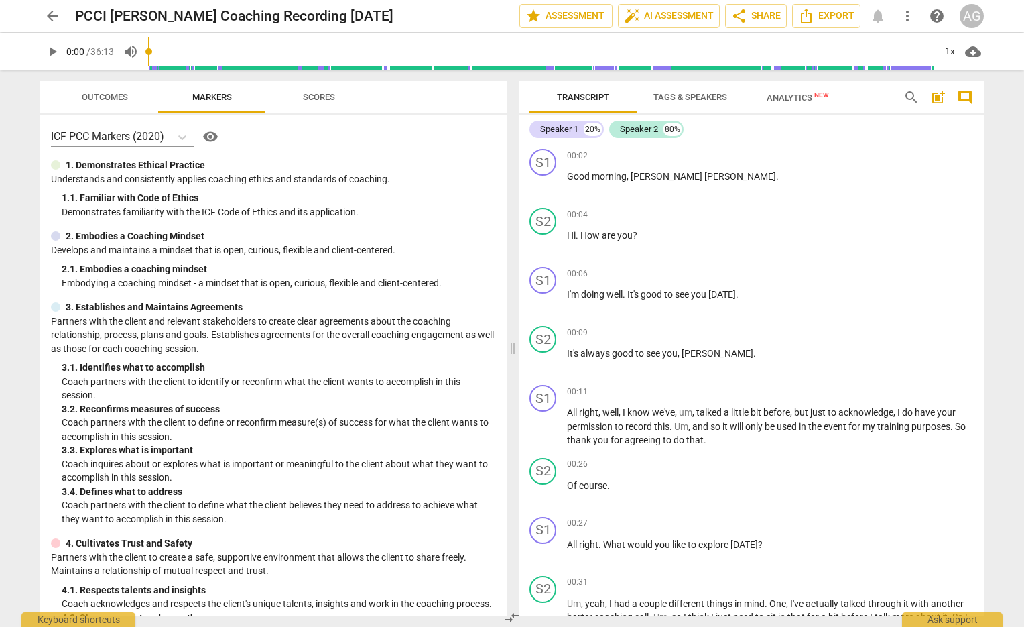
click at [50, 12] on span "arrow_back" at bounding box center [52, 16] width 16 height 16
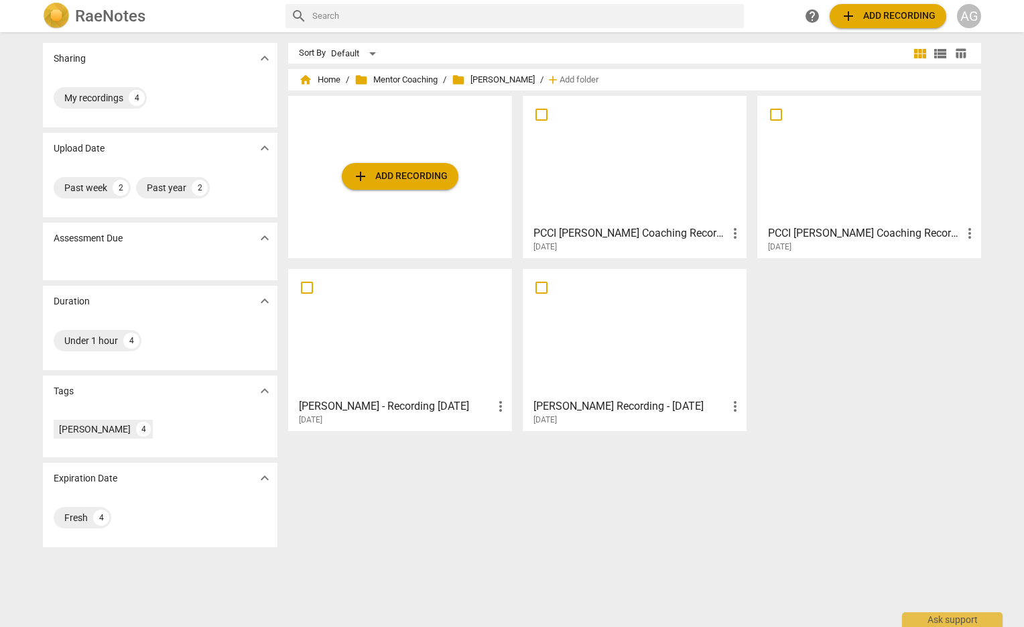
click at [848, 200] on div at bounding box center [869, 160] width 214 height 119
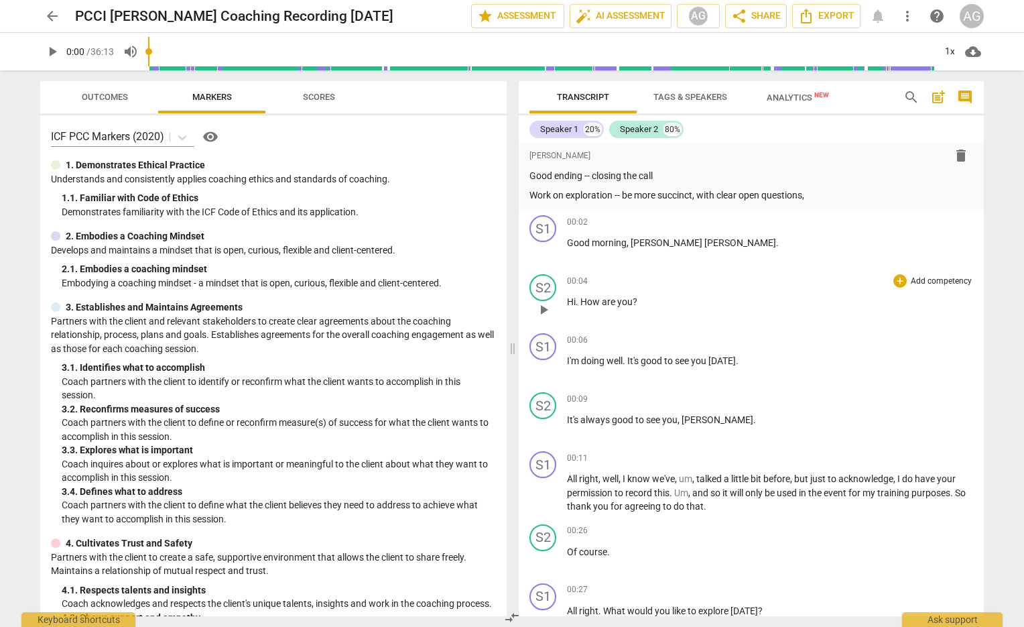
scroll to position [67, 0]
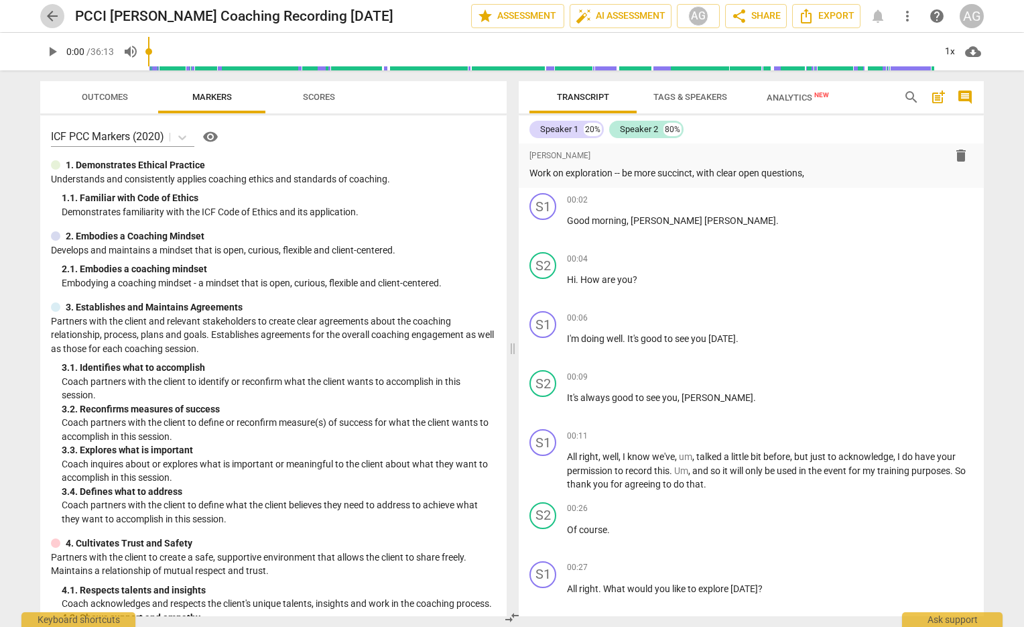
click at [48, 12] on span "arrow_back" at bounding box center [52, 16] width 16 height 16
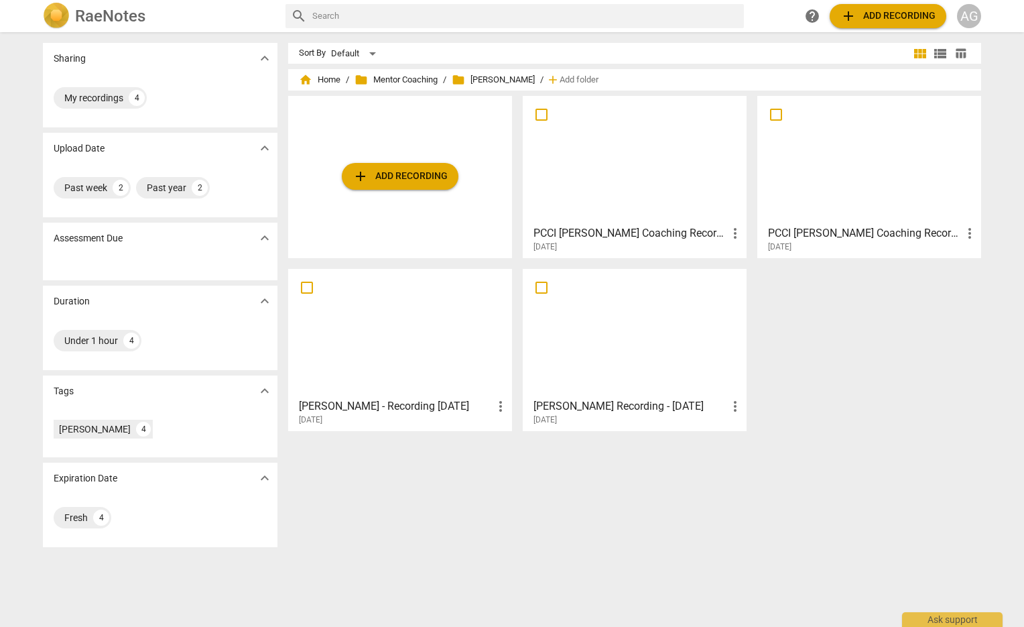
click at [653, 208] on div at bounding box center [634, 160] width 214 height 119
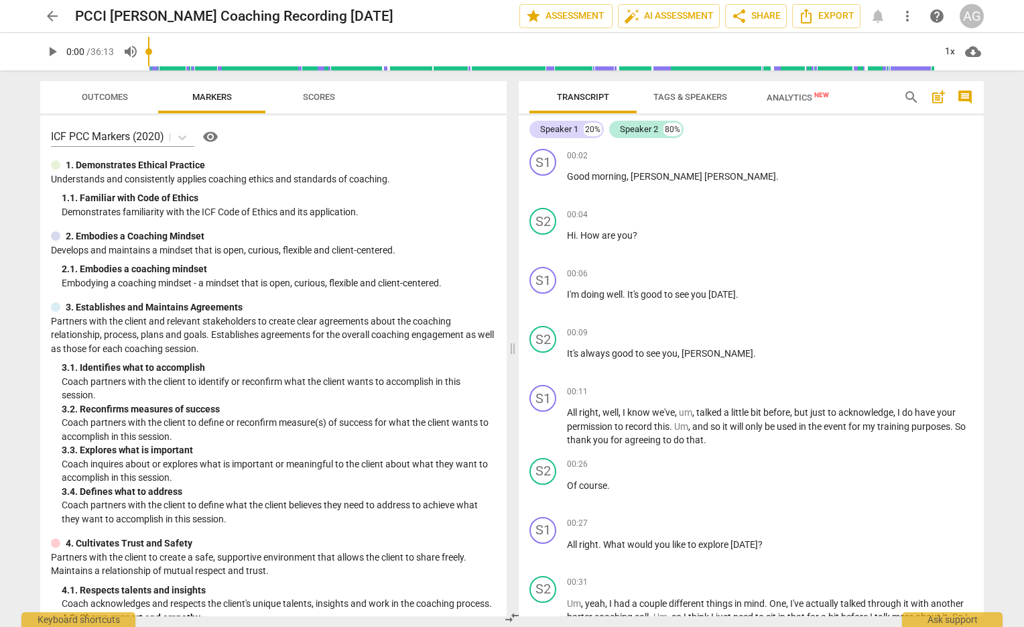
click at [54, 16] on span "arrow_back" at bounding box center [52, 16] width 16 height 16
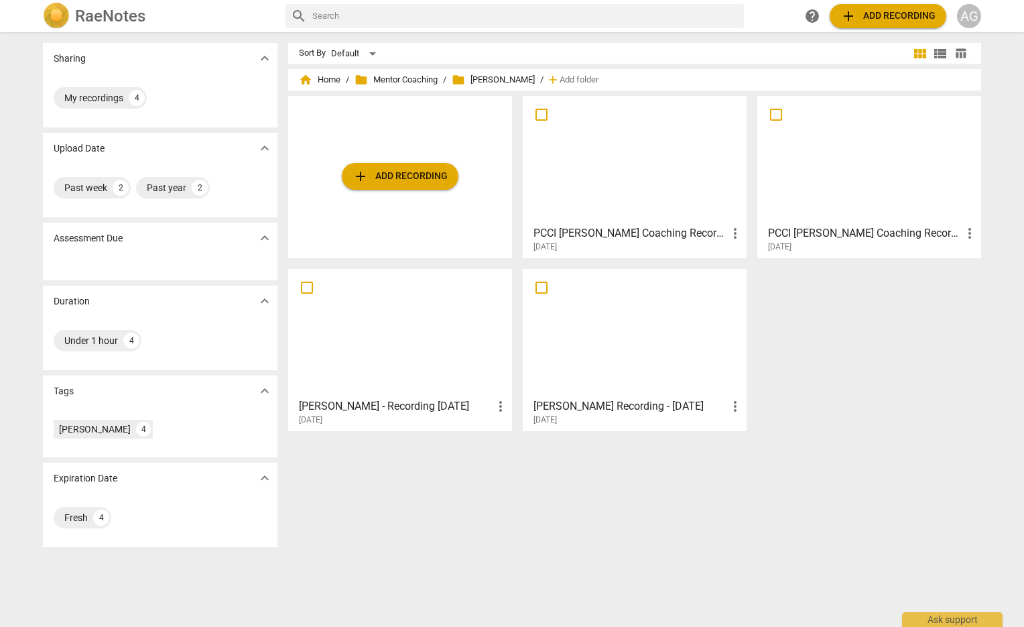
click at [868, 196] on div at bounding box center [869, 160] width 214 height 119
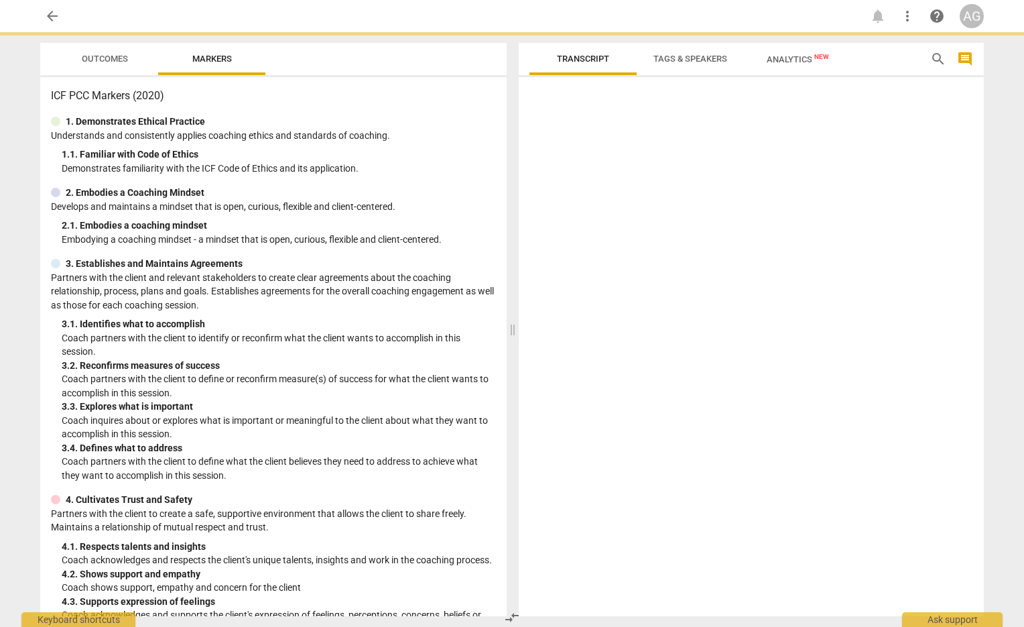
click at [868, 196] on div at bounding box center [751, 348] width 465 height 533
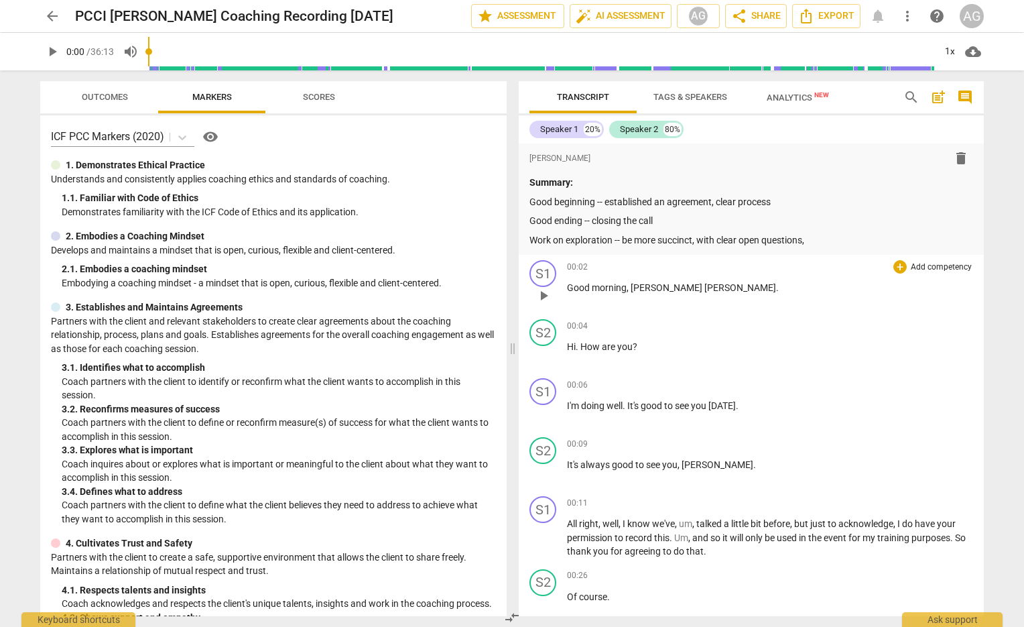
click at [761, 286] on p "Good morning , [PERSON_NAME] [PERSON_NAME] ." at bounding box center [770, 288] width 406 height 14
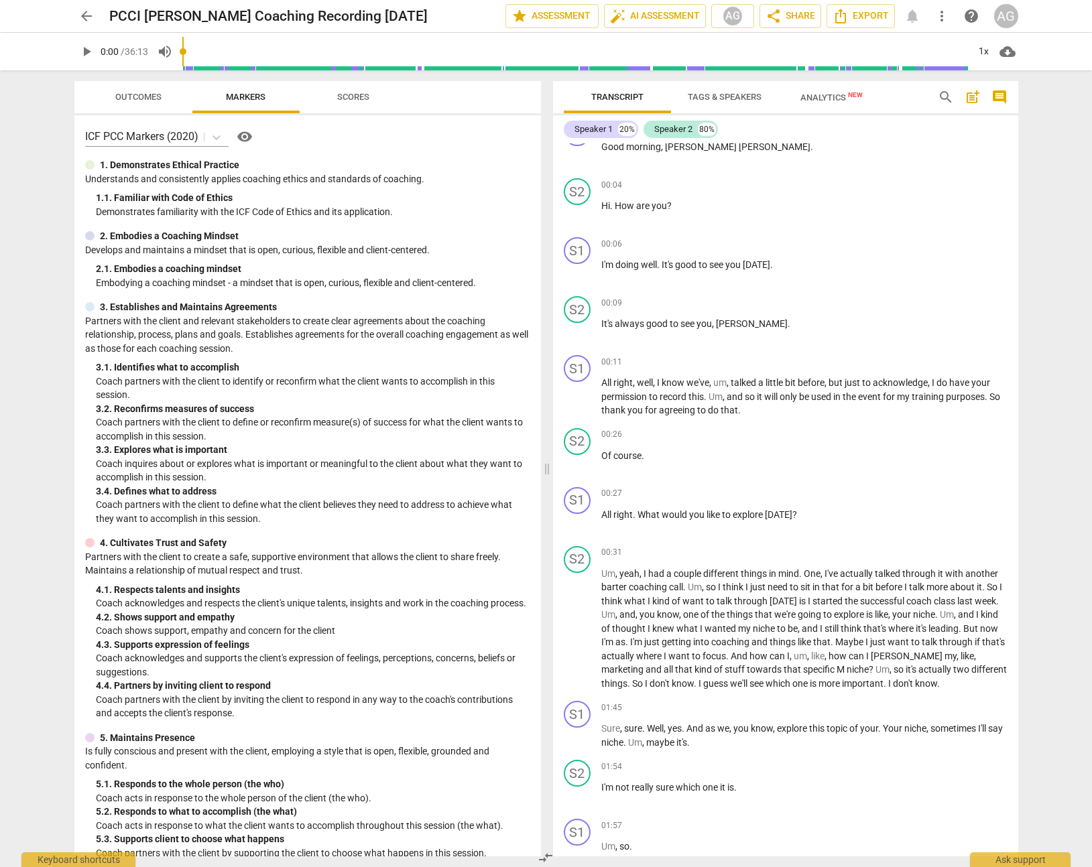
scroll to position [147, 0]
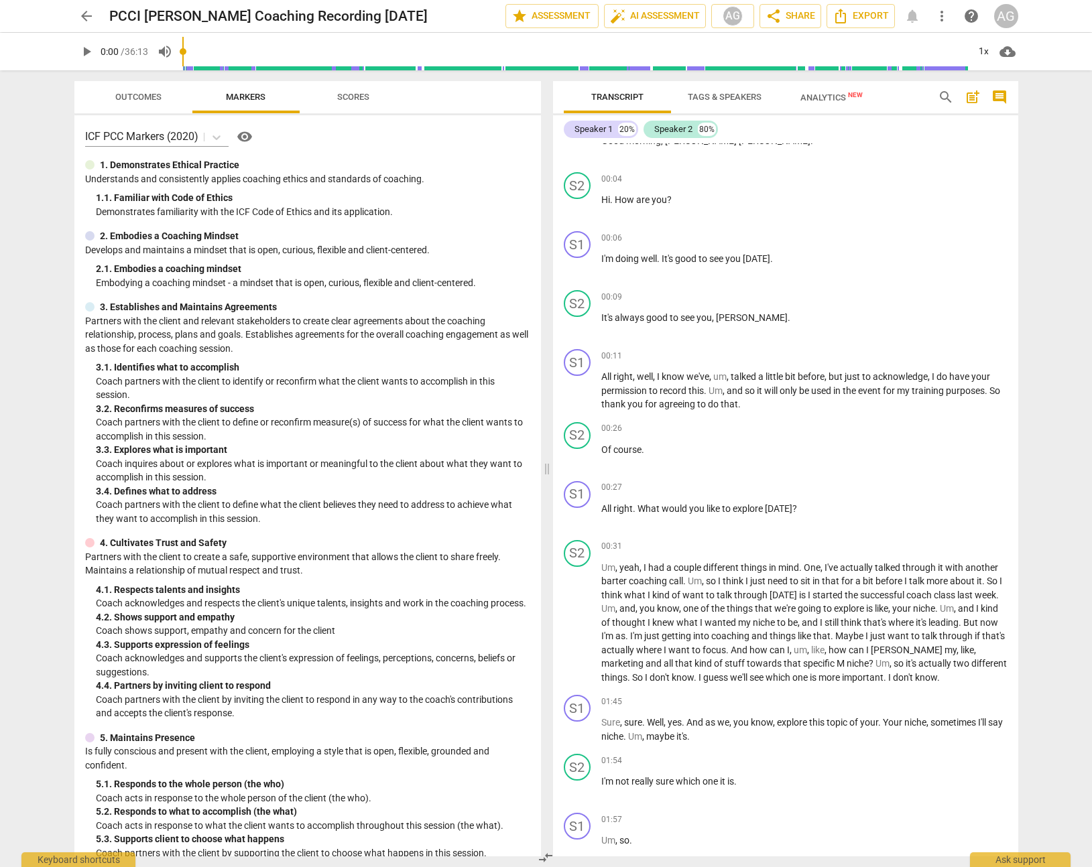
click at [84, 53] on span "play_arrow" at bounding box center [86, 52] width 16 height 16
click at [611, 202] on span "." at bounding box center [612, 199] width 5 height 11
click at [85, 48] on span "pause" at bounding box center [86, 52] width 16 height 16
click at [85, 13] on span "arrow_back" at bounding box center [86, 16] width 16 height 16
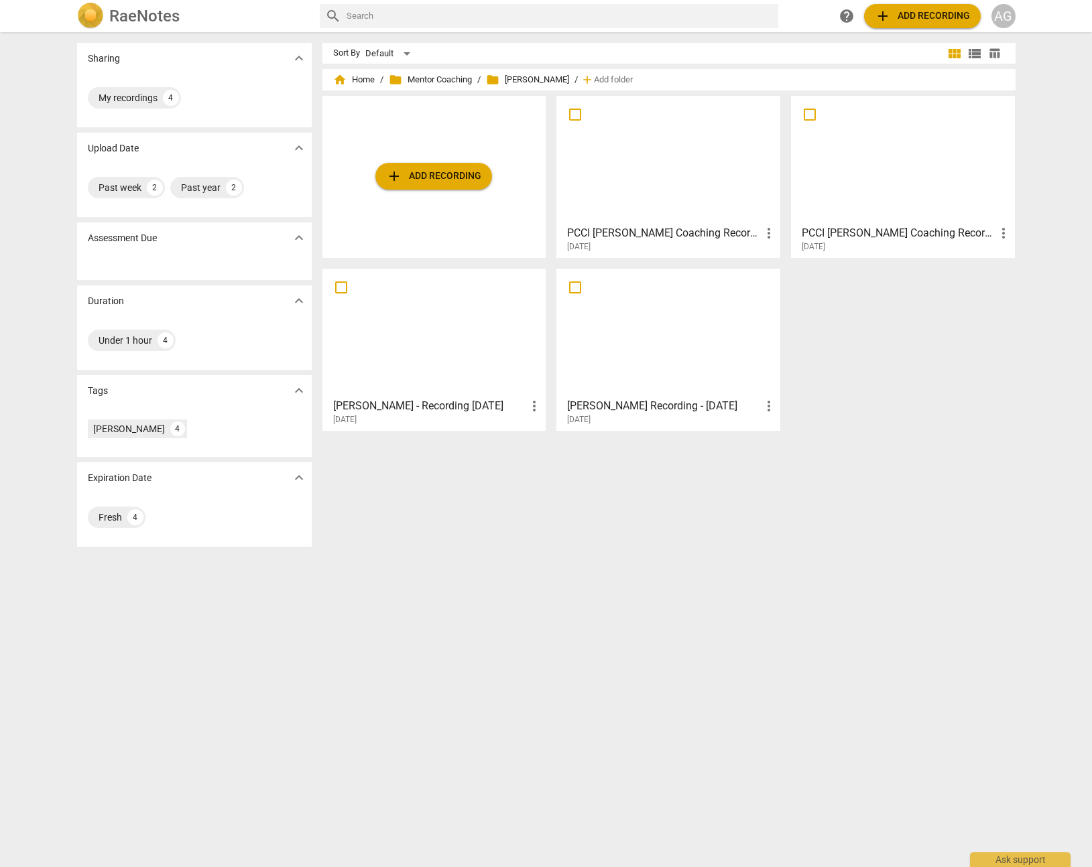
click at [673, 184] on div at bounding box center [668, 160] width 214 height 119
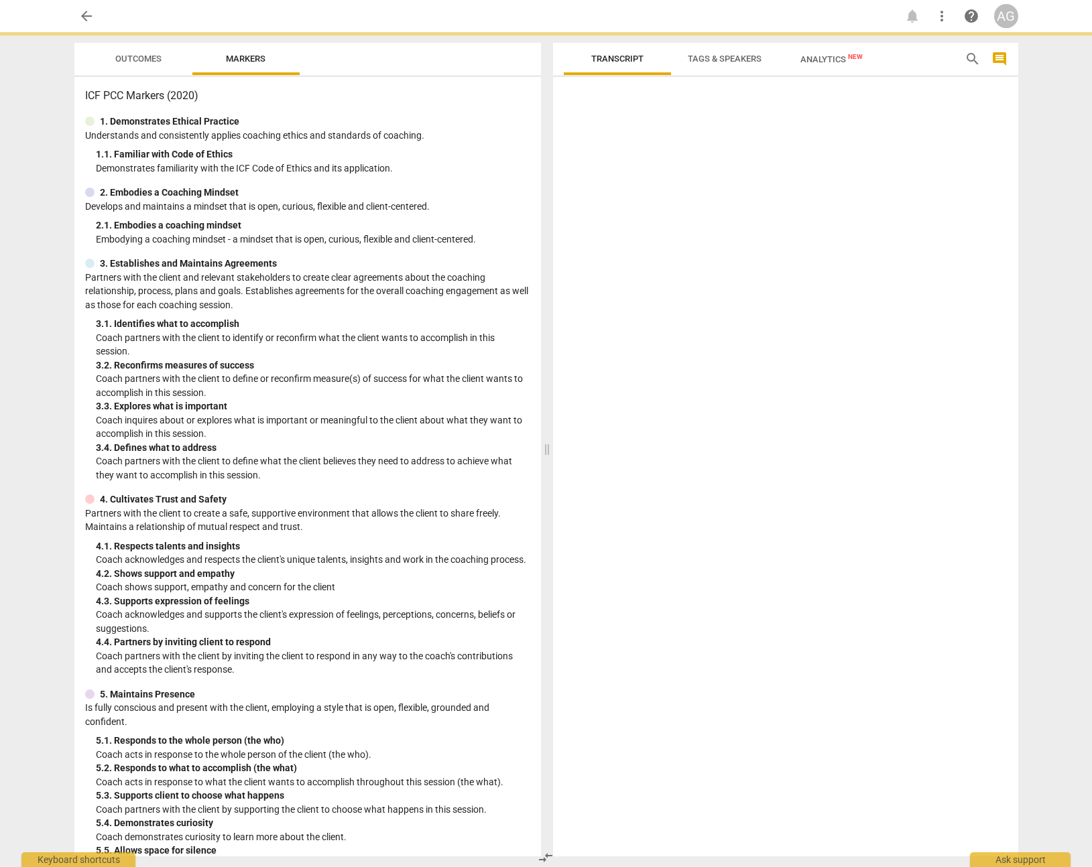
click at [673, 184] on div at bounding box center [785, 469] width 465 height 774
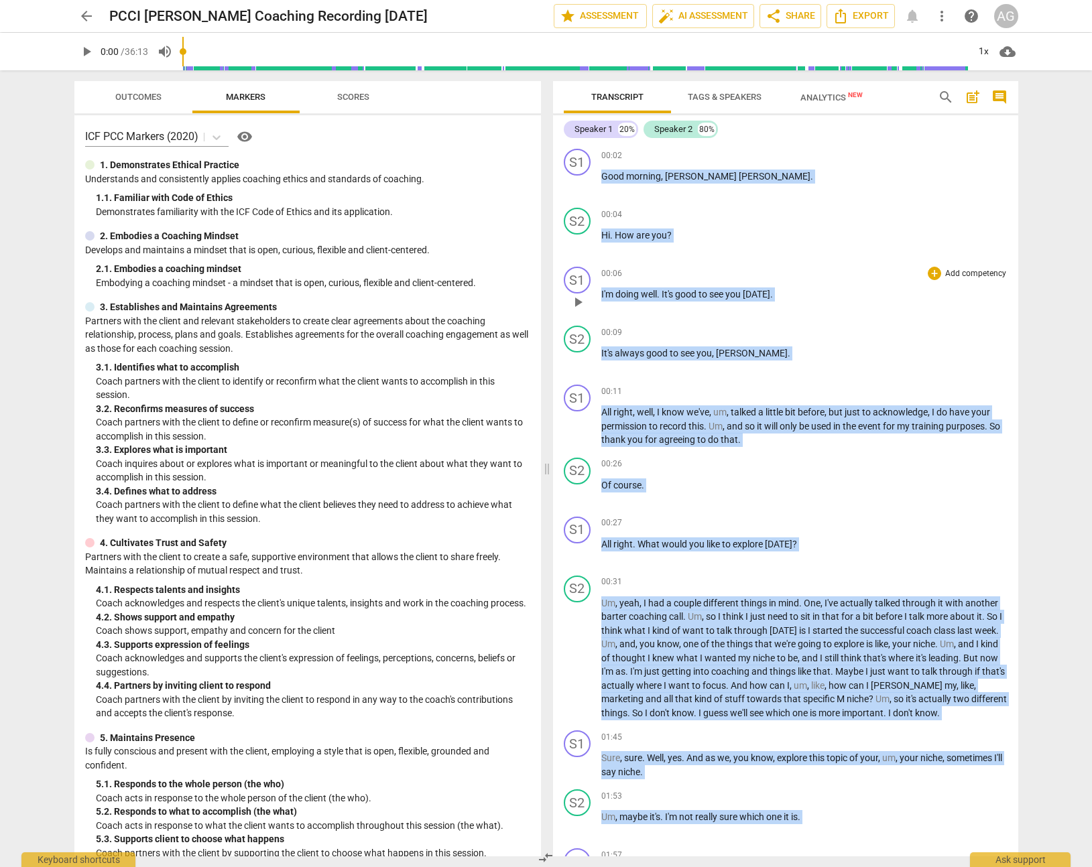
click at [808, 299] on p "I'm doing well . It's good to see you [DATE] ." at bounding box center [804, 294] width 406 height 14
drag, startPoint x: 568, startPoint y: 243, endPoint x: 576, endPoint y: 243, distance: 8.1
click at [569, 243] on span "play_arrow" at bounding box center [577, 243] width 21 height 16
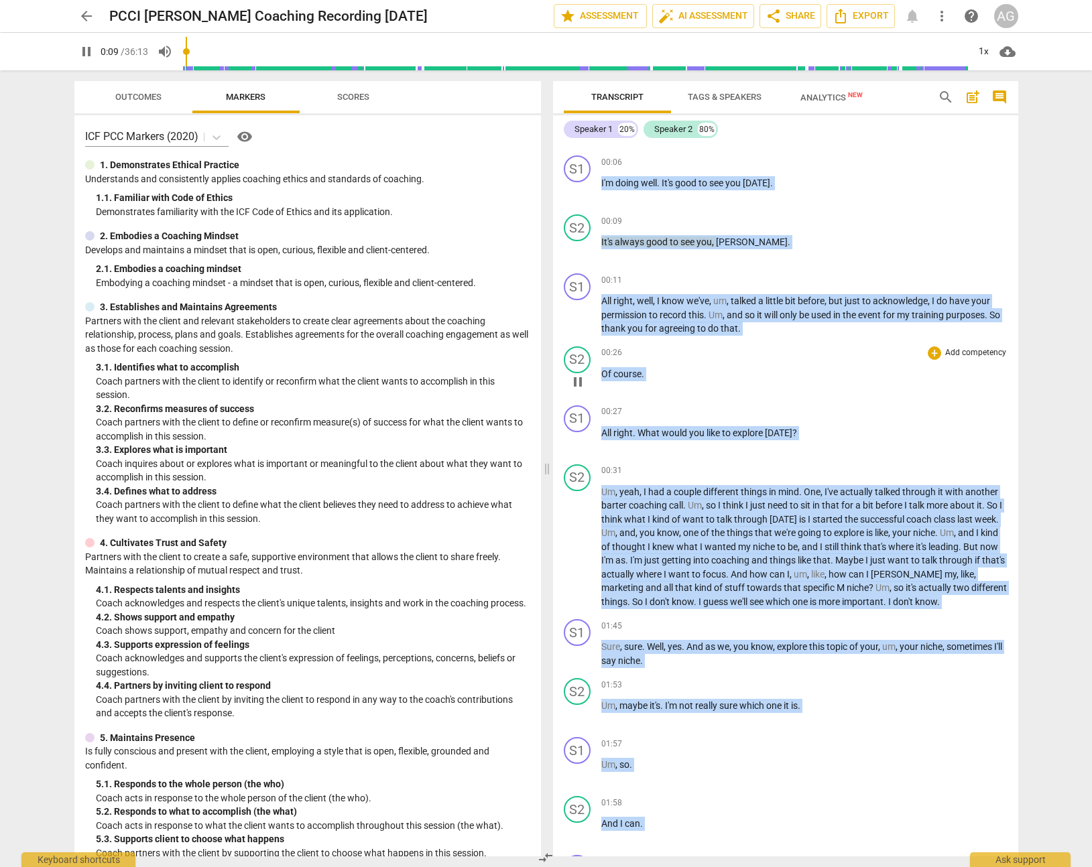
scroll to position [118, 0]
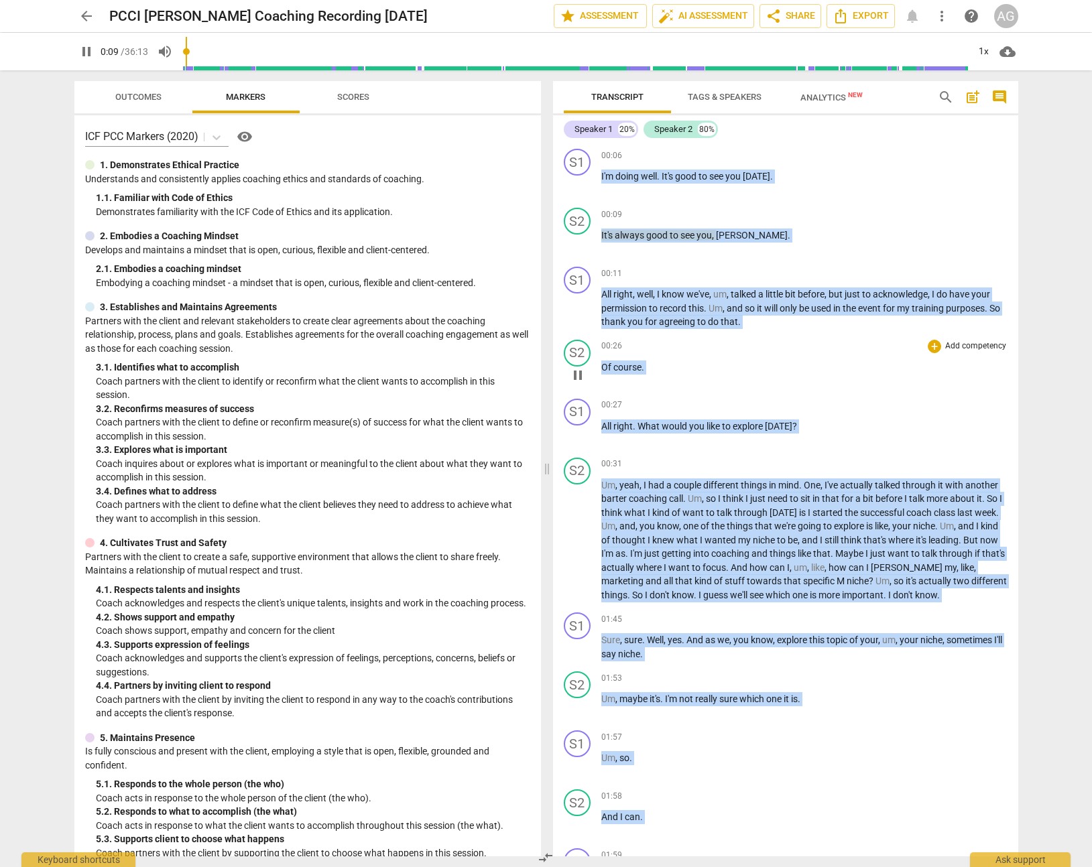
click at [821, 354] on div "00:26 + Add competency keyboard_arrow_right Of course ." at bounding box center [804, 364] width 406 height 48
click at [86, 50] on span "pause" at bounding box center [86, 52] width 16 height 16
click at [86, 19] on span "arrow_back" at bounding box center [86, 16] width 16 height 16
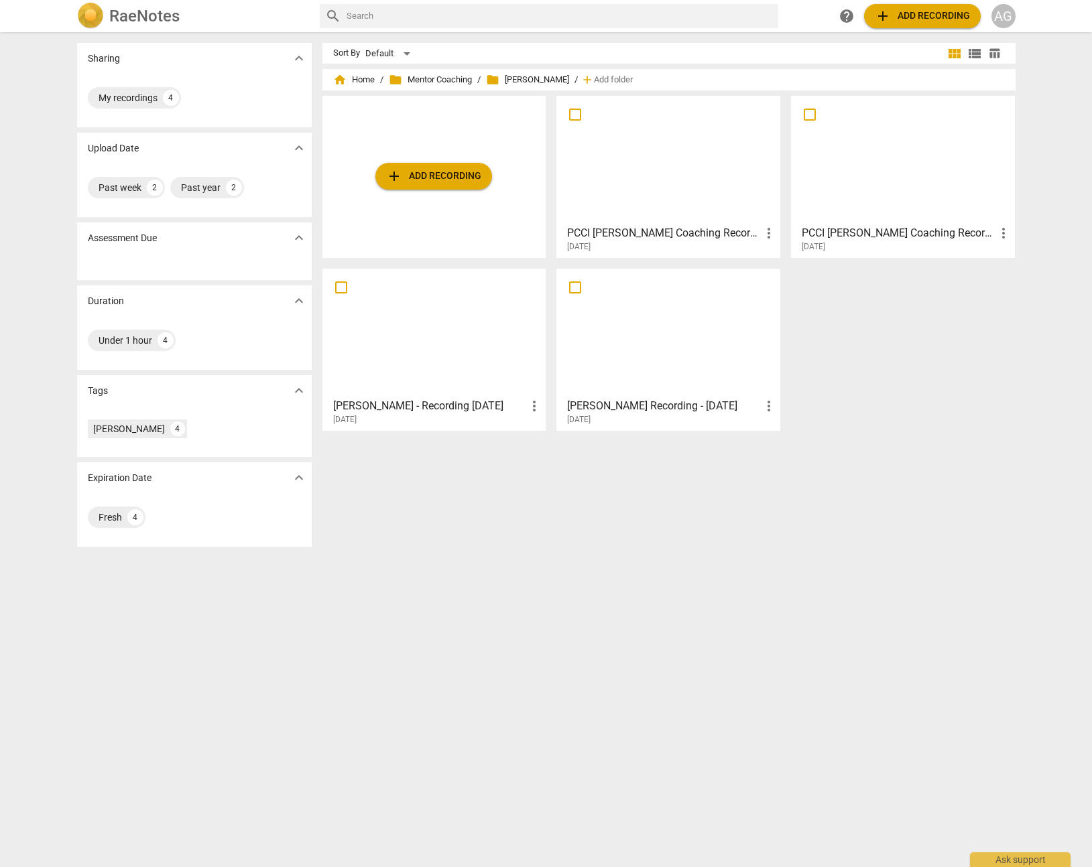
click at [897, 161] on div at bounding box center [902, 160] width 214 height 119
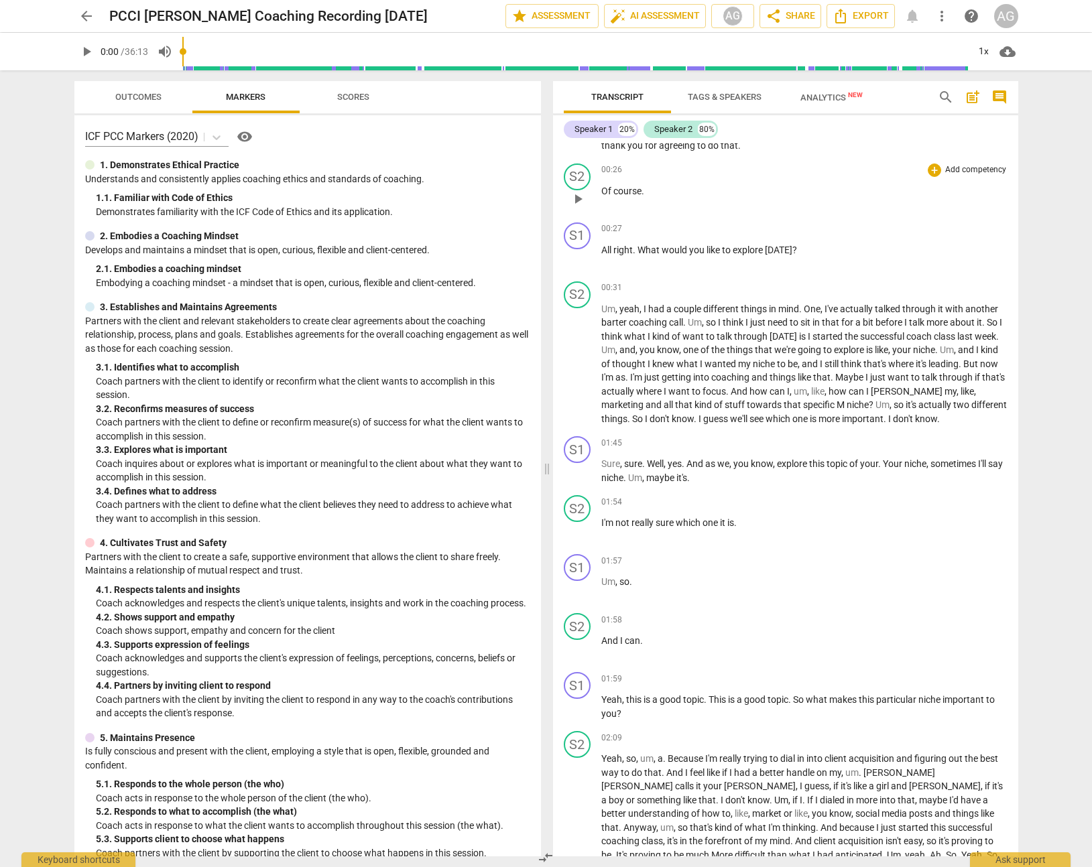
scroll to position [406, 0]
click at [578, 257] on span "play_arrow" at bounding box center [578, 257] width 16 height 16
click at [576, 257] on span "pause" at bounding box center [578, 257] width 16 height 16
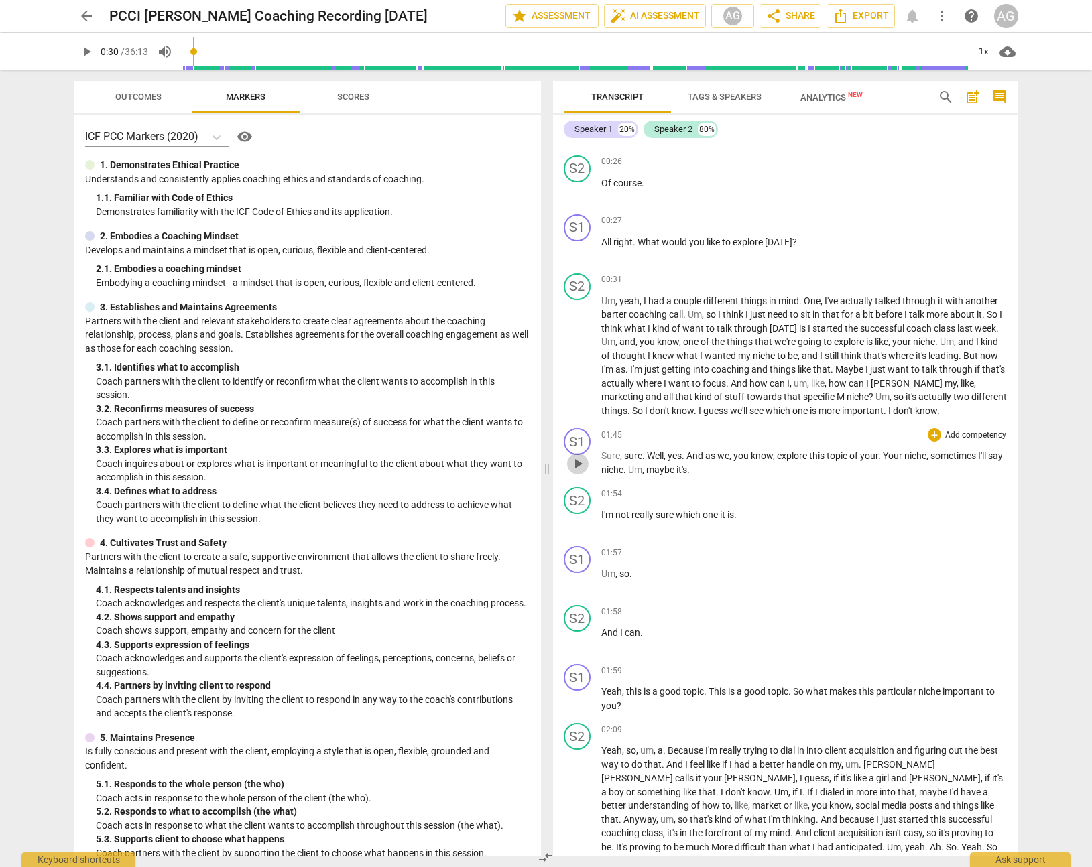
click at [574, 468] on span "play_arrow" at bounding box center [578, 464] width 16 height 16
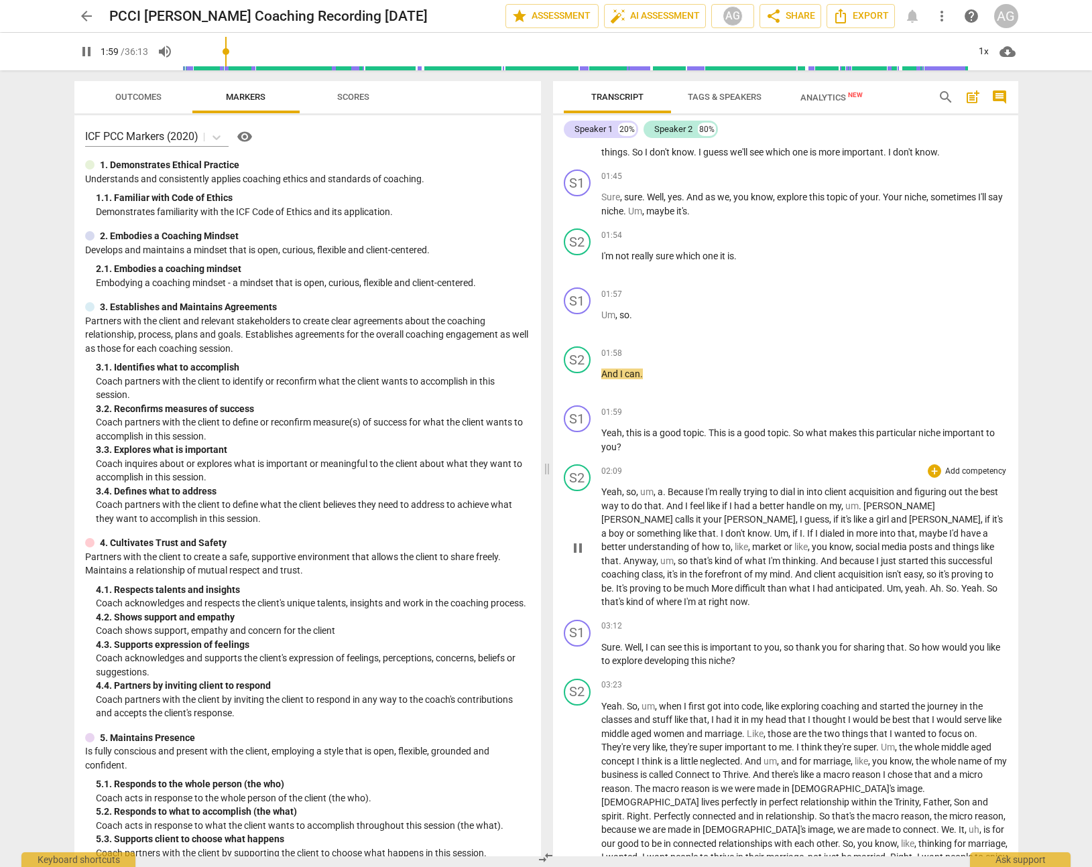
scroll to position [683, 0]
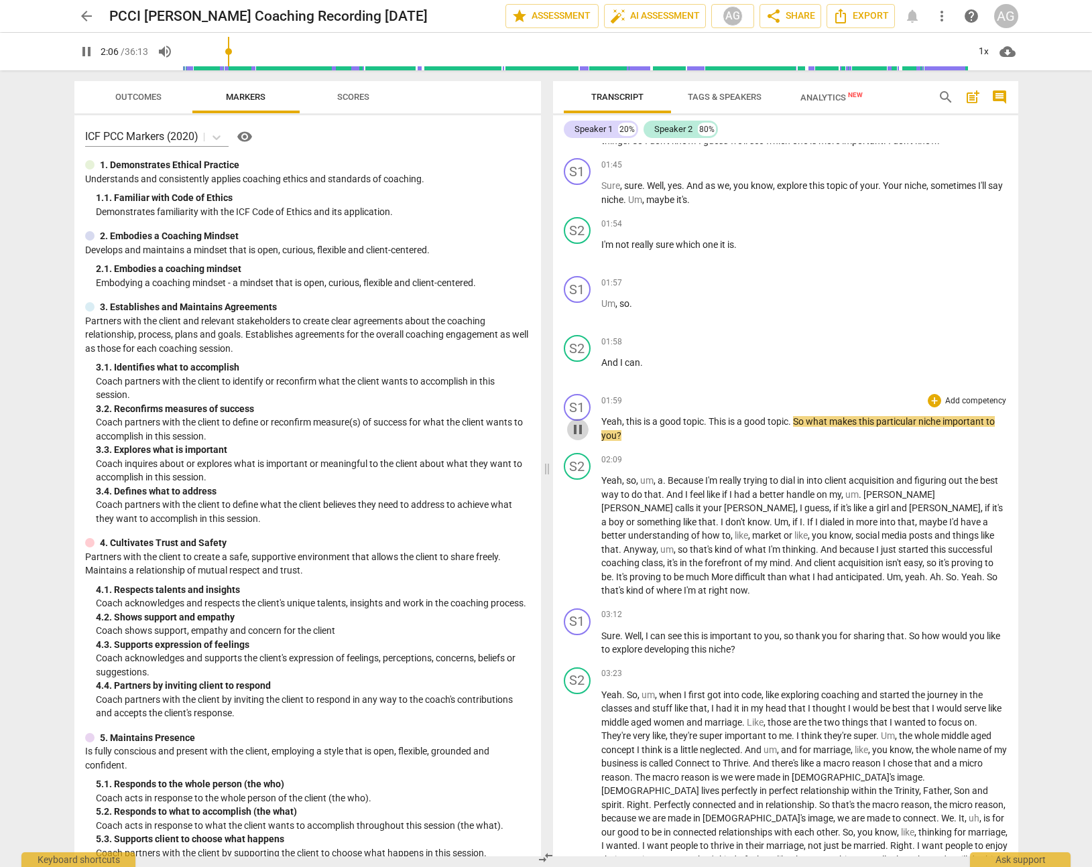
click at [576, 425] on span "pause" at bounding box center [578, 429] width 16 height 16
click at [576, 636] on span "play_arrow" at bounding box center [578, 644] width 16 height 16
click at [576, 636] on span "pause" at bounding box center [578, 644] width 16 height 16
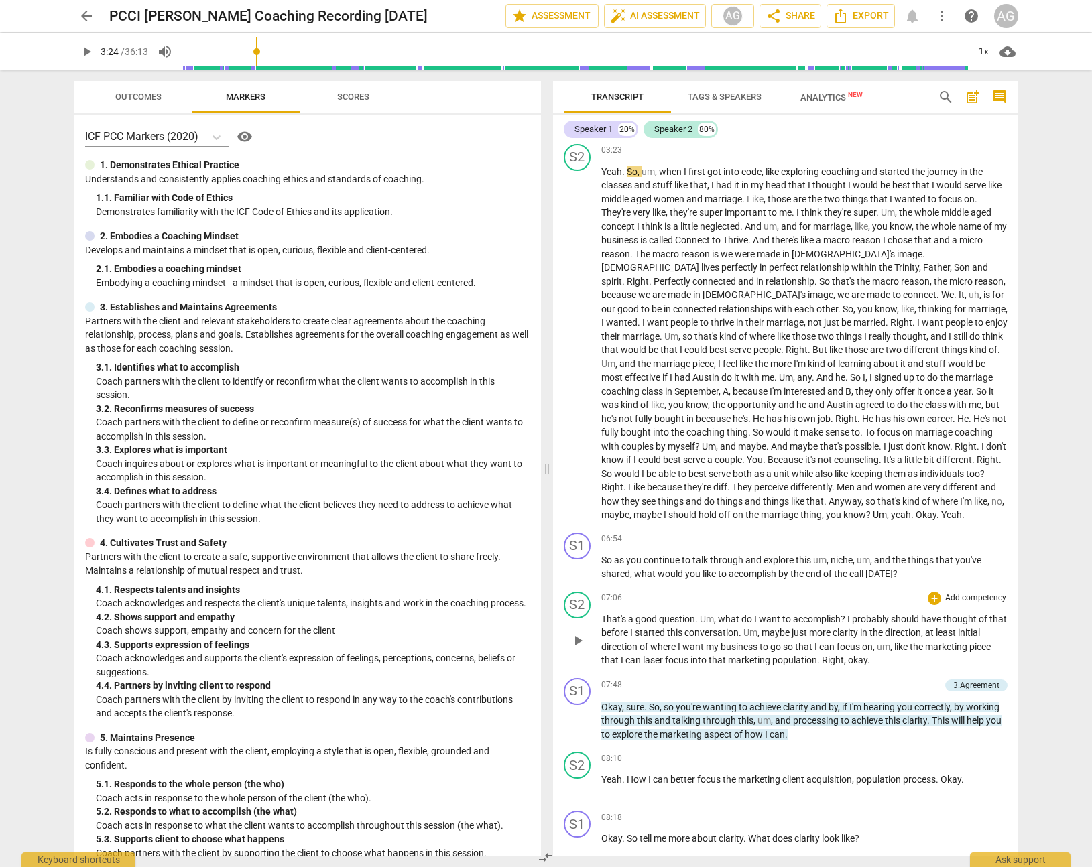
scroll to position [1217, 0]
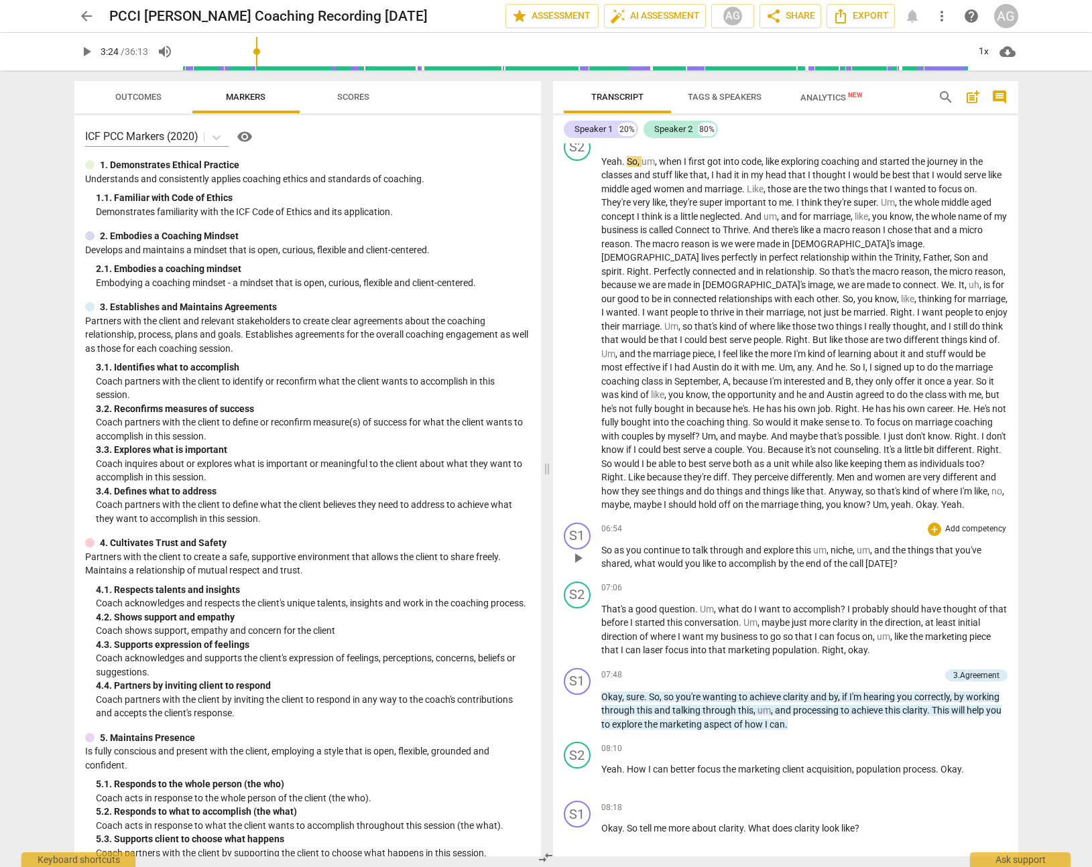
click at [870, 545] on span "um" at bounding box center [862, 550] width 13 height 11
click at [582, 550] on span "play_arrow" at bounding box center [578, 558] width 16 height 16
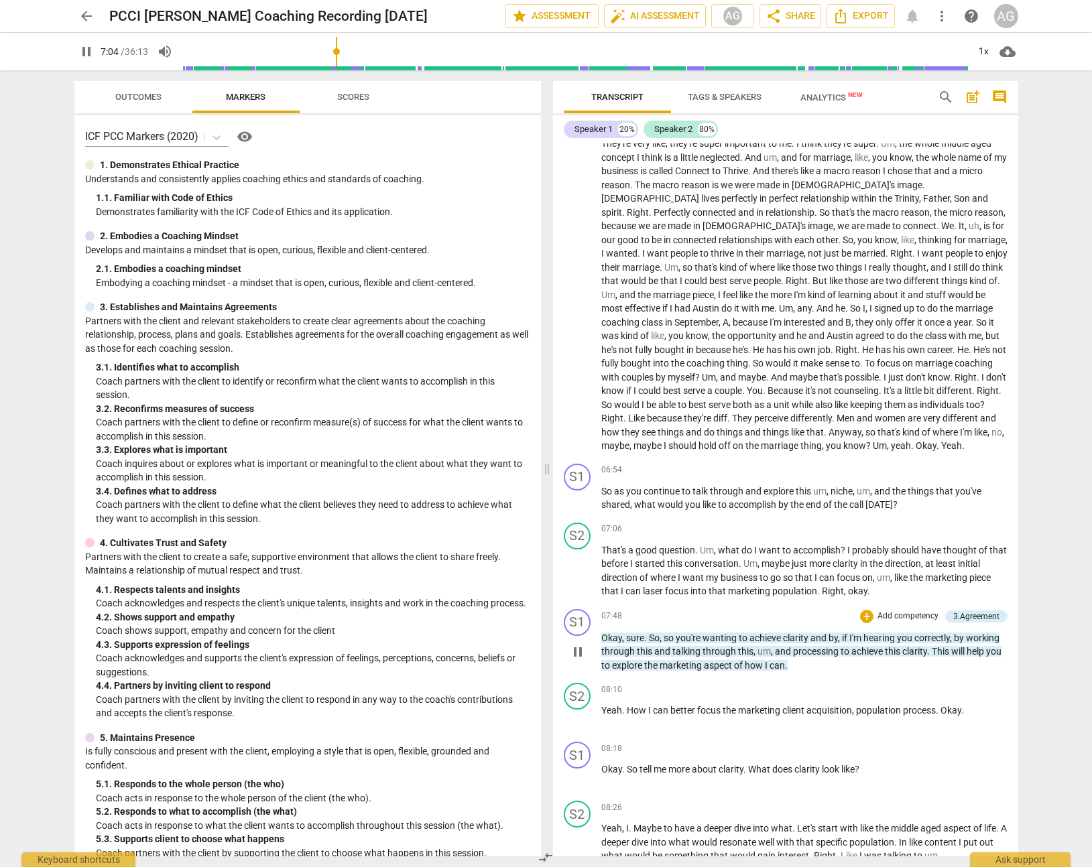
scroll to position [1278, 0]
click at [611, 631] on span "Okay" at bounding box center [611, 636] width 21 height 11
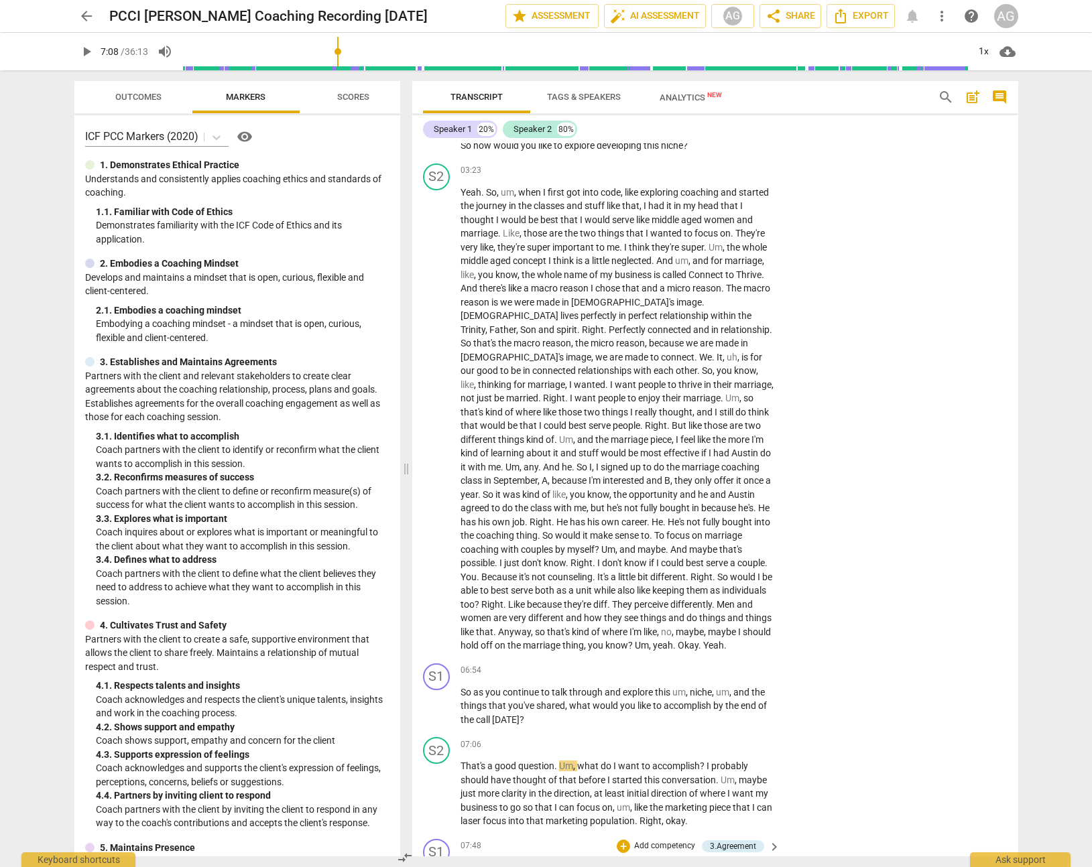
scroll to position [1809, 0]
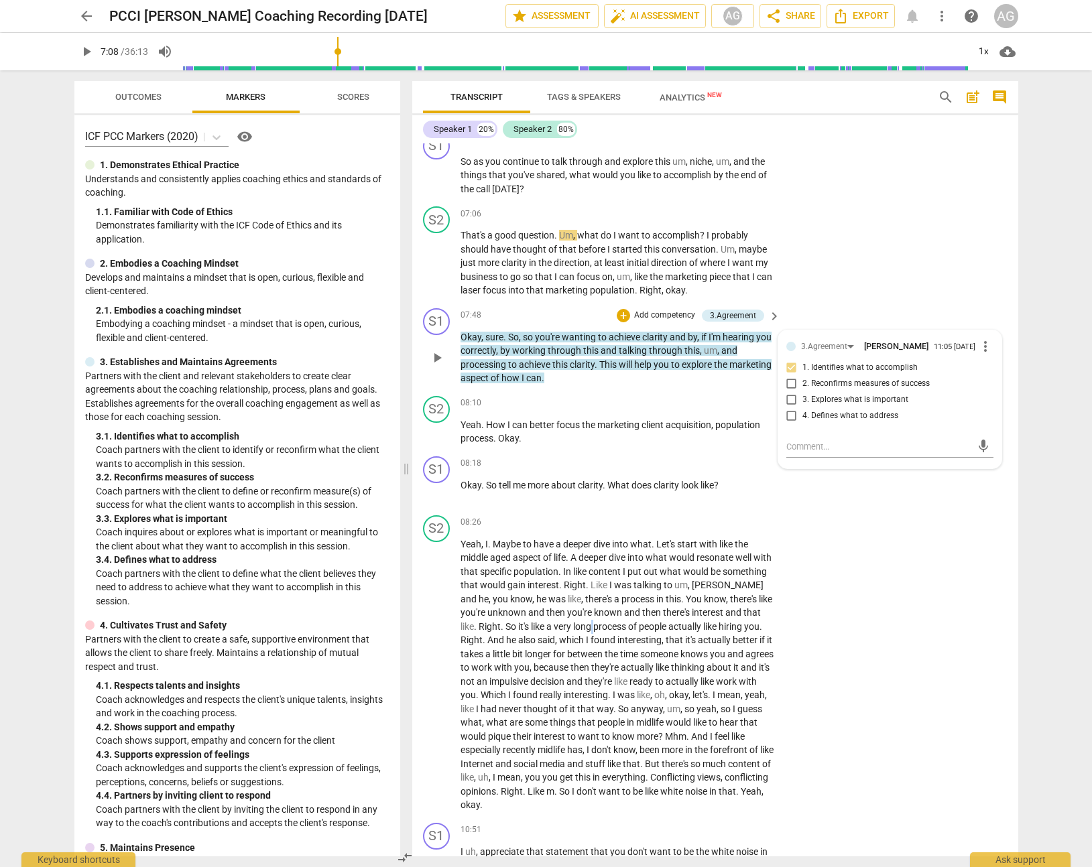
click at [593, 621] on span "long" at bounding box center [583, 626] width 20 height 11
click at [474, 330] on p "Okay , sure . So , so you're wanting to achieve clarity and by , if I'm hearing…" at bounding box center [617, 357] width 314 height 55
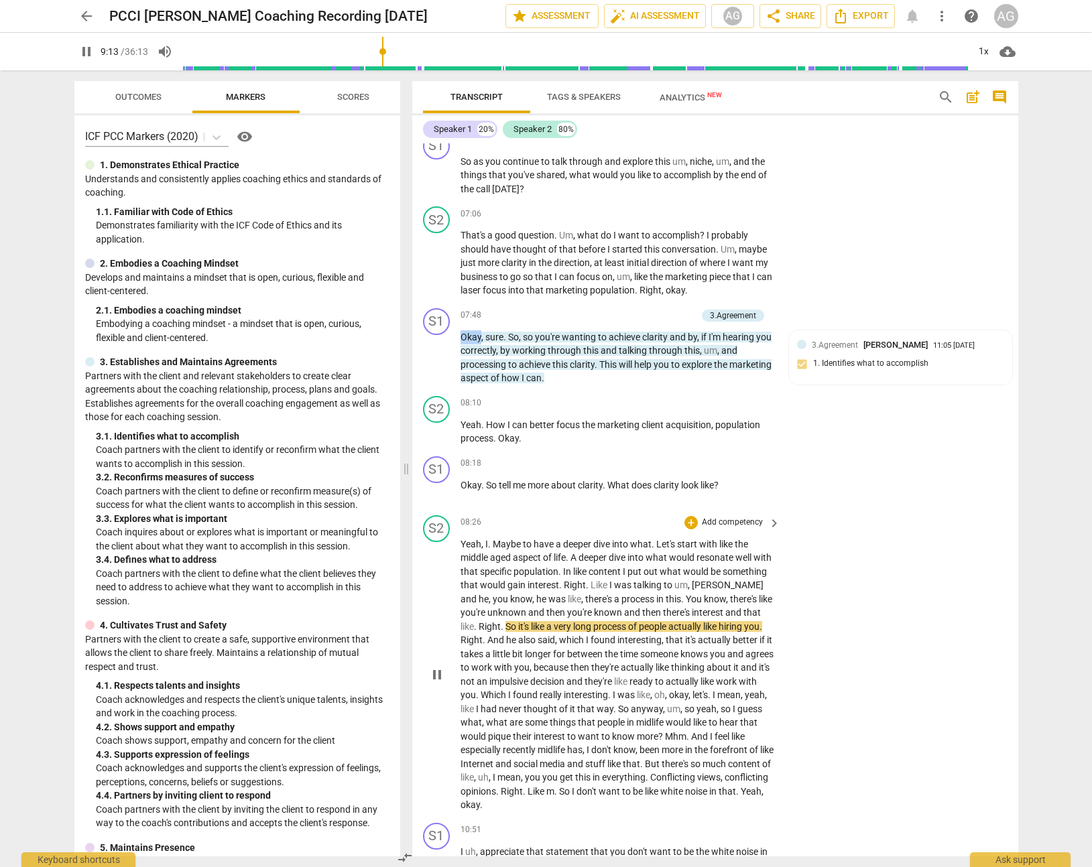
click at [474, 329] on div "07:48 + Add competency 3.Agreement keyboard_arrow_right Okay , sure . So , so y…" at bounding box center [621, 346] width 322 height 77
click at [469, 337] on span "Okay" at bounding box center [470, 337] width 21 height 11
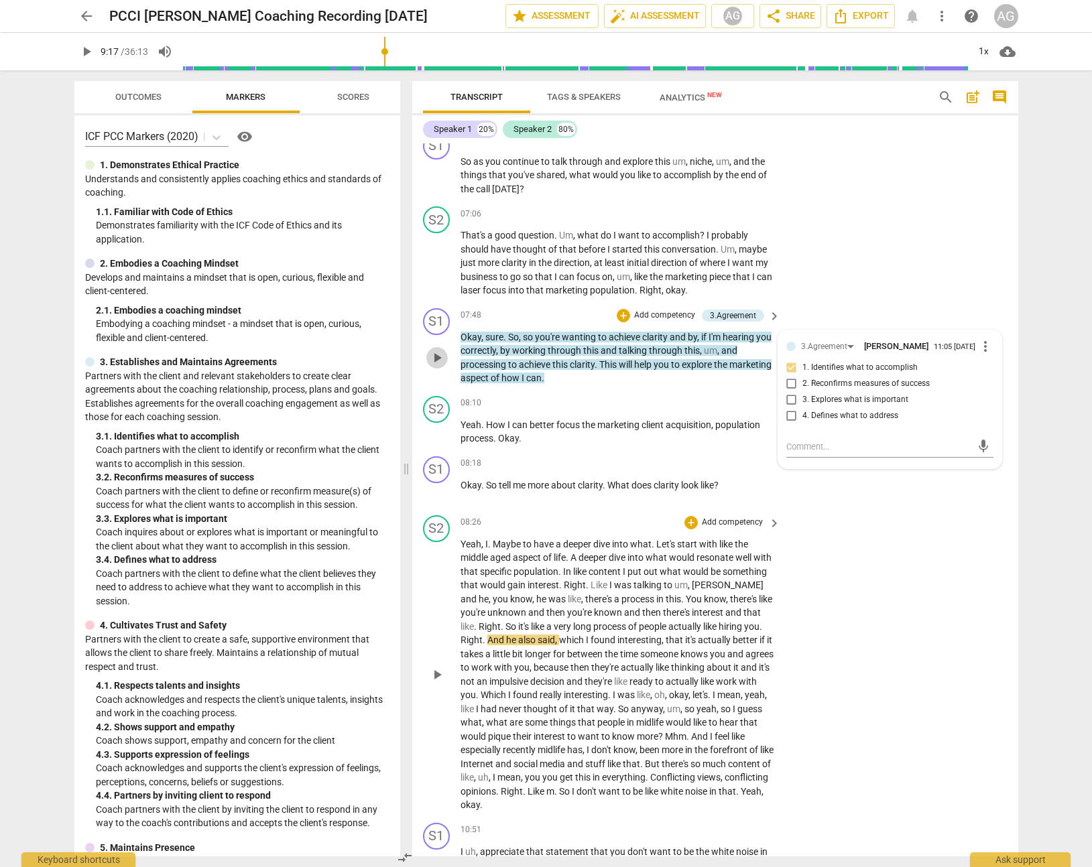
click at [434, 355] on span "play_arrow" at bounding box center [437, 358] width 16 height 16
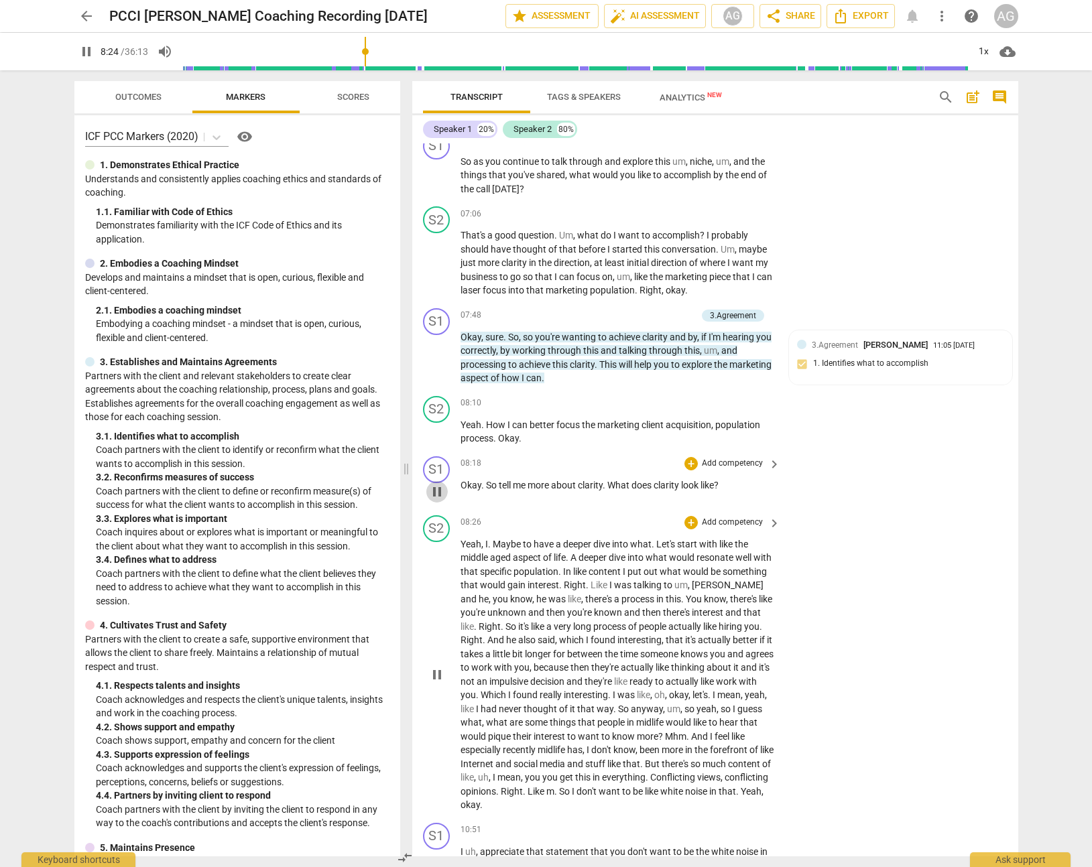
click at [434, 493] on span "pause" at bounding box center [437, 492] width 16 height 16
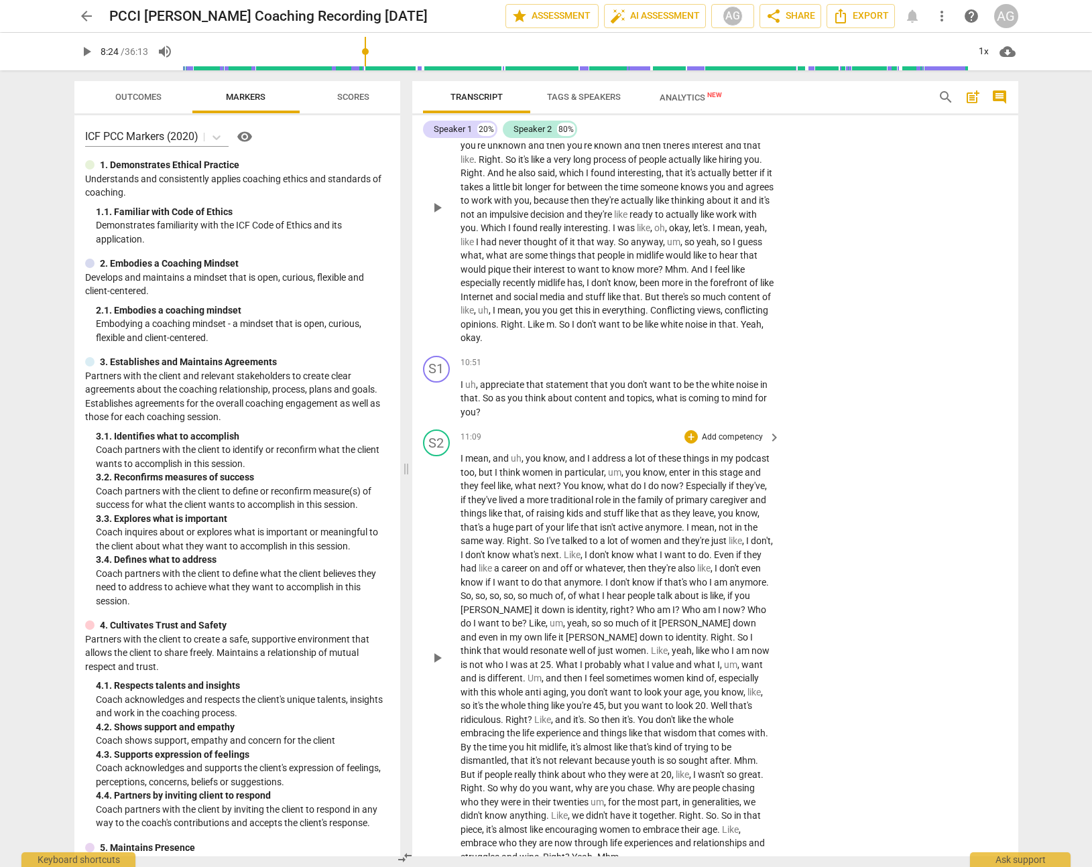
scroll to position [2277, 0]
click at [436, 396] on span "play_arrow" at bounding box center [437, 397] width 16 height 16
click at [434, 397] on span "pause" at bounding box center [437, 397] width 16 height 16
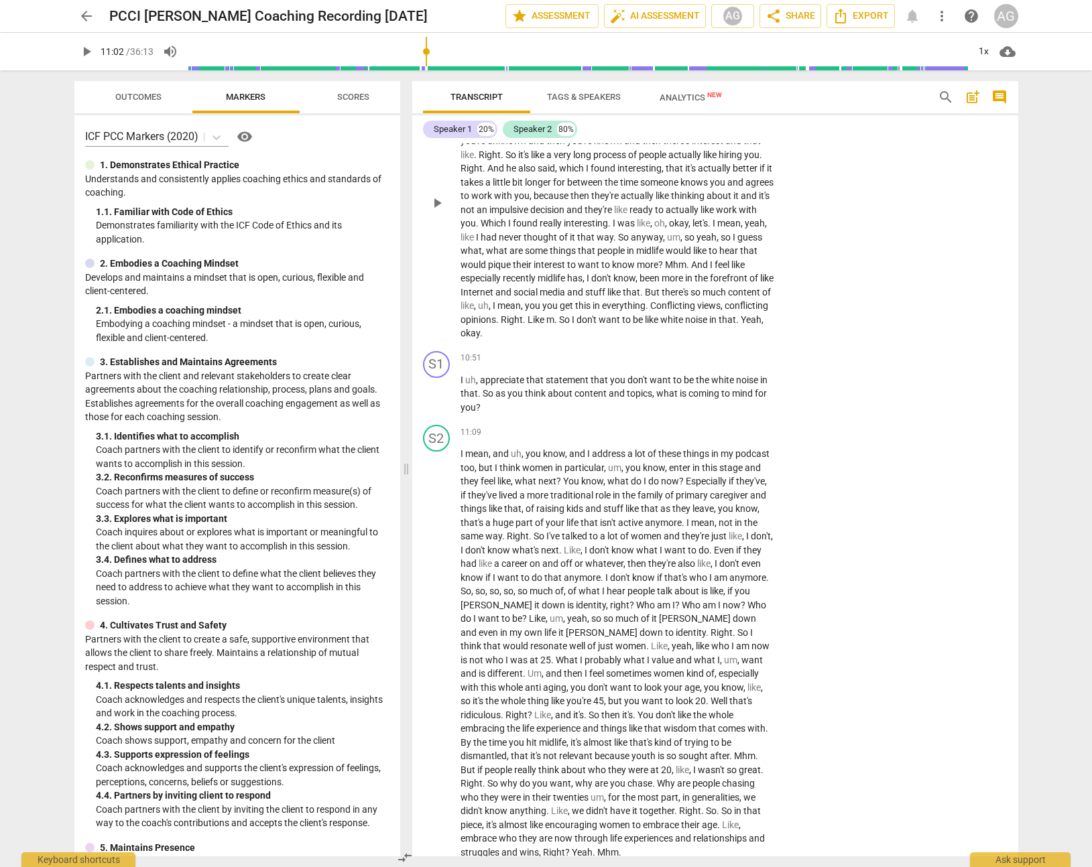
scroll to position [2282, 0]
click at [691, 268] on span "And" at bounding box center [700, 262] width 19 height 11
click at [438, 202] on span "pause" at bounding box center [437, 201] width 16 height 16
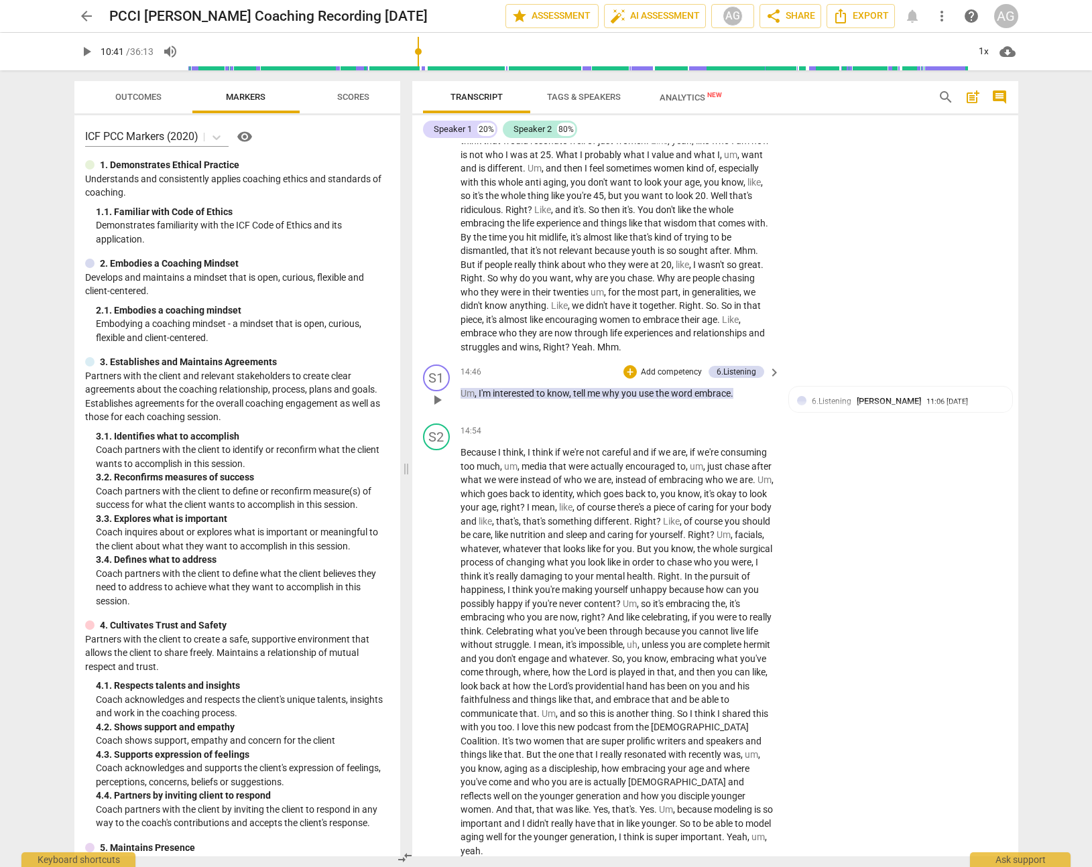
scroll to position [2800, 0]
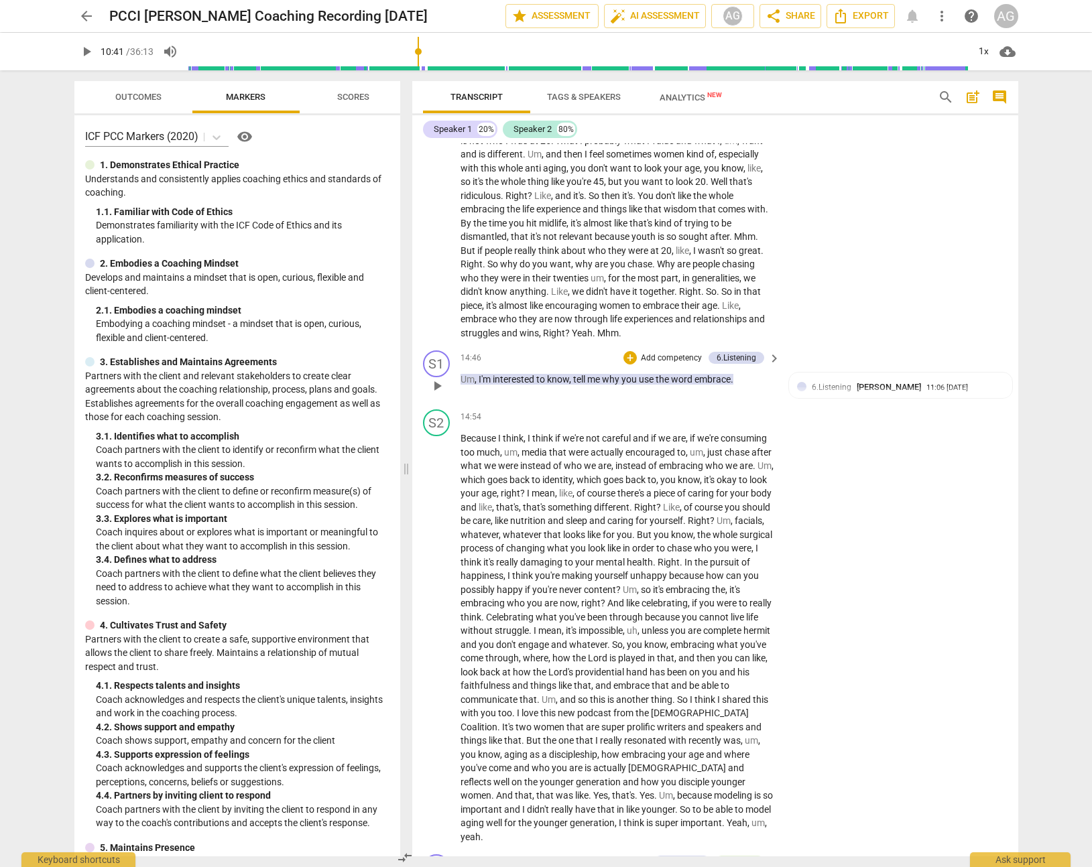
click at [438, 378] on span "play_arrow" at bounding box center [437, 386] width 16 height 16
click at [434, 378] on span "pause" at bounding box center [437, 386] width 16 height 16
click at [483, 432] on span "Because" at bounding box center [479, 437] width 38 height 11
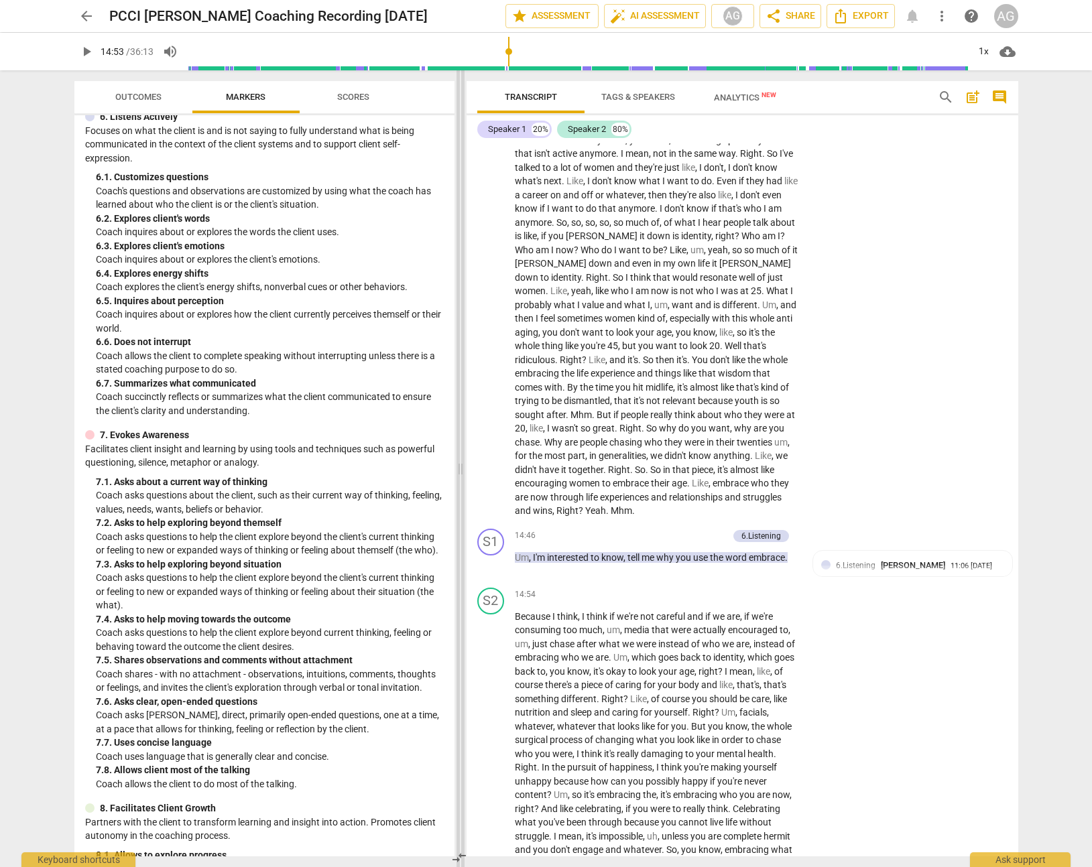
scroll to position [788, 0]
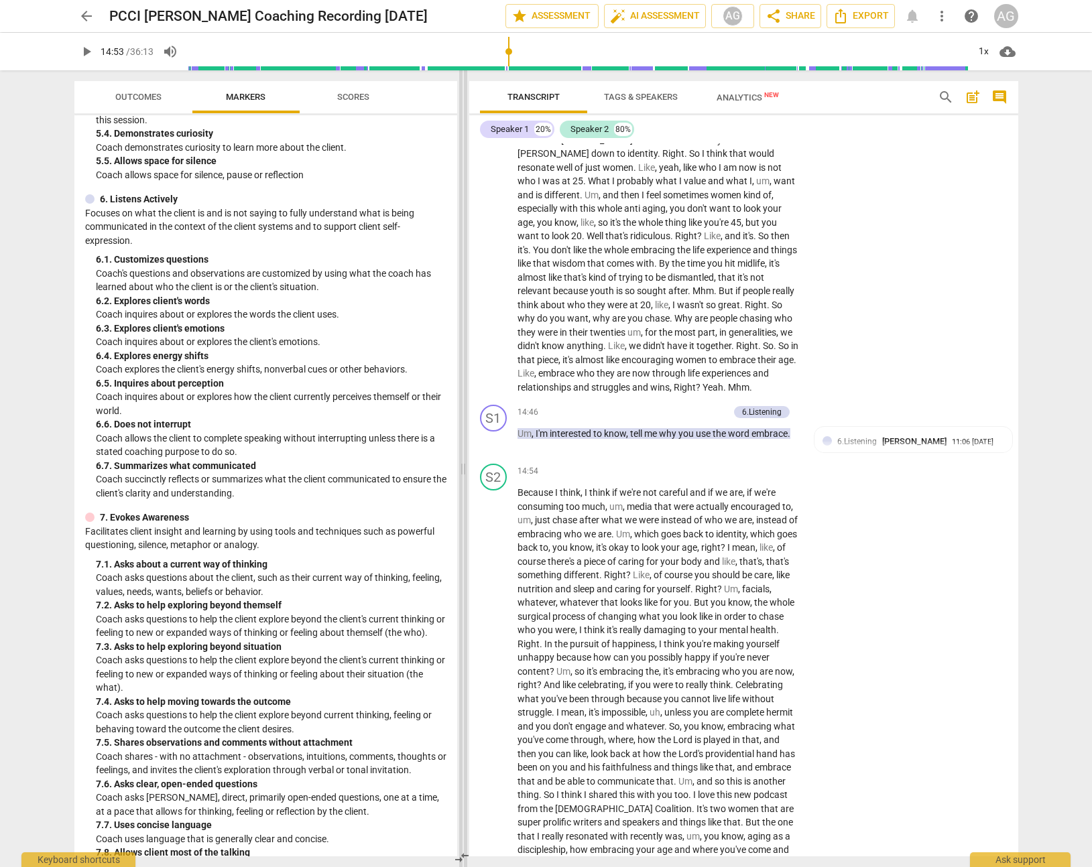
drag, startPoint x: 406, startPoint y: 466, endPoint x: 463, endPoint y: 465, distance: 57.0
click at [463, 465] on span at bounding box center [463, 468] width 8 height 797
drag, startPoint x: 96, startPoint y: 300, endPoint x: 217, endPoint y: 300, distance: 121.3
click at [217, 300] on div "6. 2. Explores client's words" at bounding box center [271, 301] width 350 height 14
click at [736, 340] on span "Right" at bounding box center [747, 345] width 22 height 11
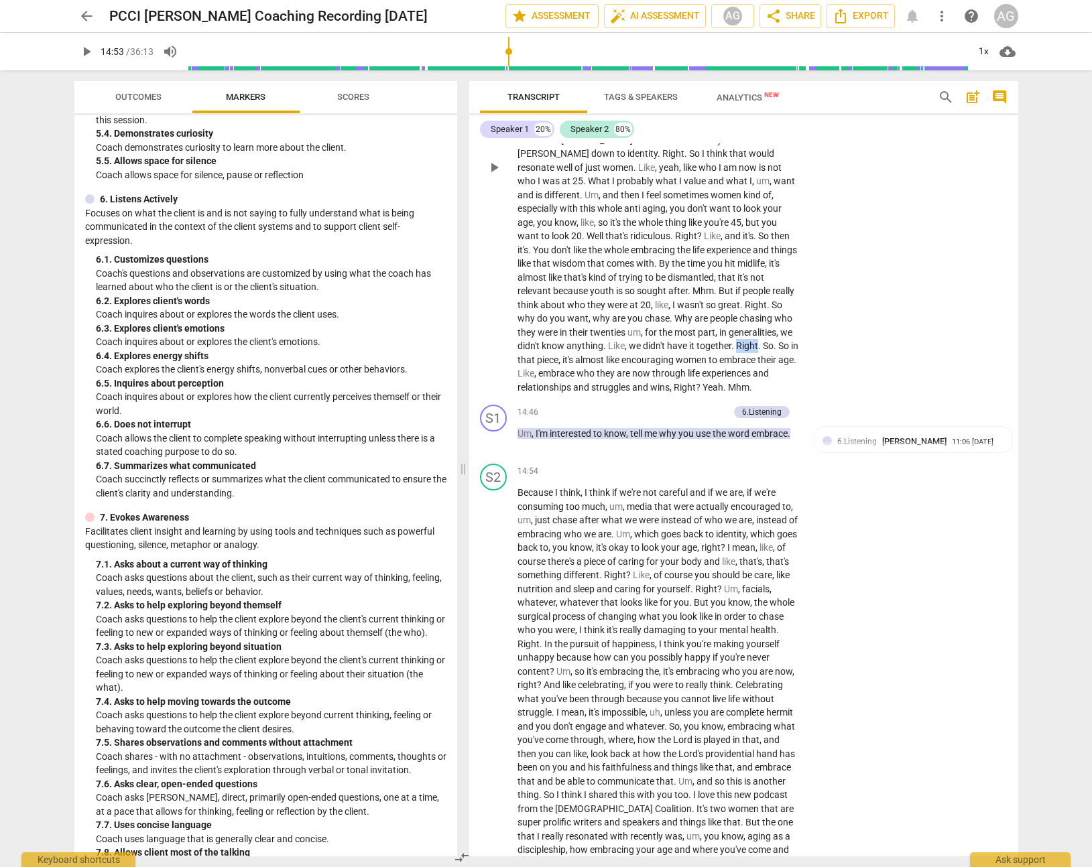
click at [736, 340] on span "Right" at bounding box center [747, 345] width 22 height 11
click at [495, 432] on span "pause" at bounding box center [494, 440] width 16 height 16
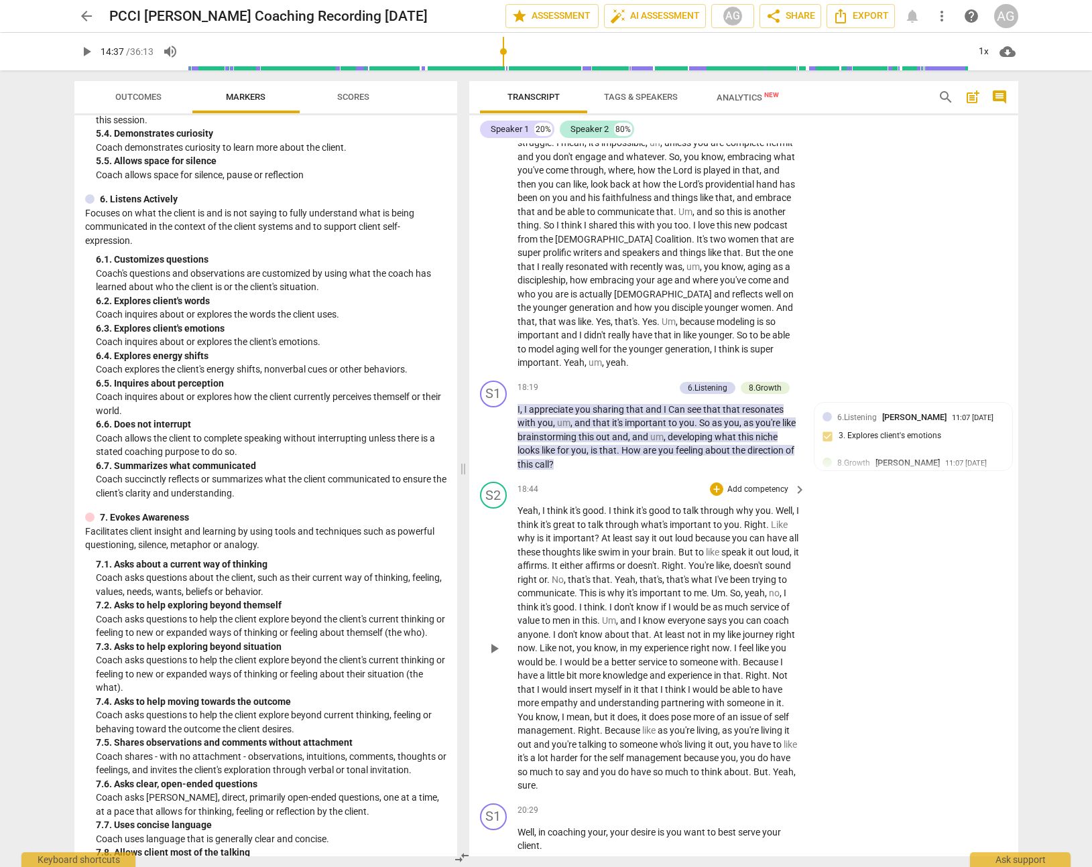
scroll to position [3508, 0]
click at [642, 315] on span "Yes" at bounding box center [649, 320] width 15 height 11
click at [490, 428] on span "pause" at bounding box center [494, 436] width 16 height 16
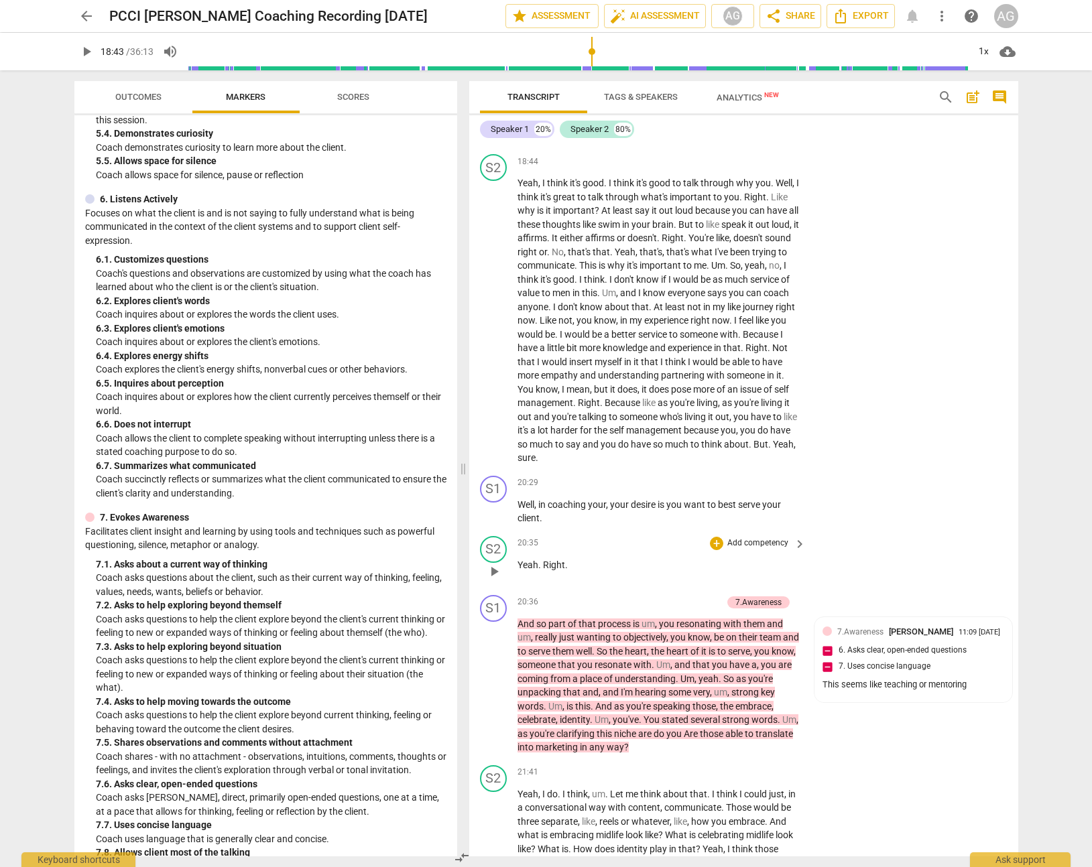
scroll to position [3836, 0]
click at [642, 396] on span "Because" at bounding box center [623, 401] width 38 height 11
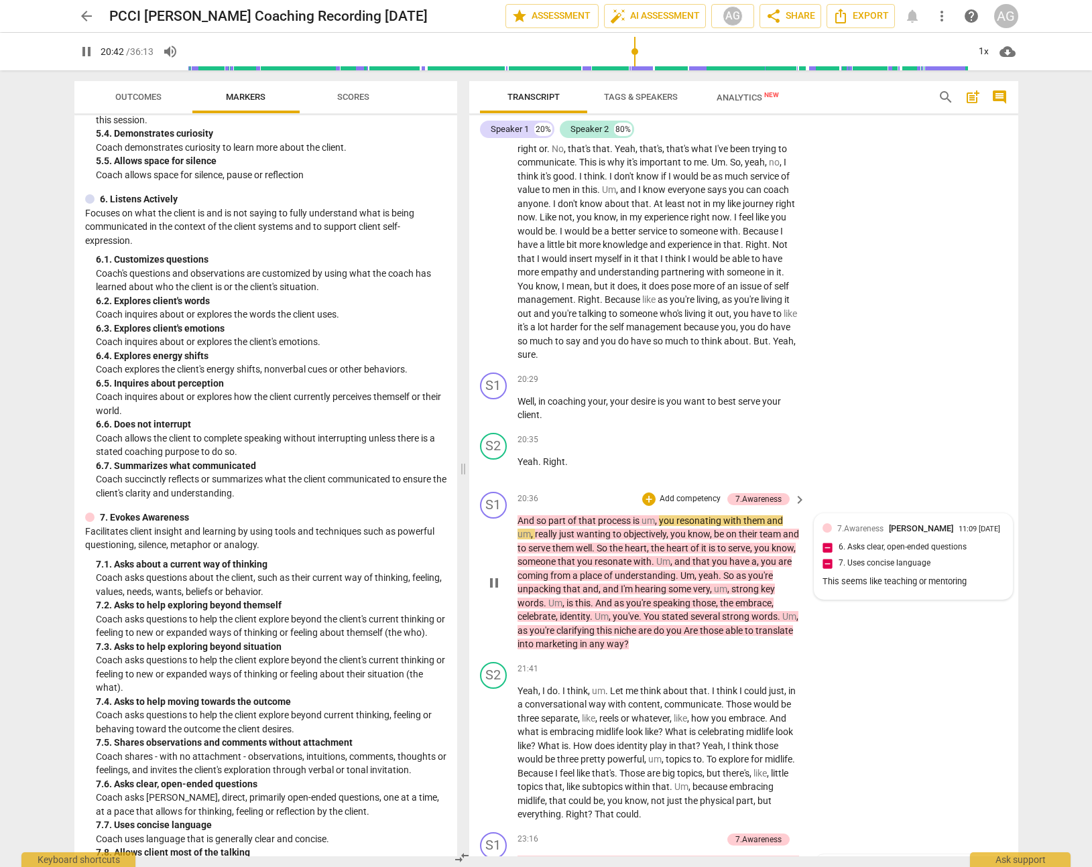
scroll to position [3939, 0]
click at [491, 574] on span "pause" at bounding box center [494, 582] width 16 height 16
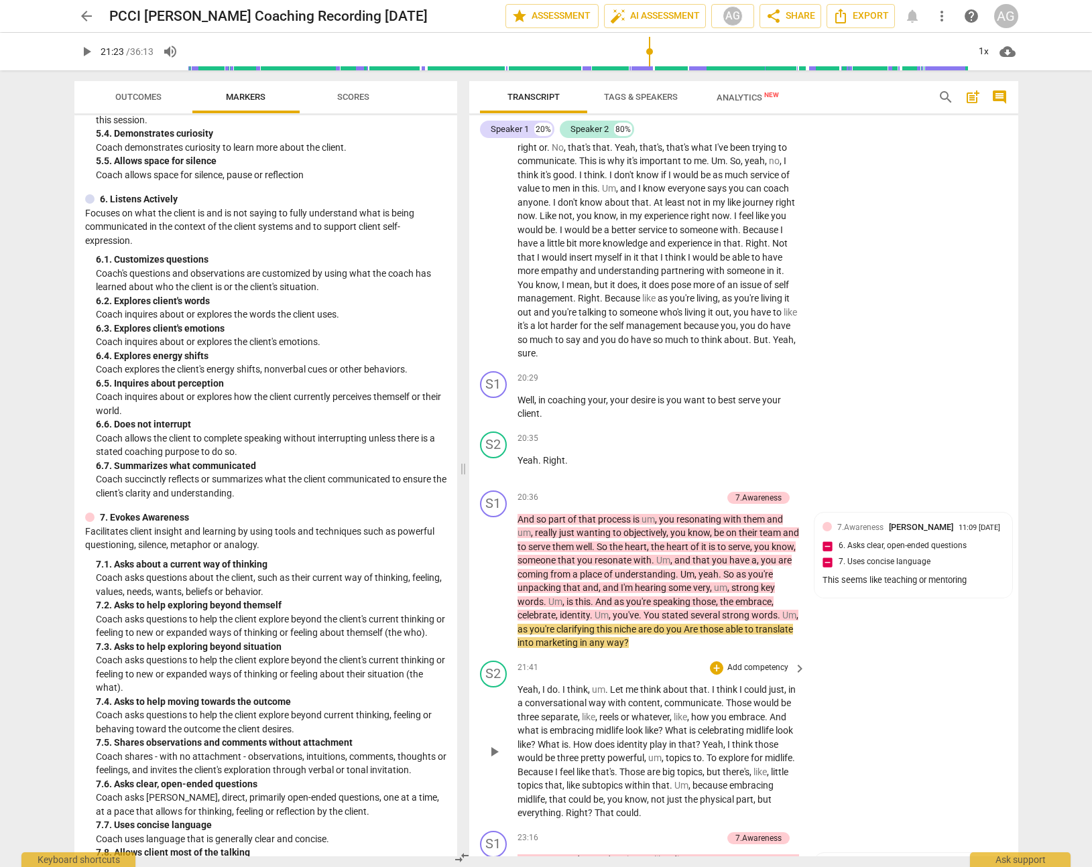
scroll to position [3938, 0]
click at [907, 523] on div "7.Awareness [PERSON_NAME] 11:09 [DATE]" at bounding box center [920, 528] width 167 height 13
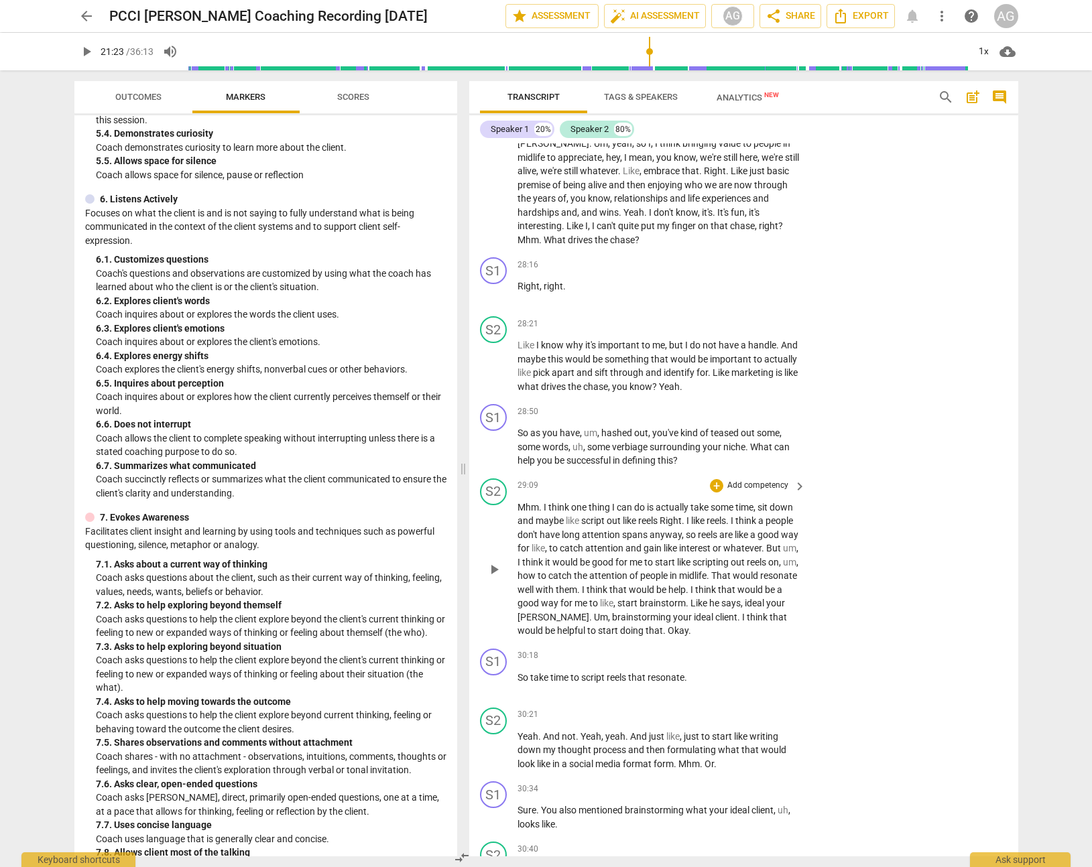
scroll to position [5401, 0]
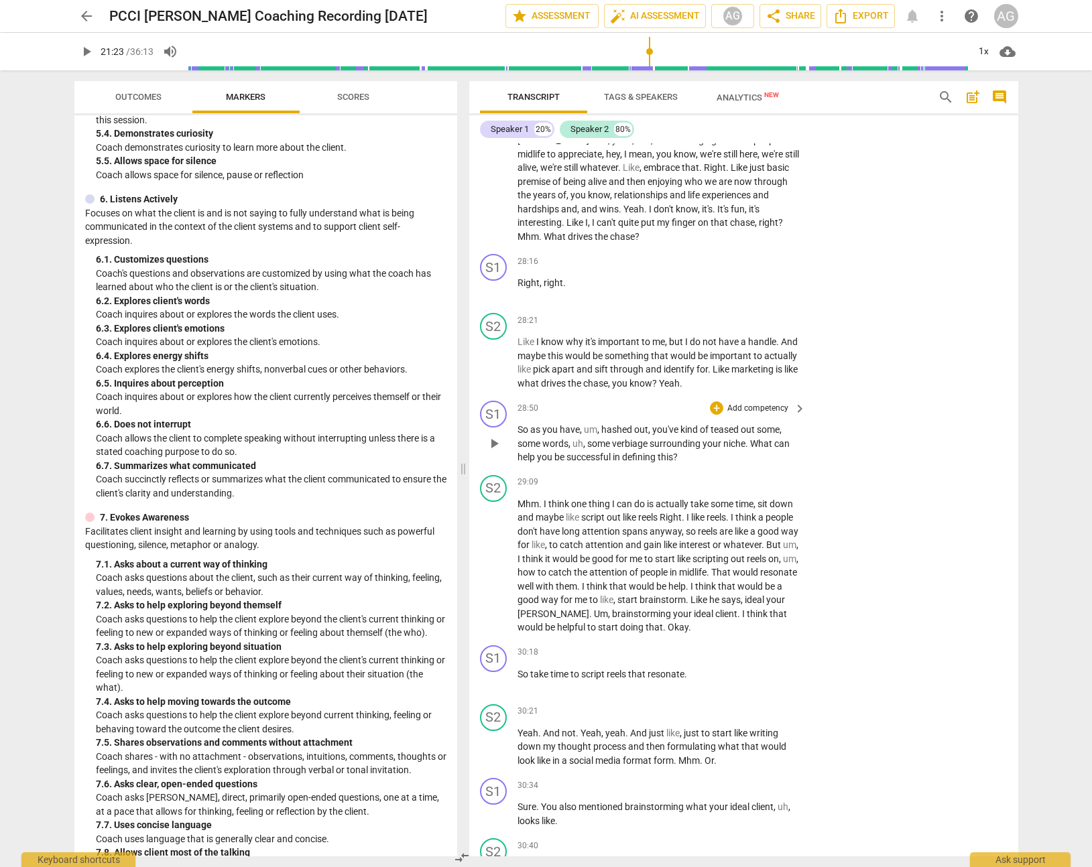
click at [492, 442] on span "play_arrow" at bounding box center [494, 444] width 16 height 16
click at [690, 605] on span "Like" at bounding box center [699, 599] width 19 height 11
drag, startPoint x: 582, startPoint y: 616, endPoint x: 606, endPoint y: 614, distance: 23.6
click at [690, 605] on span "Like" at bounding box center [699, 599] width 19 height 11
click at [492, 681] on span "pause" at bounding box center [494, 681] width 16 height 16
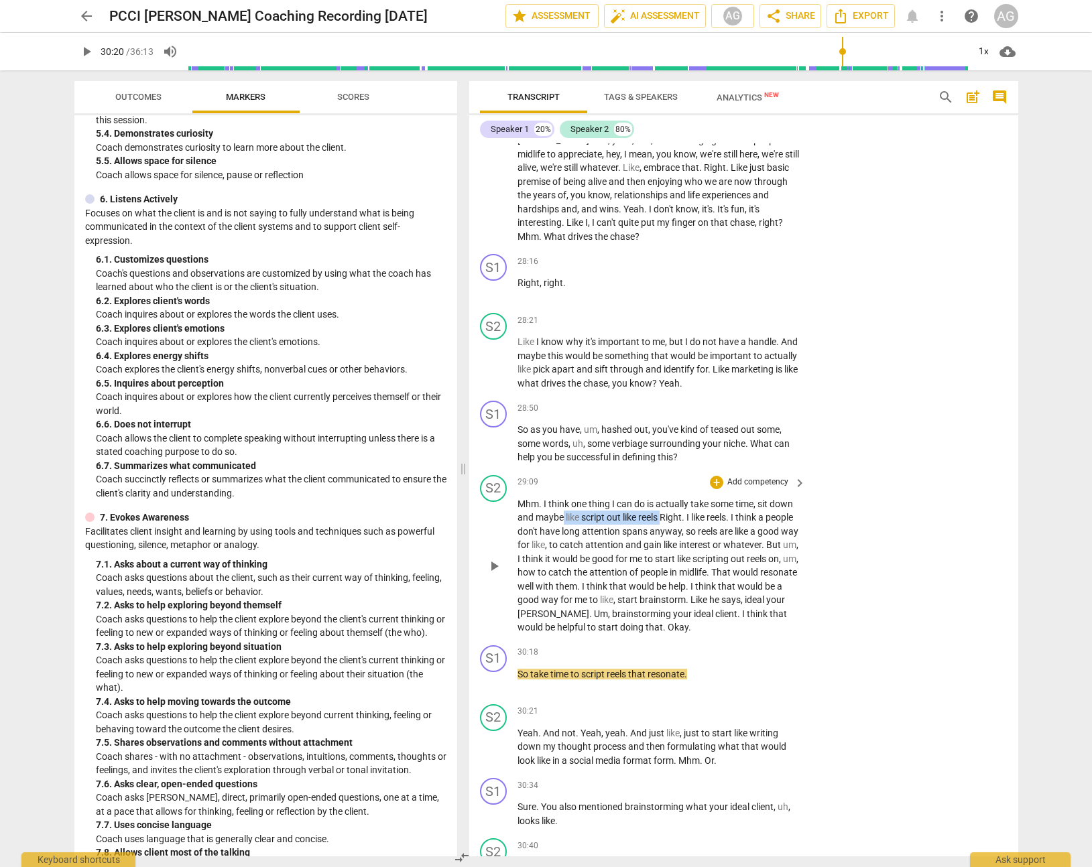
drag, startPoint x: 562, startPoint y: 517, endPoint x: 662, endPoint y: 512, distance: 100.0
click at [662, 512] on p "Mhm . I think one thing I can do is actually take some time , sit down and mayb…" at bounding box center [658, 565] width 282 height 137
drag, startPoint x: 564, startPoint y: 614, endPoint x: 790, endPoint y: 627, distance: 226.2
click at [790, 627] on p "Mhm . I think one thing I can do is actually take some time , sit down and mayb…" at bounding box center [658, 565] width 282 height 137
click at [844, 638] on div "S2 play_arrow pause 29:09 + Add competency keyboard_arrow_right Mhm . I think o…" at bounding box center [743, 555] width 549 height 170
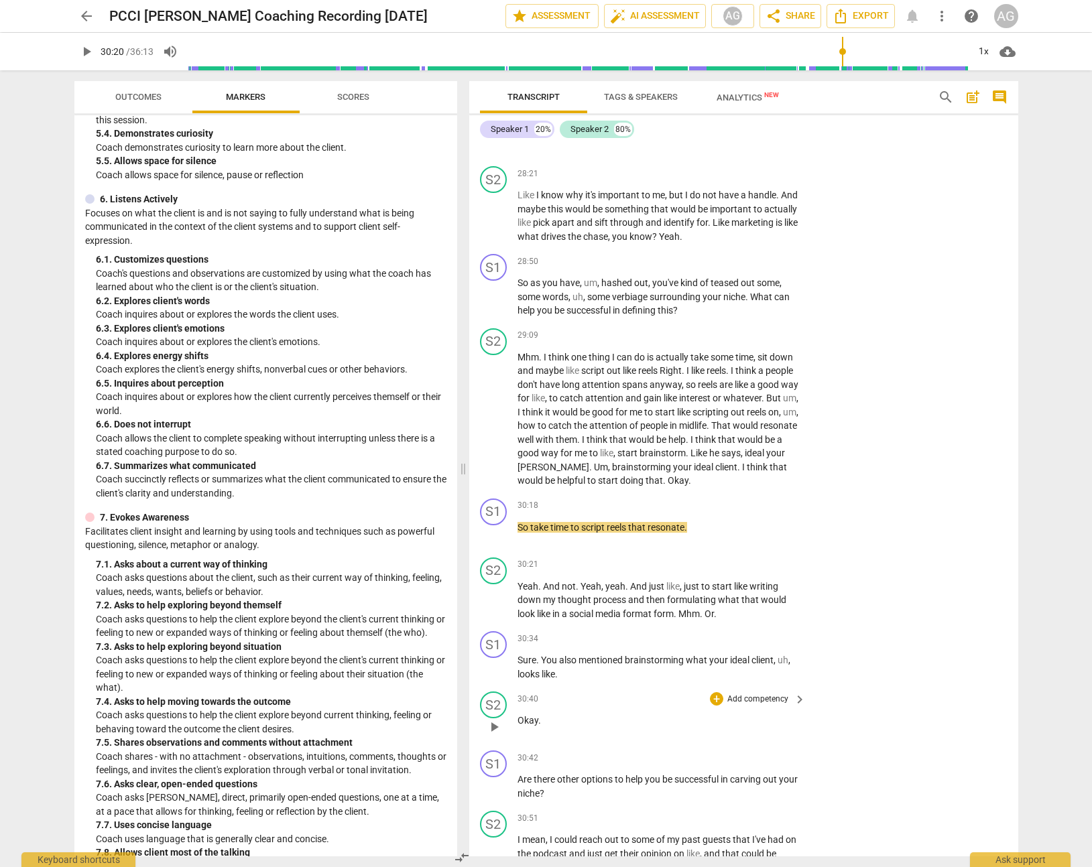
scroll to position [5560, 0]
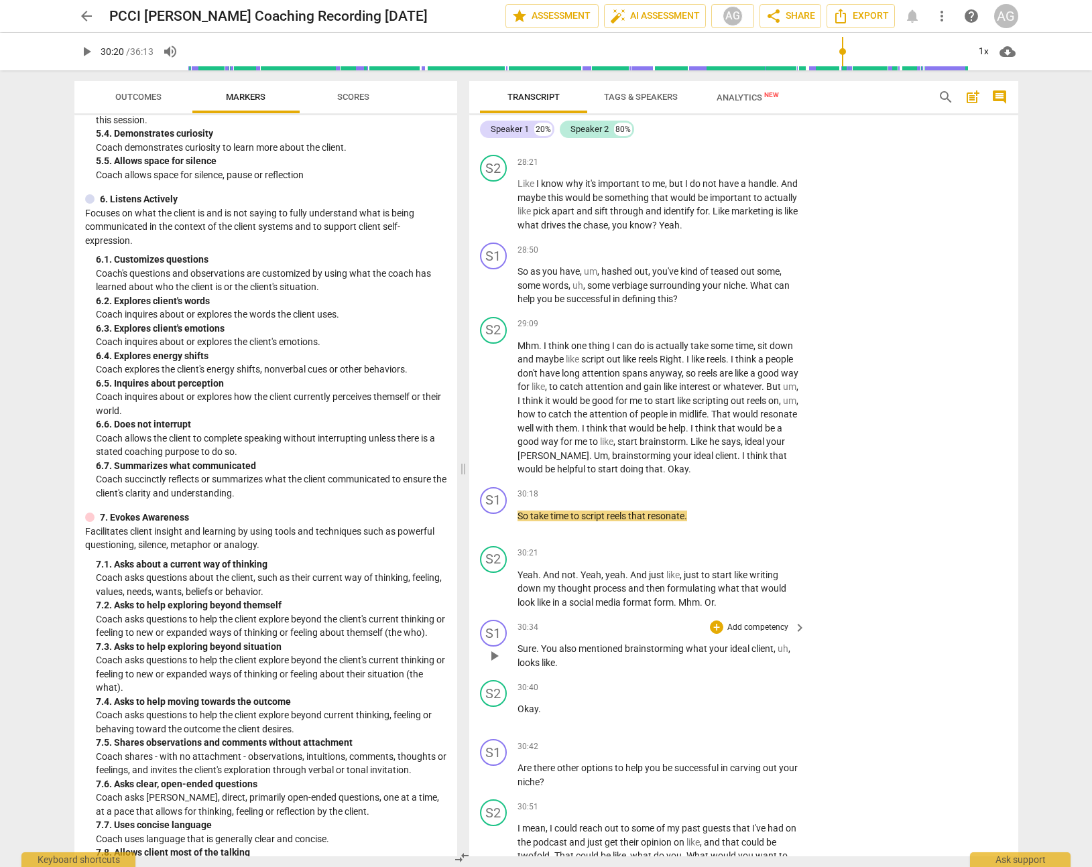
click at [491, 655] on span "play_arrow" at bounding box center [494, 656] width 16 height 16
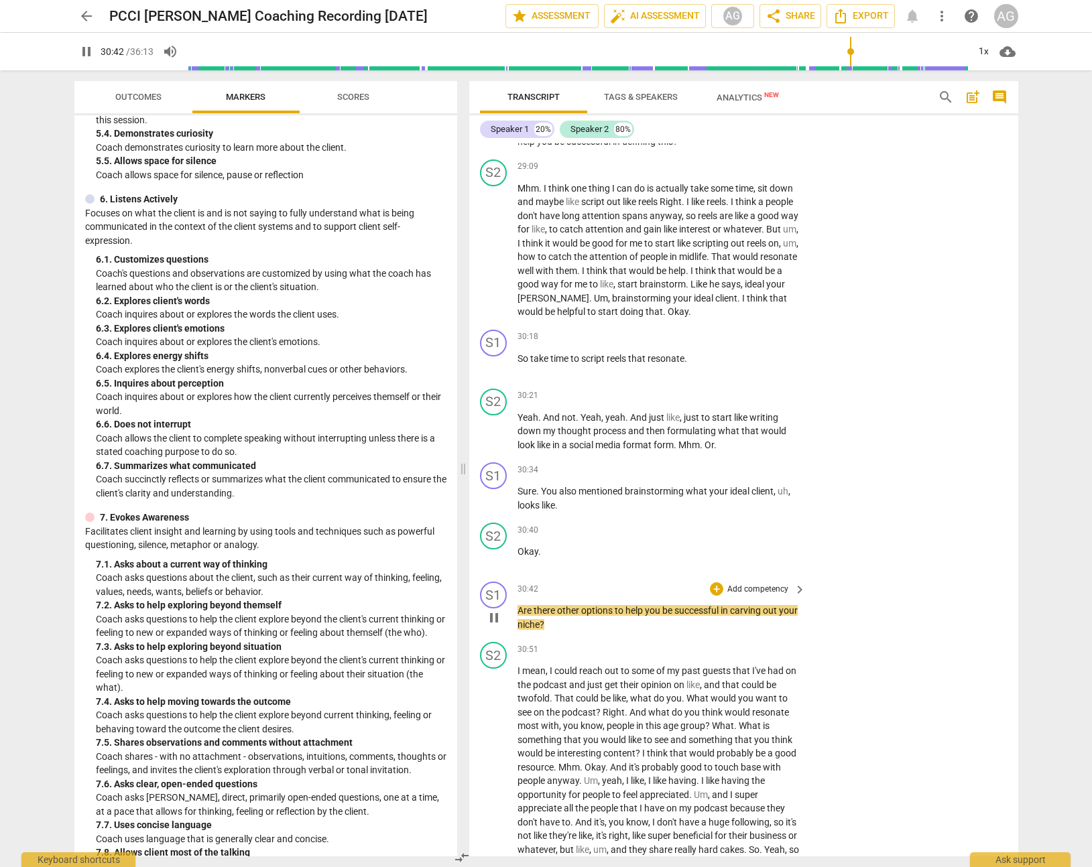
scroll to position [5719, 0]
click at [490, 616] on span "pause" at bounding box center [494, 616] width 16 height 16
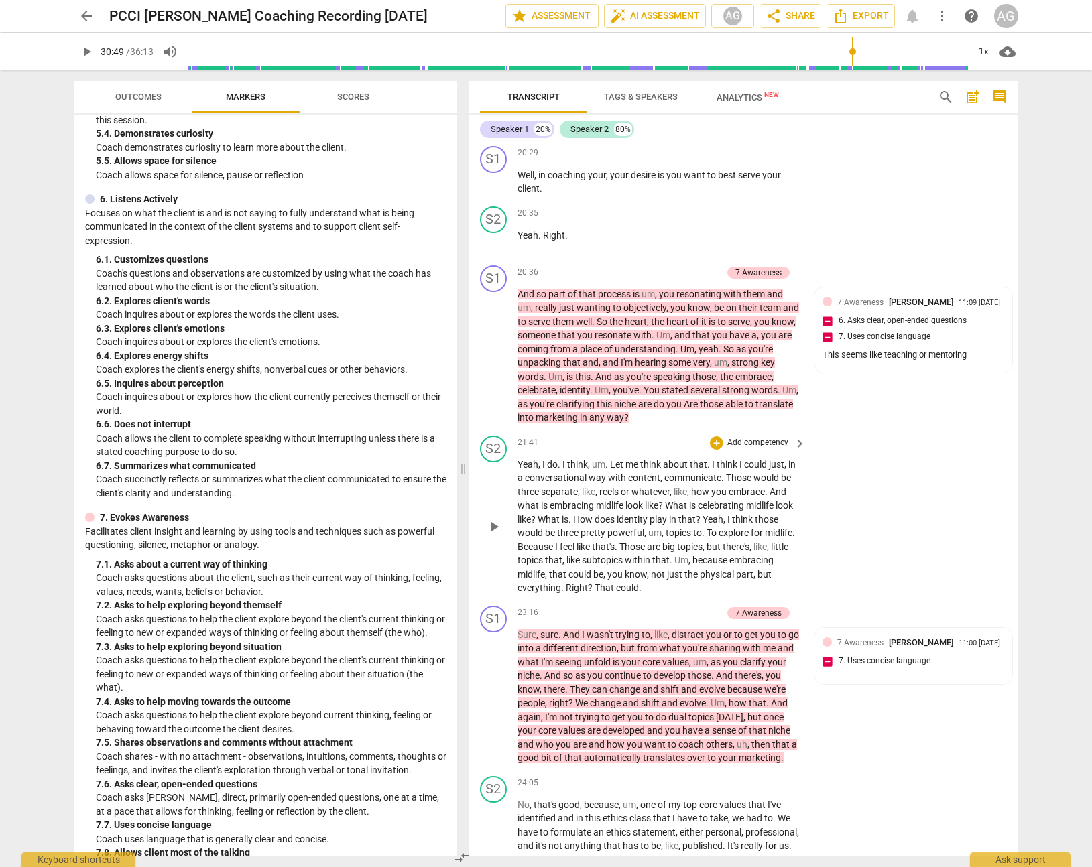
scroll to position [4167, 0]
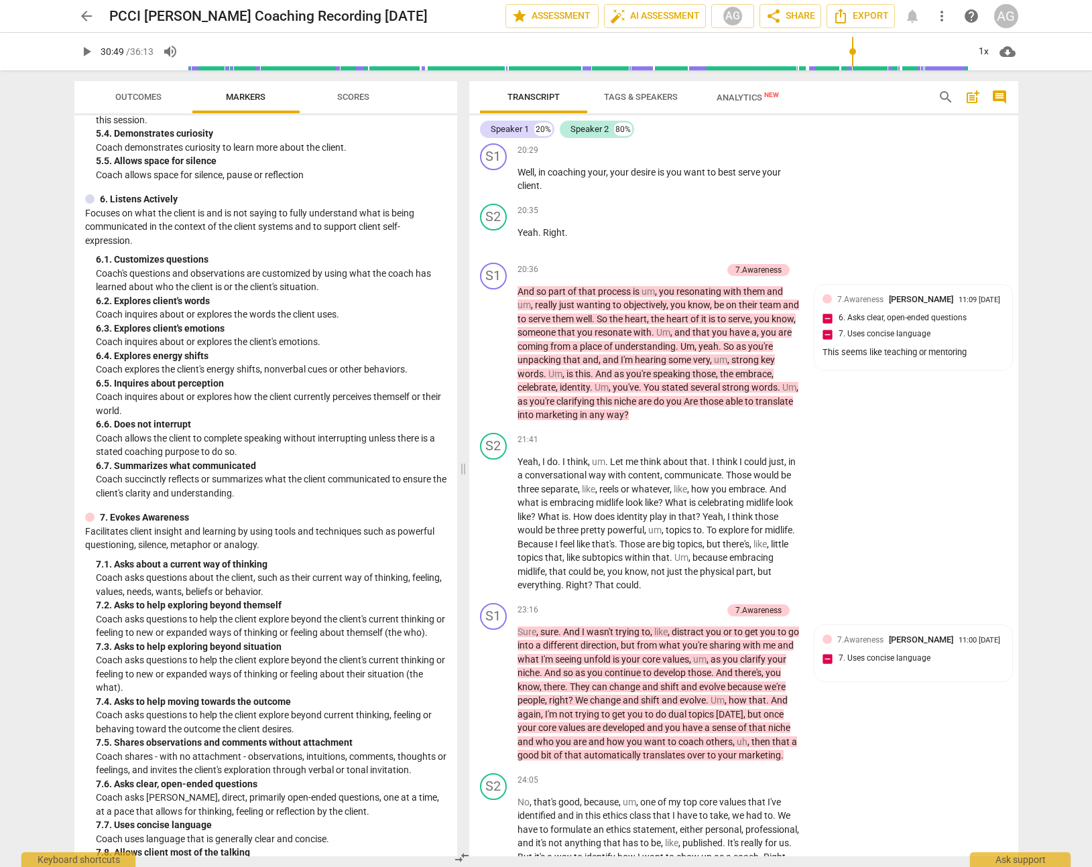
click at [77, 15] on span "arrow_back" at bounding box center [86, 16] width 24 height 16
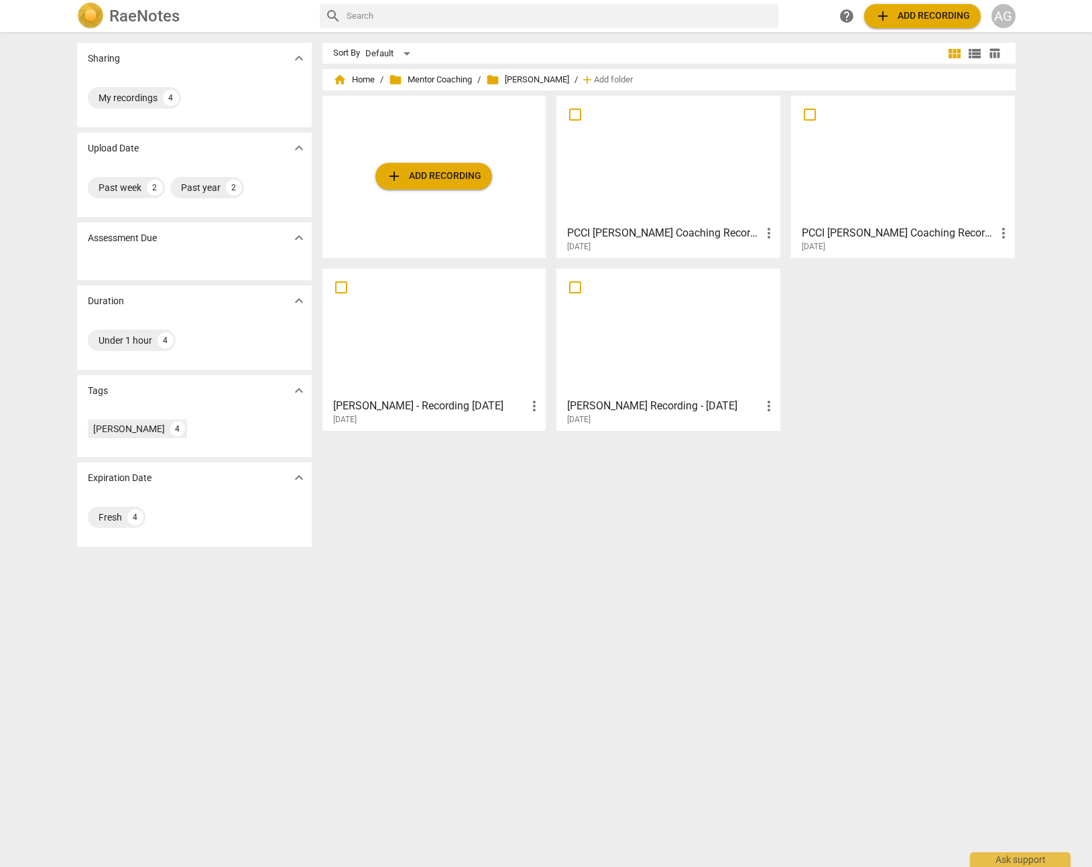
click at [387, 347] on div at bounding box center [434, 332] width 214 height 119
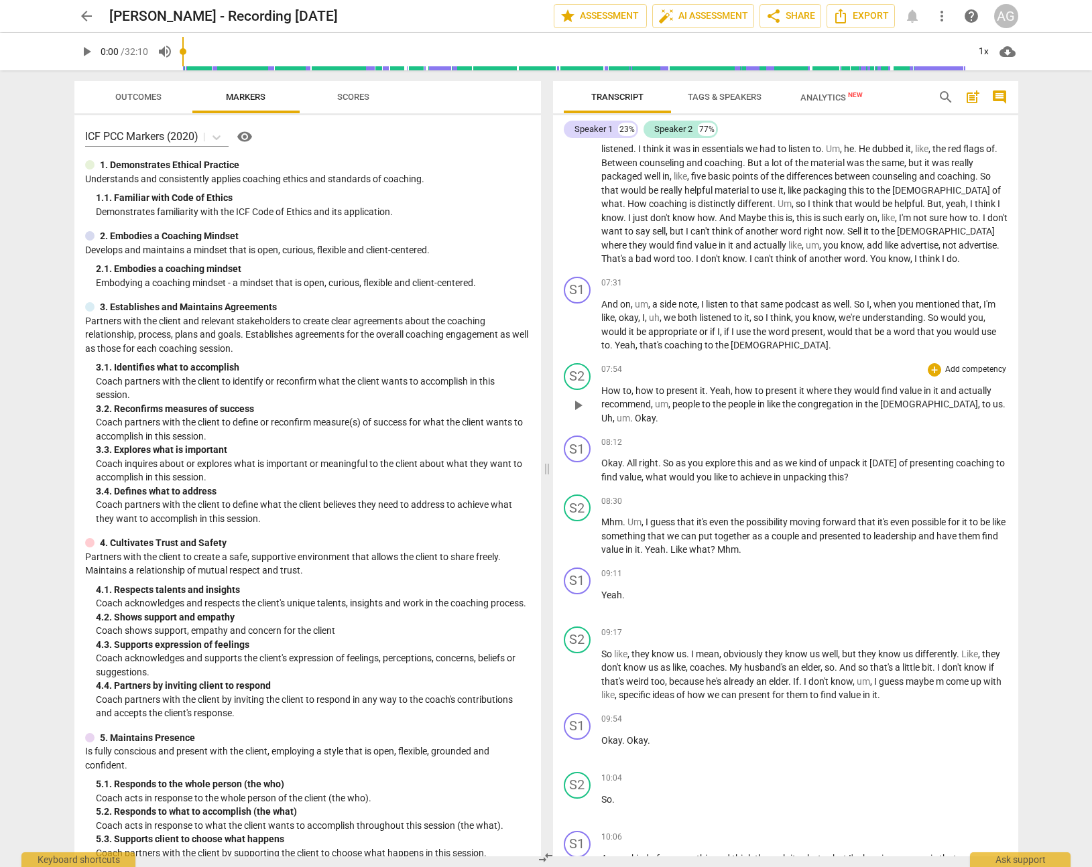
scroll to position [1181, 0]
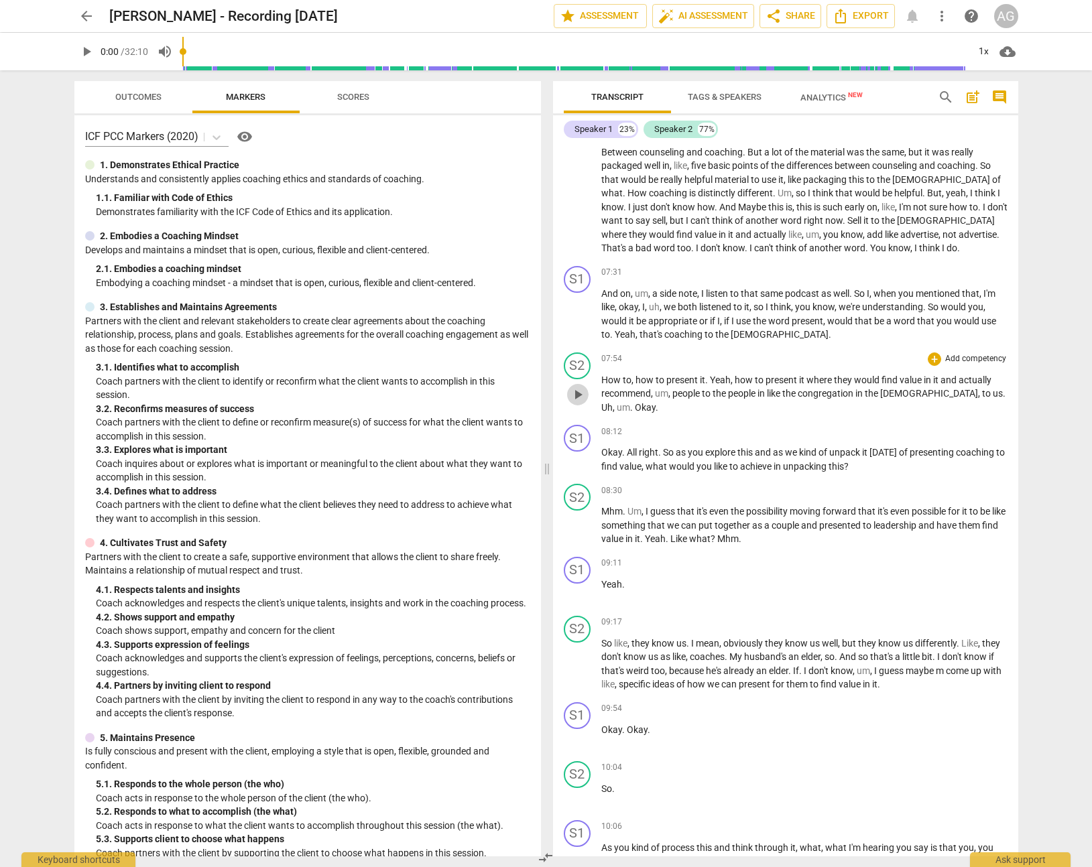
drag, startPoint x: 578, startPoint y: 388, endPoint x: 631, endPoint y: 393, distance: 53.1
click at [578, 388] on span "play_arrow" at bounding box center [578, 395] width 16 height 16
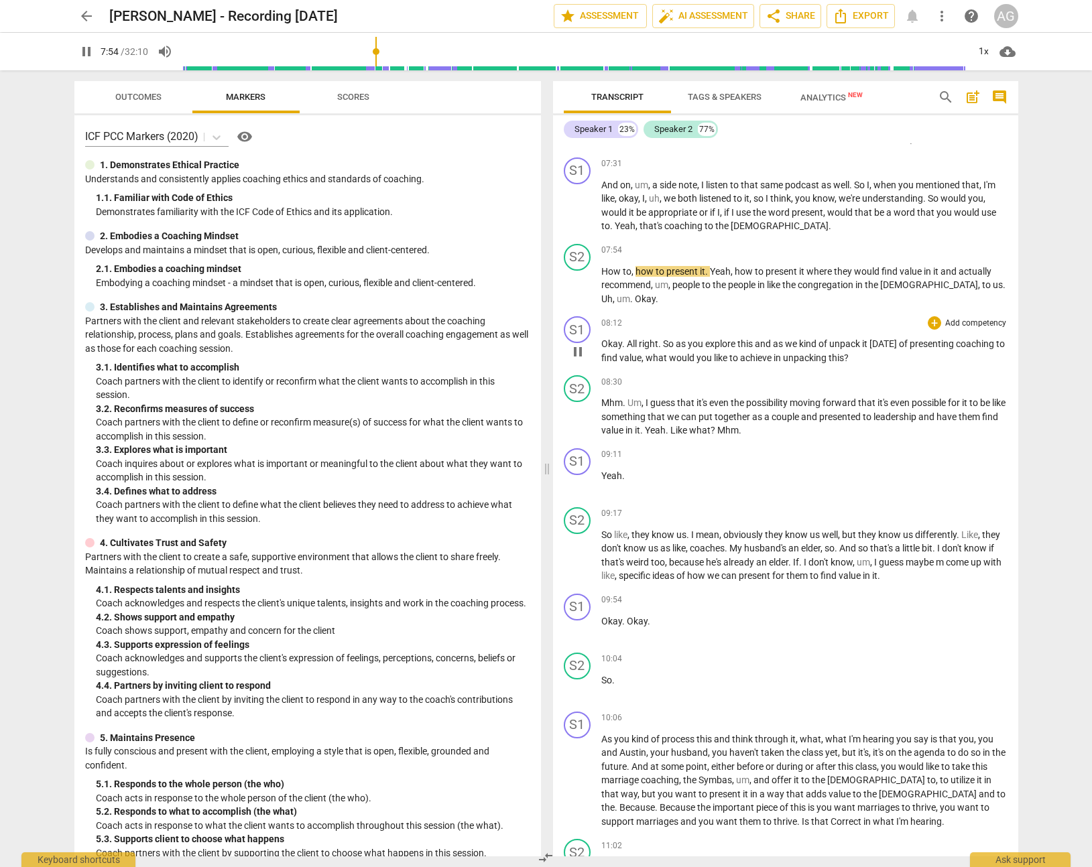
scroll to position [1333, 0]
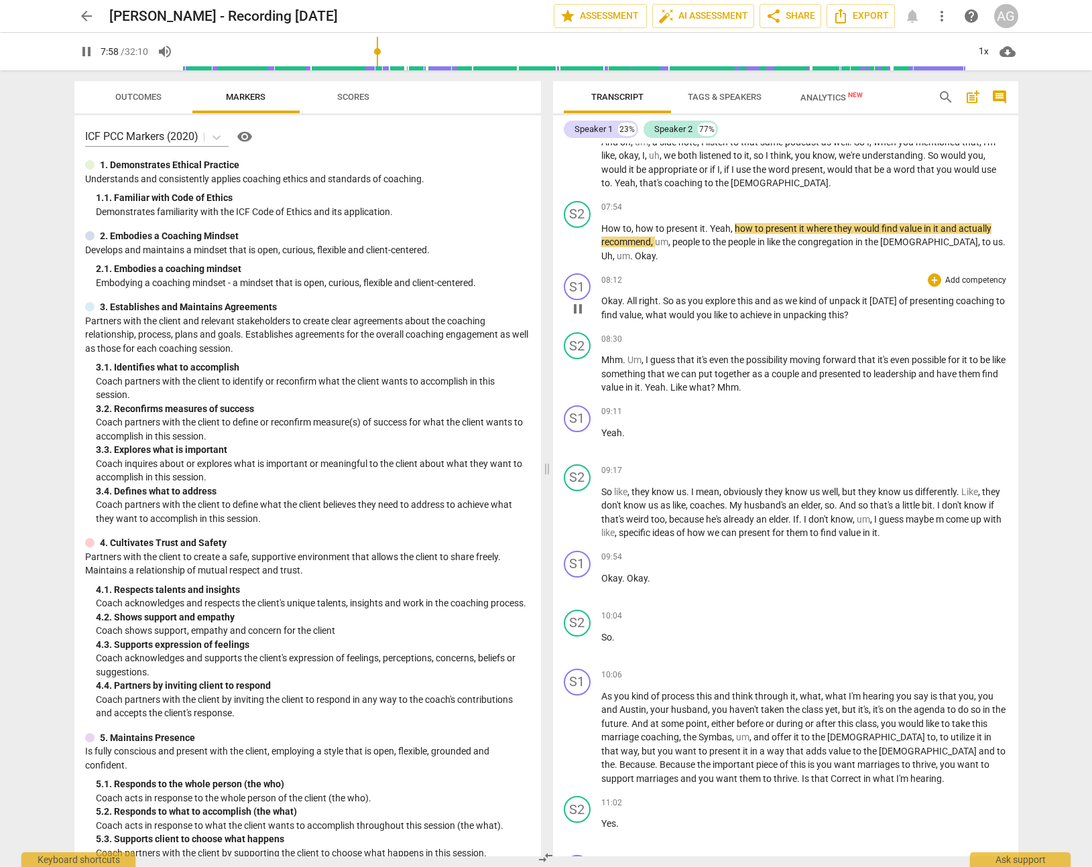
click at [622, 295] on span "." at bounding box center [624, 300] width 5 height 11
click at [649, 295] on span "right" at bounding box center [648, 300] width 19 height 11
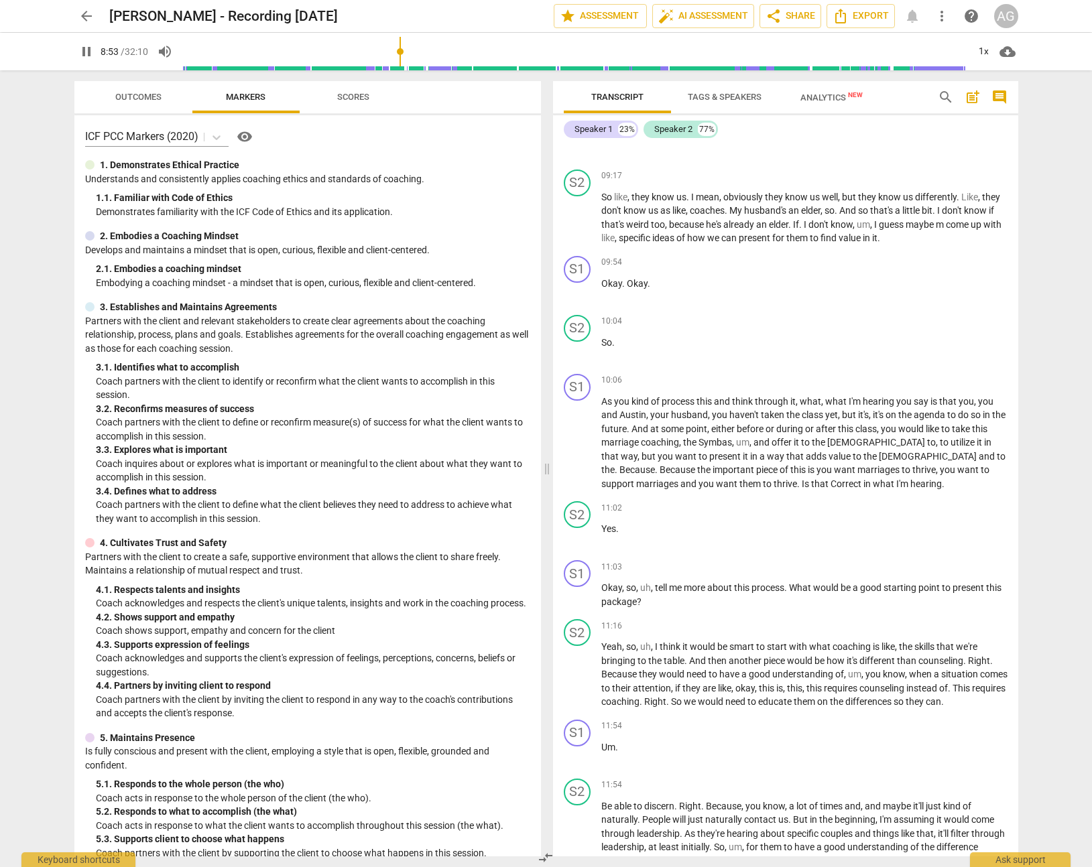
scroll to position [1629, 0]
click at [612, 581] on span "Okay" at bounding box center [611, 586] width 21 height 11
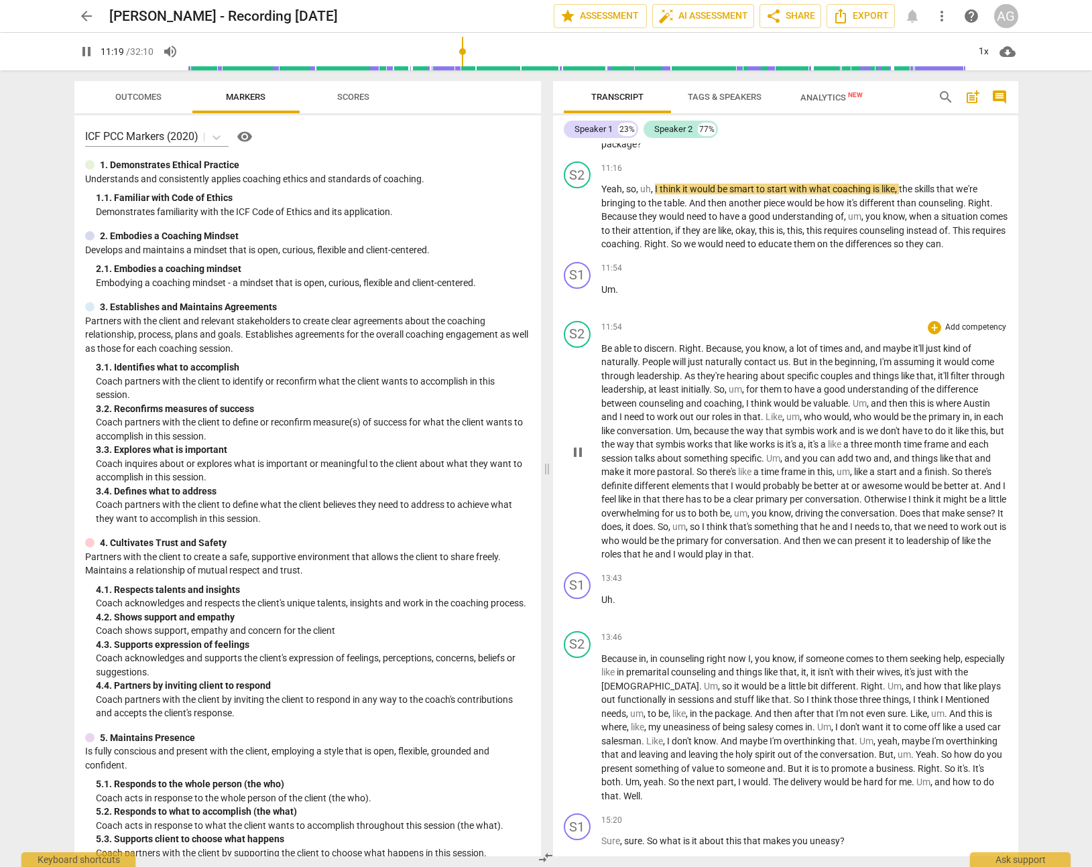
scroll to position [2077, 0]
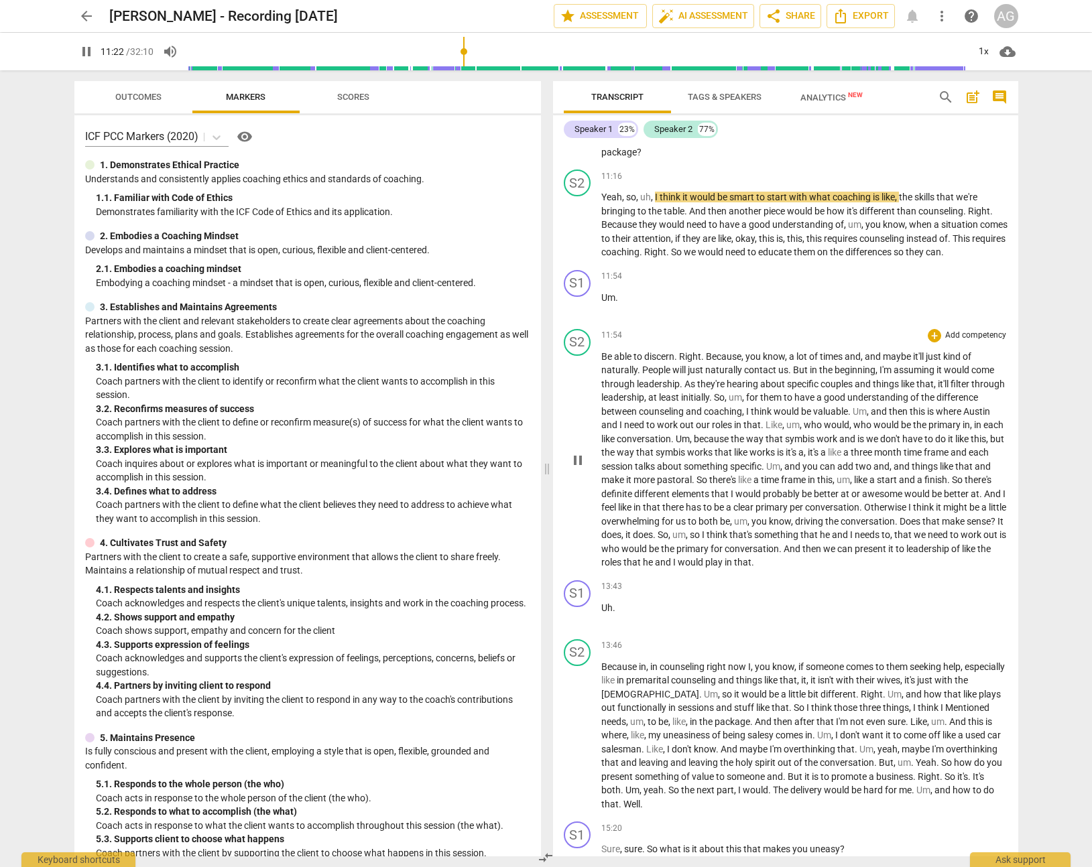
click at [628, 360] on span "able" at bounding box center [623, 356] width 19 height 11
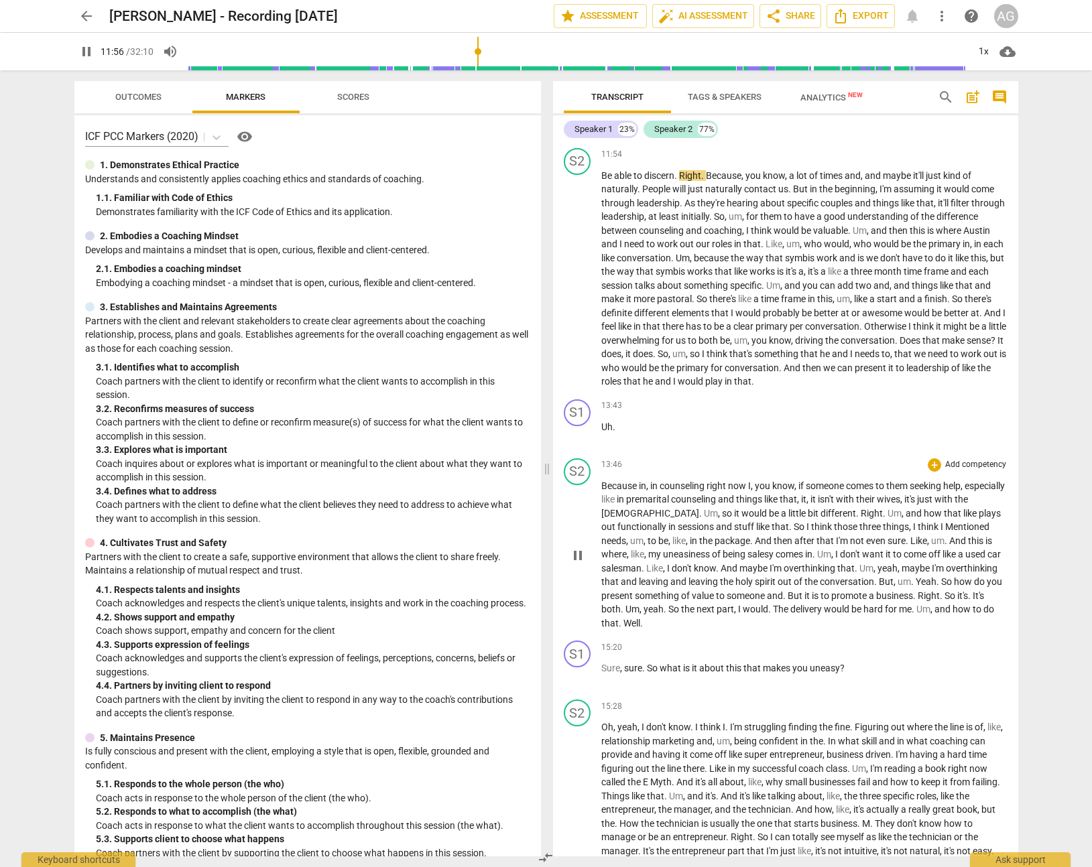
scroll to position [2269, 0]
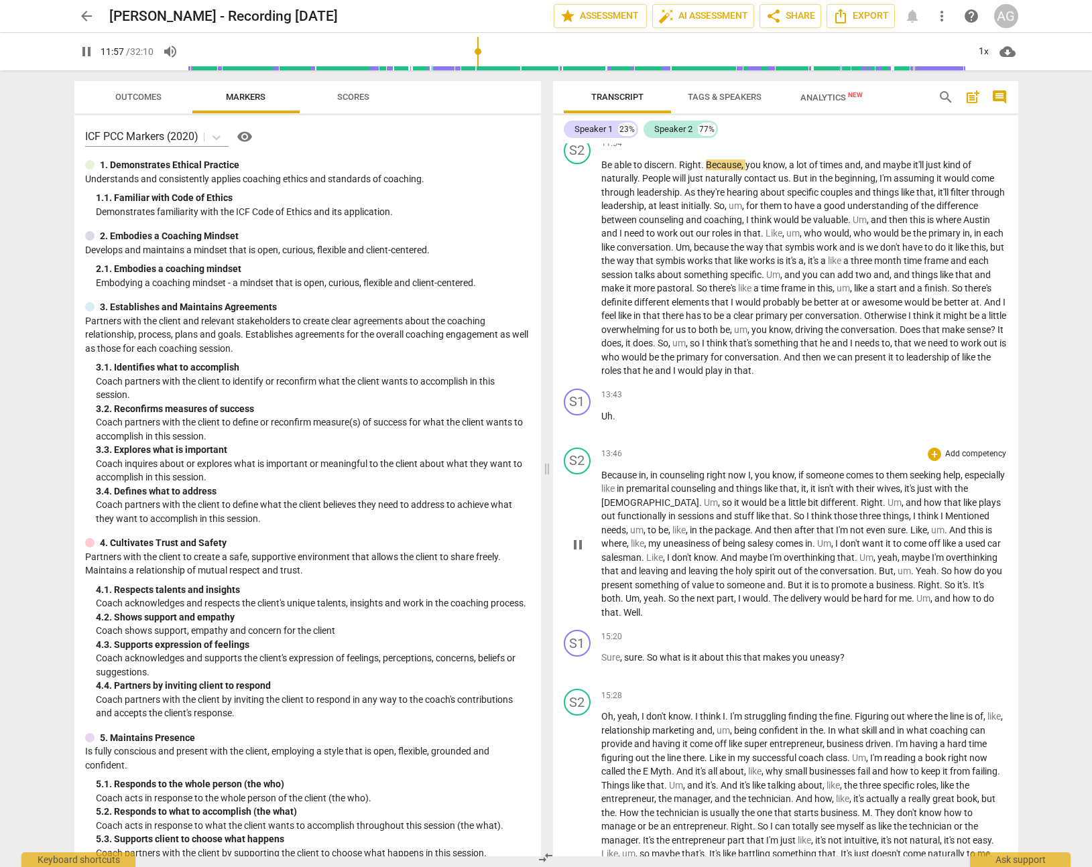
click at [629, 477] on span "Because" at bounding box center [620, 475] width 38 height 11
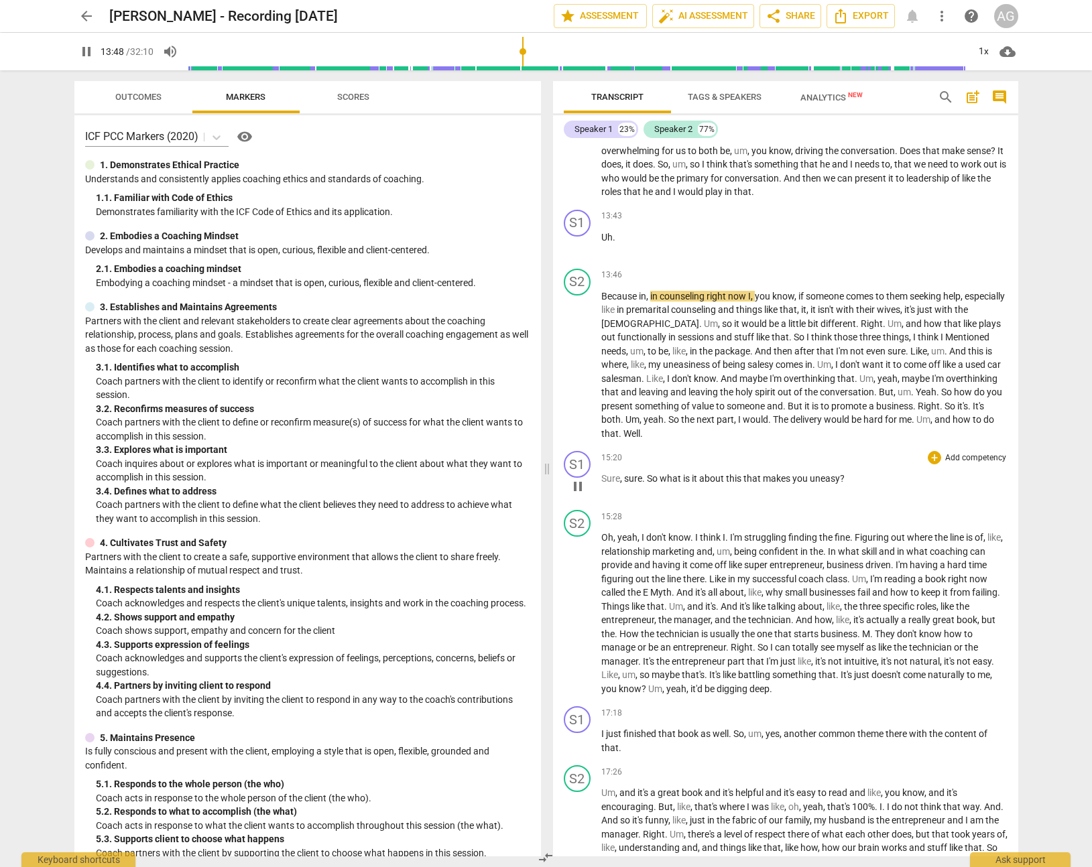
scroll to position [2449, 0]
click at [614, 478] on span "Sure" at bounding box center [610, 477] width 19 height 11
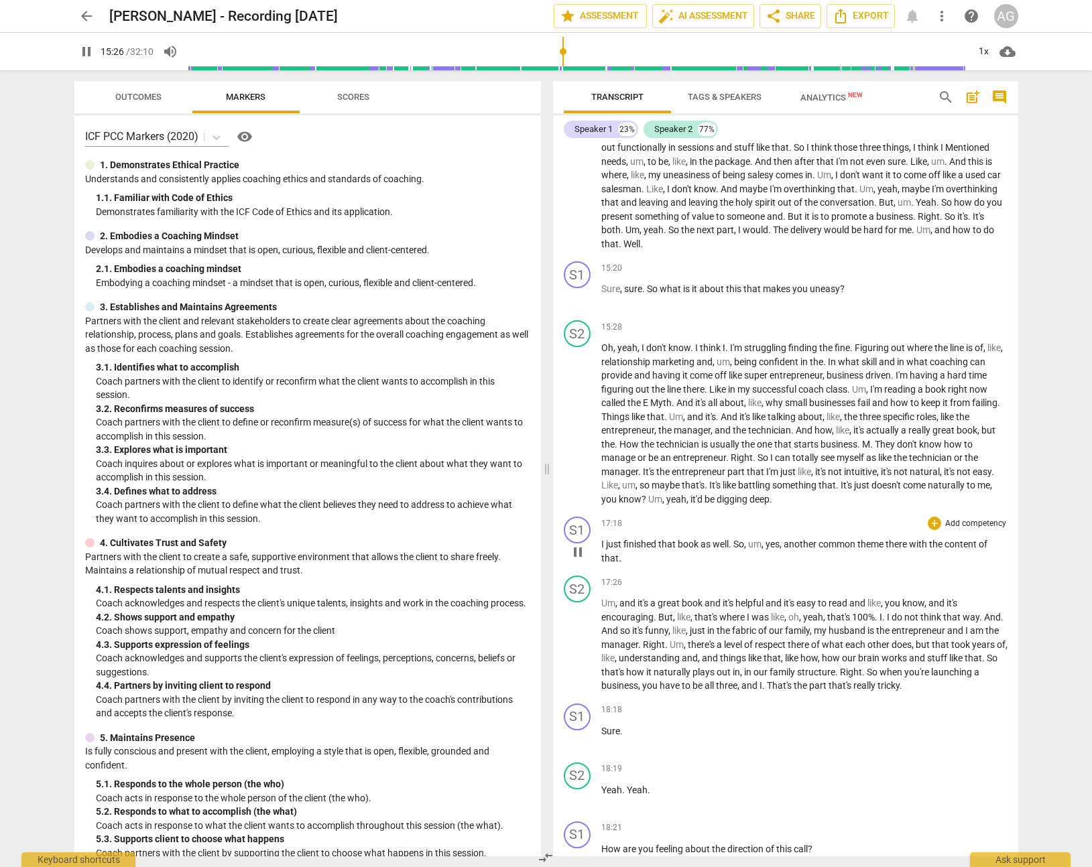
scroll to position [2643, 0]
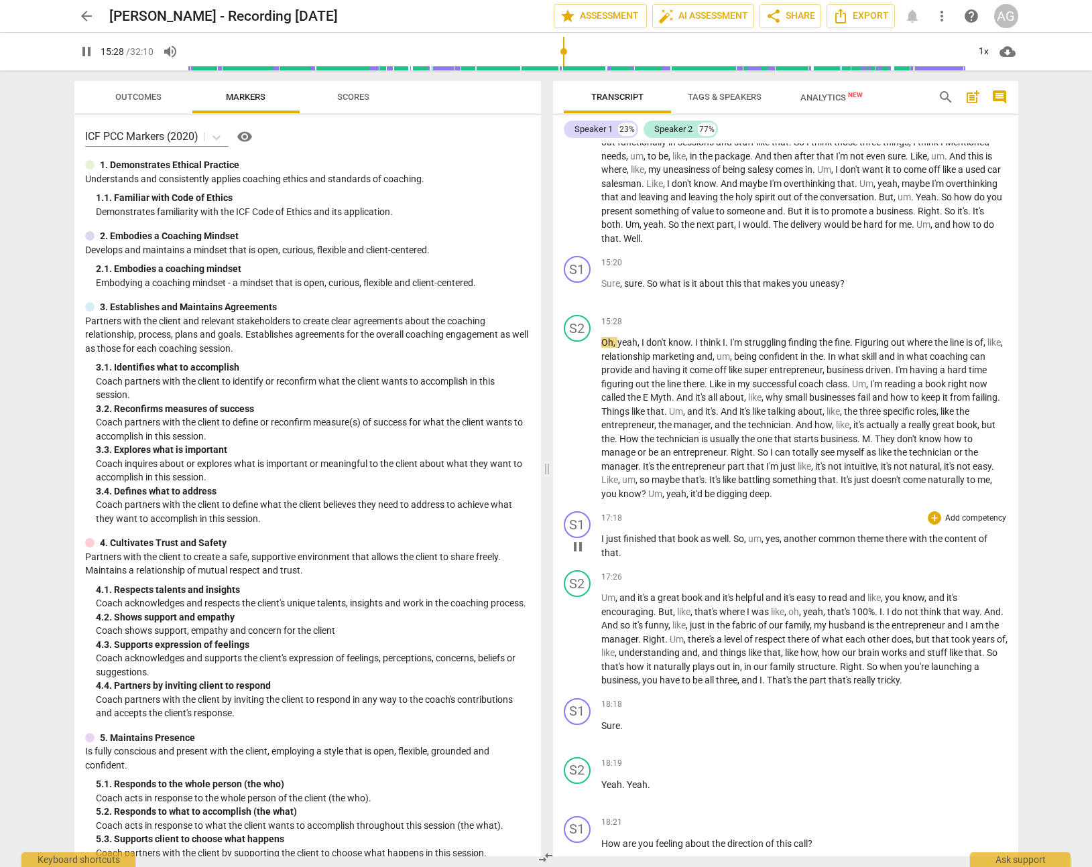
click at [613, 539] on span "just" at bounding box center [614, 538] width 17 height 11
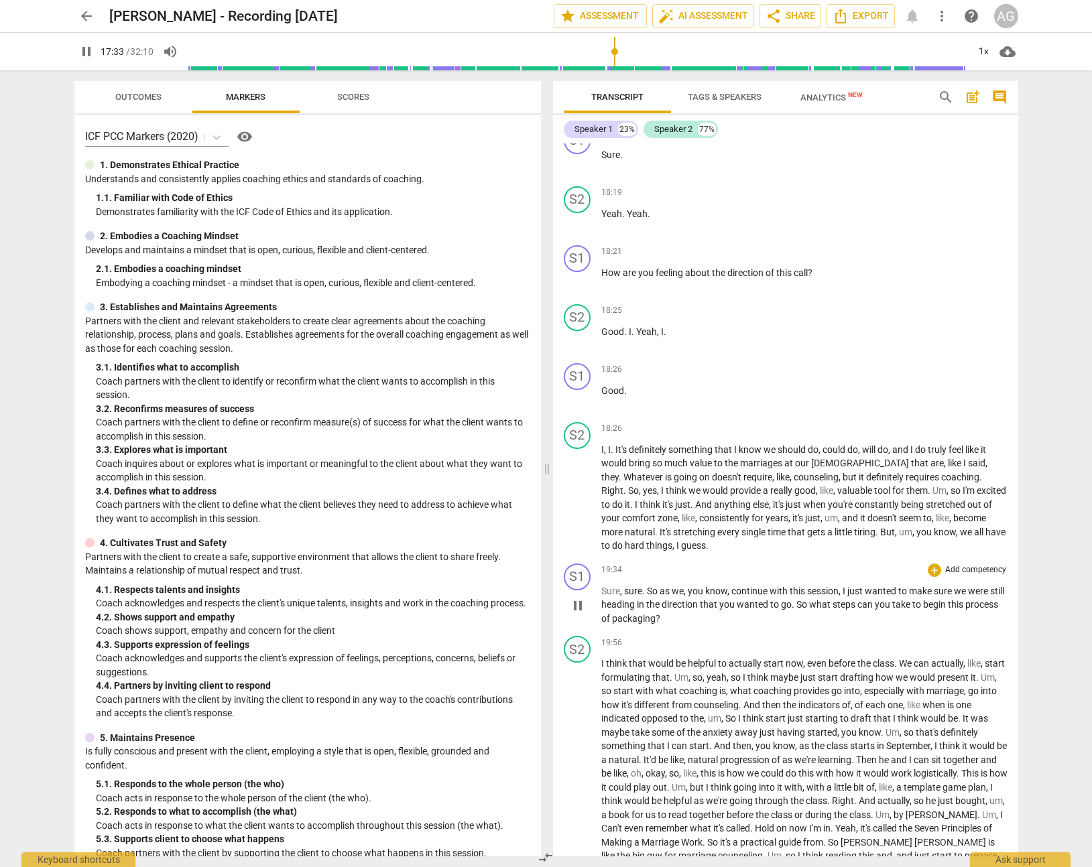
scroll to position [3217, 0]
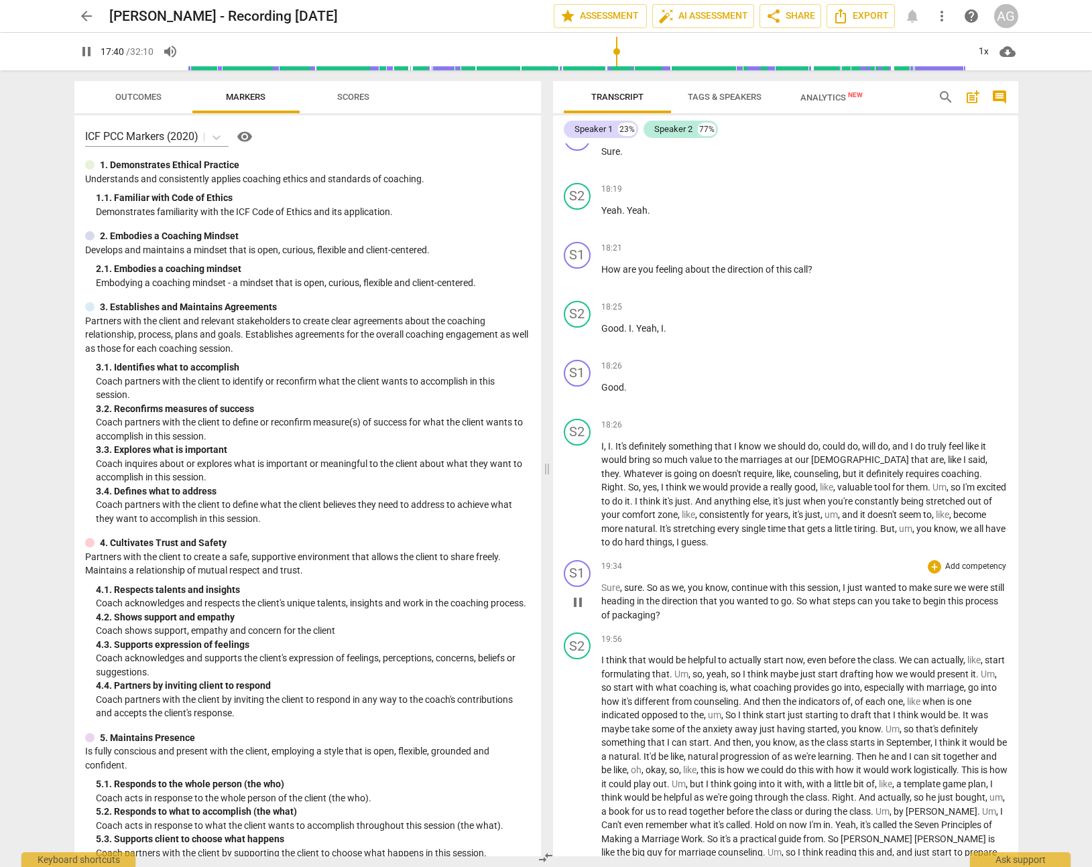
click at [629, 586] on span "sure" at bounding box center [633, 587] width 18 height 11
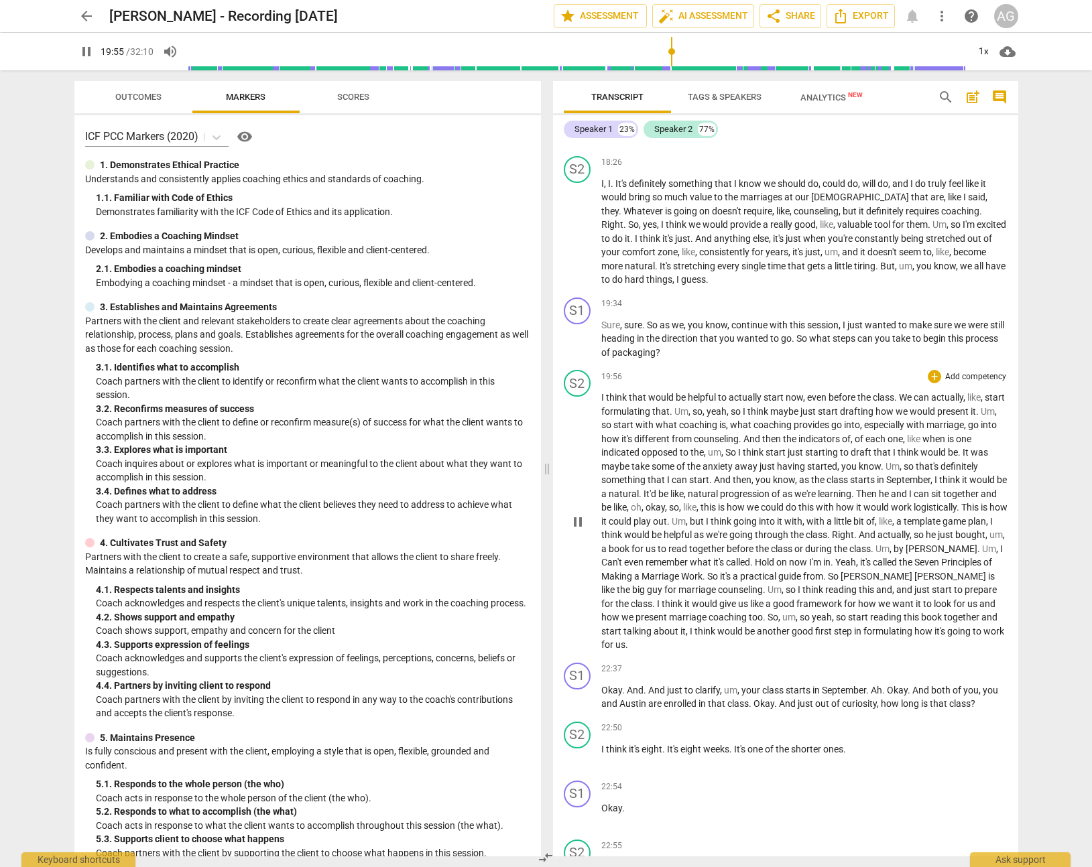
scroll to position [3533, 0]
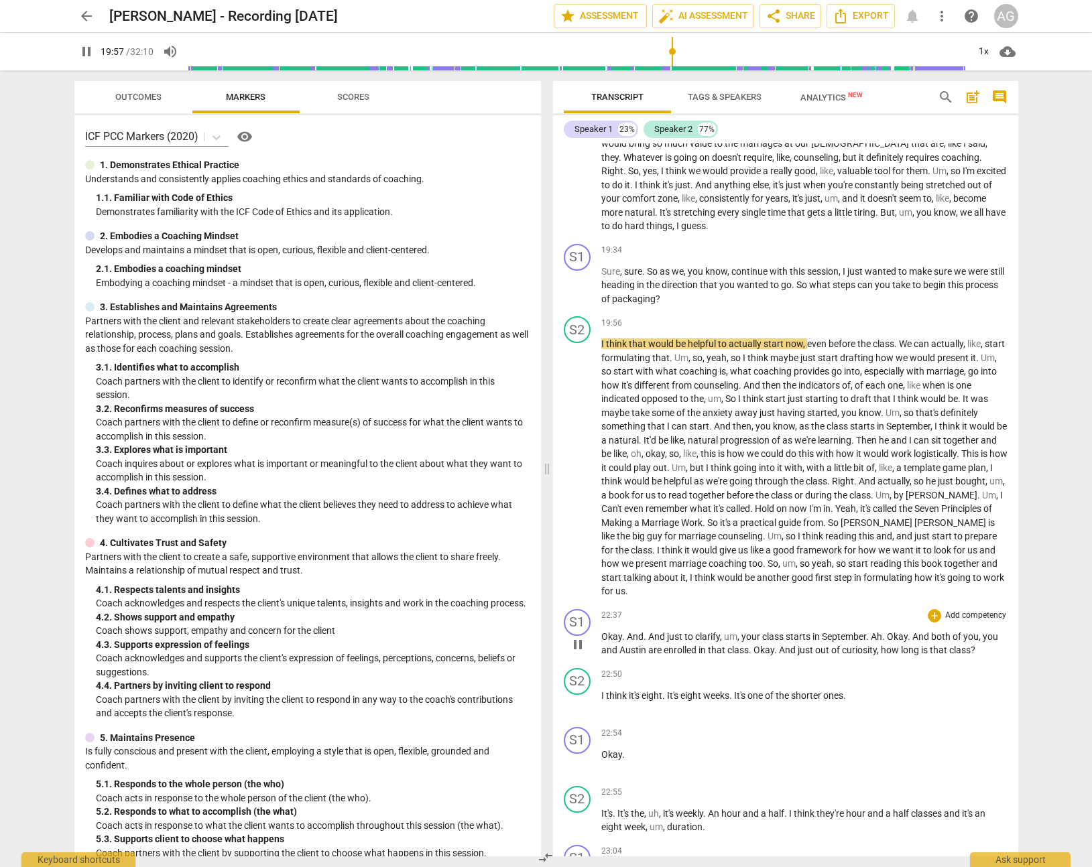
click at [657, 637] on span "And" at bounding box center [657, 636] width 19 height 11
click at [656, 637] on span "And" at bounding box center [657, 636] width 19 height 11
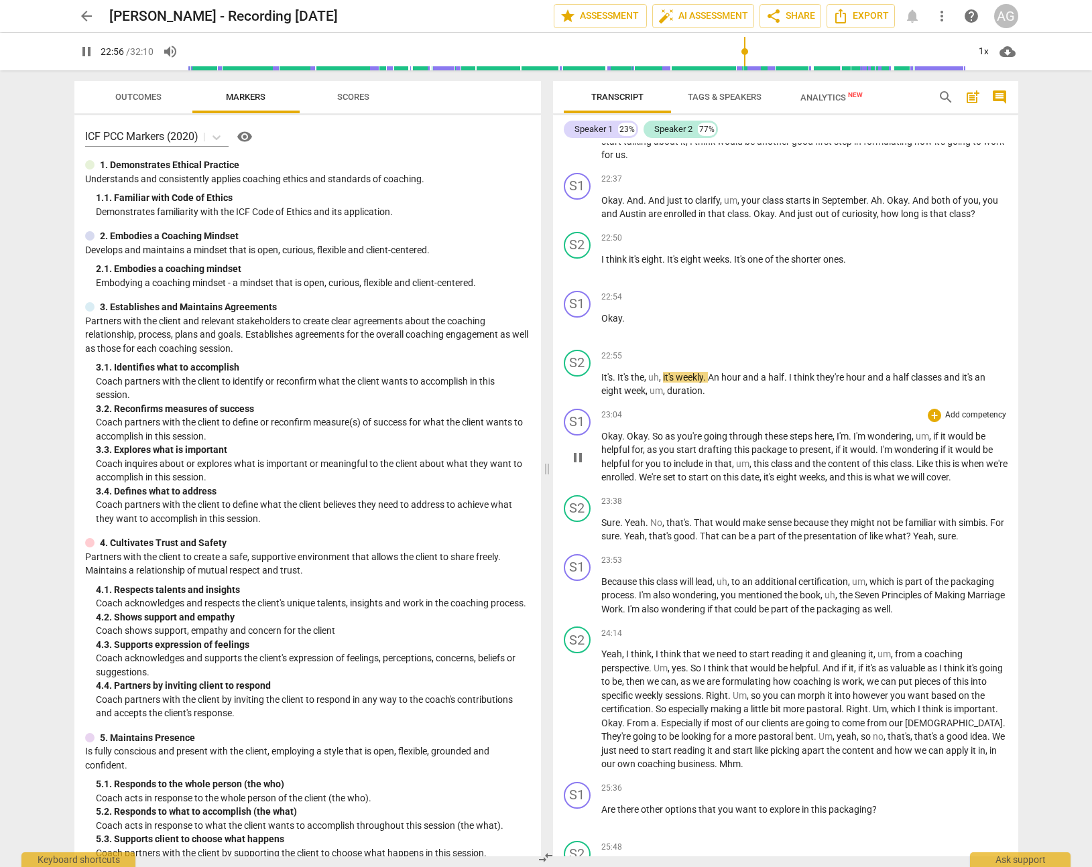
scroll to position [3973, 0]
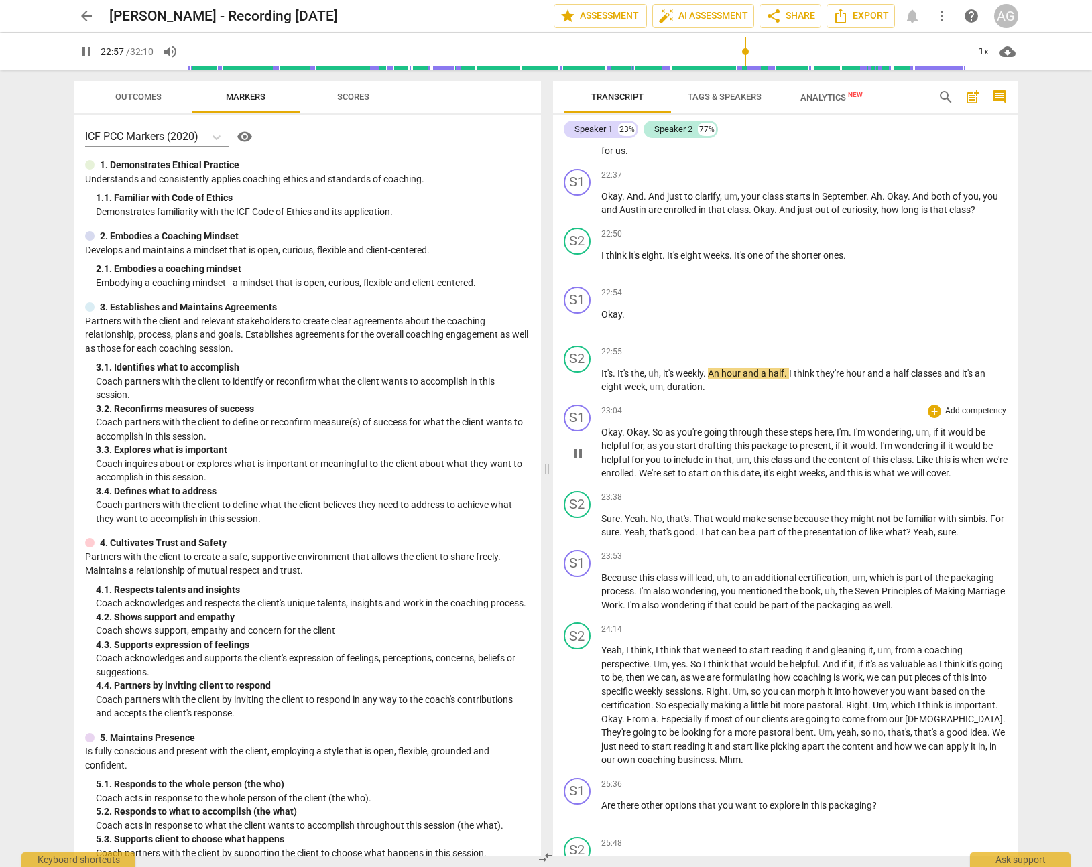
click at [635, 437] on span "Okay" at bounding box center [637, 432] width 21 height 11
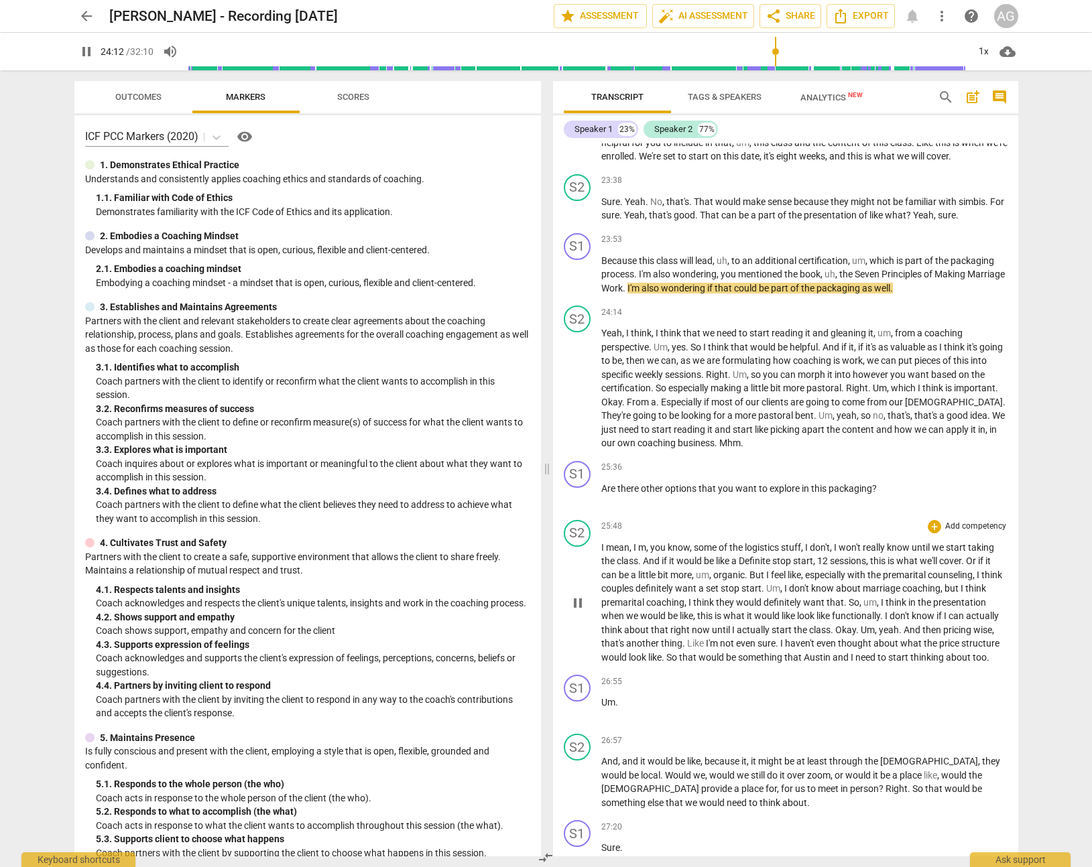
scroll to position [4293, 0]
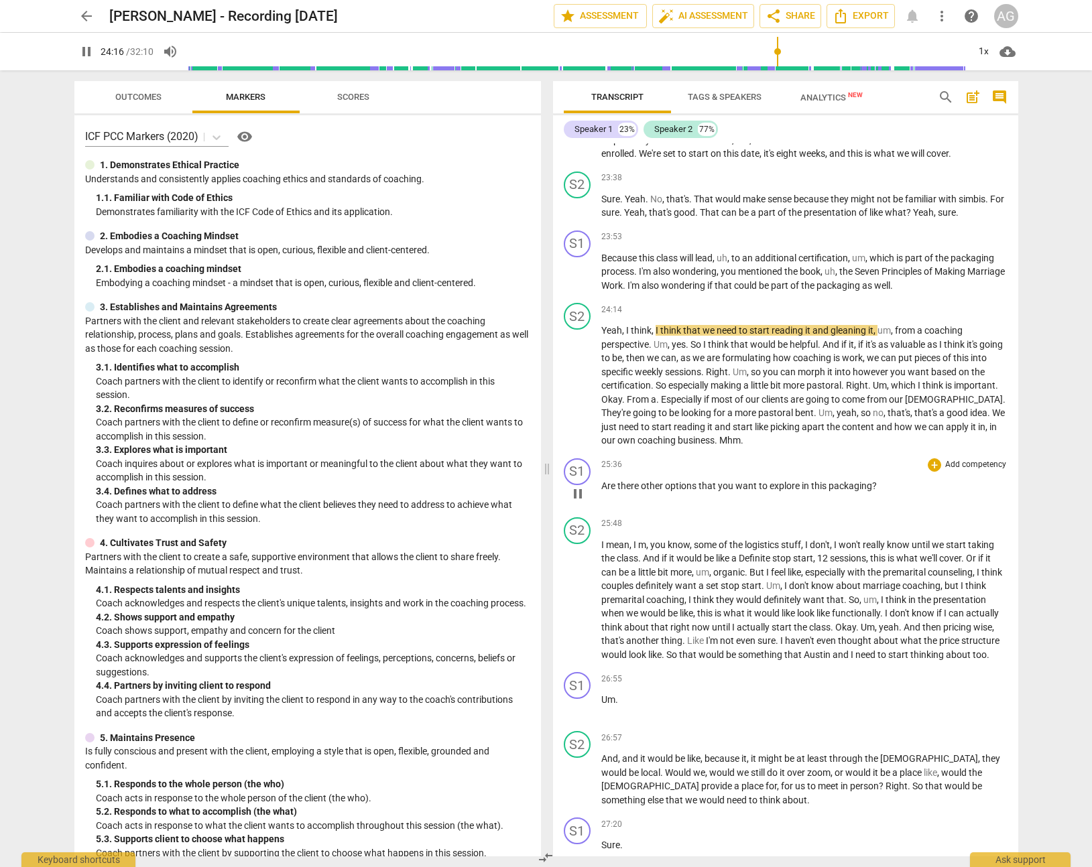
click at [612, 488] on span "Are" at bounding box center [609, 485] width 16 height 11
click at [620, 486] on span "there" at bounding box center [628, 485] width 23 height 11
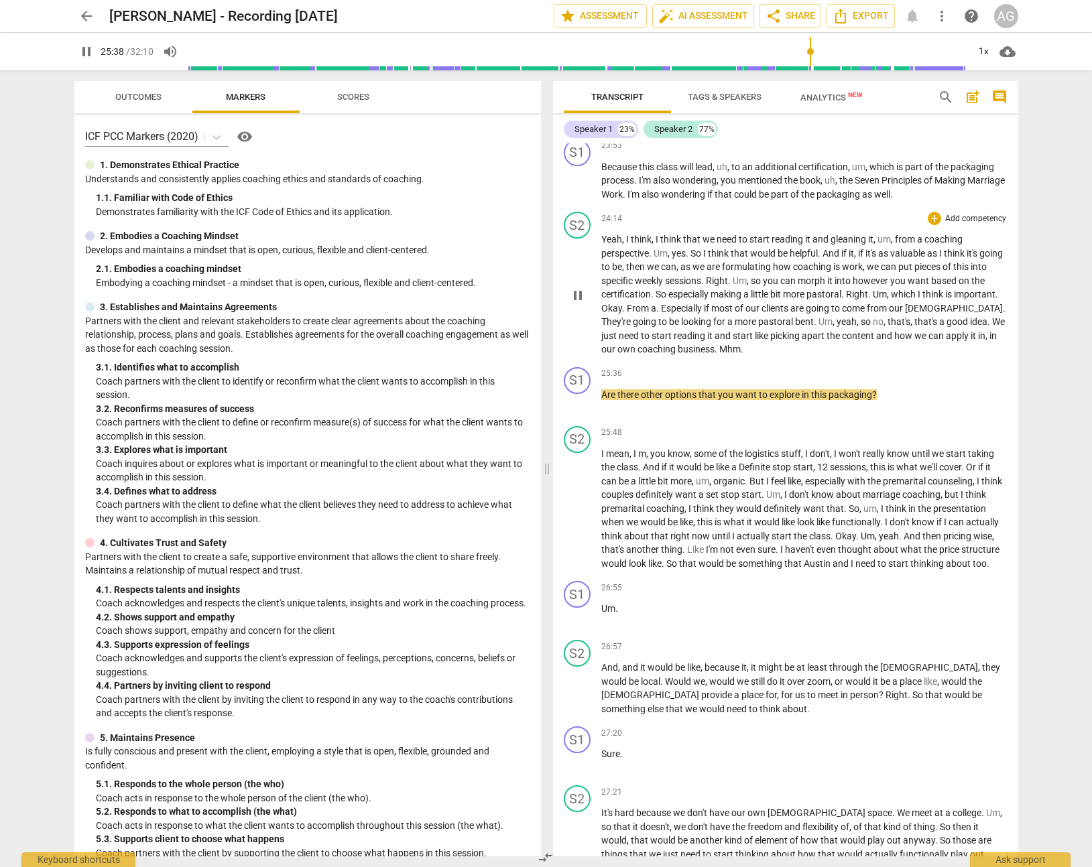
scroll to position [4404, 0]
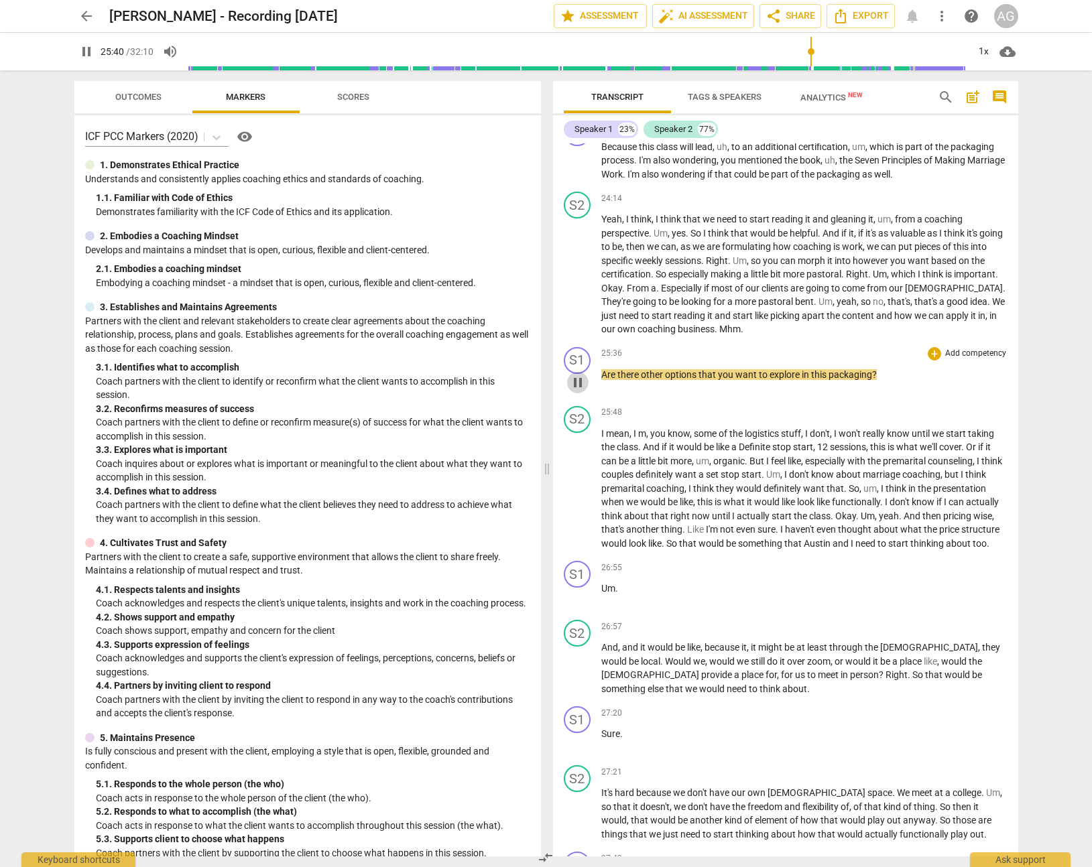
click at [575, 381] on span "pause" at bounding box center [578, 383] width 16 height 16
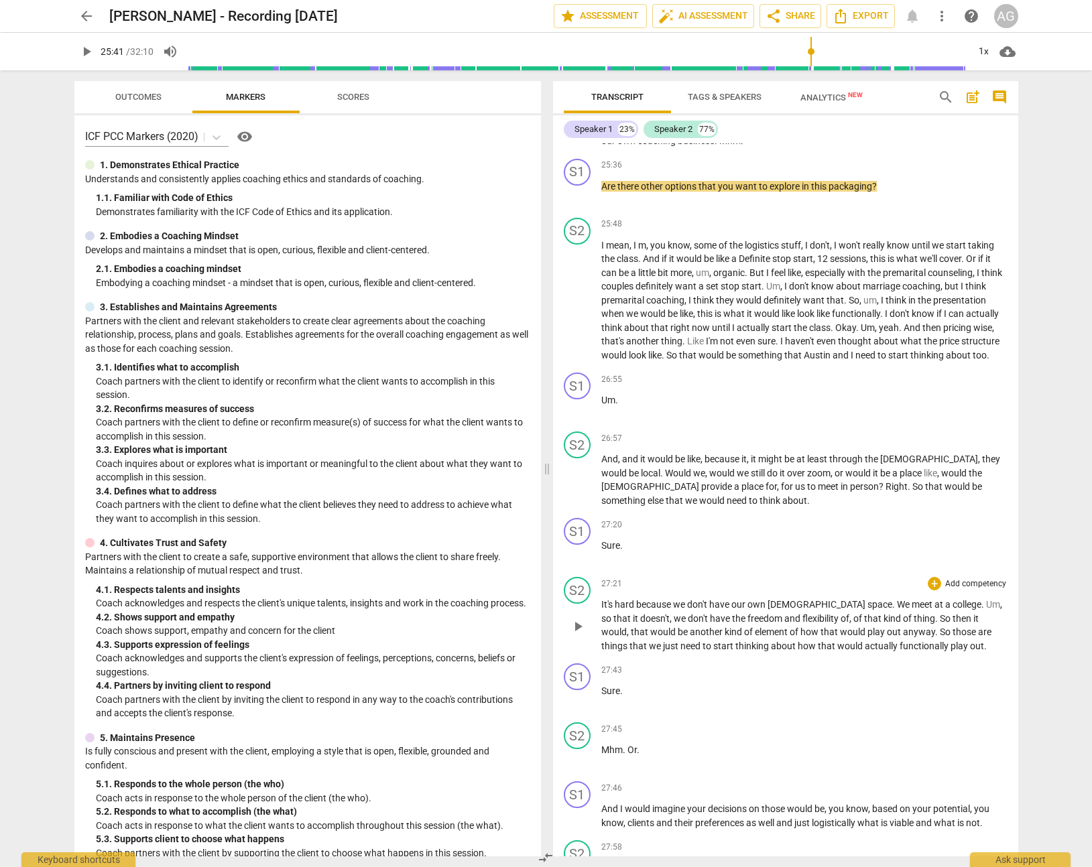
scroll to position [4597, 0]
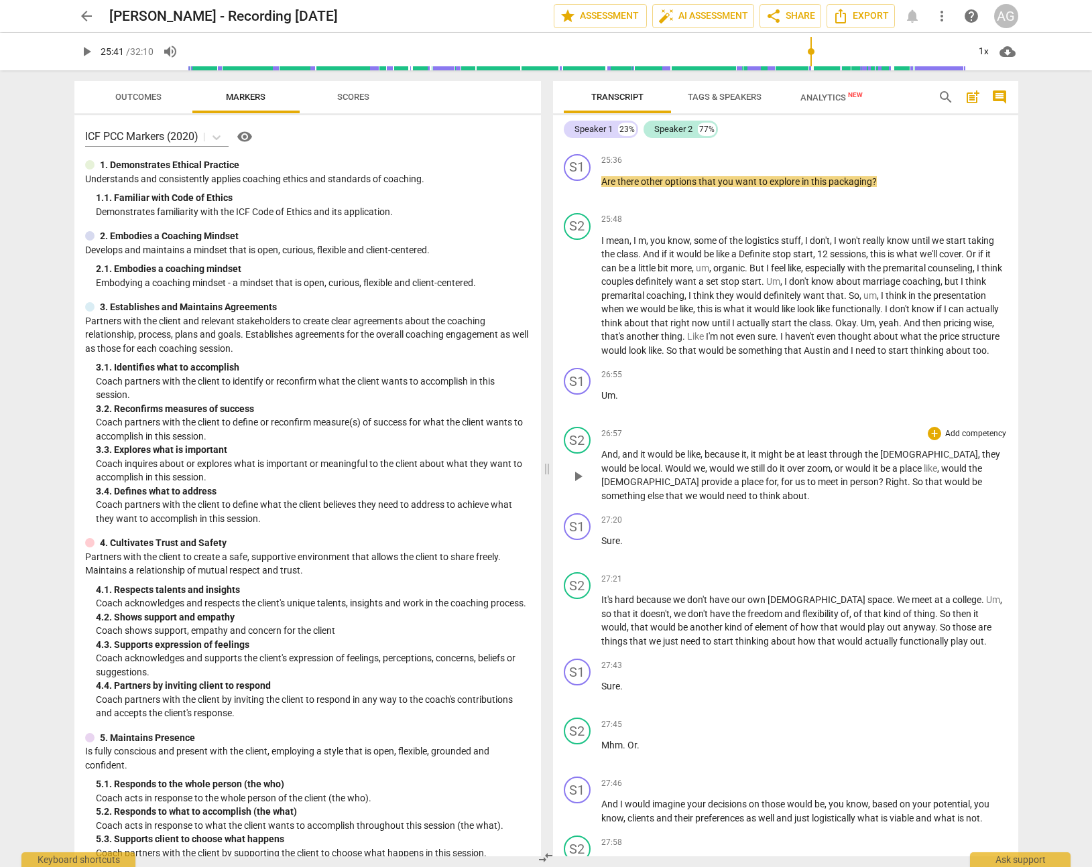
click at [629, 460] on span "and" at bounding box center [631, 454] width 18 height 11
drag, startPoint x: 574, startPoint y: 487, endPoint x: 593, endPoint y: 499, distance: 22.9
click at [574, 484] on span "pause" at bounding box center [578, 476] width 16 height 16
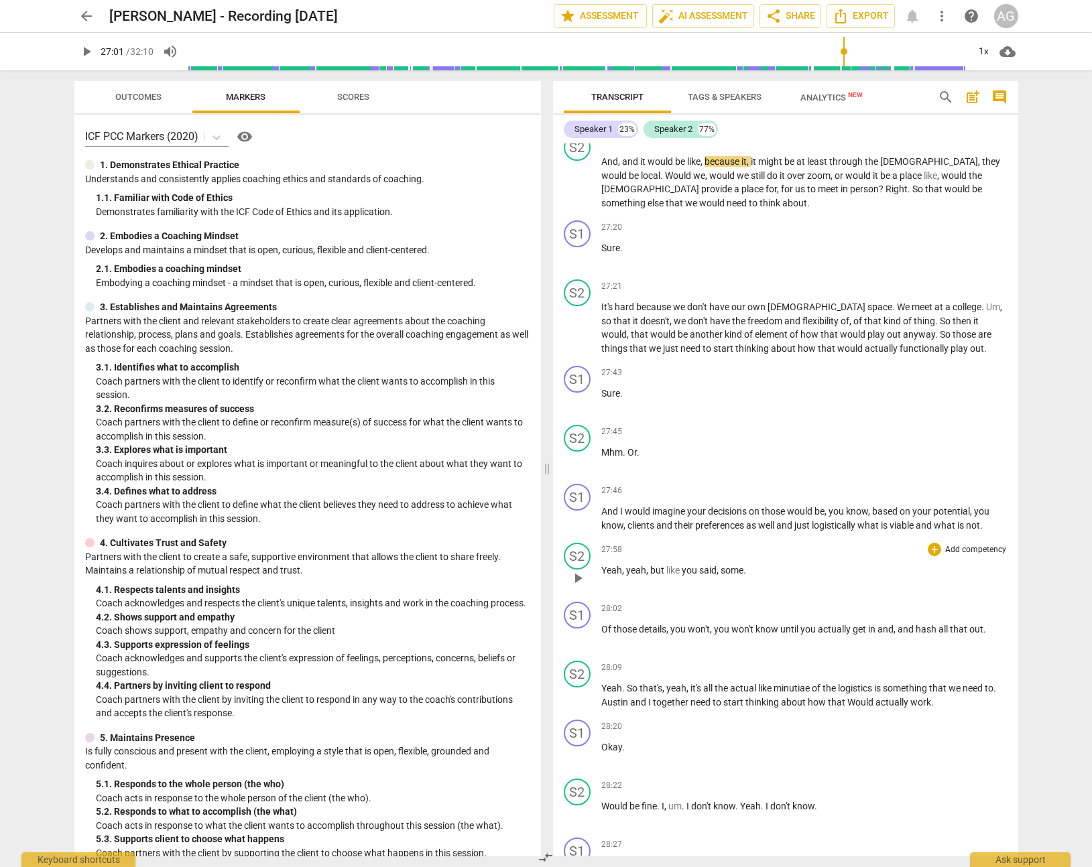
scroll to position [4898, 0]
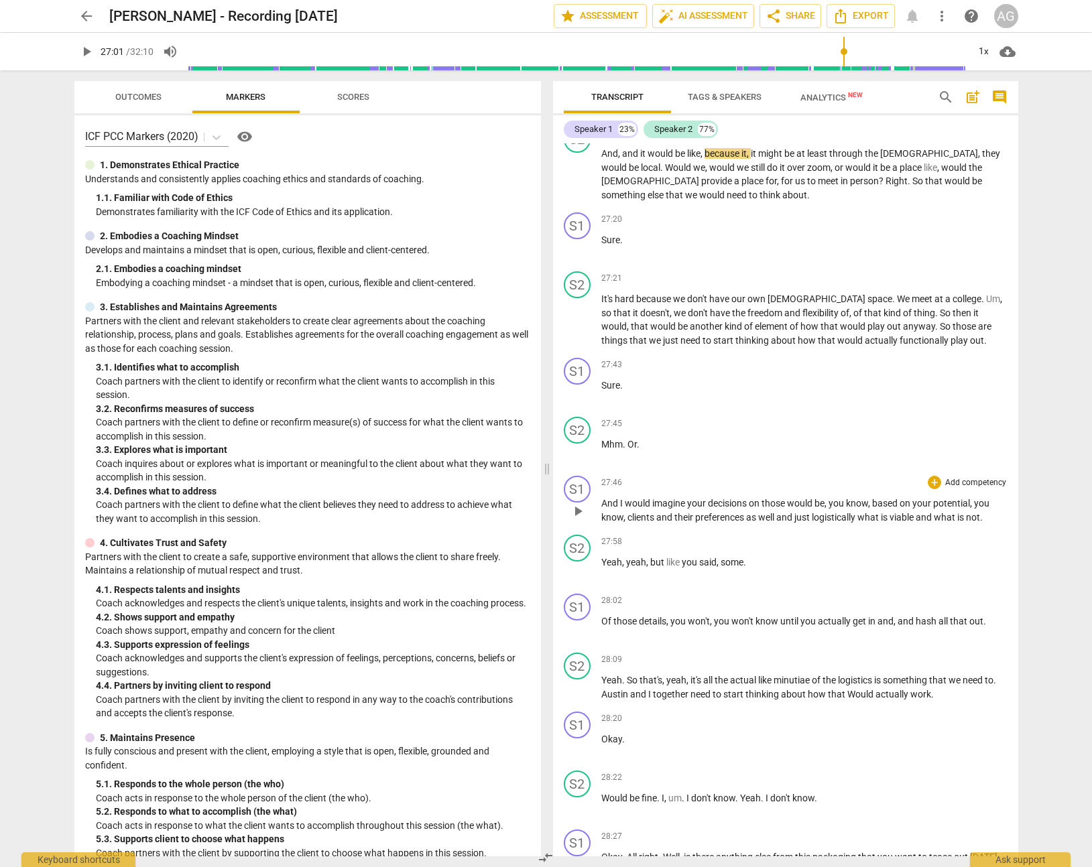
click at [615, 509] on span "And" at bounding box center [610, 503] width 19 height 11
drag, startPoint x: 615, startPoint y: 519, endPoint x: 633, endPoint y: 517, distance: 18.2
click at [617, 509] on span "And" at bounding box center [610, 503] width 19 height 11
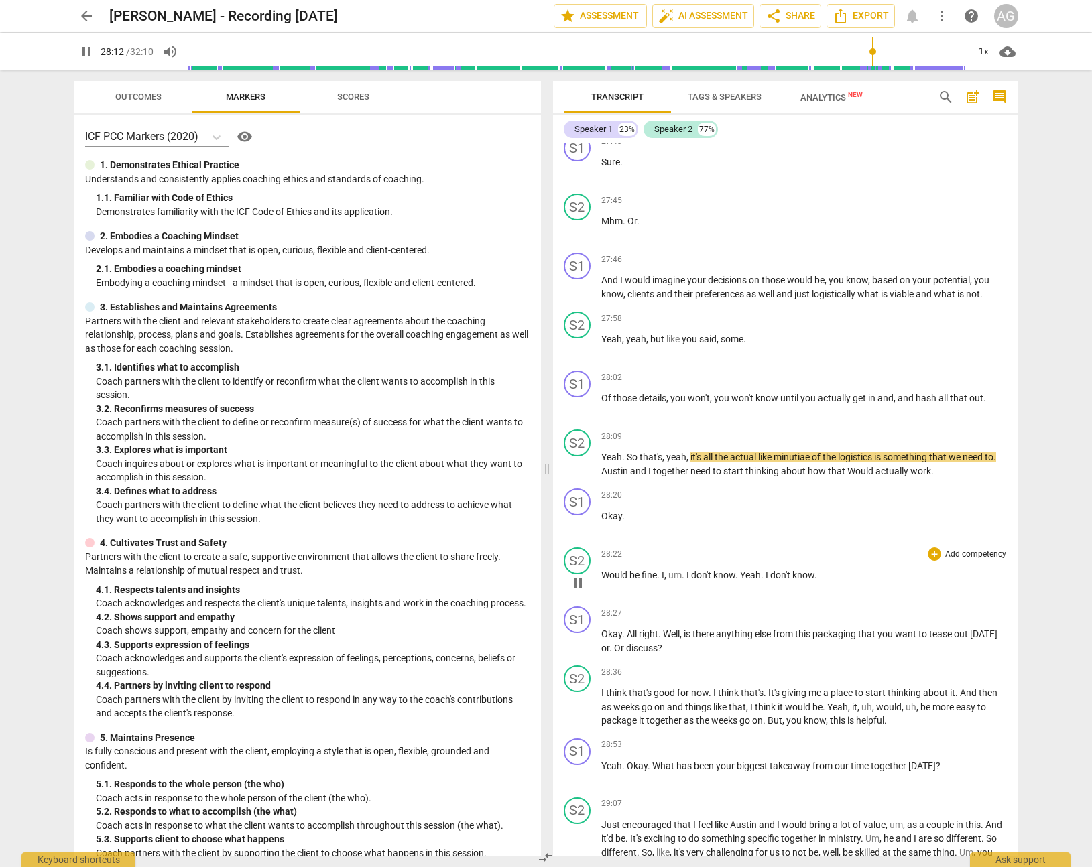
scroll to position [5131, 0]
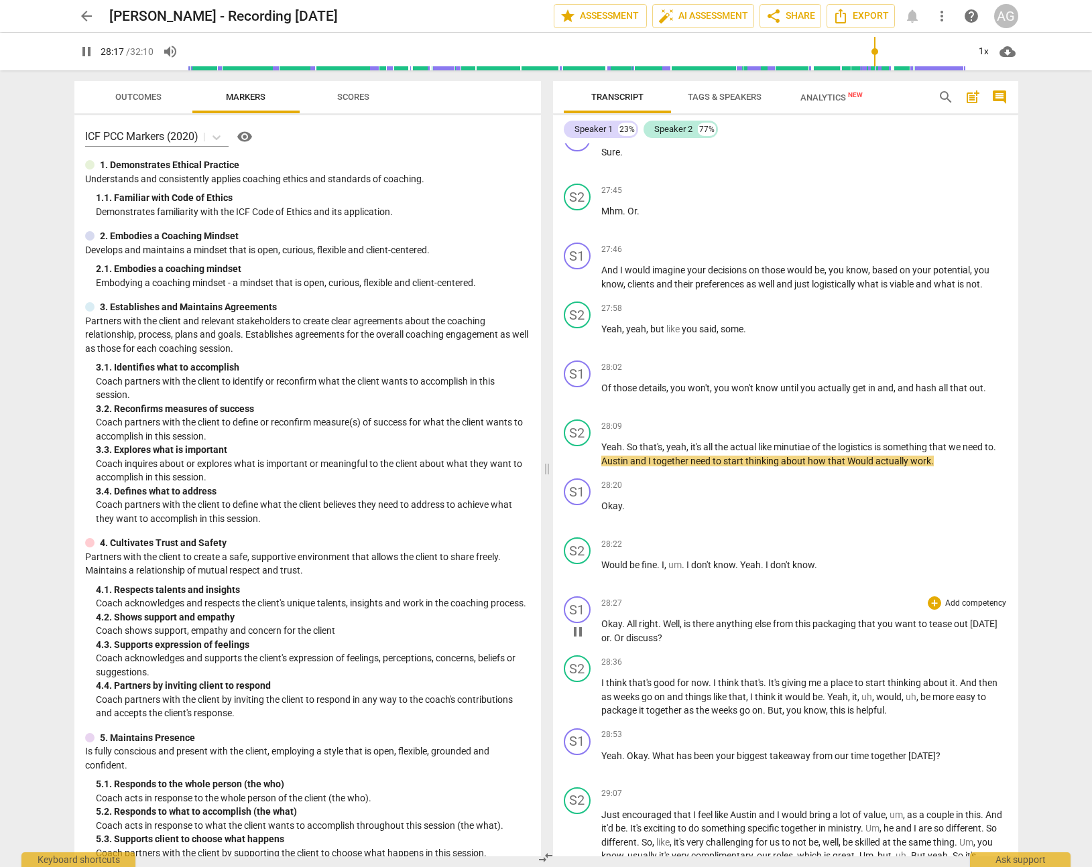
click at [618, 629] on span "Okay" at bounding box center [611, 623] width 21 height 11
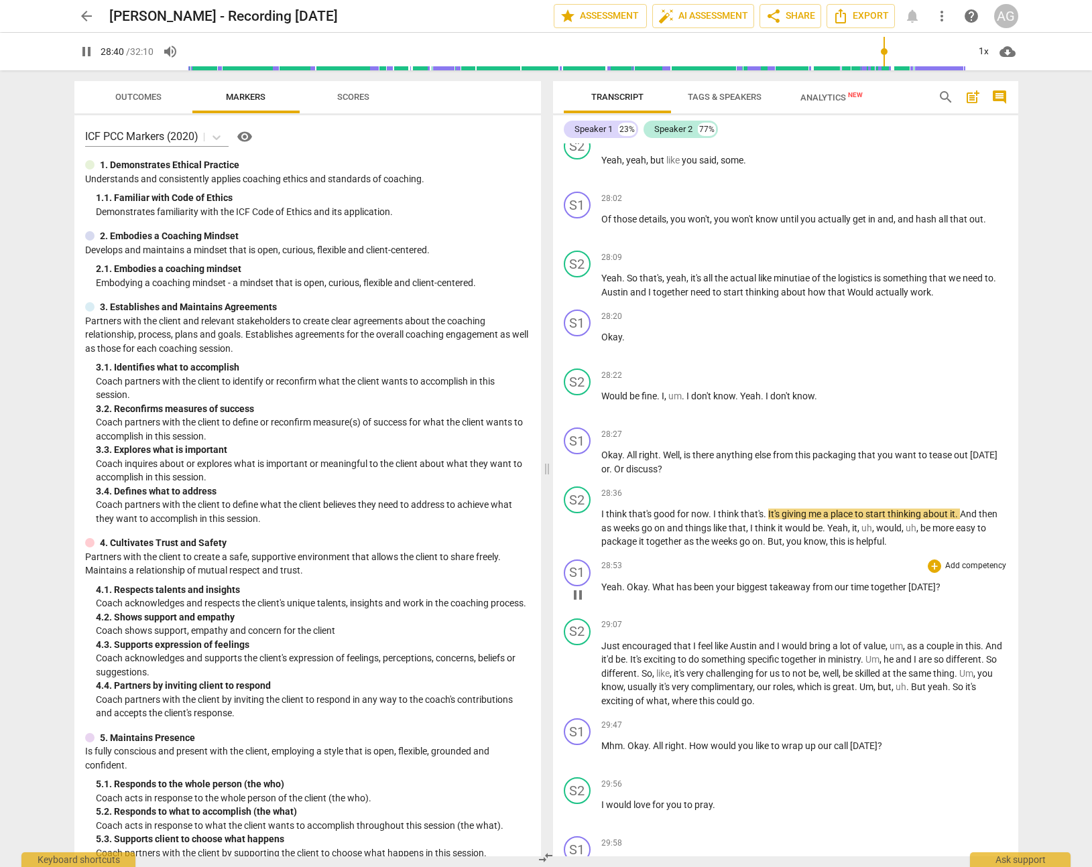
scroll to position [5304, 0]
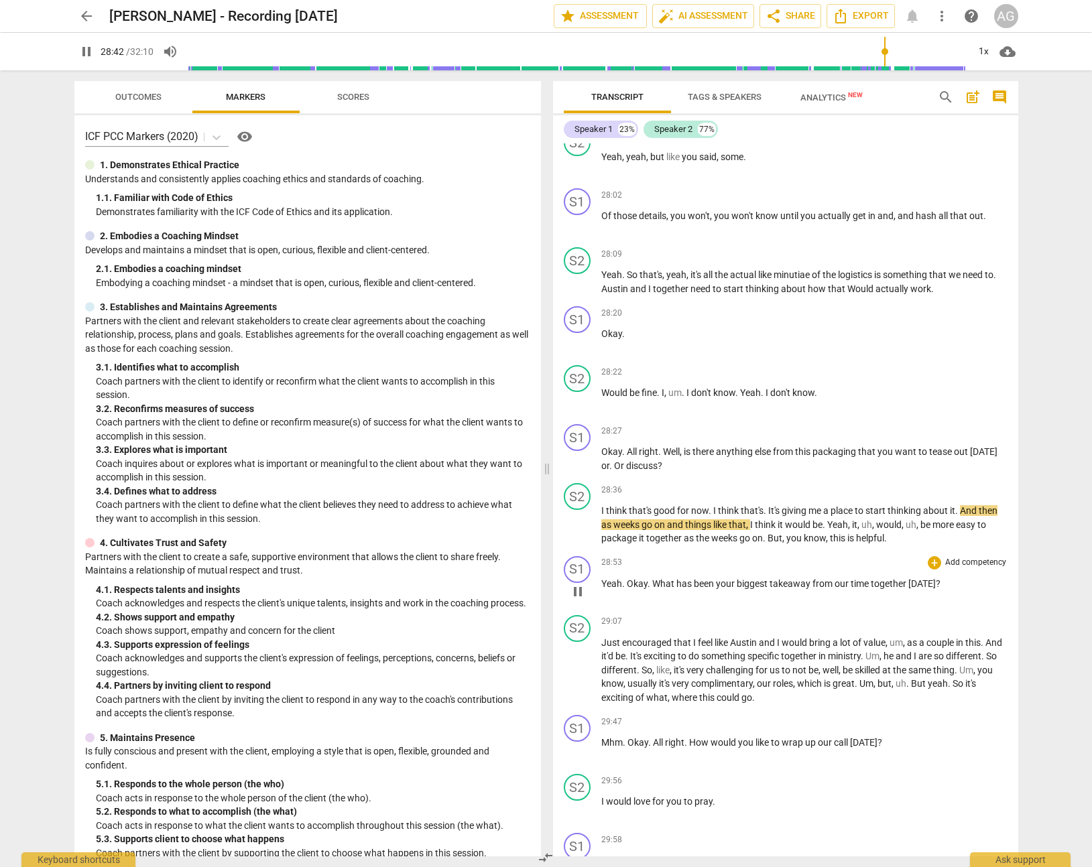
click at [629, 589] on span "Okay" at bounding box center [637, 583] width 21 height 11
drag, startPoint x: 629, startPoint y: 598, endPoint x: 690, endPoint y: 596, distance: 61.0
click at [631, 589] on span "Okay" at bounding box center [637, 583] width 21 height 11
click at [693, 748] on span "How" at bounding box center [699, 742] width 21 height 11
drag, startPoint x: 693, startPoint y: 758, endPoint x: 704, endPoint y: 744, distance: 17.7
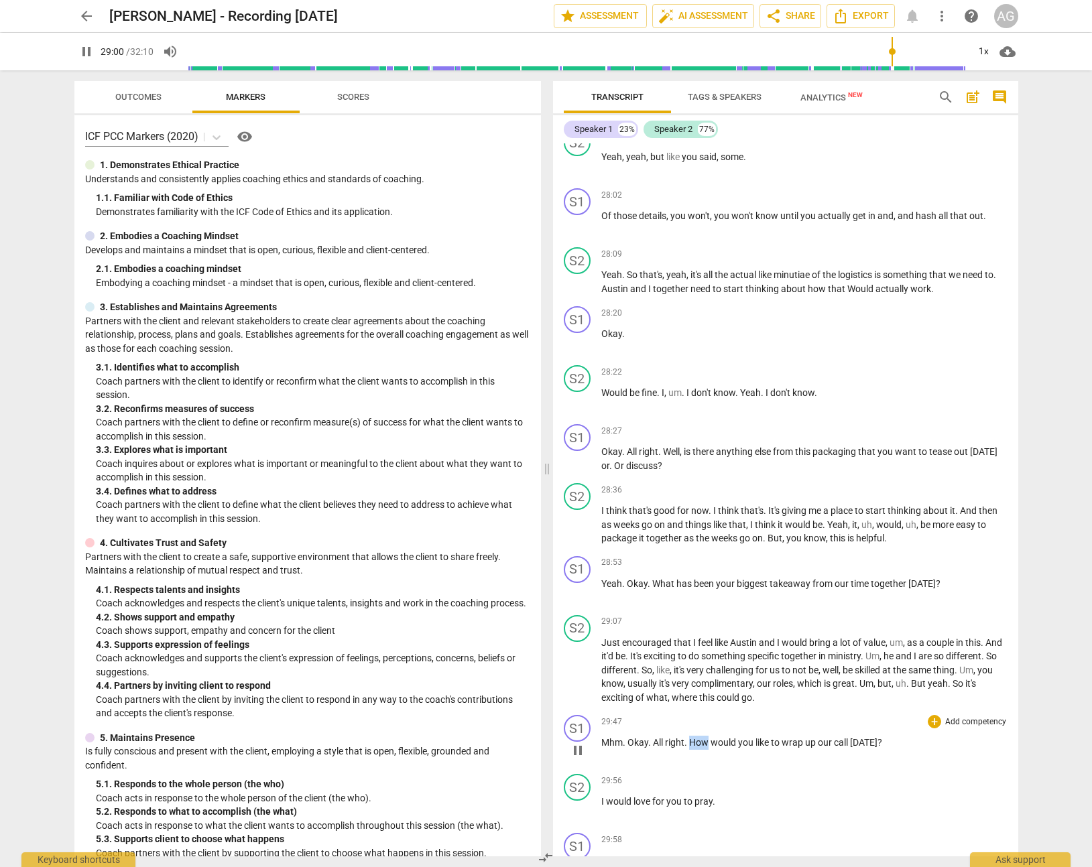
click at [694, 748] on span "How" at bounding box center [699, 742] width 21 height 11
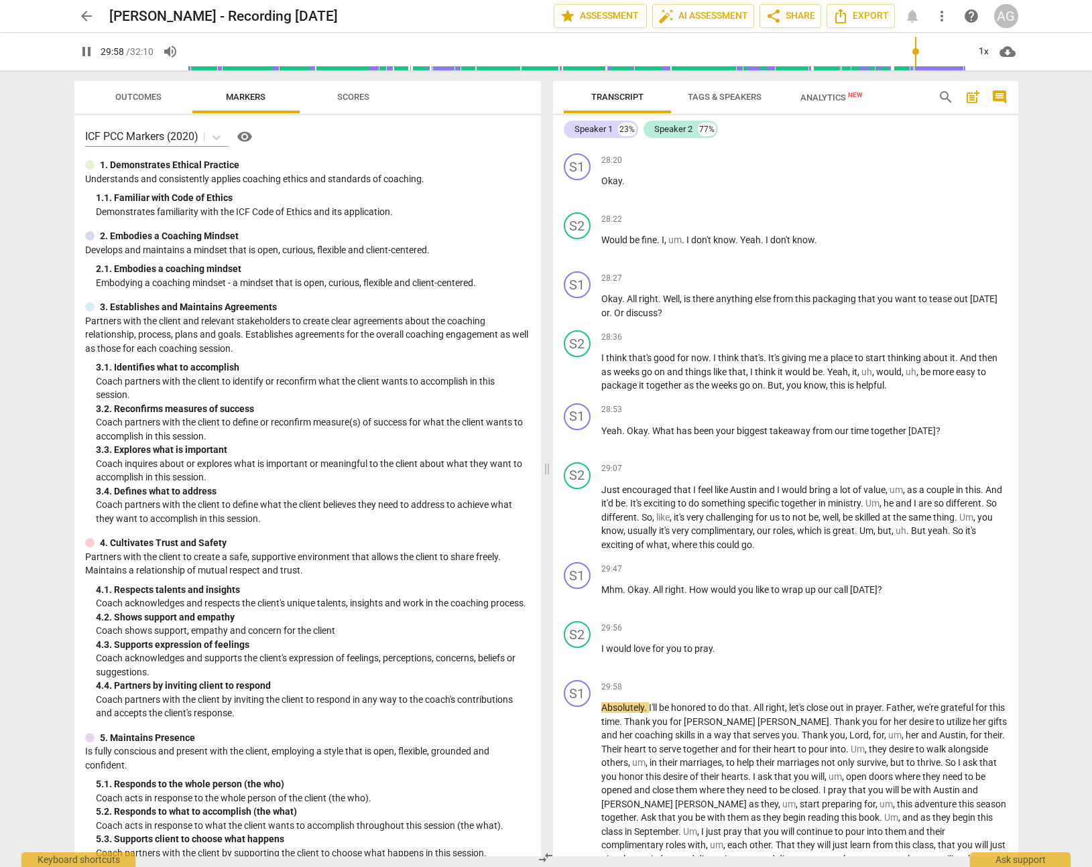
scroll to position [5432, 0]
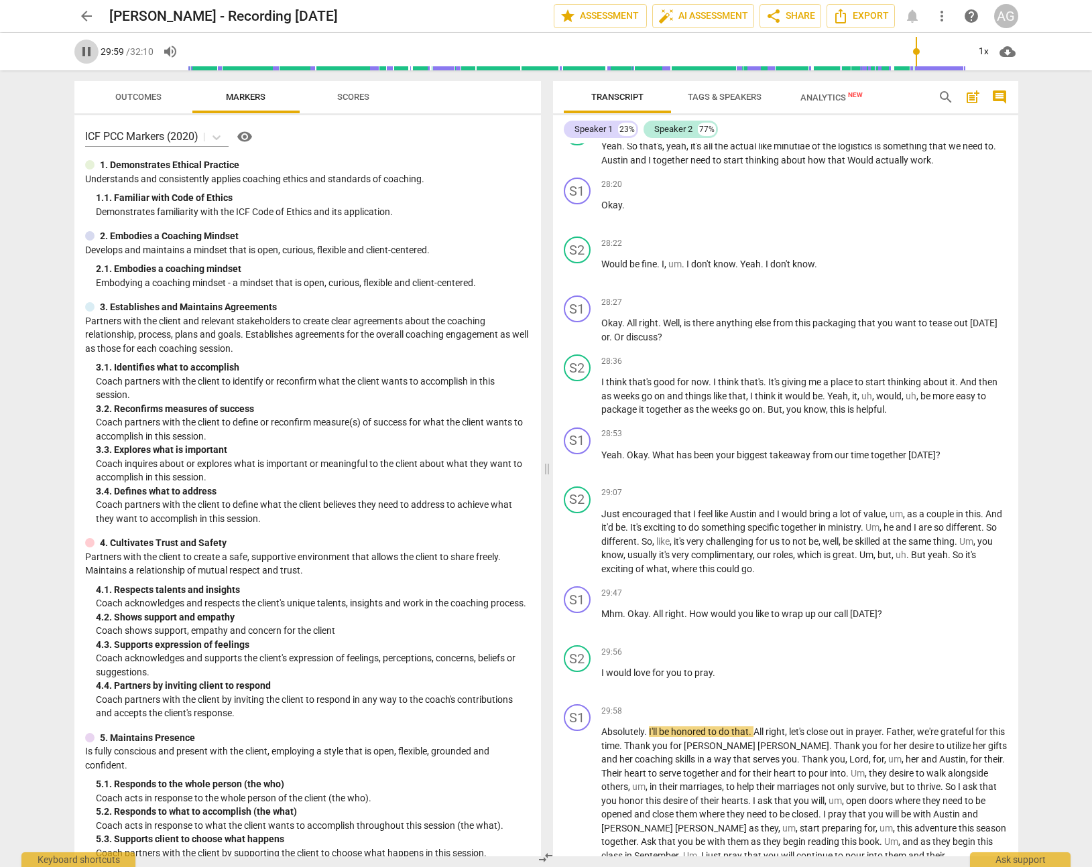
drag, startPoint x: 81, startPoint y: 54, endPoint x: 128, endPoint y: 82, distance: 54.7
click at [81, 54] on span "pause" at bounding box center [86, 52] width 16 height 16
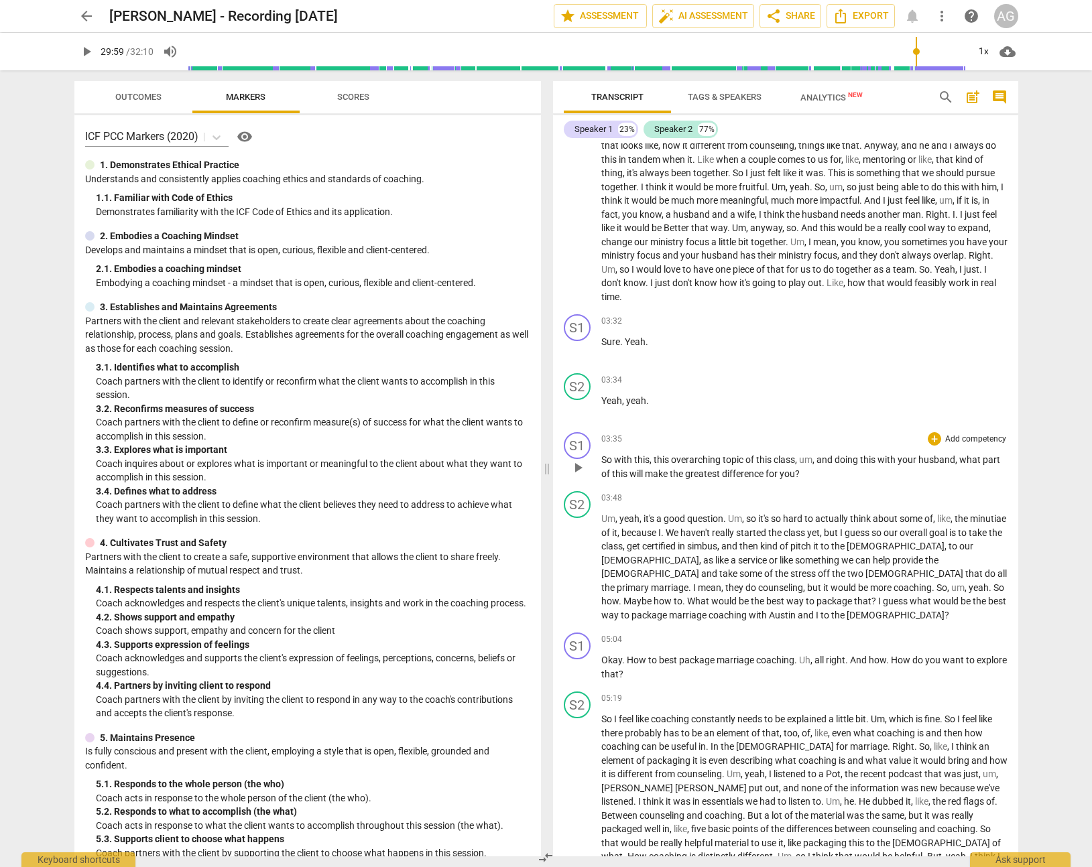
scroll to position [517, 0]
